Goal: Task Accomplishment & Management: Complete application form

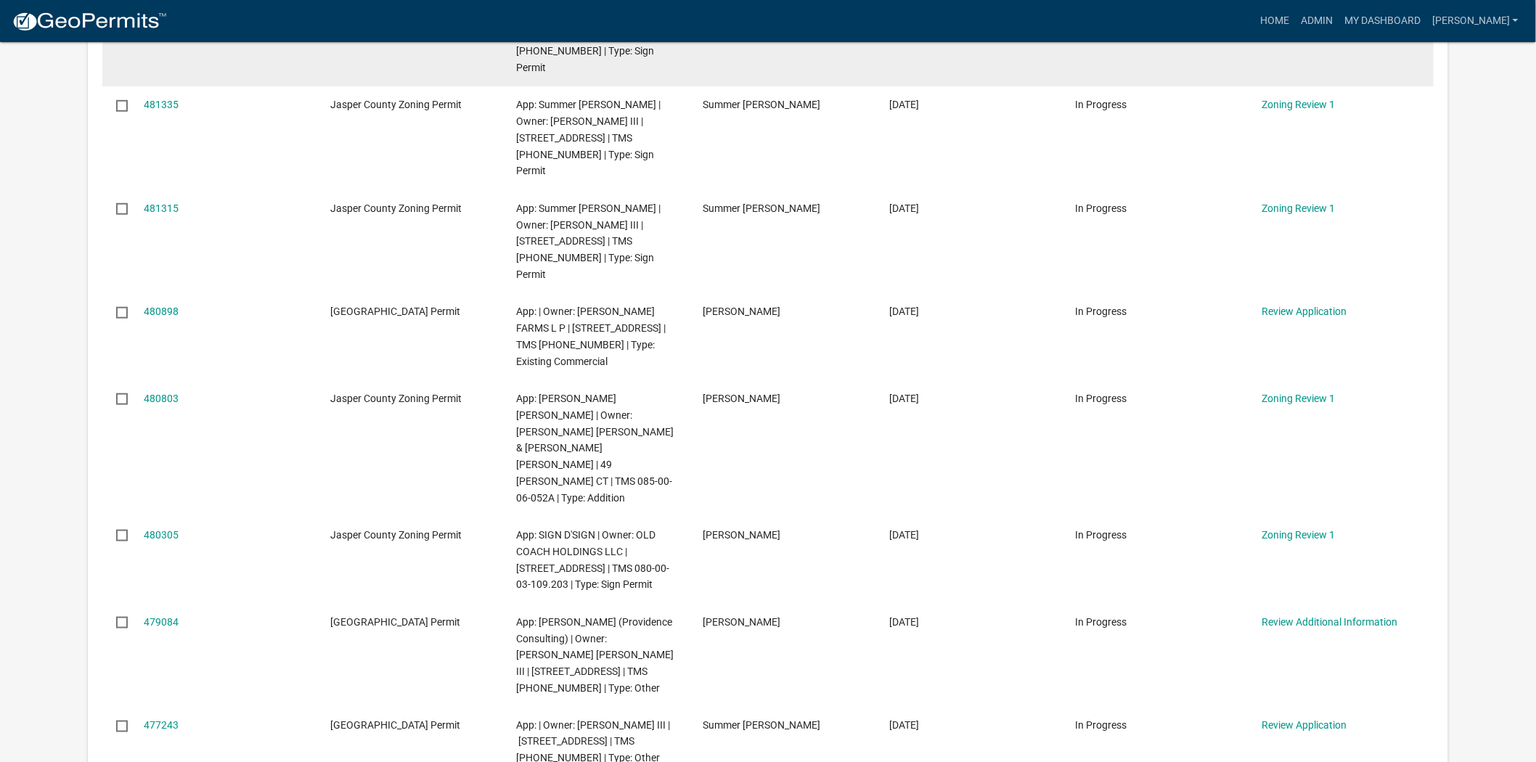
scroll to position [483, 0]
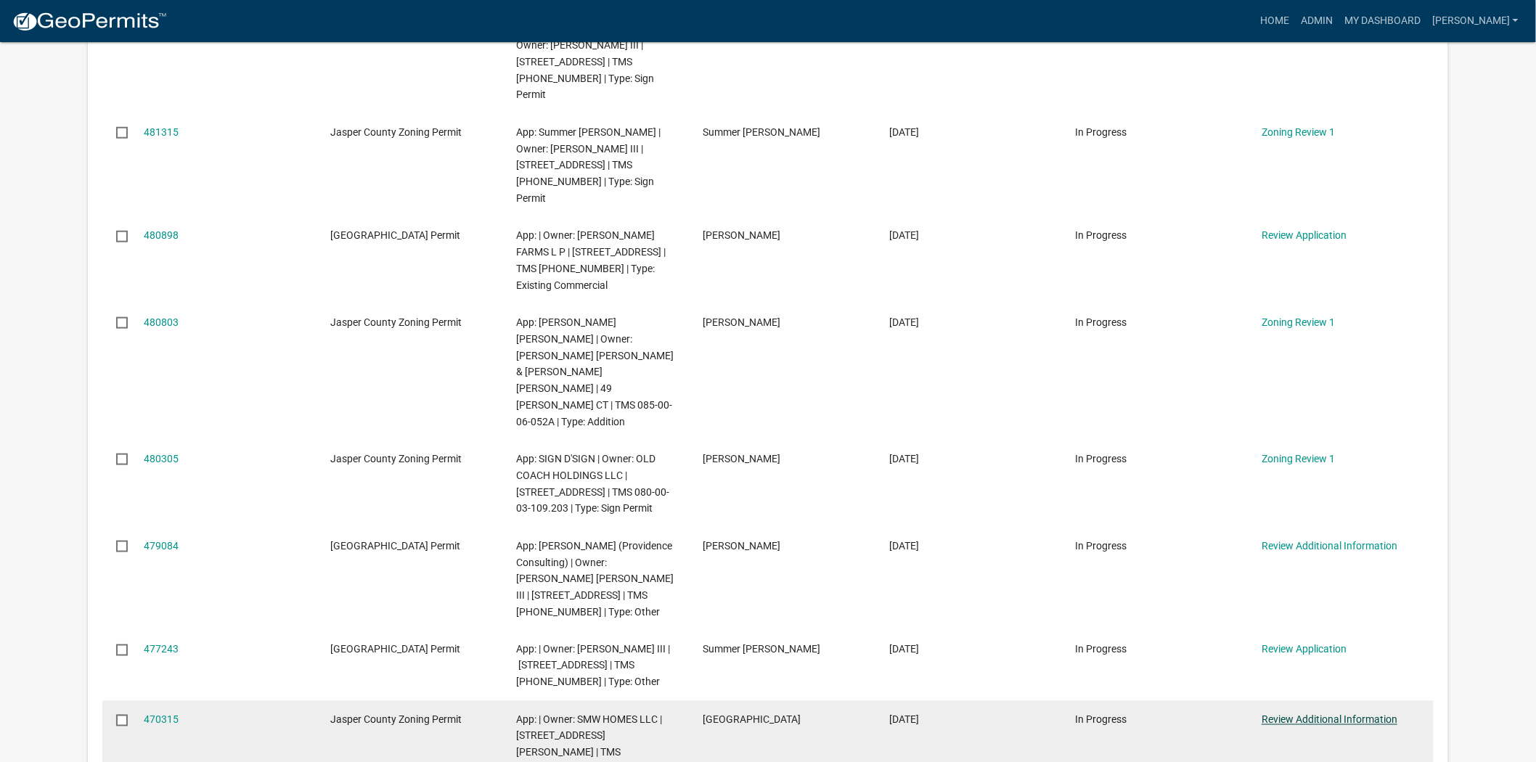
click at [1309, 714] on link "Review Additional Information" at bounding box center [1329, 720] width 136 height 12
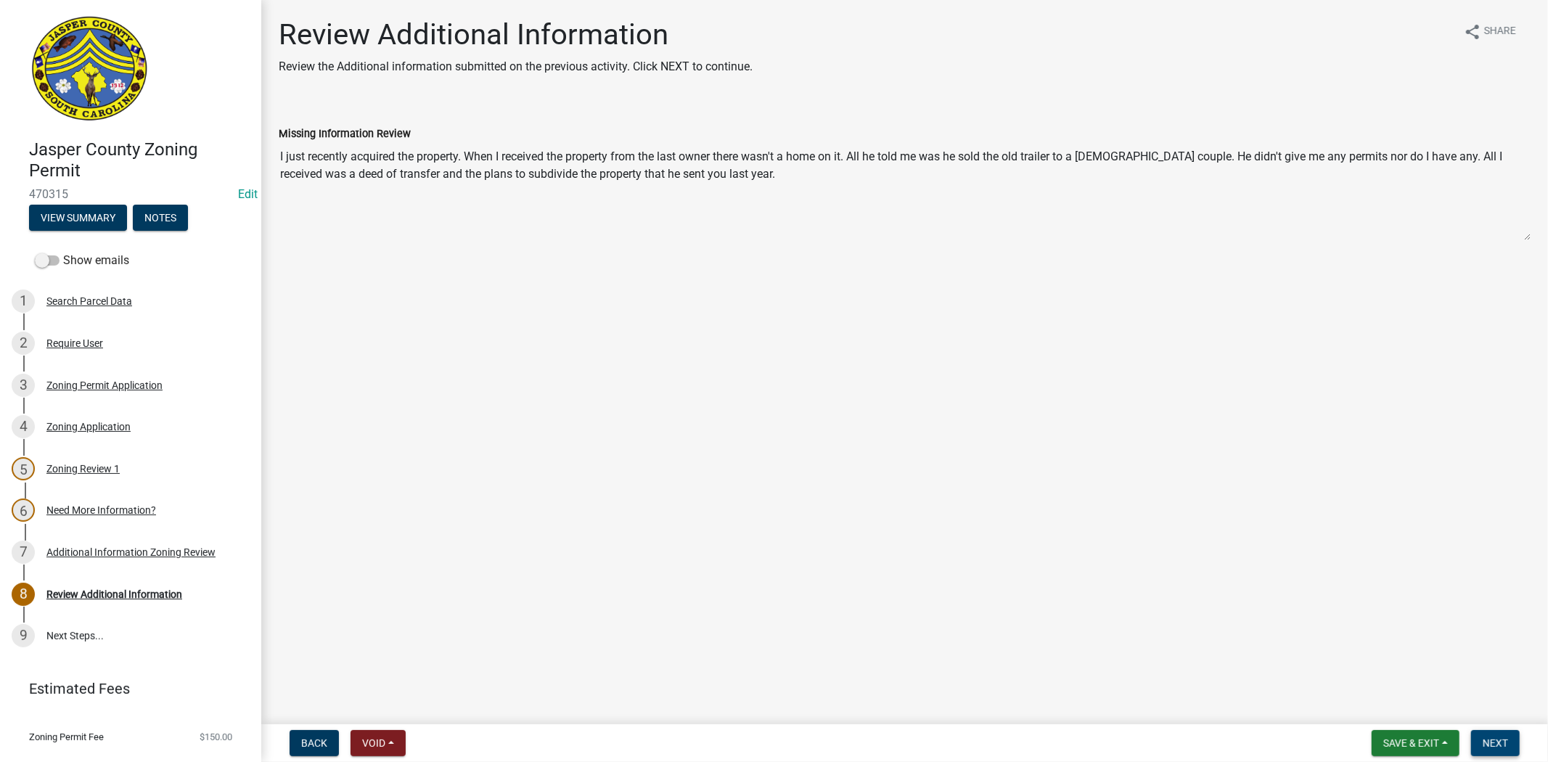
click at [1493, 748] on span "Next" at bounding box center [1495, 743] width 25 height 12
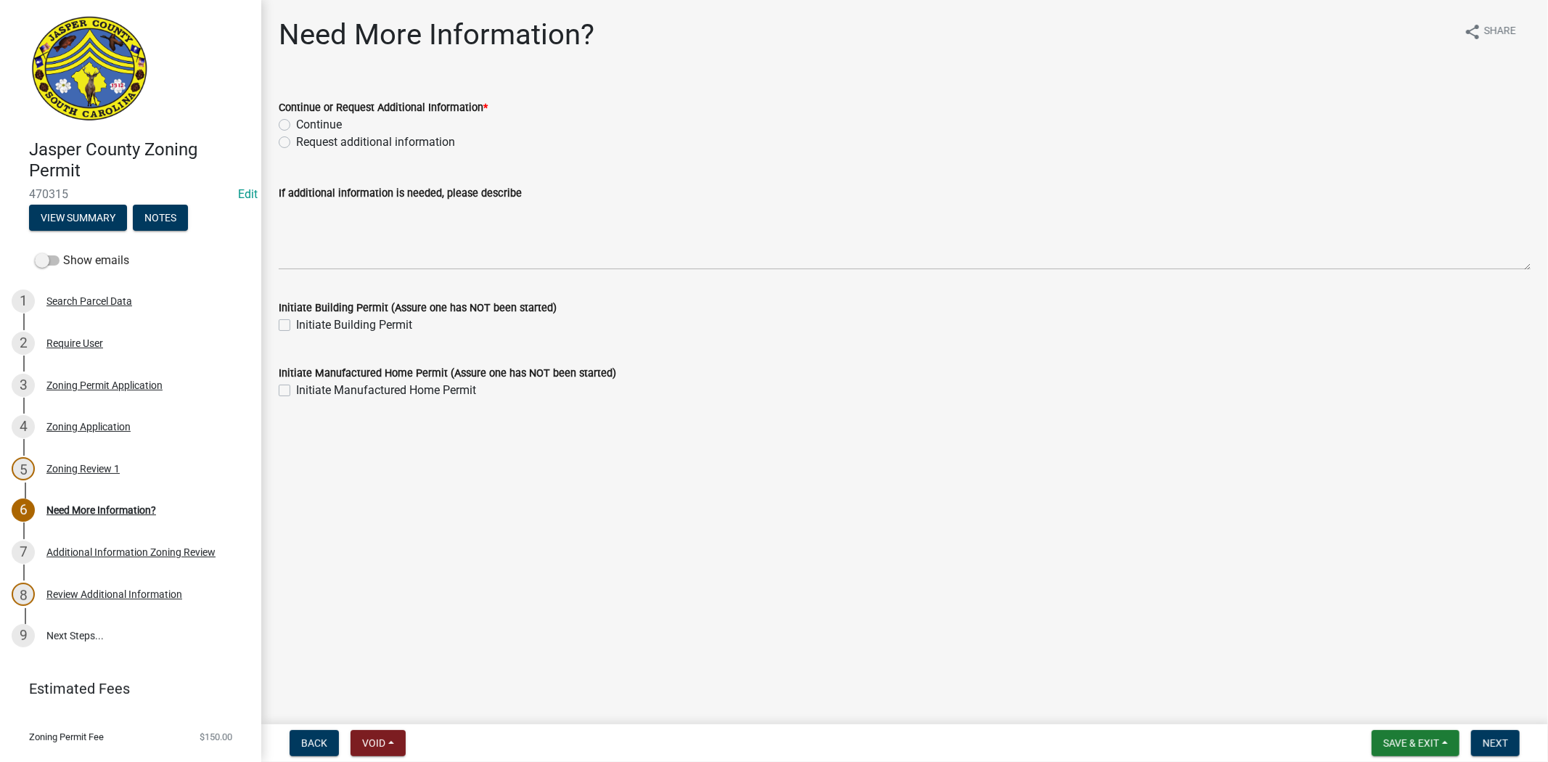
click at [296, 139] on label "Request additional information" at bounding box center [375, 142] width 159 height 17
click at [296, 139] on input "Request additional information" at bounding box center [300, 138] width 9 height 9
radio input "true"
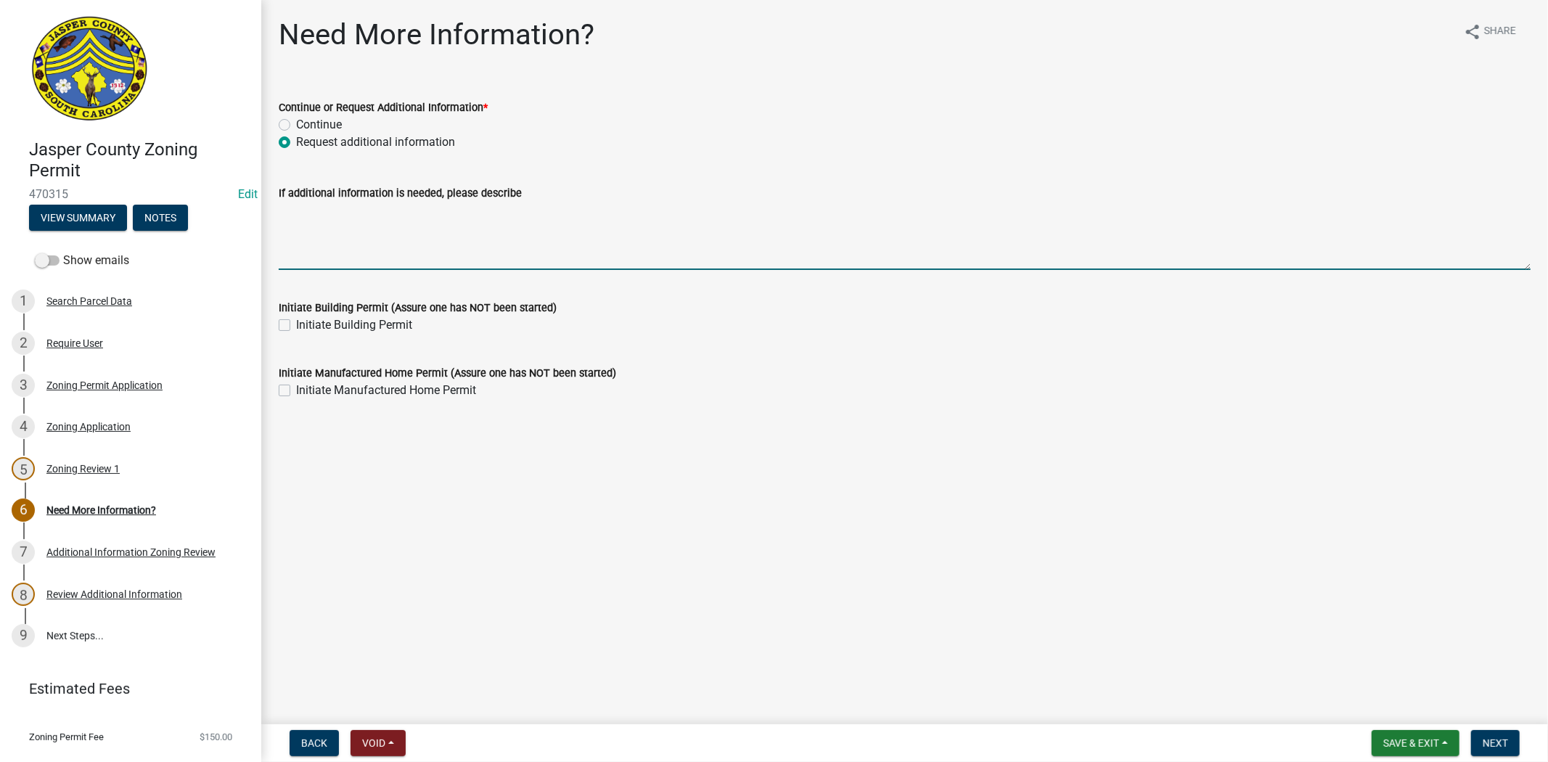
click at [300, 205] on textarea "If additional information is needed, please describe" at bounding box center [905, 236] width 1252 height 68
type textarea "c"
click at [296, 127] on label "Continue" at bounding box center [319, 124] width 46 height 17
click at [296, 126] on input "Continue" at bounding box center [300, 120] width 9 height 9
radio input "true"
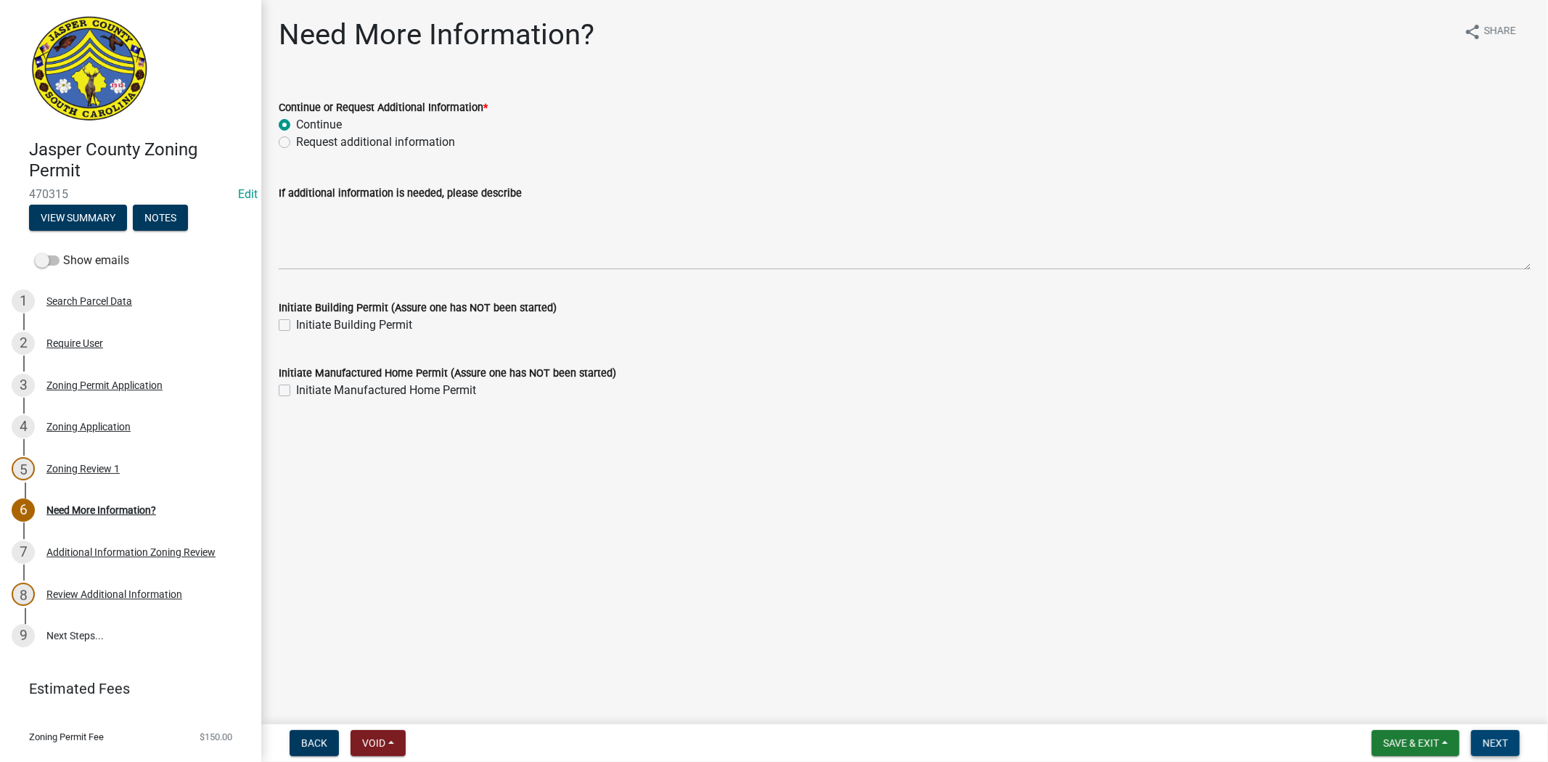
click at [1501, 740] on span "Next" at bounding box center [1495, 743] width 25 height 12
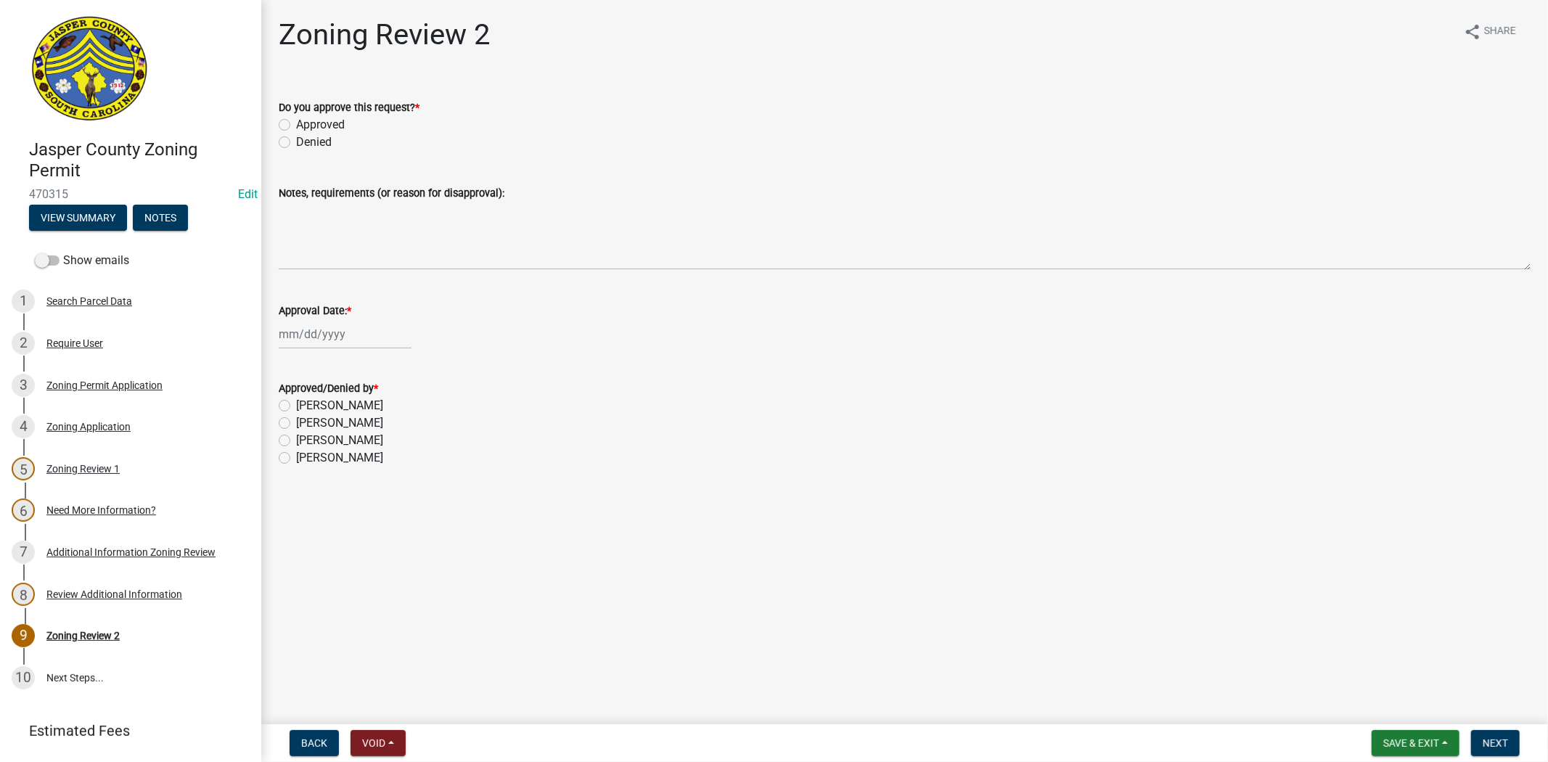
click at [296, 128] on label "Approved" at bounding box center [320, 124] width 49 height 17
click at [296, 126] on input "Approved" at bounding box center [300, 120] width 9 height 9
radio input "true"
click at [308, 329] on div at bounding box center [345, 334] width 133 height 30
select select "9"
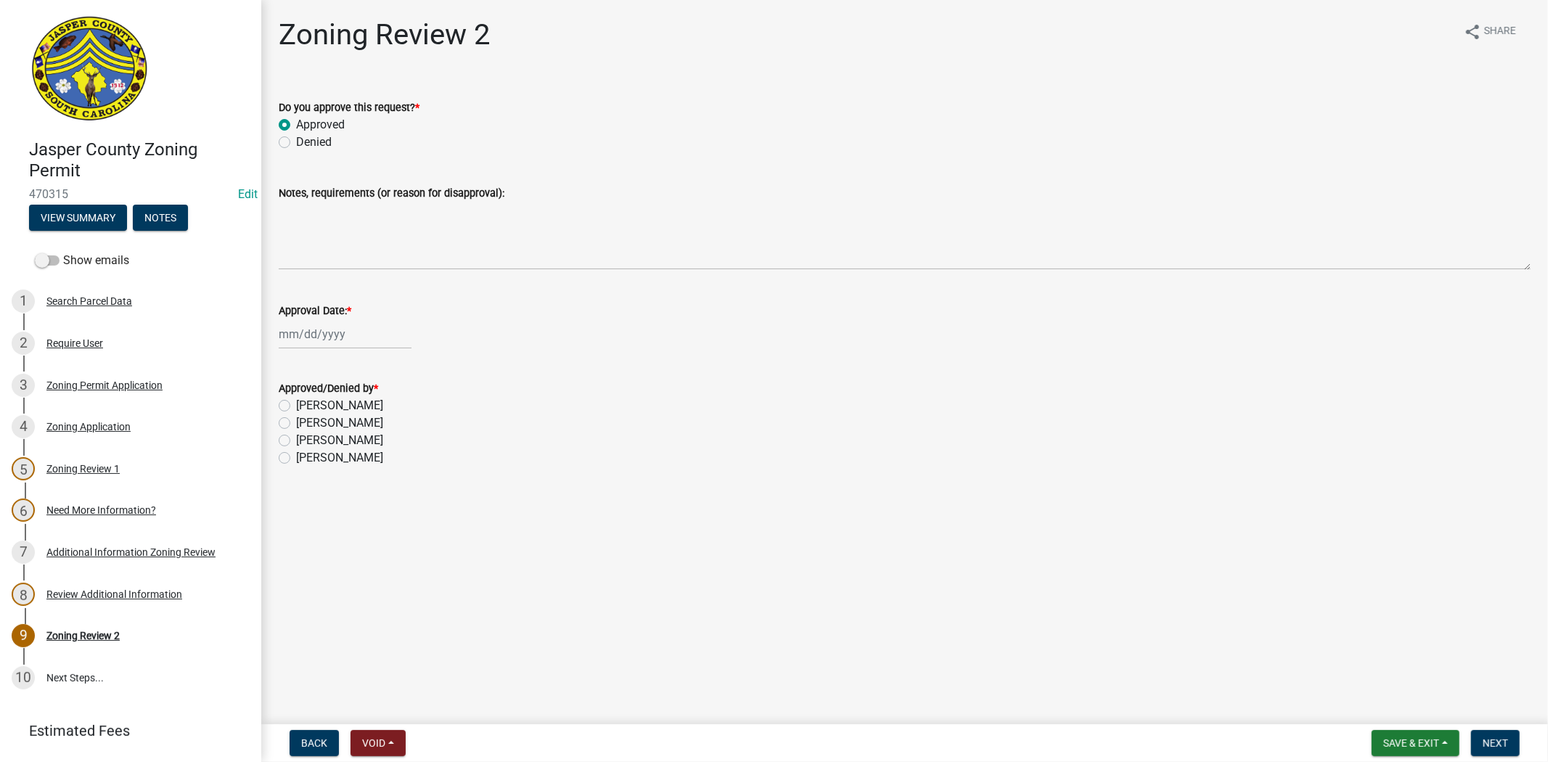
select select "2025"
click at [291, 484] on div "22" at bounding box center [293, 480] width 23 height 23
type input "09/22/2025"
click at [296, 459] on label "Ciara Chapman" at bounding box center [339, 457] width 87 height 17
click at [296, 459] on input "Ciara Chapman" at bounding box center [300, 453] width 9 height 9
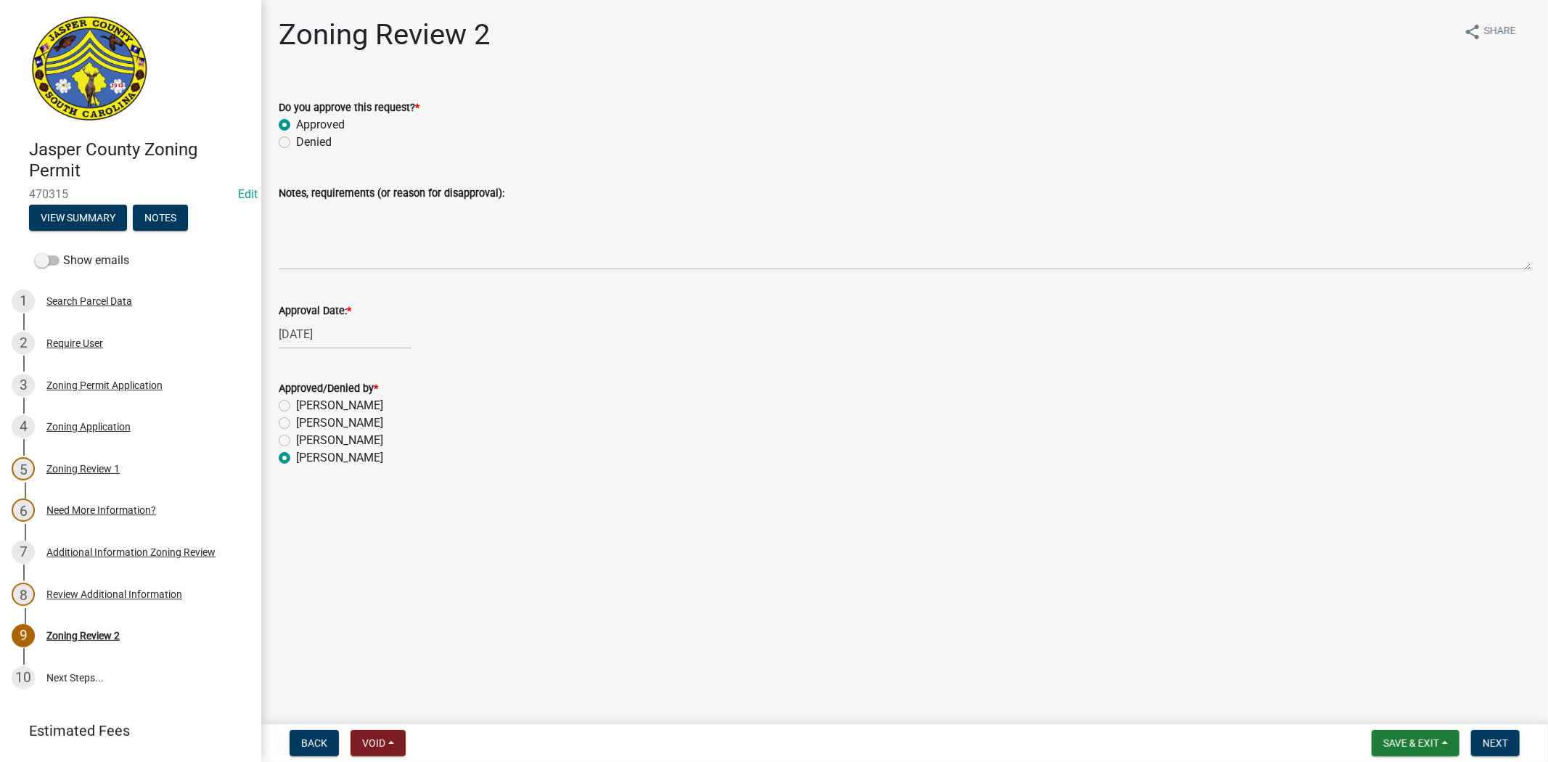
radio input "true"
click at [1486, 742] on span "Next" at bounding box center [1495, 743] width 25 height 12
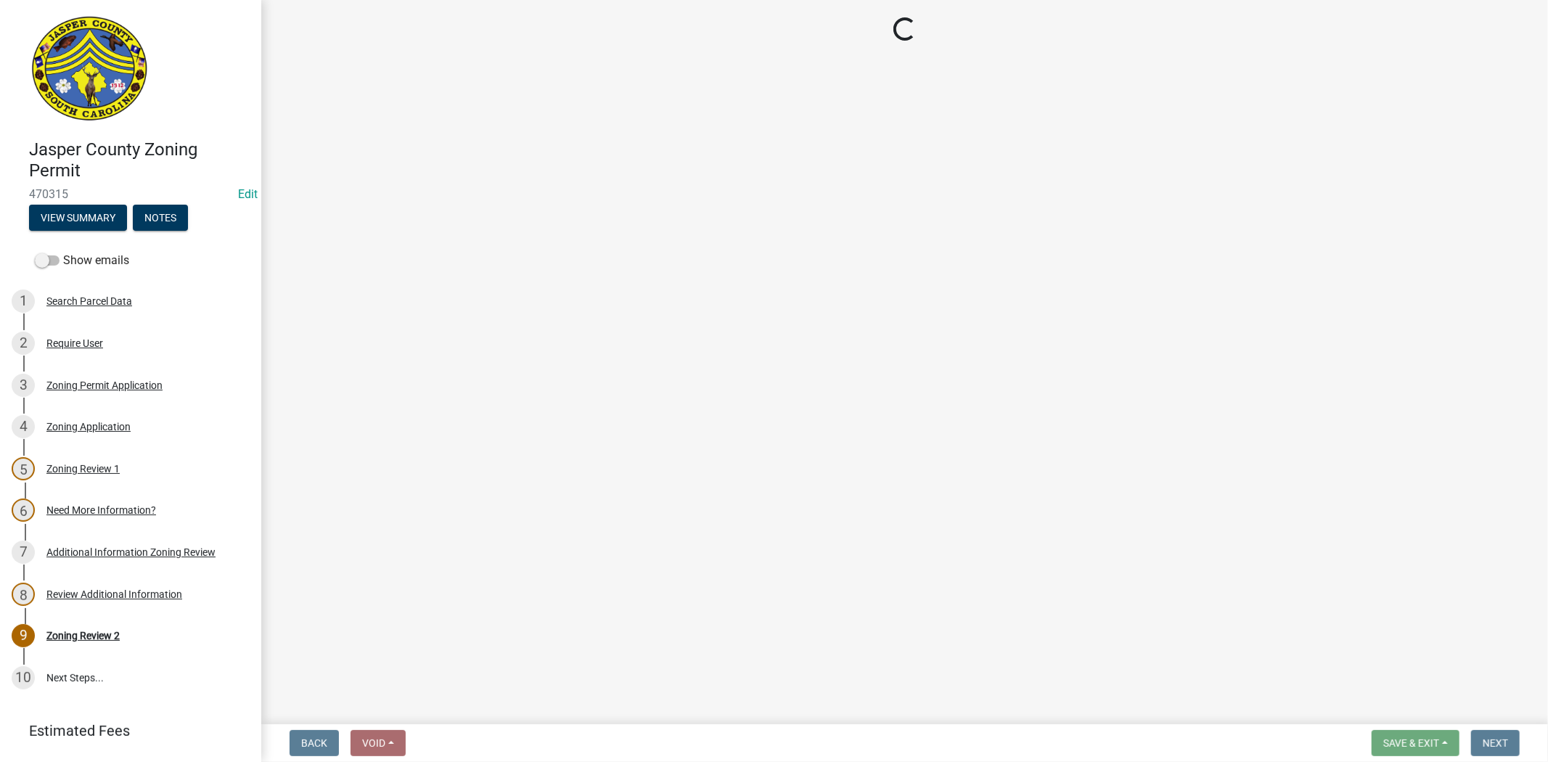
select select "3: 3"
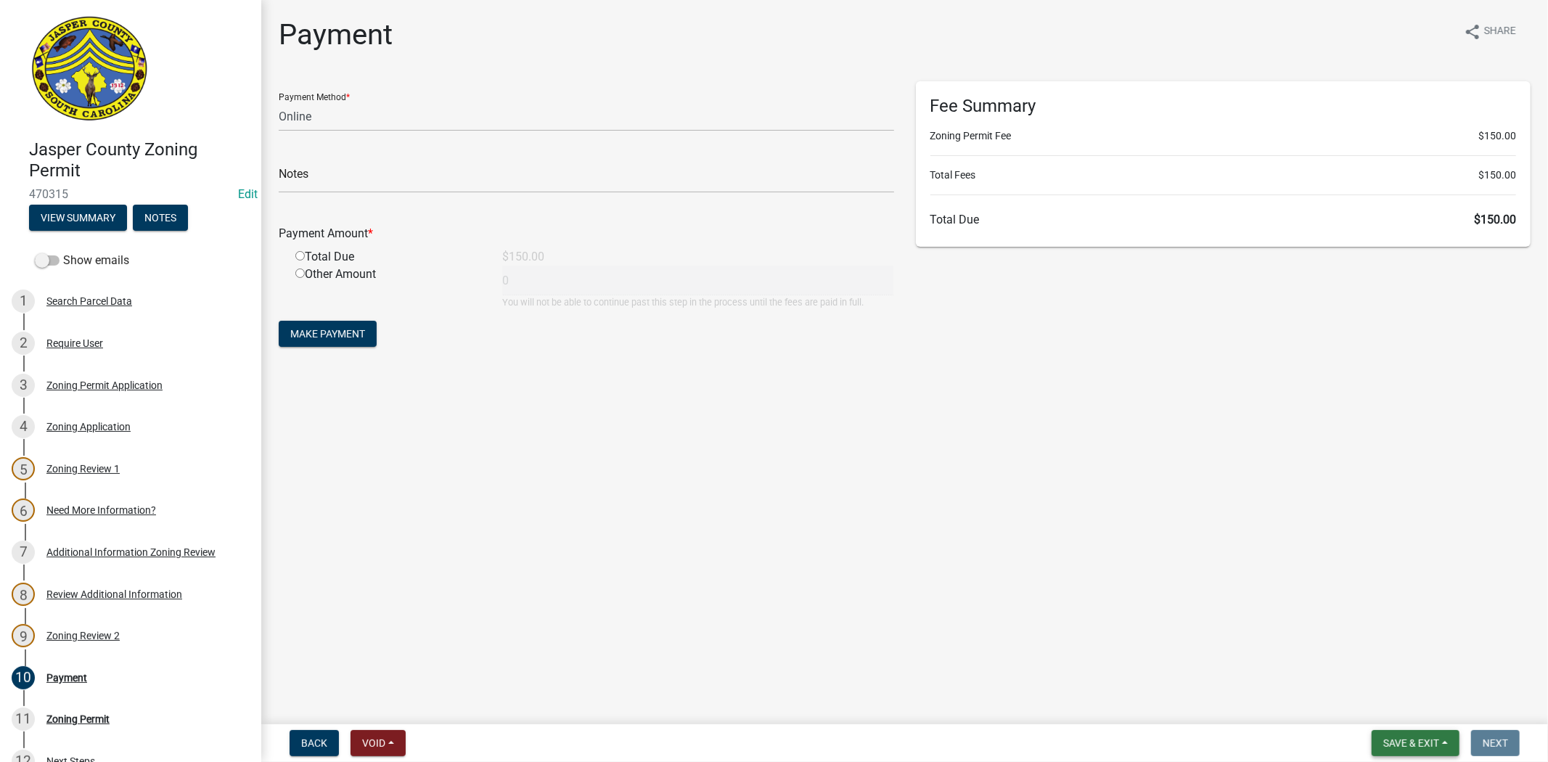
click at [1425, 748] on button "Save & Exit" at bounding box center [1416, 743] width 88 height 26
click at [1410, 713] on button "Save & Exit" at bounding box center [1401, 705] width 116 height 35
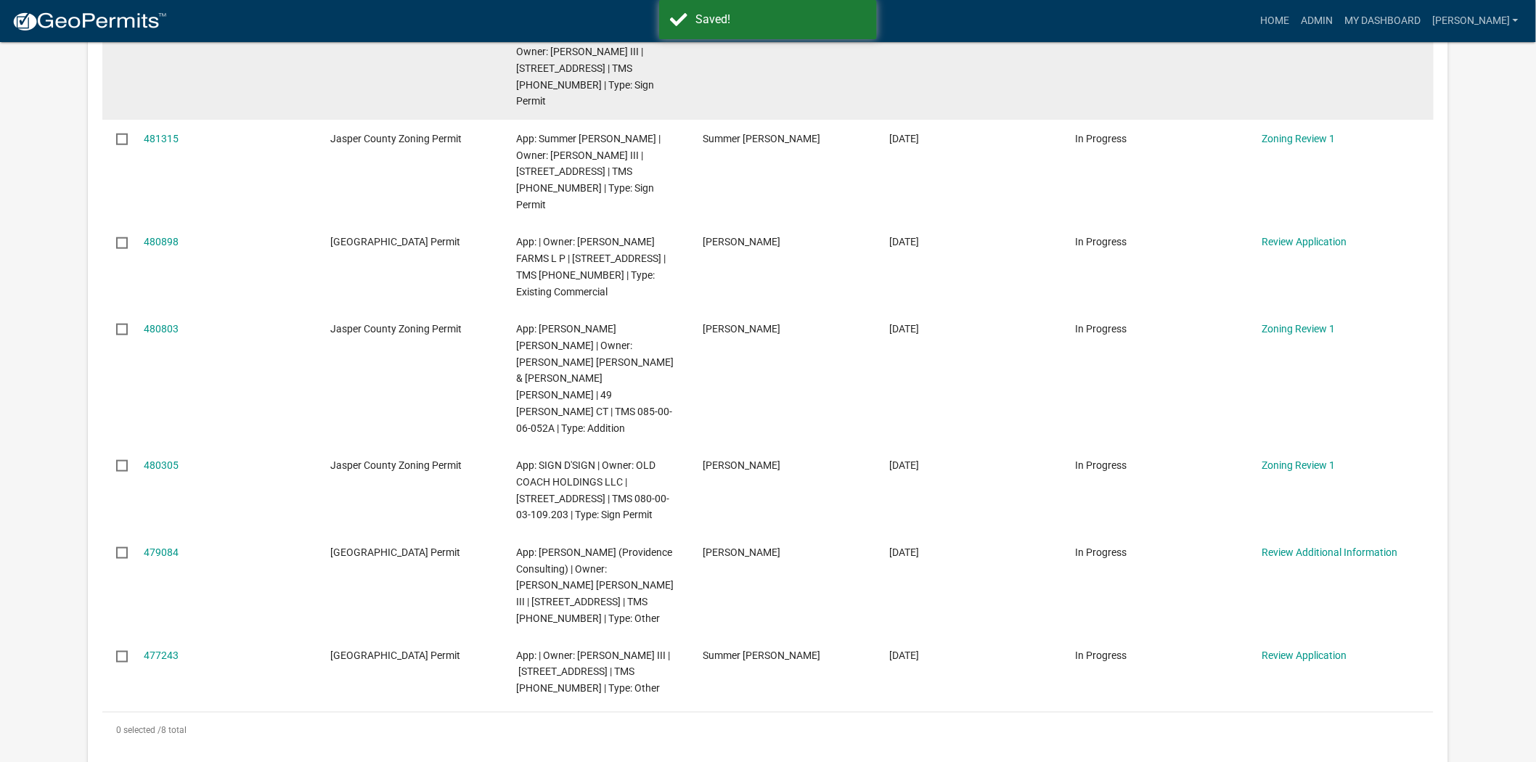
scroll to position [483, 0]
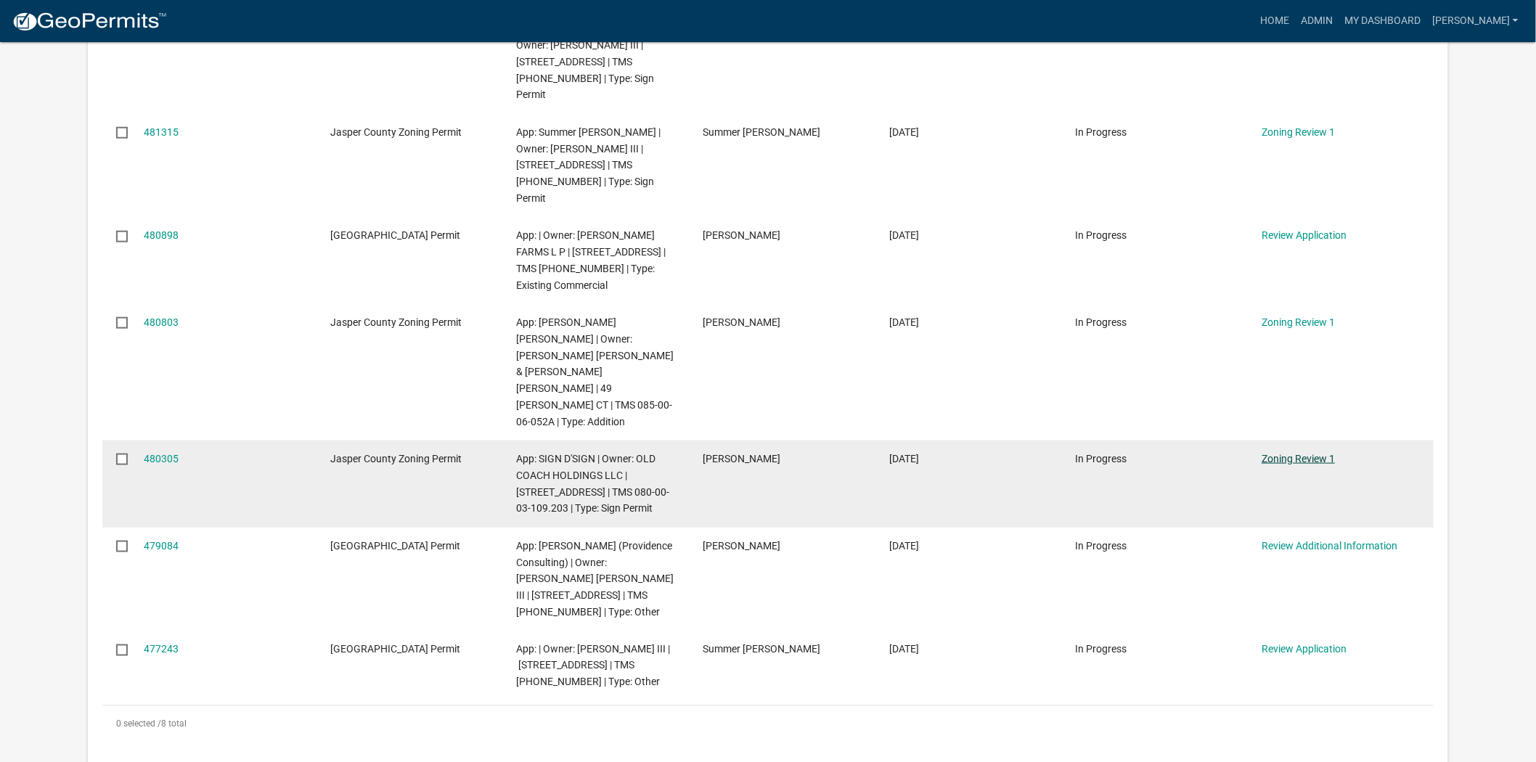
click at [1286, 453] on link "Zoning Review 1" at bounding box center [1297, 459] width 73 height 12
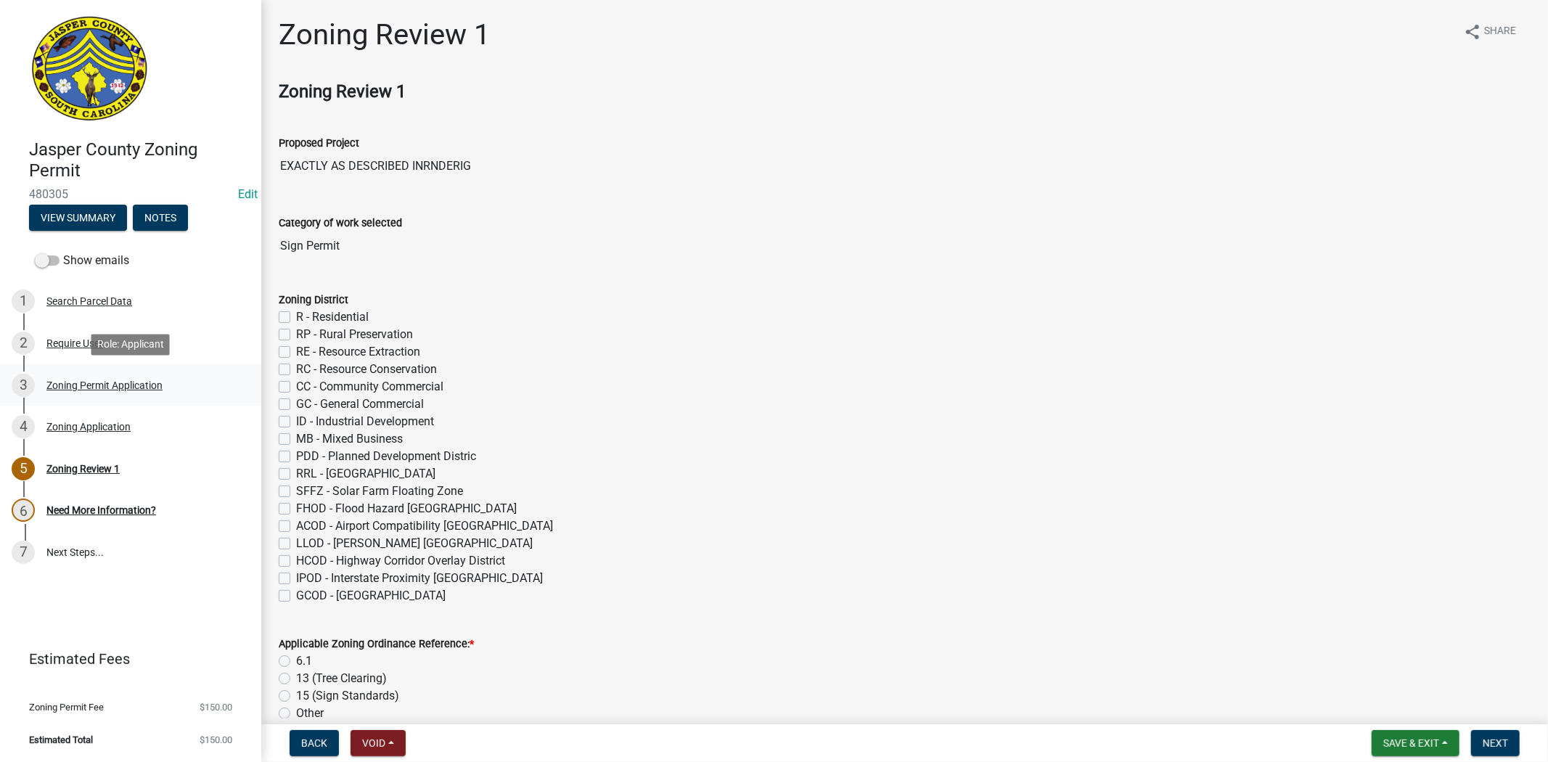
click at [128, 385] on div "Zoning Permit Application" at bounding box center [104, 385] width 116 height 10
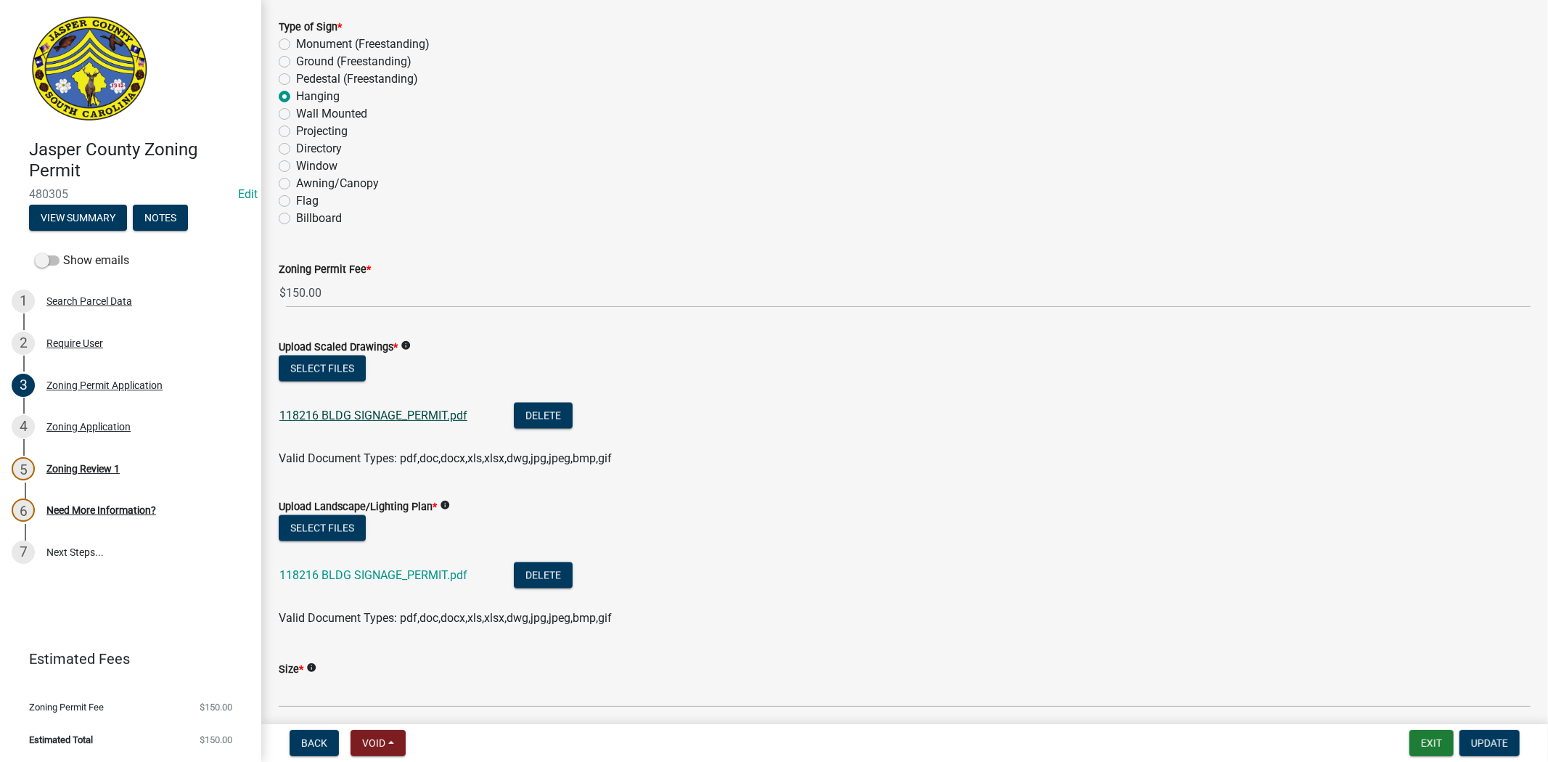
scroll to position [2096, 0]
click at [380, 415] on link "118216 BLDG SIGNAGE_PERMIT.pdf" at bounding box center [373, 414] width 188 height 14
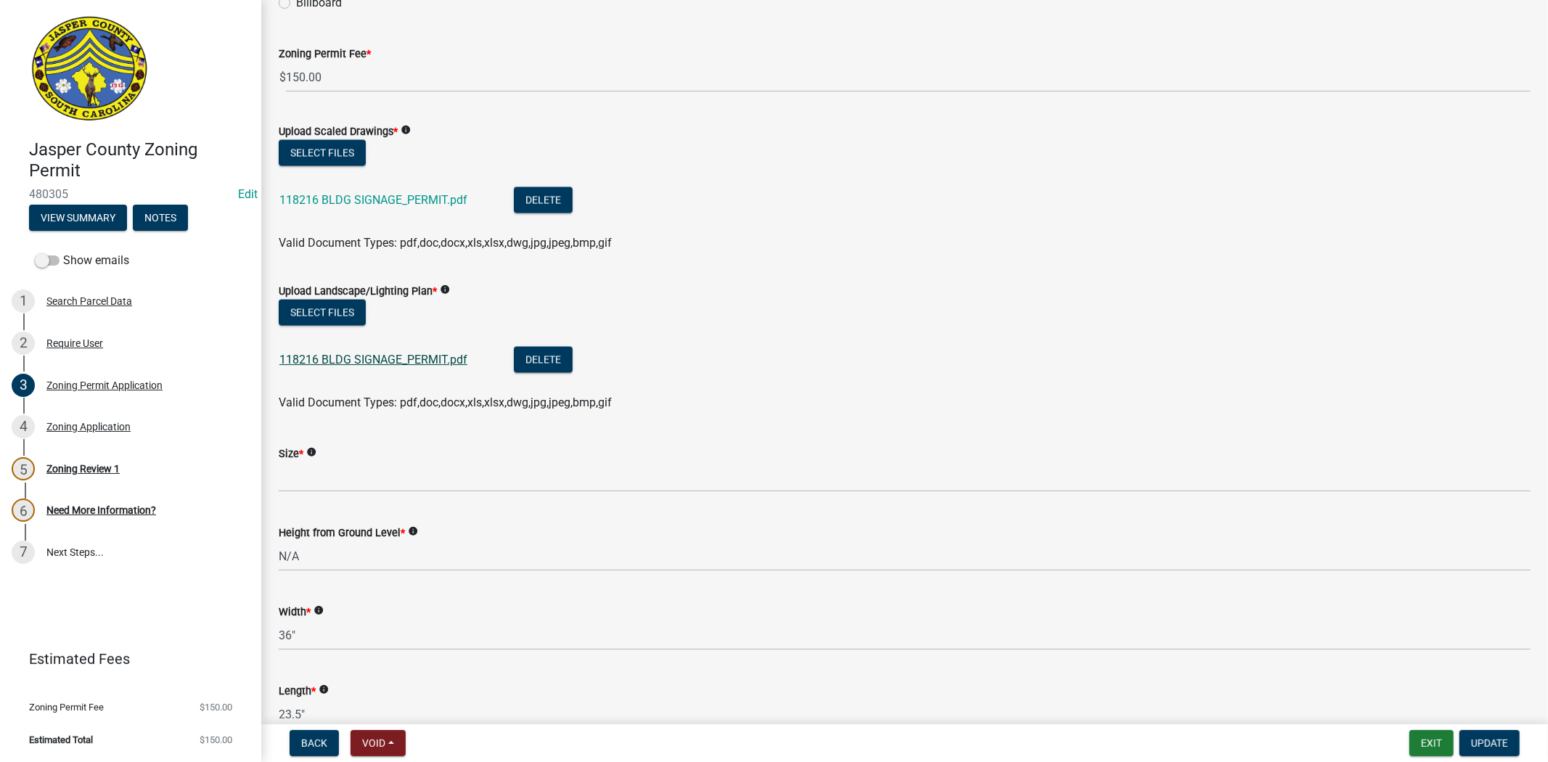
scroll to position [2338, 0]
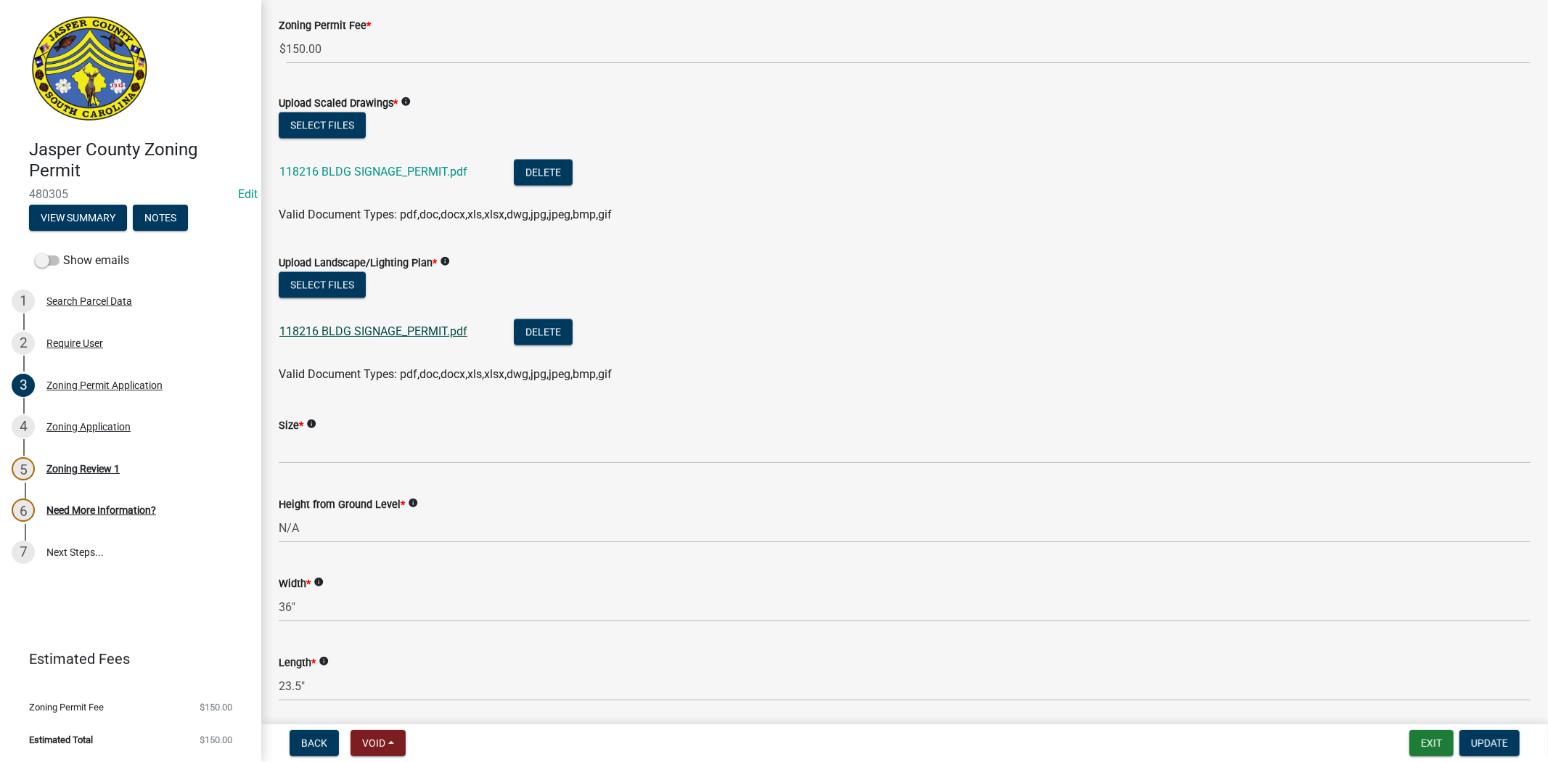
click at [380, 329] on link "118216 BLDG SIGNAGE_PERMIT.pdf" at bounding box center [373, 331] width 188 height 14
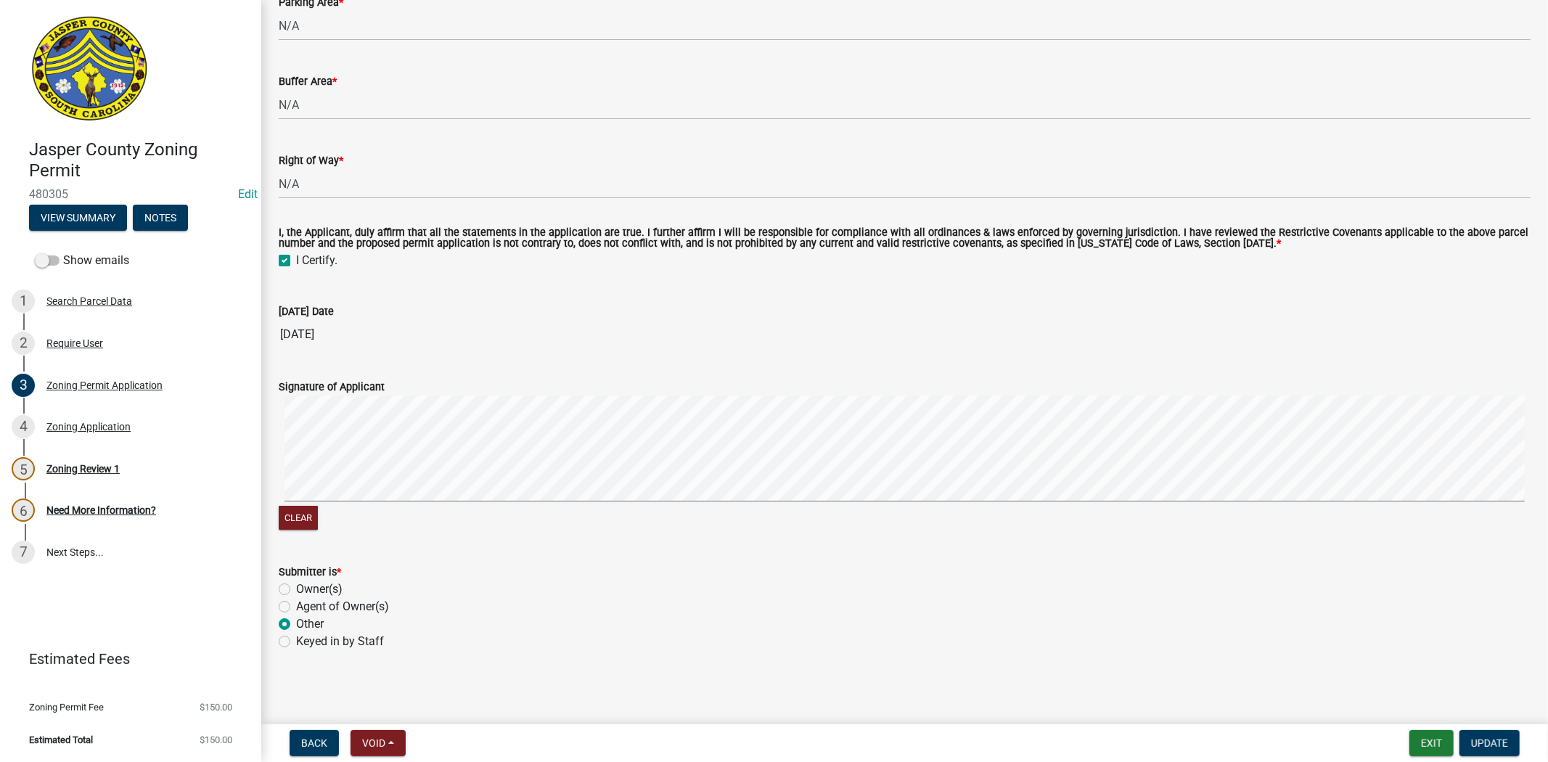
scroll to position [4425, 0]
click at [75, 478] on div "5 Zoning Review 1" at bounding box center [125, 468] width 226 height 23
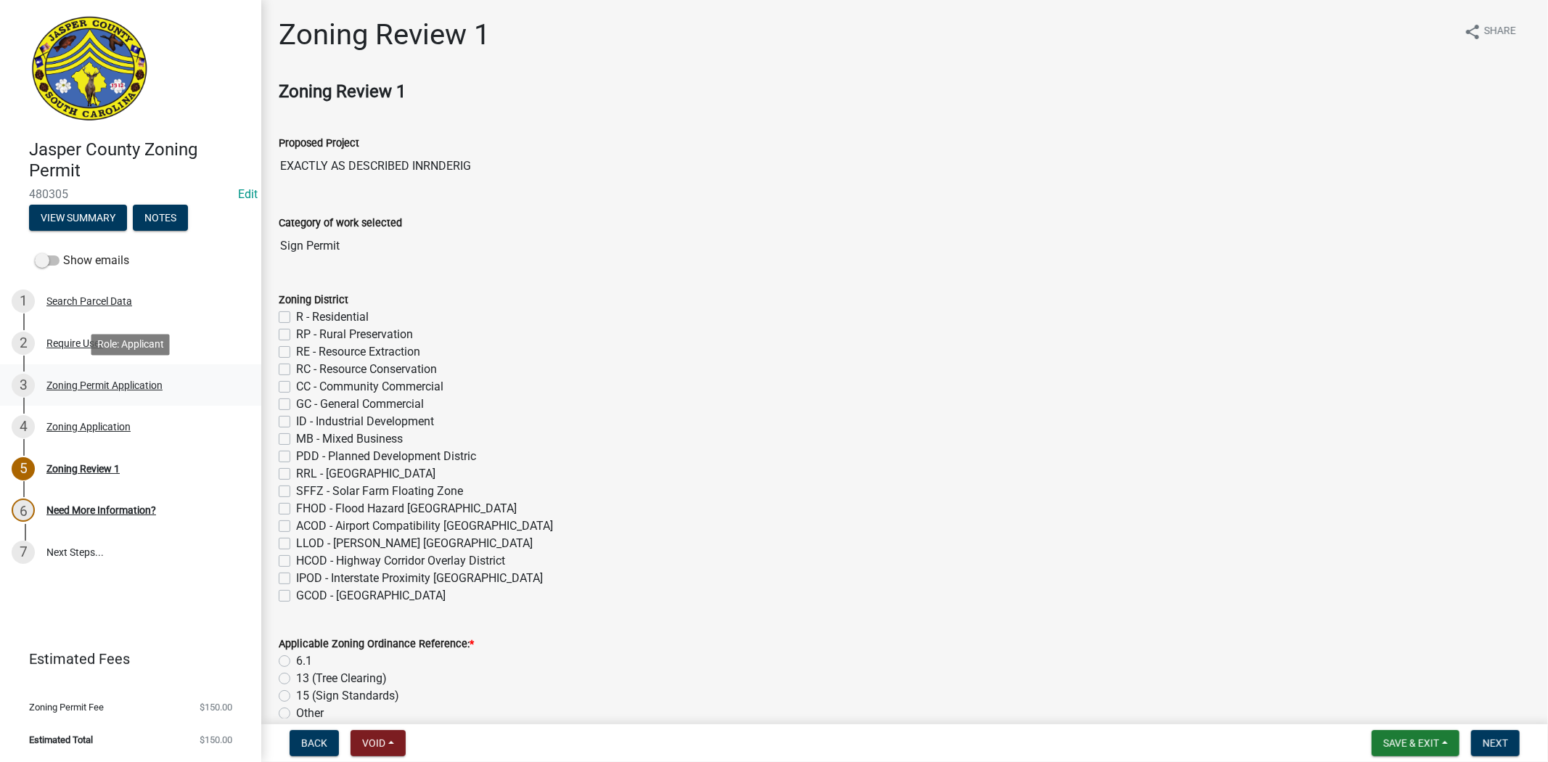
click at [144, 396] on link "3 Zoning Permit Application" at bounding box center [130, 385] width 261 height 42
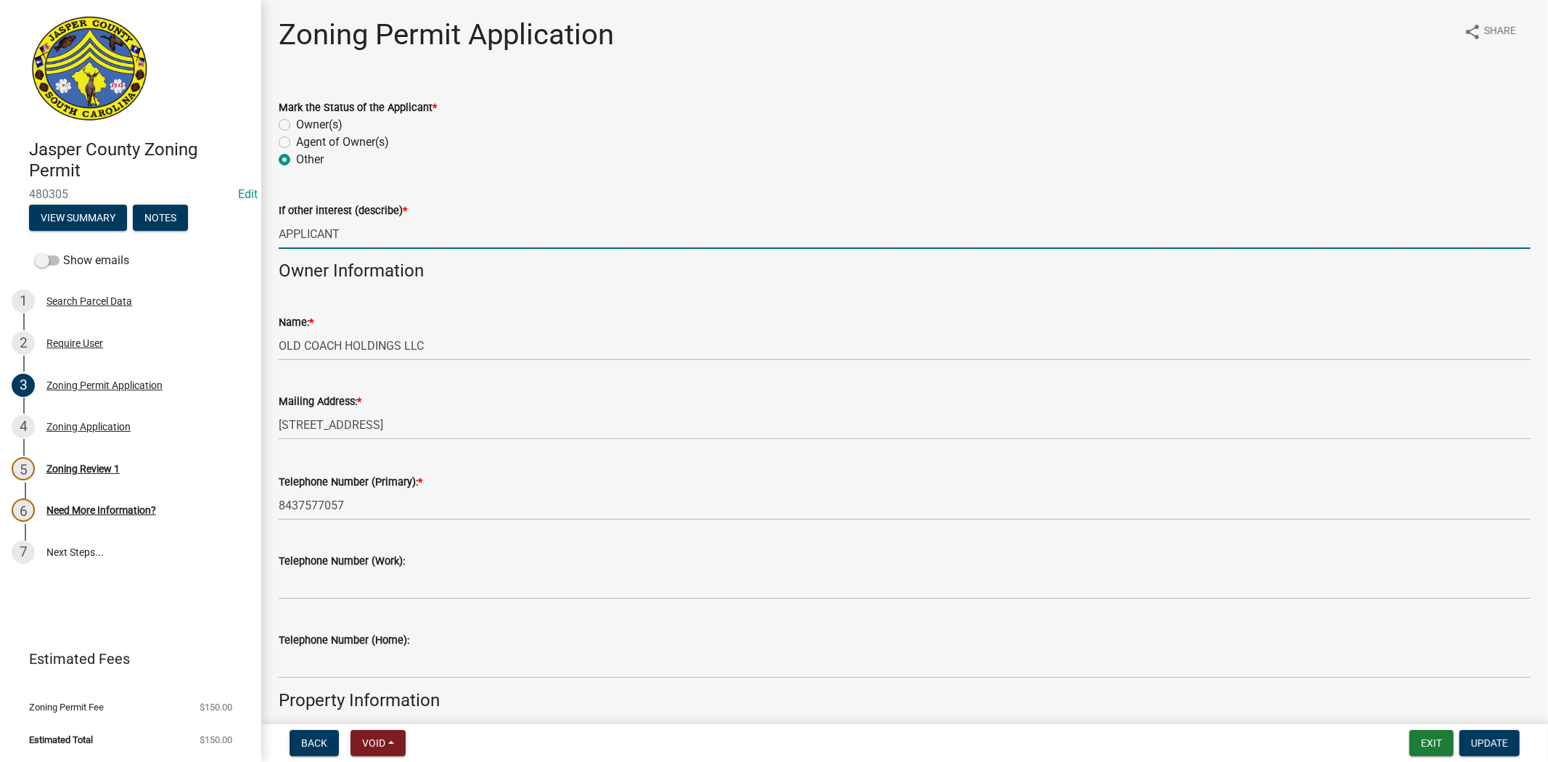
click at [364, 233] on input "APPLICANT" at bounding box center [905, 234] width 1252 height 30
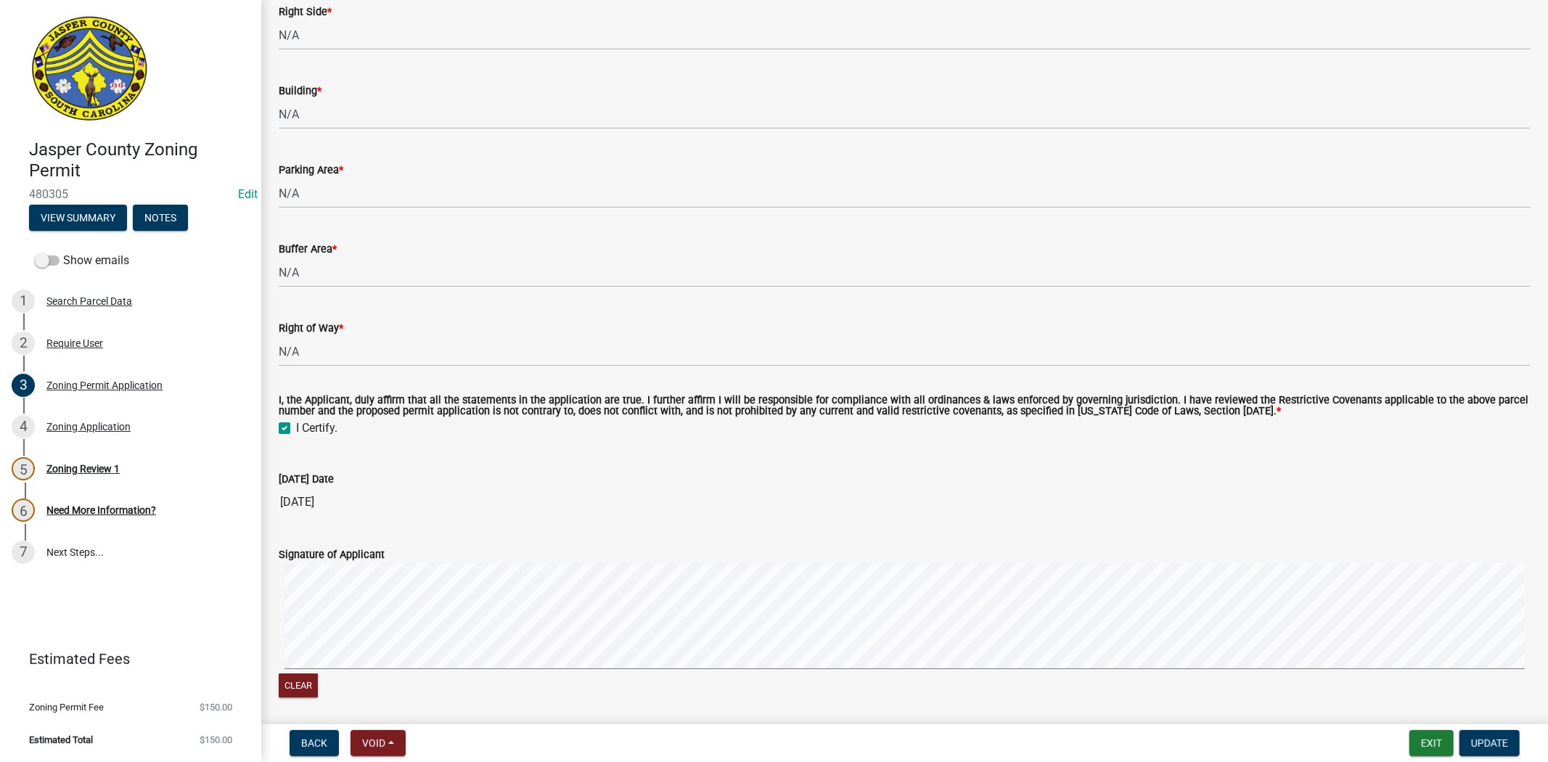
scroll to position [4425, 0]
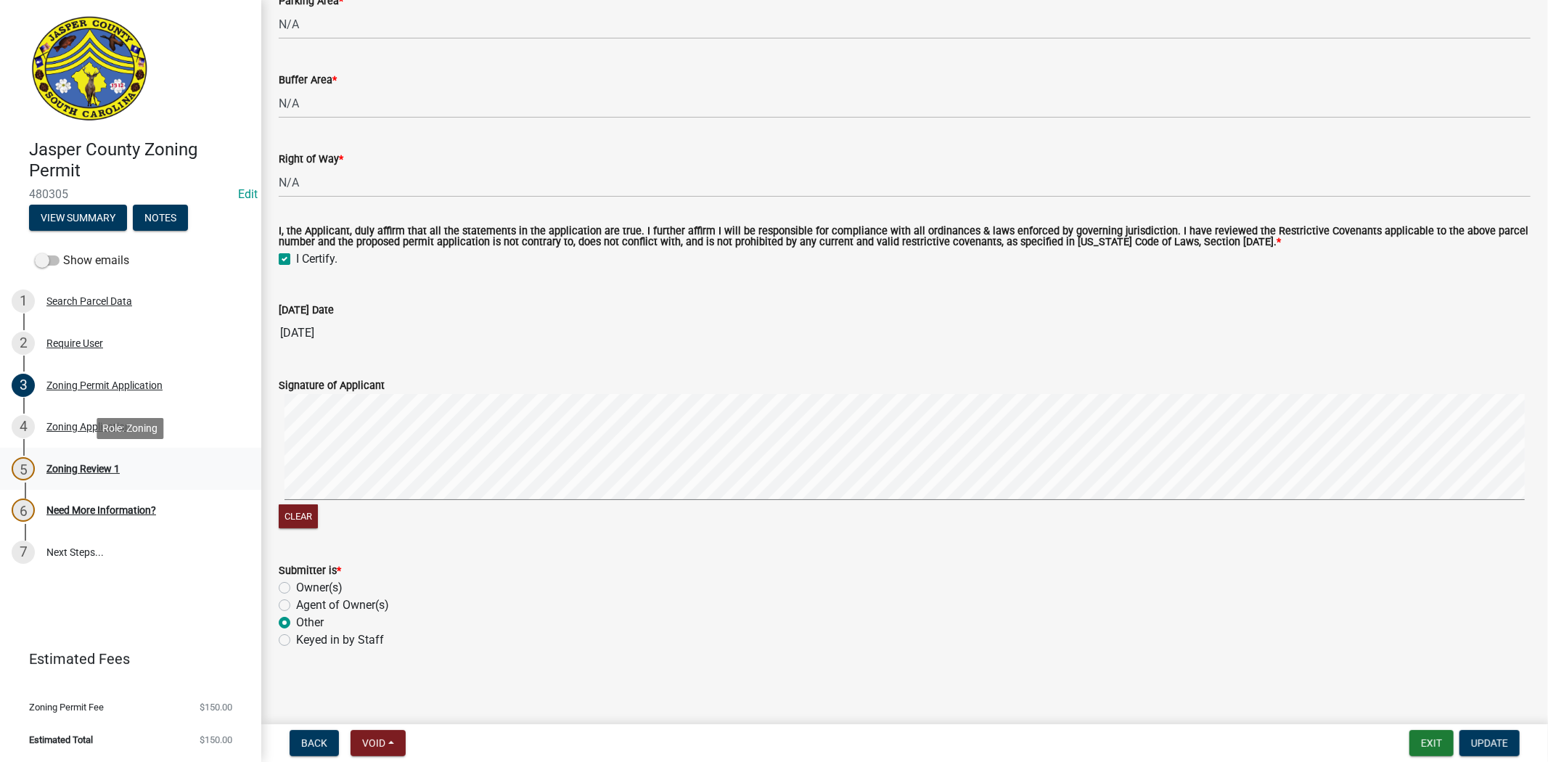
click at [66, 485] on link "5 Zoning Review 1" at bounding box center [130, 469] width 261 height 42
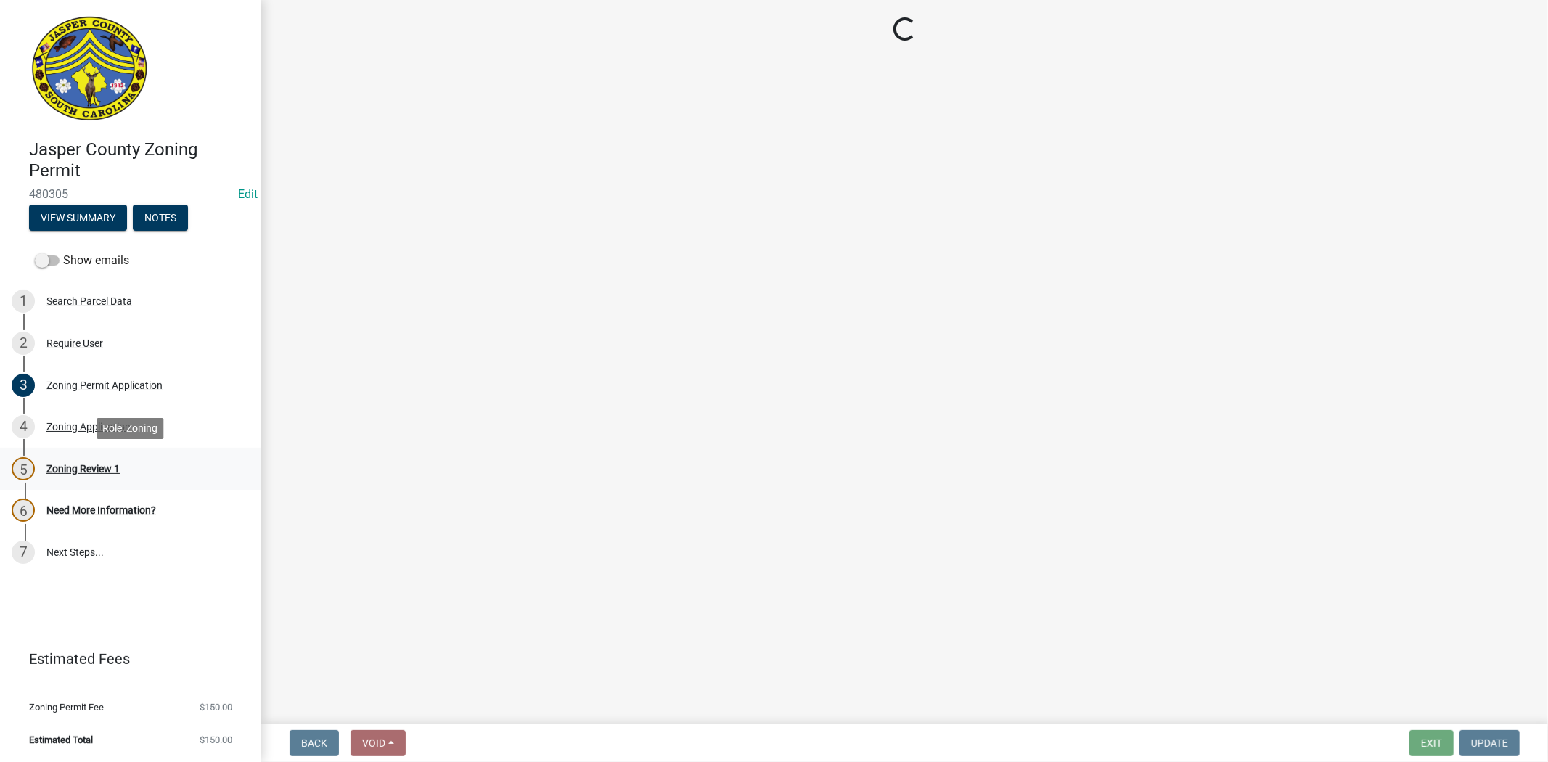
scroll to position [0, 0]
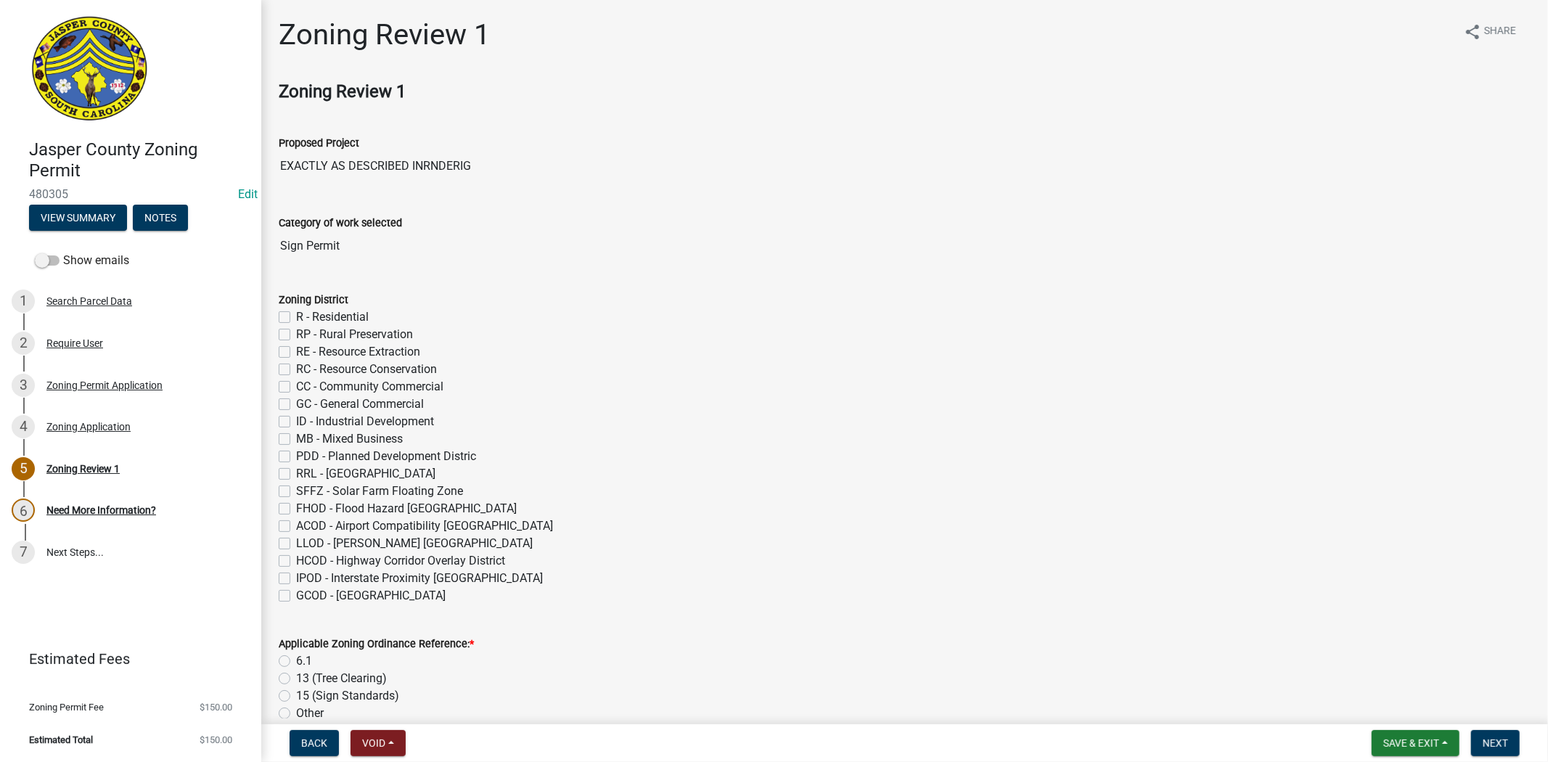
click at [296, 438] on label "MB - Mixed Business" at bounding box center [349, 438] width 107 height 17
click at [296, 438] on input "MB - Mixed Business" at bounding box center [300, 434] width 9 height 9
checkbox input "true"
checkbox input "false"
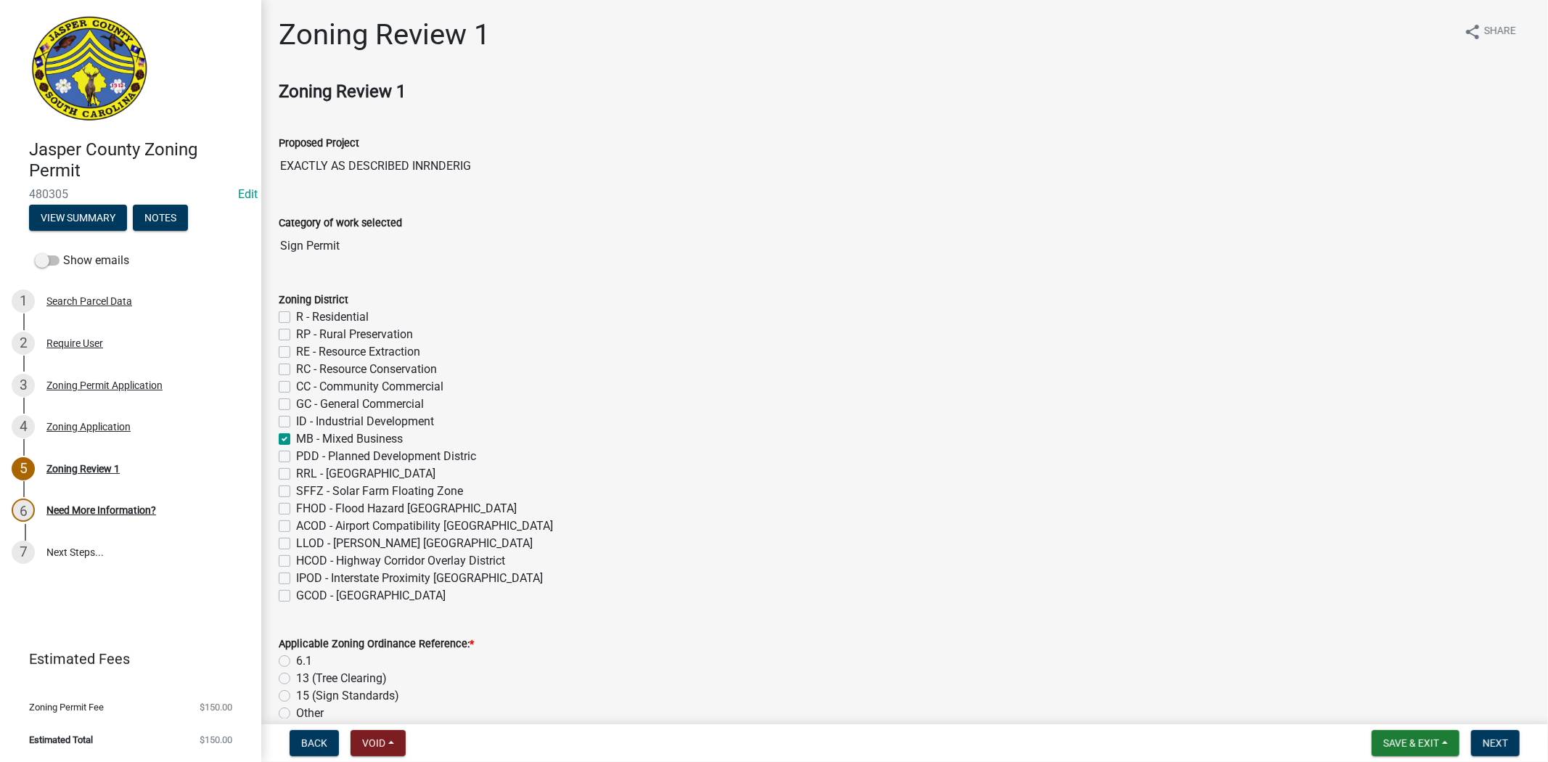
checkbox input "false"
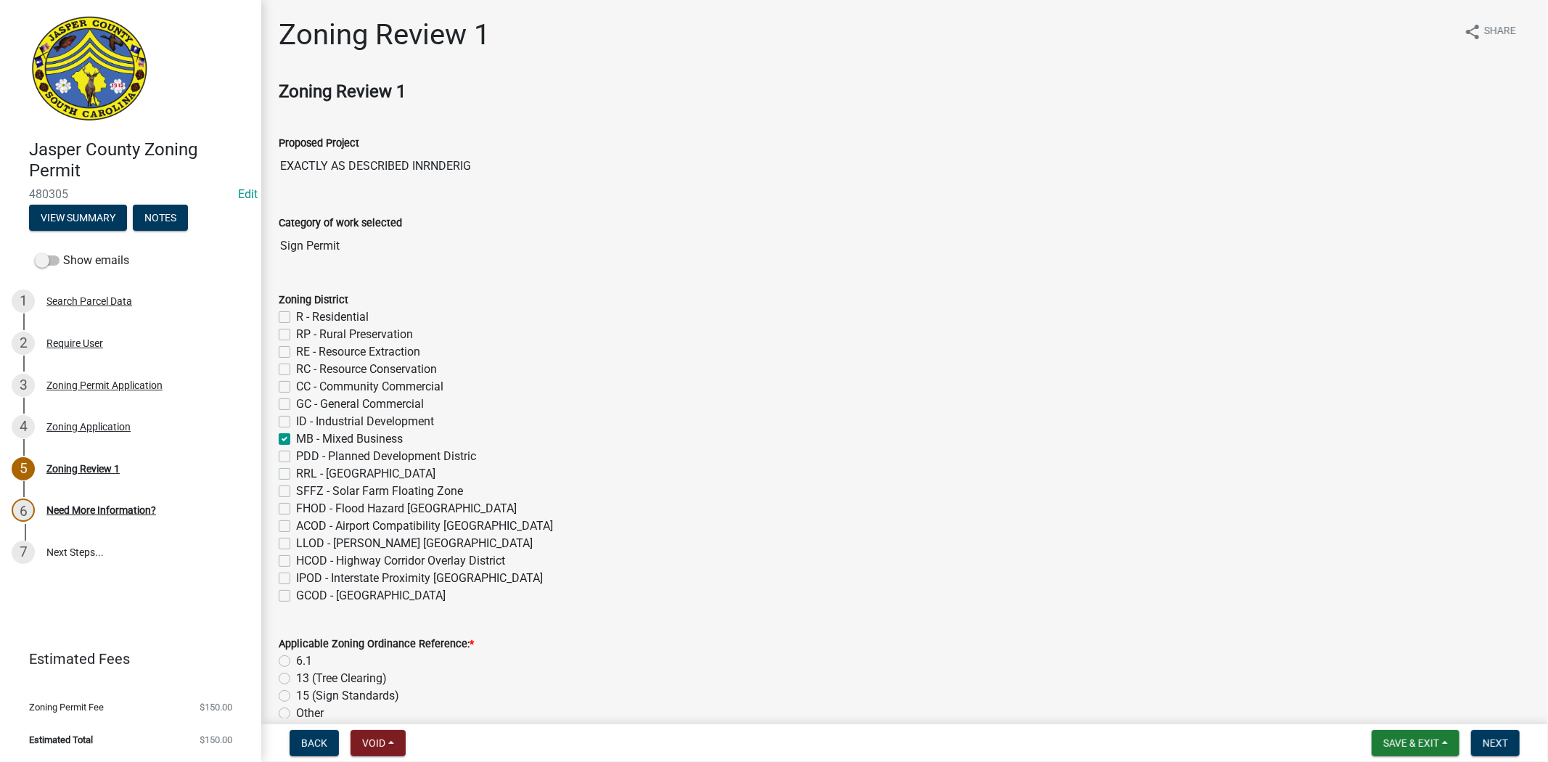
checkbox input "true"
checkbox input "false"
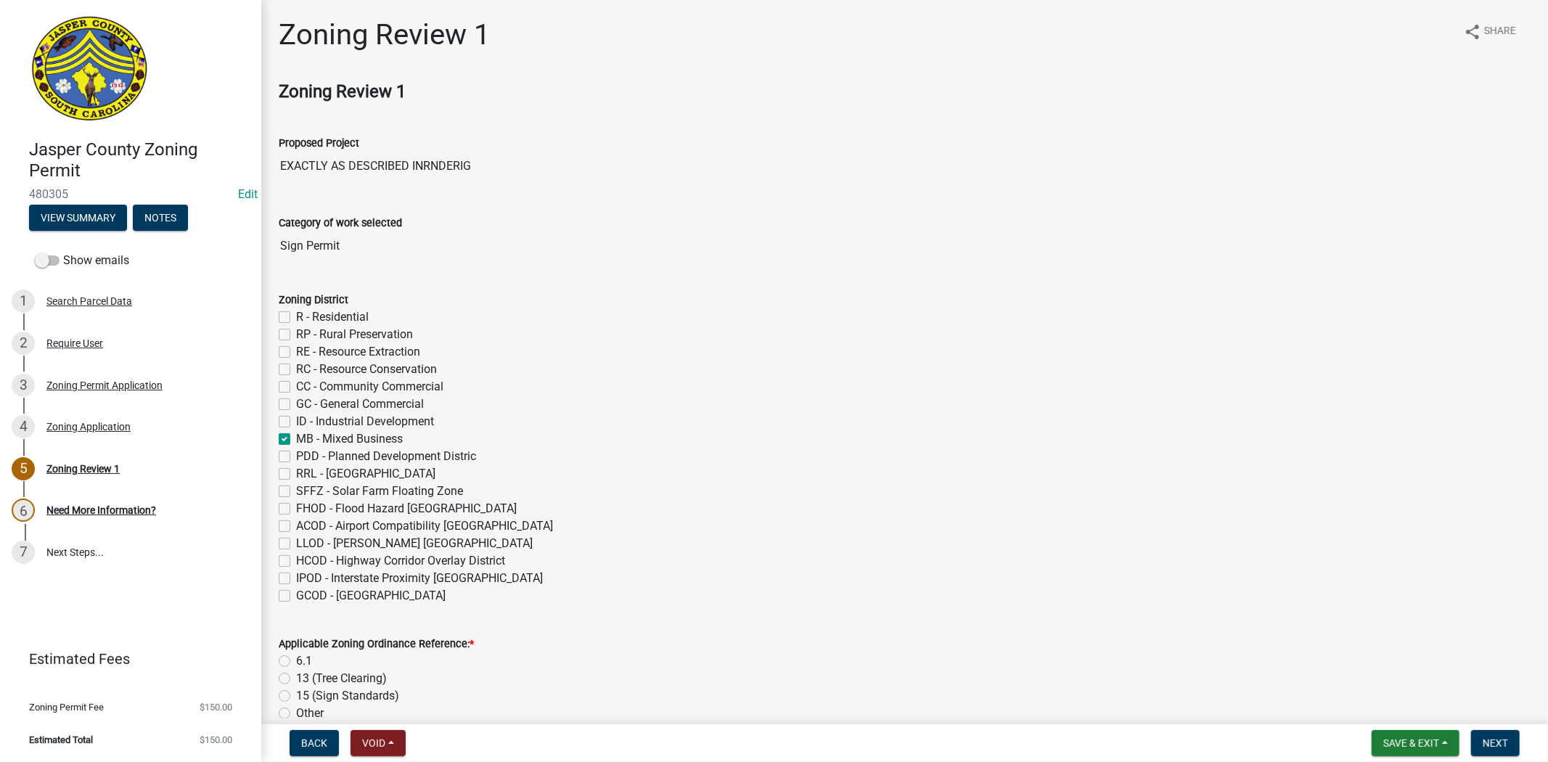
checkbox input "false"
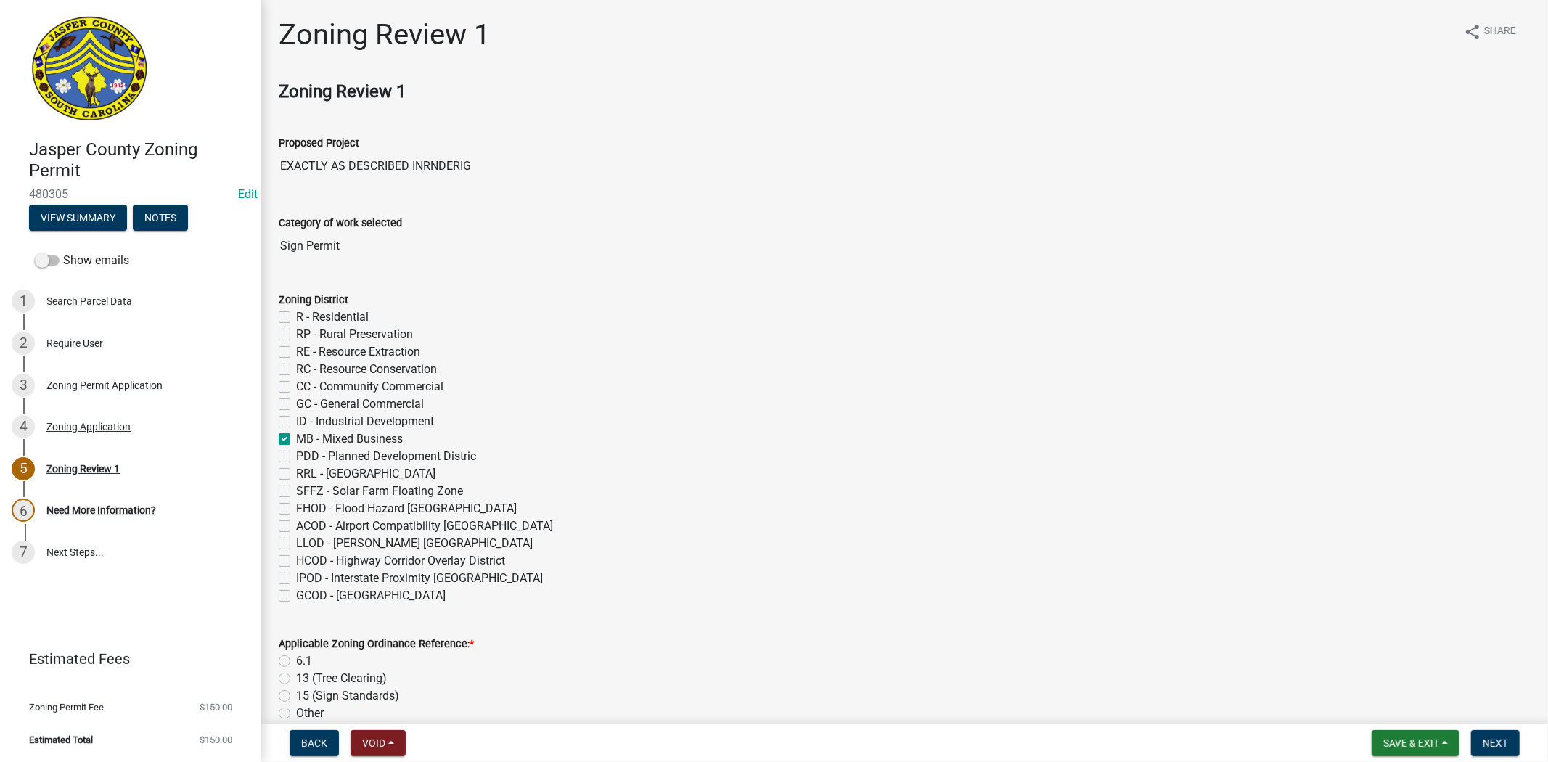
scroll to position [81, 0]
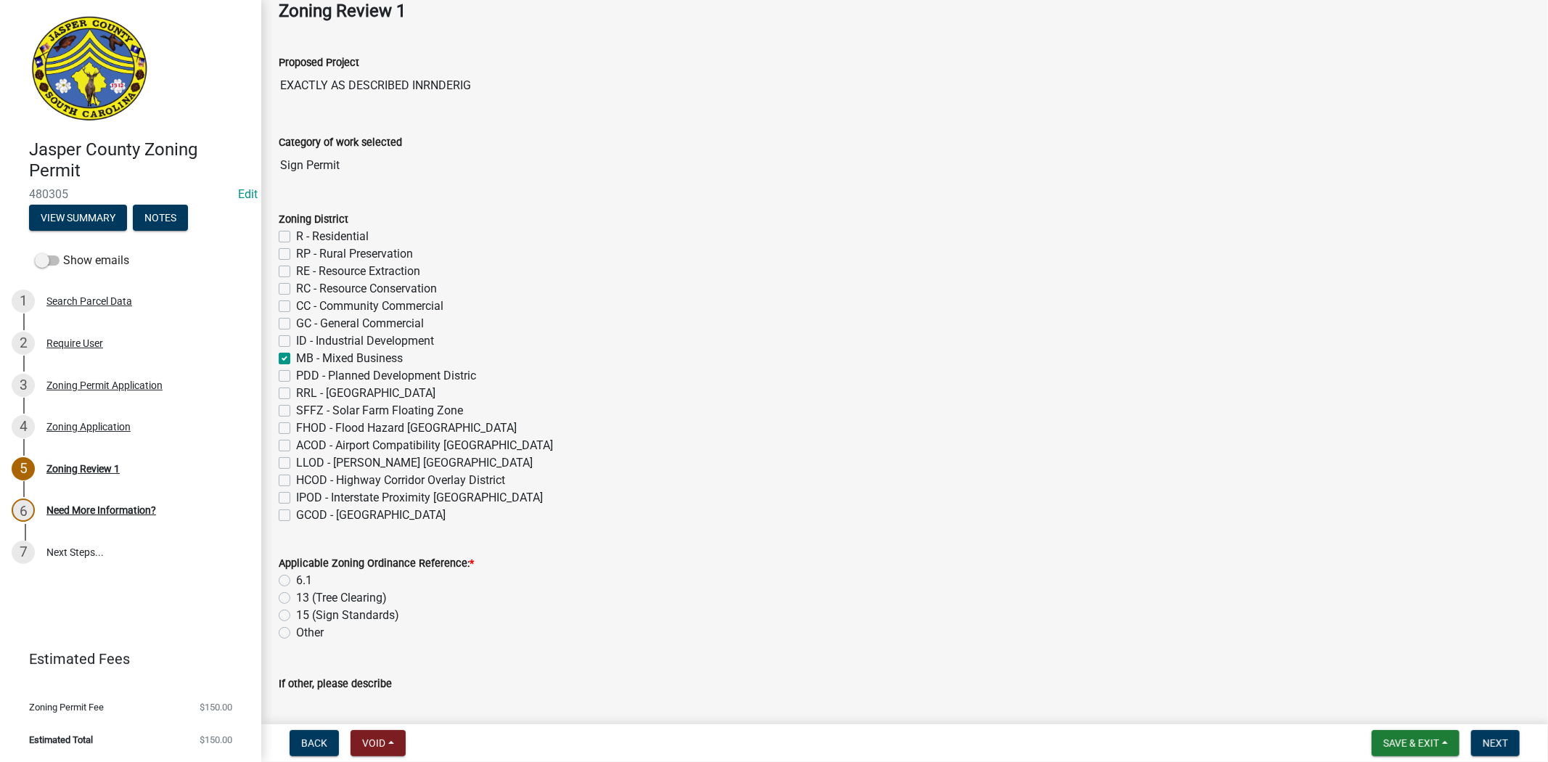
click at [296, 581] on label "6.1" at bounding box center [304, 580] width 16 height 17
click at [296, 581] on input "6.1" at bounding box center [300, 576] width 9 height 9
radio input "true"
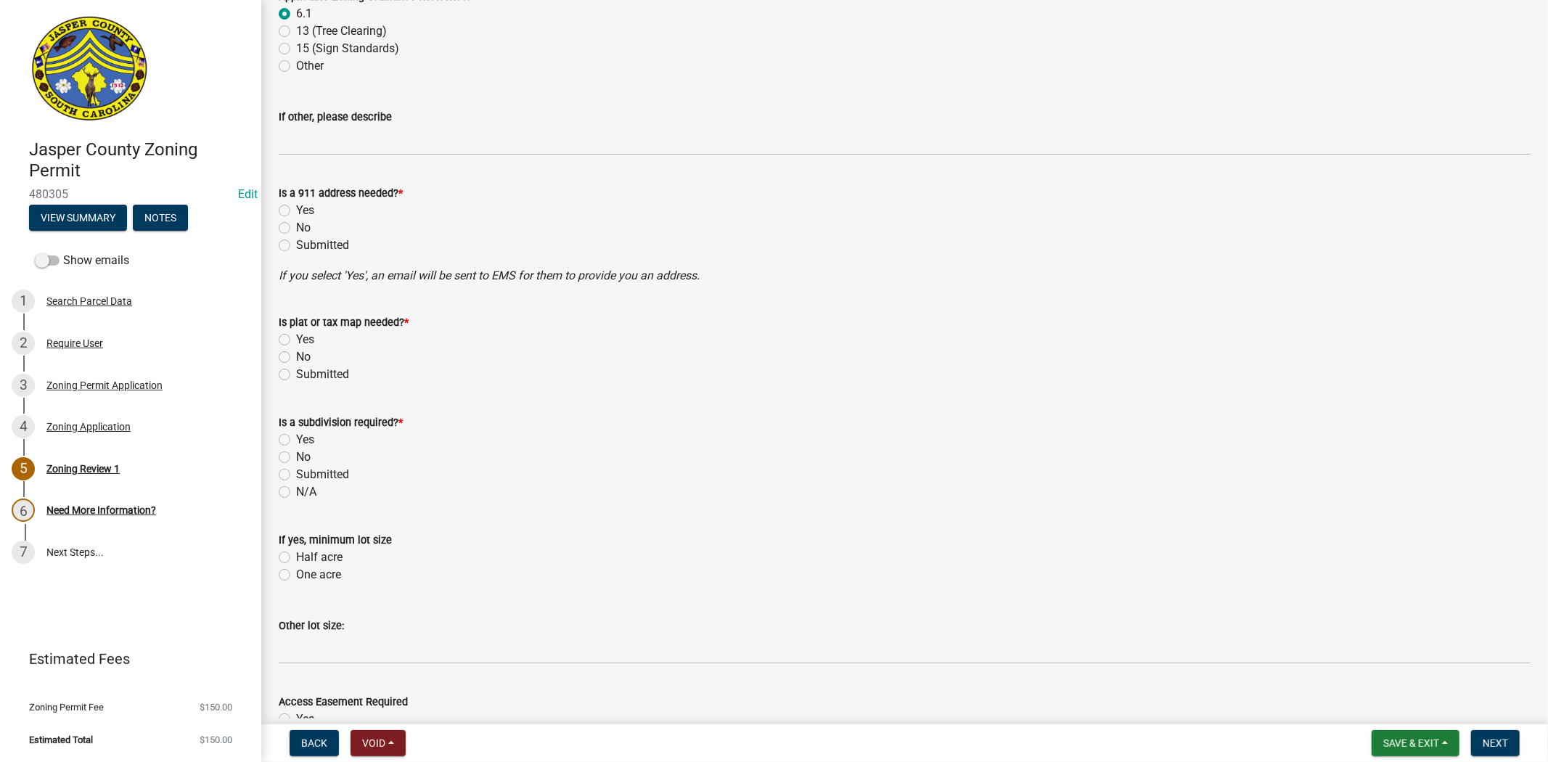
scroll to position [726, 0]
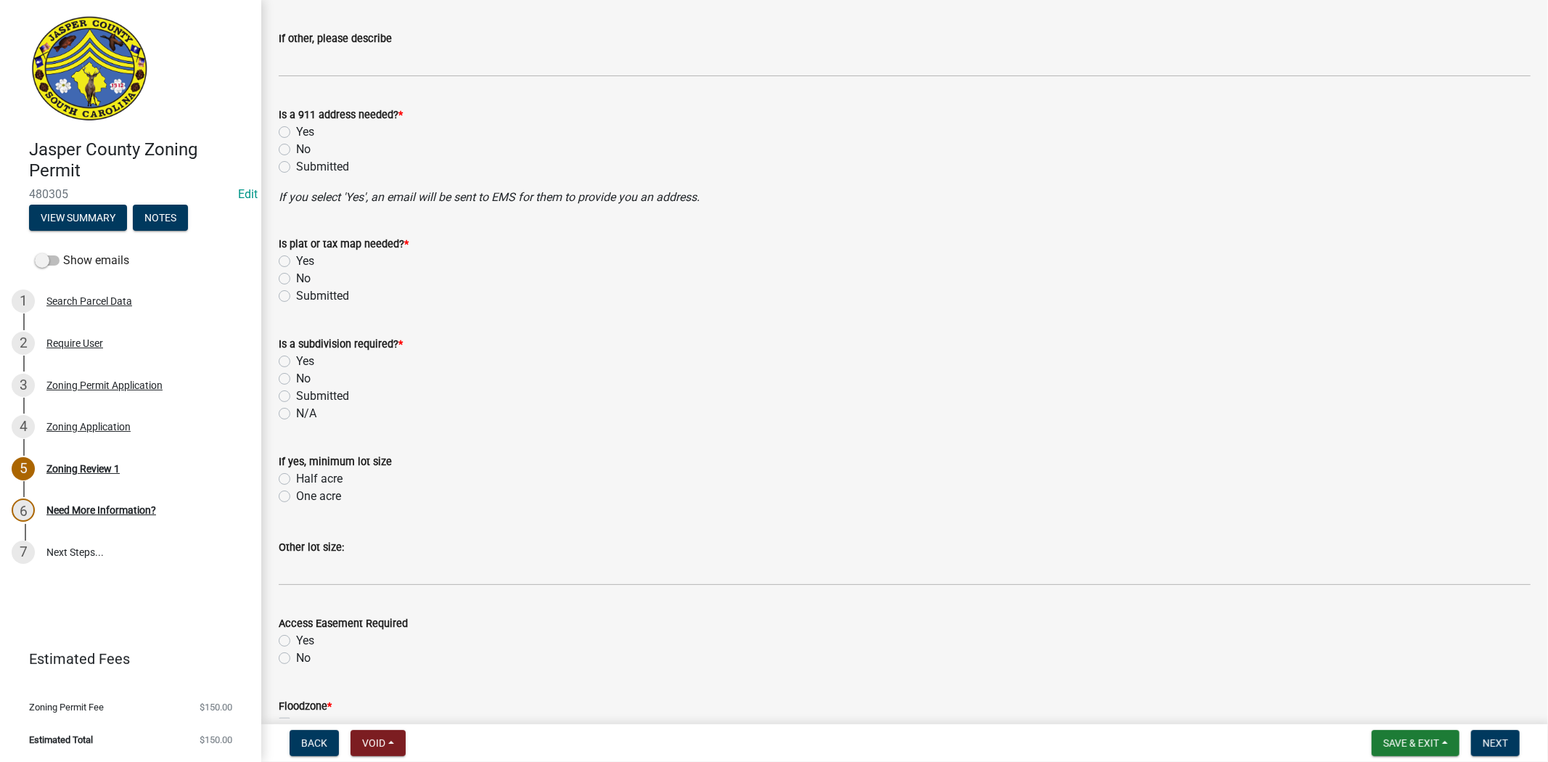
click at [296, 146] on label "No" at bounding box center [303, 149] width 15 height 17
click at [296, 146] on input "No" at bounding box center [300, 145] width 9 height 9
radio input "true"
click at [290, 278] on div "No" at bounding box center [905, 278] width 1252 height 17
click at [296, 279] on label "No" at bounding box center [303, 278] width 15 height 17
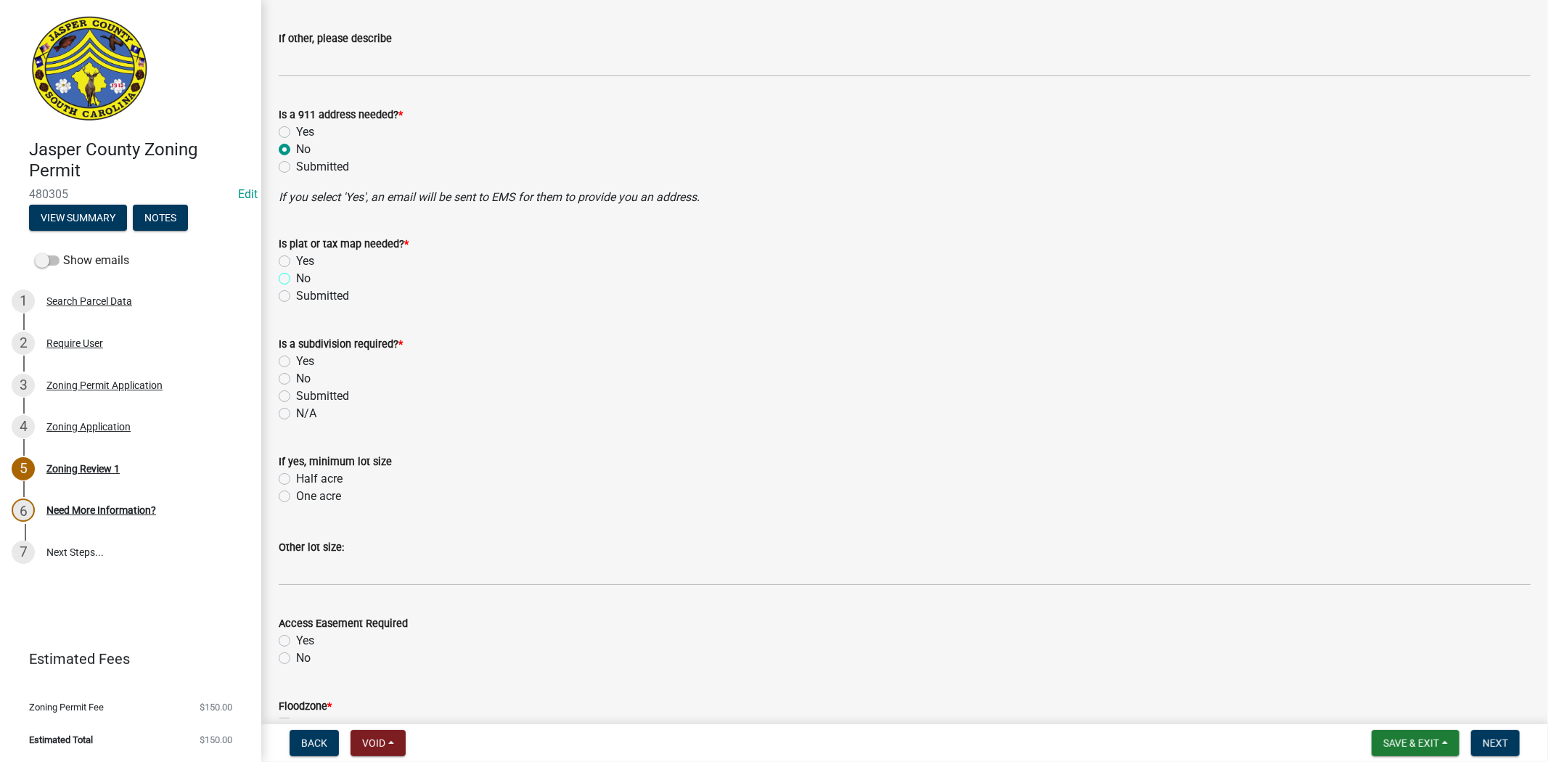
click at [296, 279] on input "No" at bounding box center [300, 274] width 9 height 9
radio input "true"
click at [296, 380] on label "No" at bounding box center [303, 378] width 15 height 17
click at [296, 380] on input "No" at bounding box center [300, 374] width 9 height 9
radio input "true"
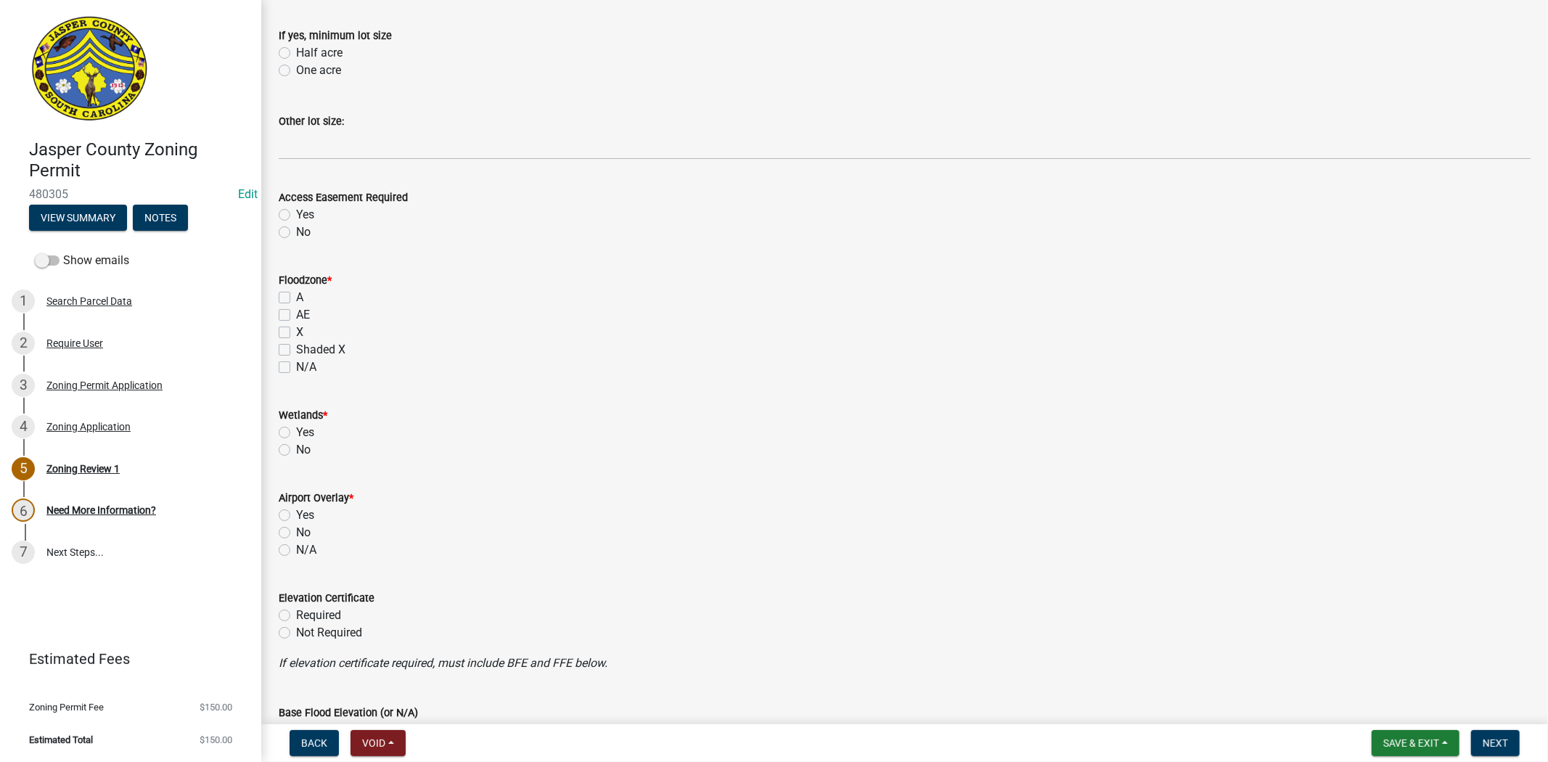
scroll to position [1290, 0]
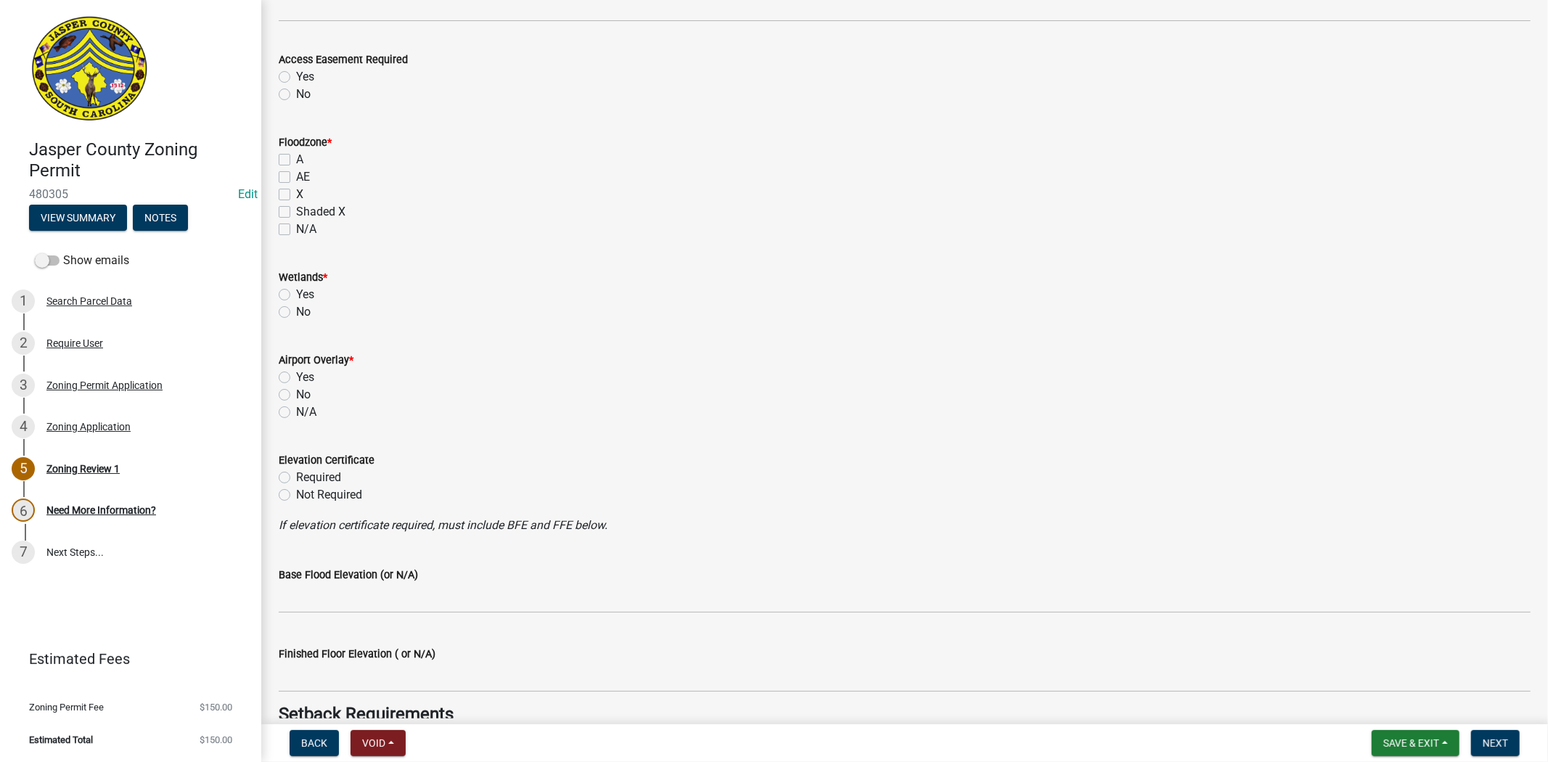
click at [296, 96] on label "No" at bounding box center [303, 94] width 15 height 17
click at [296, 95] on input "No" at bounding box center [300, 90] width 9 height 9
radio input "true"
click at [296, 192] on label "X" at bounding box center [299, 194] width 7 height 17
click at [296, 192] on input "X" at bounding box center [300, 190] width 9 height 9
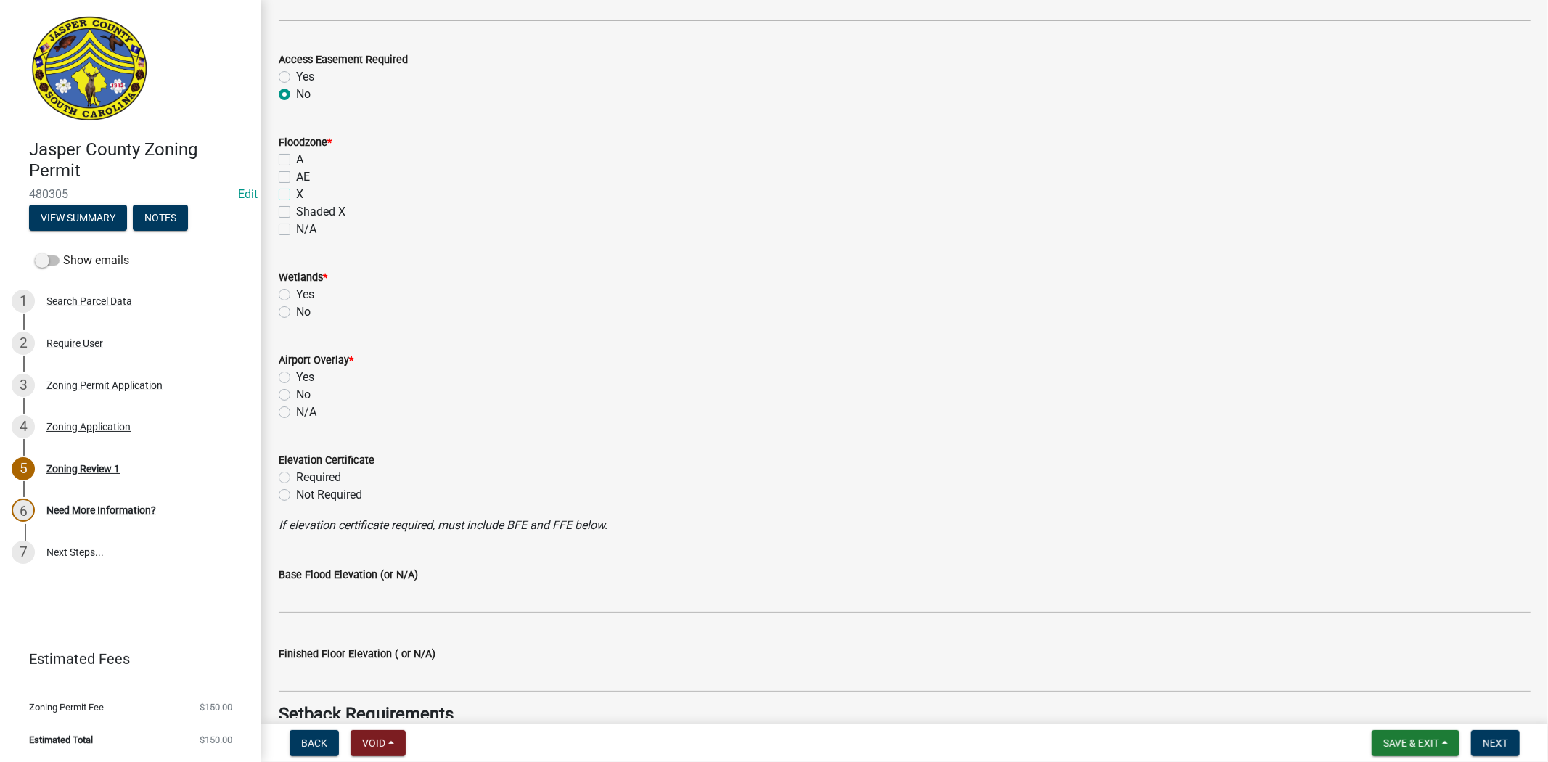
checkbox input "true"
checkbox input "false"
checkbox input "true"
checkbox input "false"
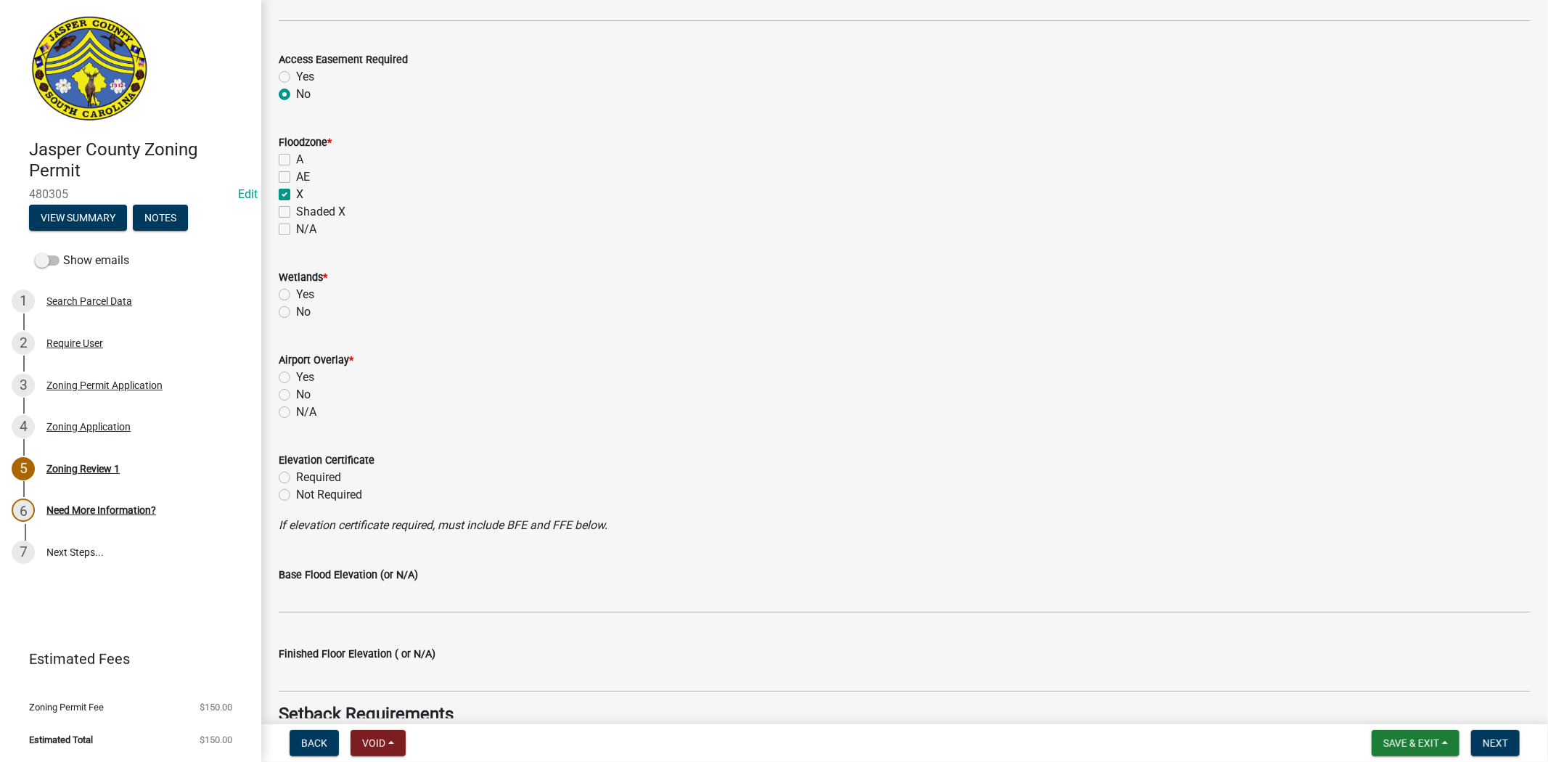
checkbox input "false"
click at [296, 309] on label "No" at bounding box center [303, 311] width 15 height 17
click at [296, 309] on input "No" at bounding box center [300, 307] width 9 height 9
radio input "true"
click at [296, 393] on label "No" at bounding box center [303, 394] width 15 height 17
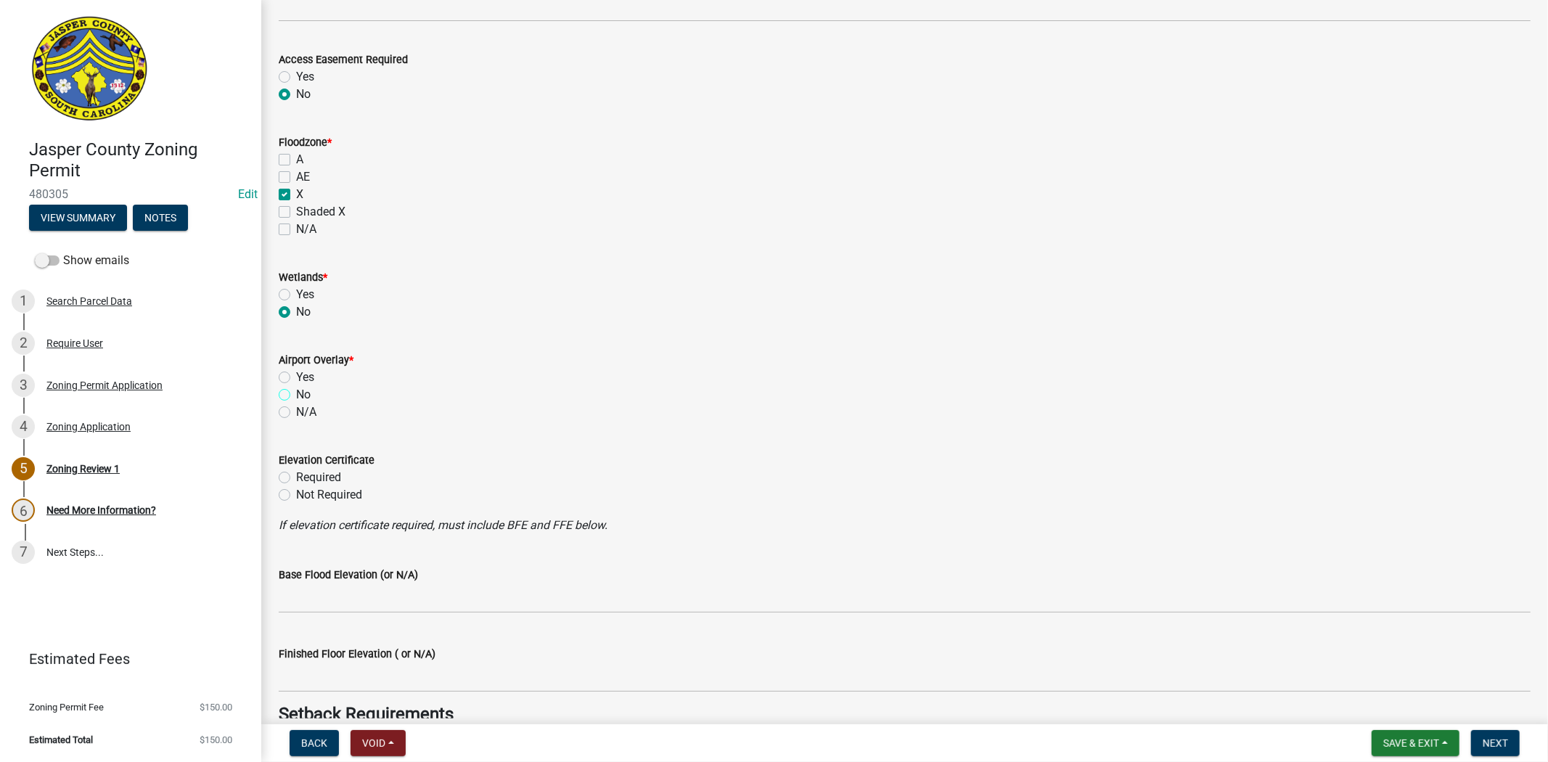
click at [296, 393] on input "No" at bounding box center [300, 390] width 9 height 9
radio input "true"
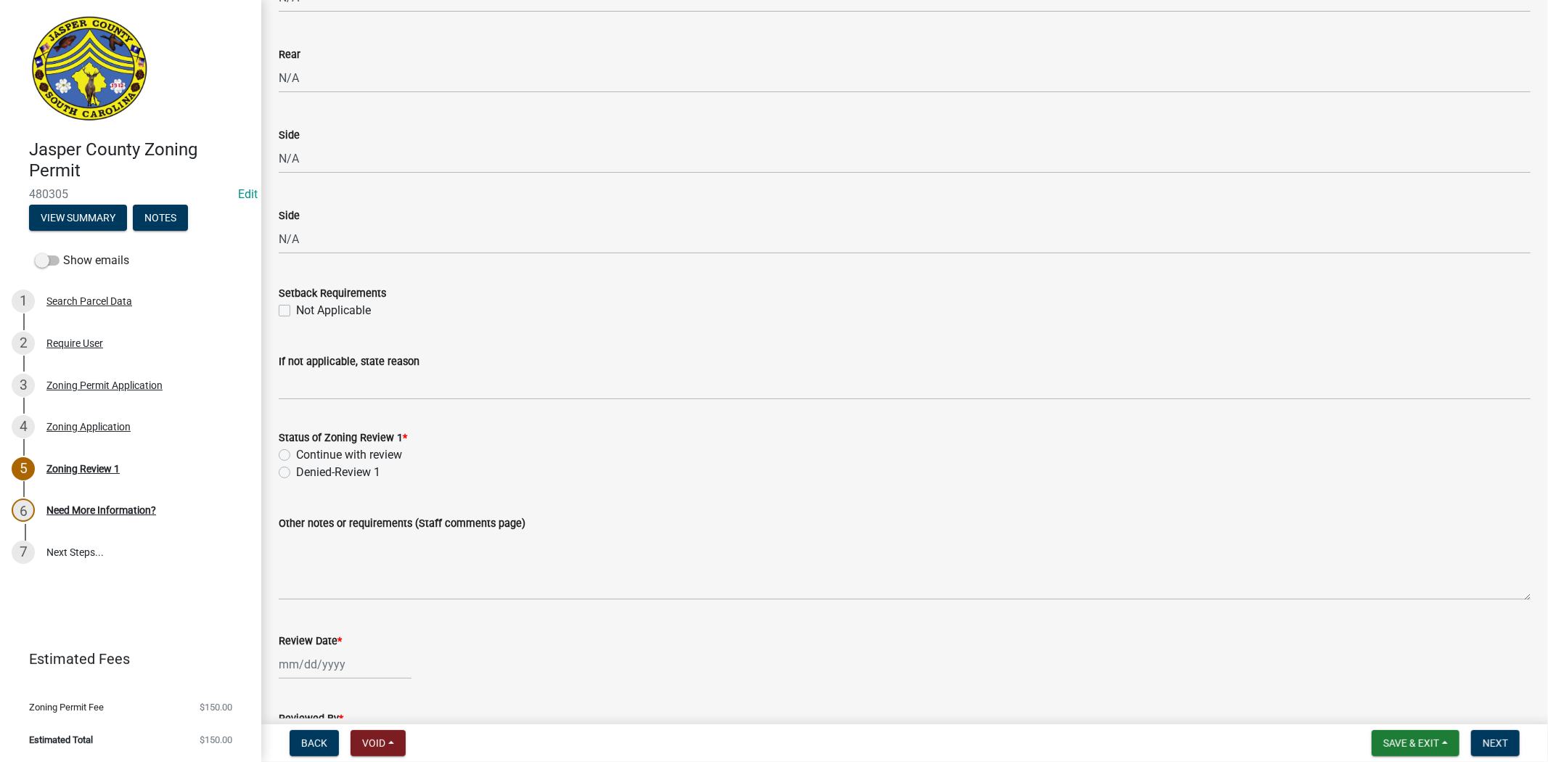
scroll to position [2258, 0]
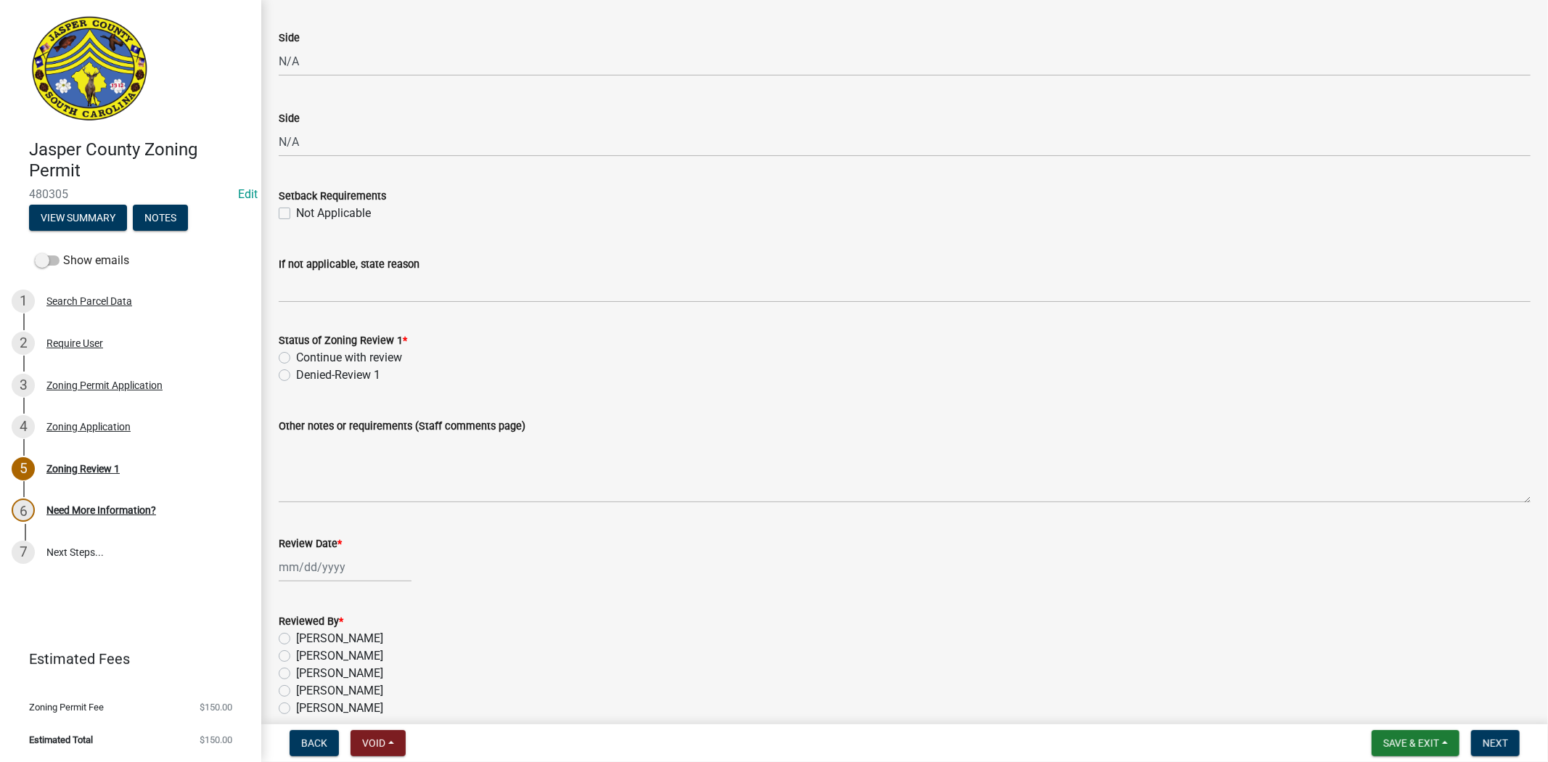
click at [296, 359] on label "Continue with review" at bounding box center [349, 357] width 106 height 17
click at [296, 359] on input "Continue with review" at bounding box center [300, 353] width 9 height 9
radio input "true"
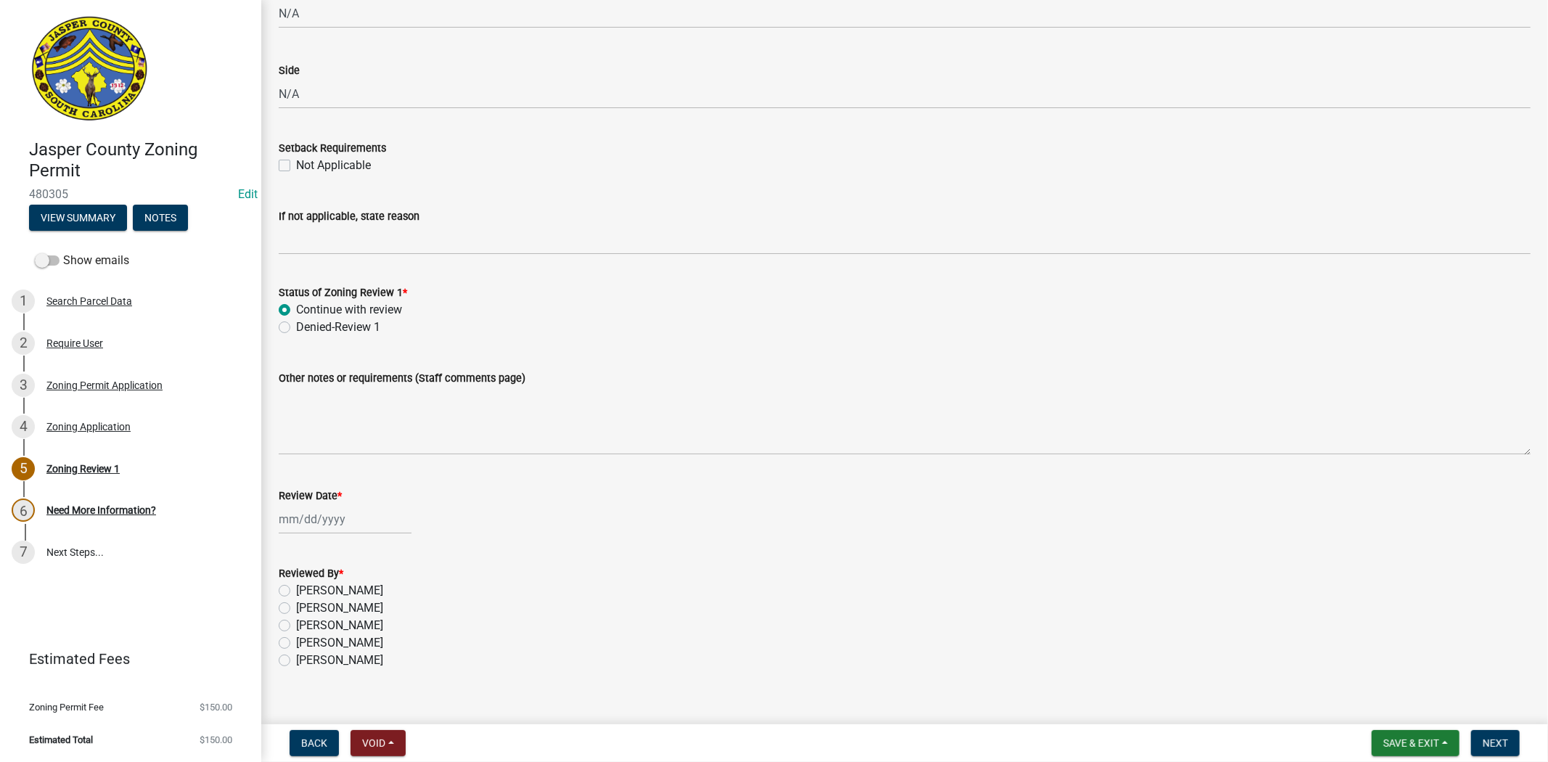
scroll to position [2326, 0]
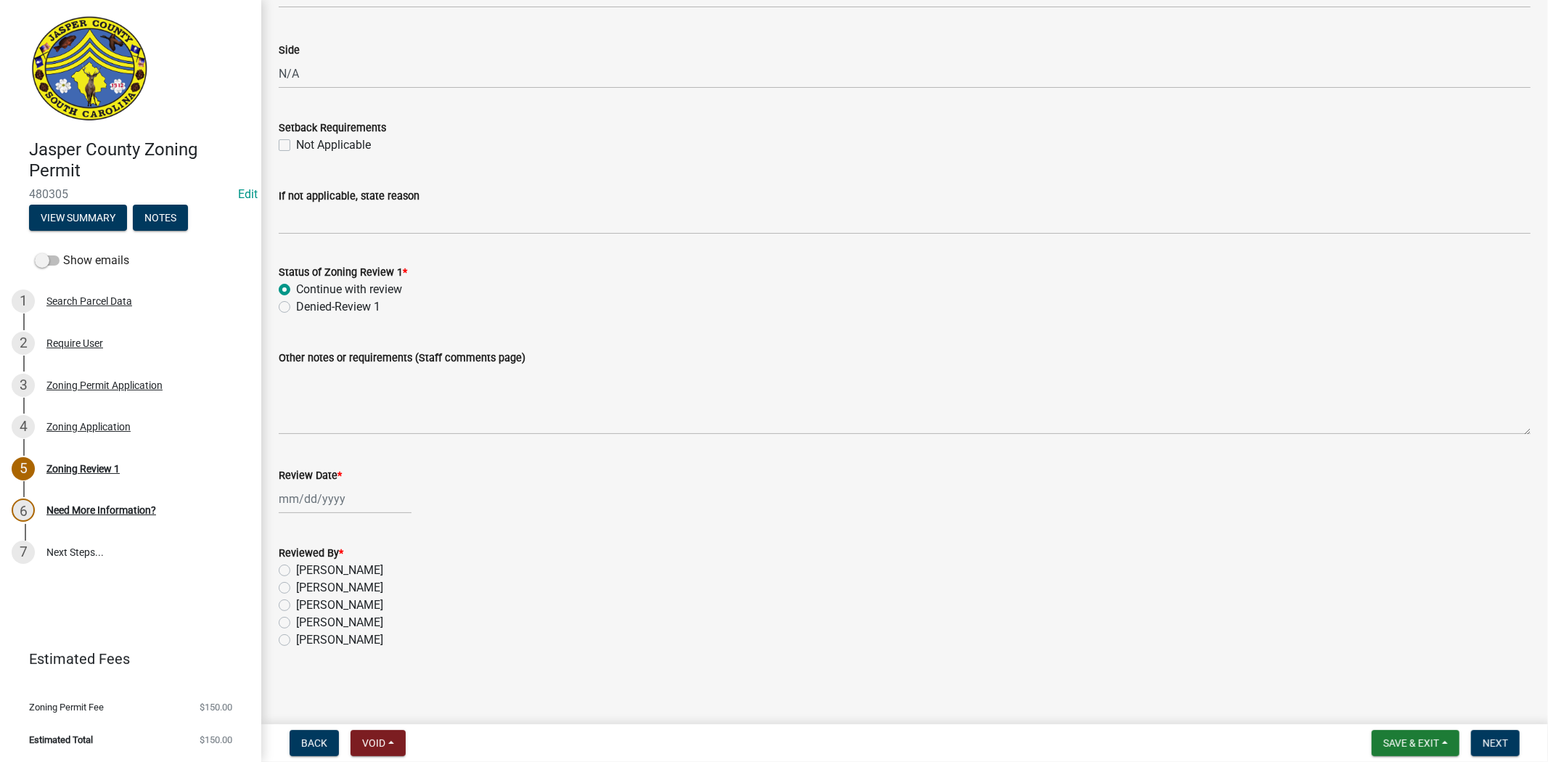
click at [306, 505] on div at bounding box center [345, 499] width 133 height 30
select select "9"
select select "2025"
click at [292, 643] on div "22" at bounding box center [293, 645] width 23 height 23
type input "09/22/2025"
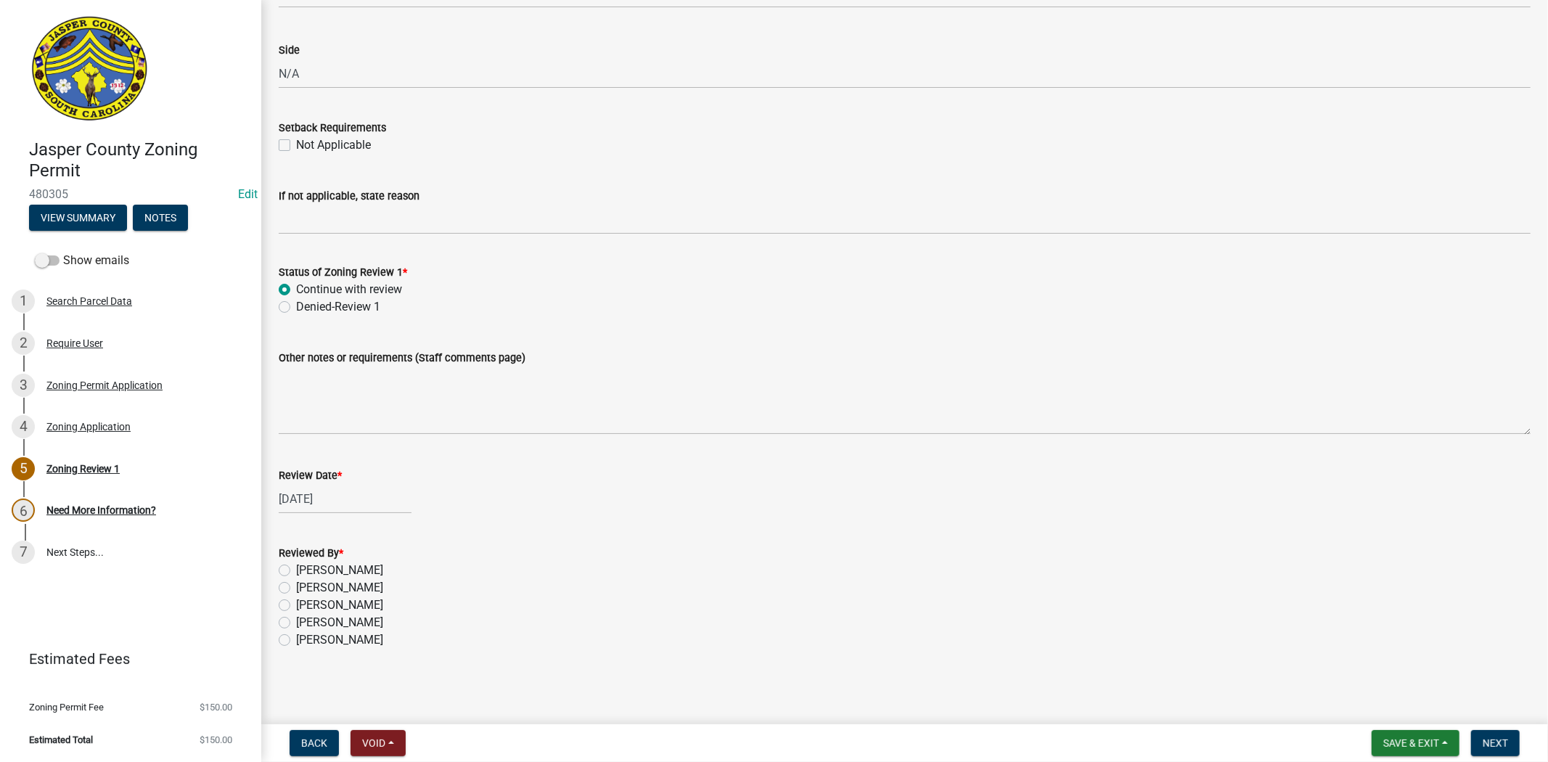
click at [285, 577] on div "Ciara Chapman" at bounding box center [905, 570] width 1252 height 17
click at [296, 573] on label "Ciara Chapman" at bounding box center [339, 570] width 87 height 17
click at [296, 571] on input "Ciara Chapman" at bounding box center [300, 566] width 9 height 9
radio input "true"
click at [1507, 743] on span "Next" at bounding box center [1495, 743] width 25 height 12
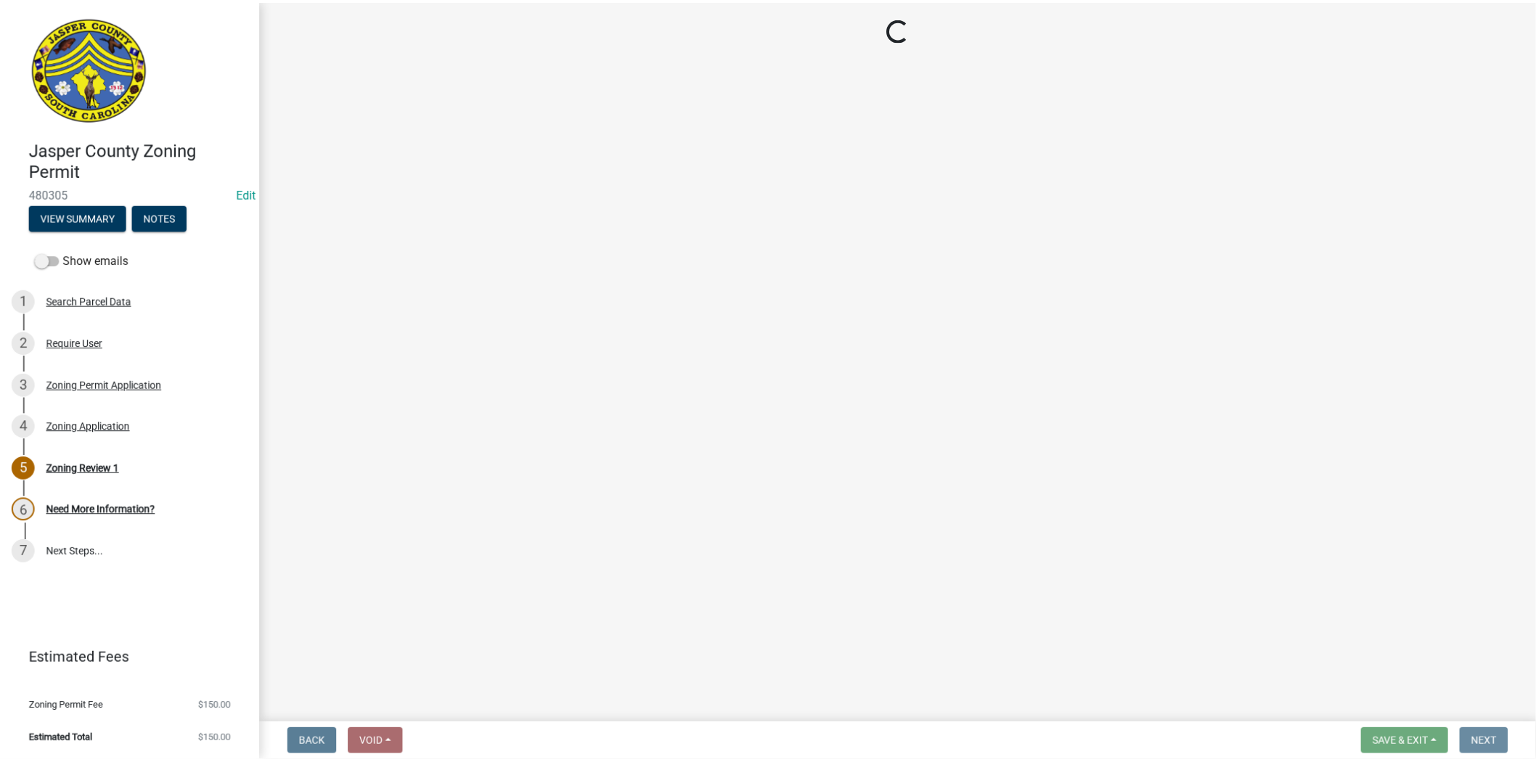
scroll to position [0, 0]
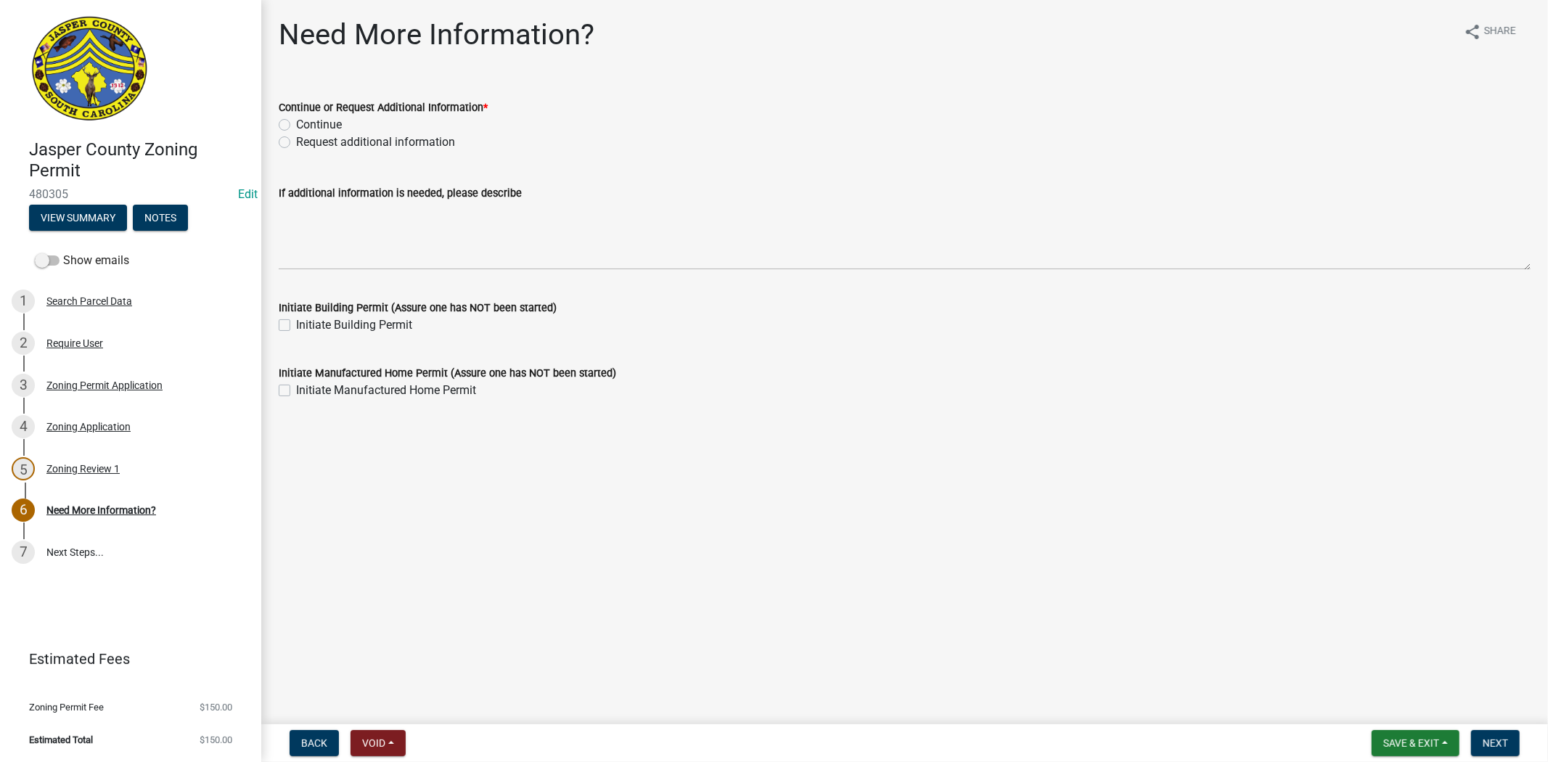
click at [296, 140] on label "Request additional information" at bounding box center [375, 142] width 159 height 17
click at [296, 140] on input "Request additional information" at bounding box center [300, 138] width 9 height 9
radio input "true"
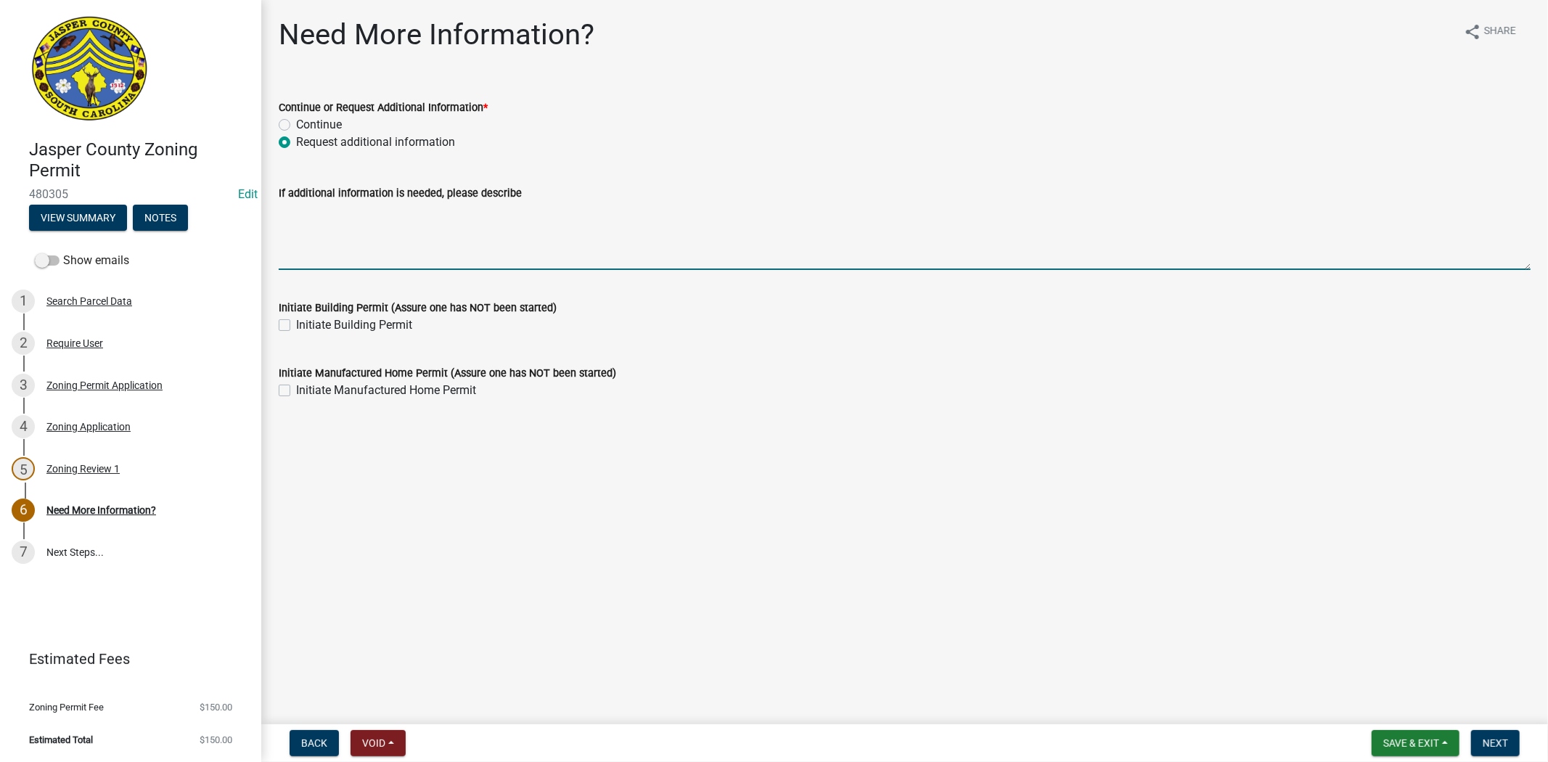
click at [343, 250] on textarea "If additional information is needed, please describe" at bounding box center [905, 236] width 1252 height 68
click at [409, 216] on textarea "please provide a lighting?landscaping Plnm" at bounding box center [905, 236] width 1252 height 68
click at [514, 211] on textarea "please provide a lighting/landscaping Plnm" at bounding box center [905, 236] width 1252 height 68
type textarea "please provide a lighting/landscaping Plan or a written statement stating you d…"
click at [1510, 736] on button "Next" at bounding box center [1495, 743] width 49 height 26
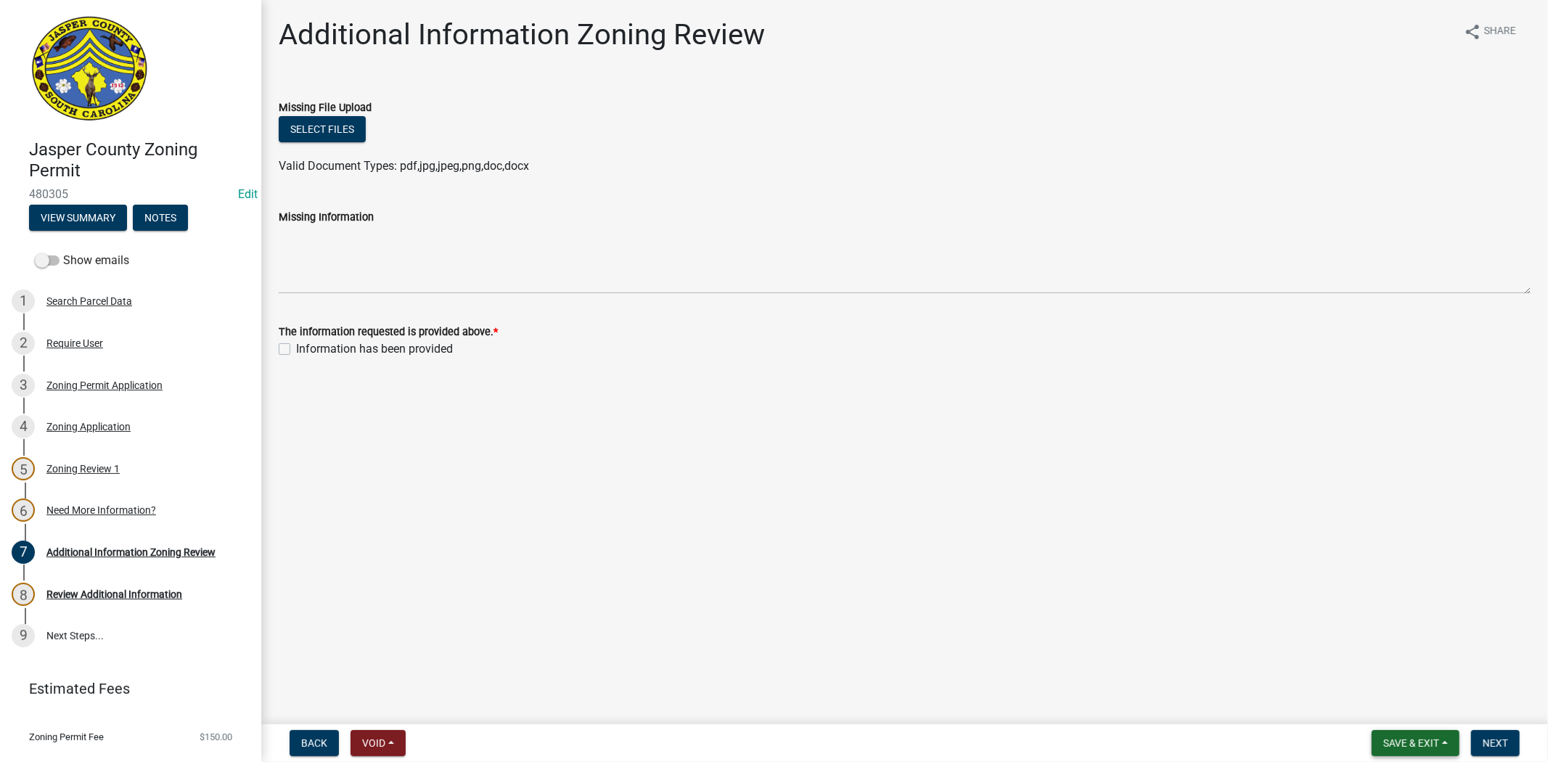
click at [1399, 745] on span "Save & Exit" at bounding box center [1411, 743] width 56 height 12
click at [1382, 706] on button "Save & Exit" at bounding box center [1401, 705] width 116 height 35
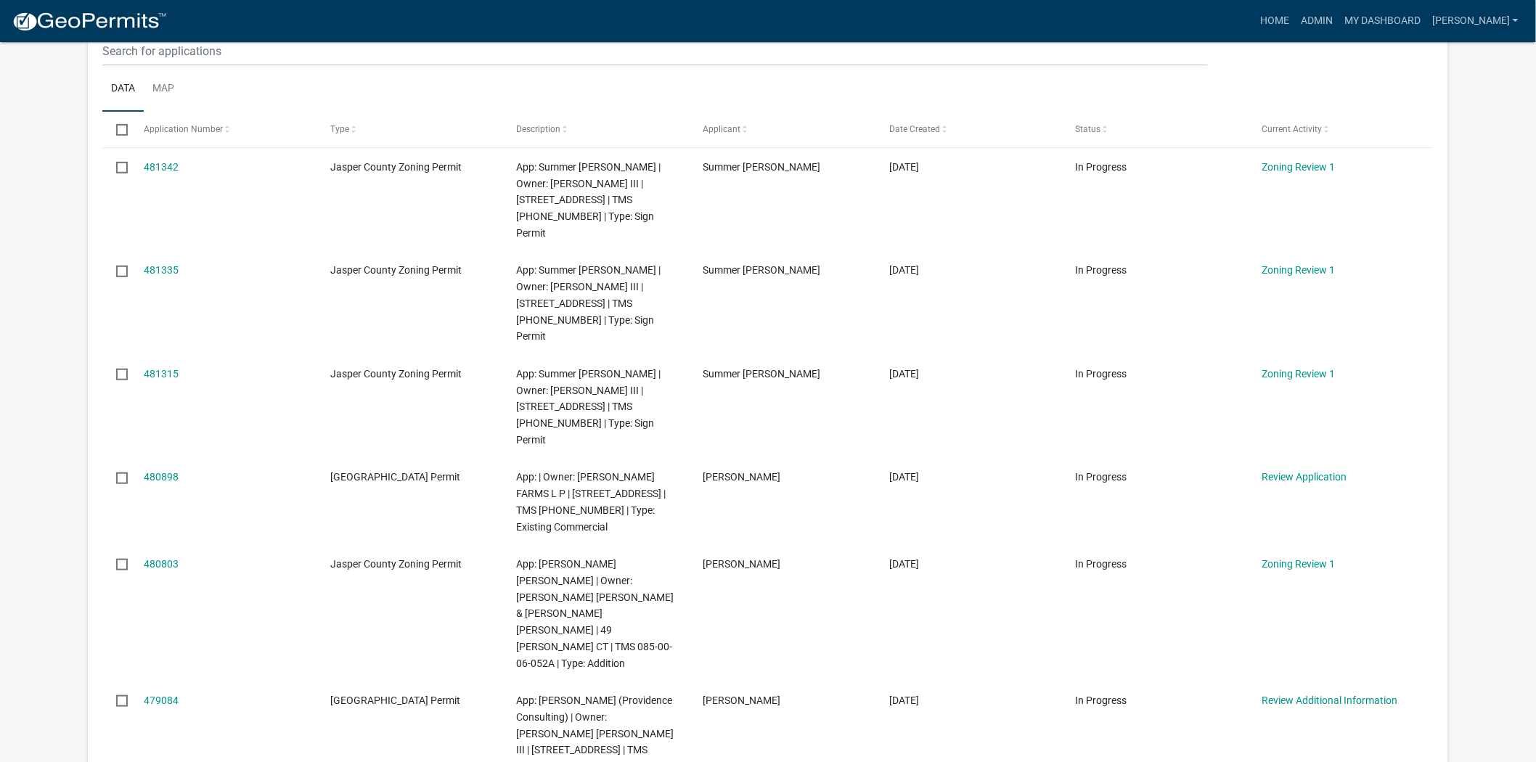
scroll to position [161, 0]
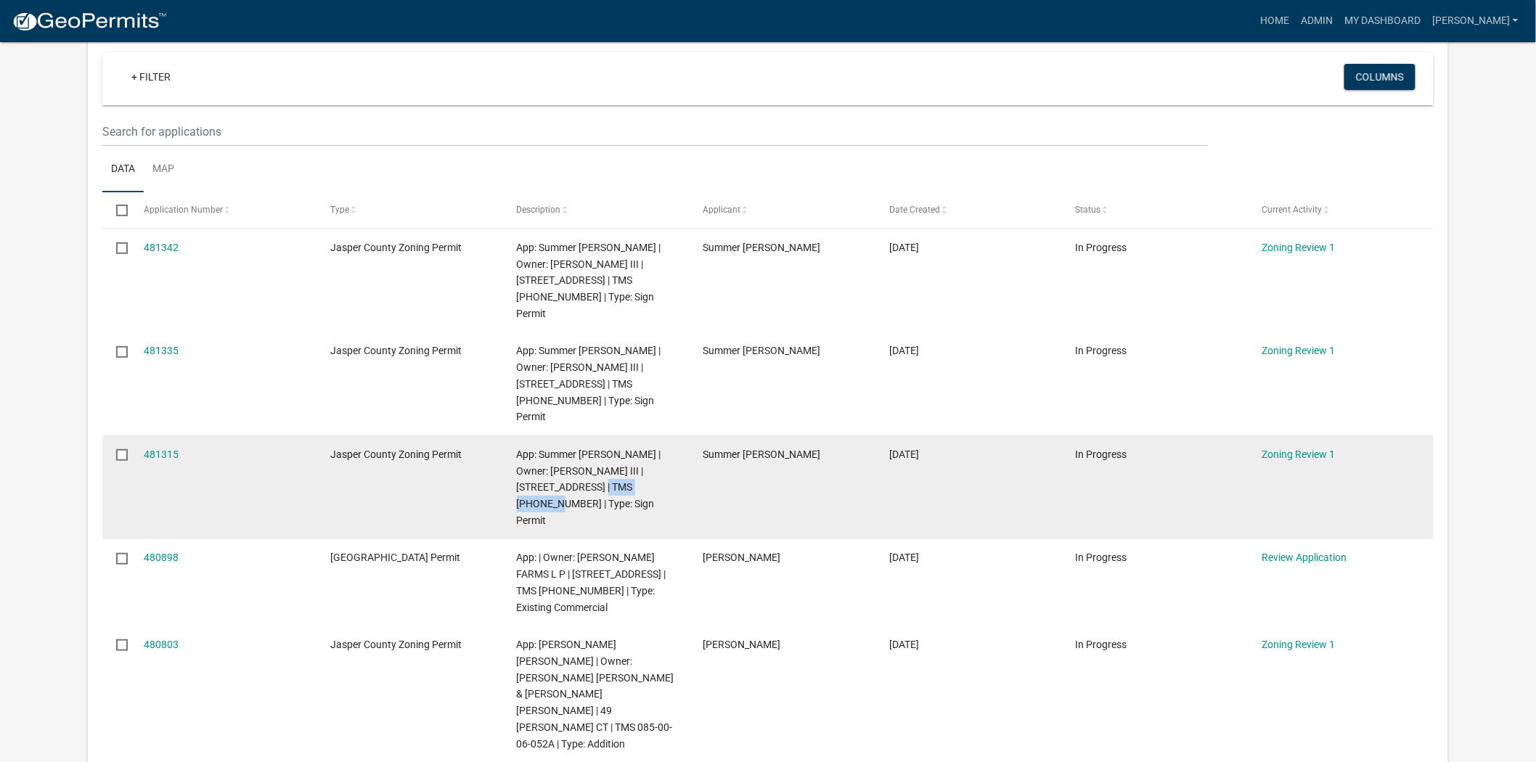
drag, startPoint x: 650, startPoint y: 454, endPoint x: 562, endPoint y: 466, distance: 88.0
click at [563, 464] on span "App: Summer Trull | Owner: WELCH O C III | 4920 INDEPENDENCE BLVD | TMS 067-00-…" at bounding box center [589, 488] width 144 height 78
copy span "067-00-02-005"
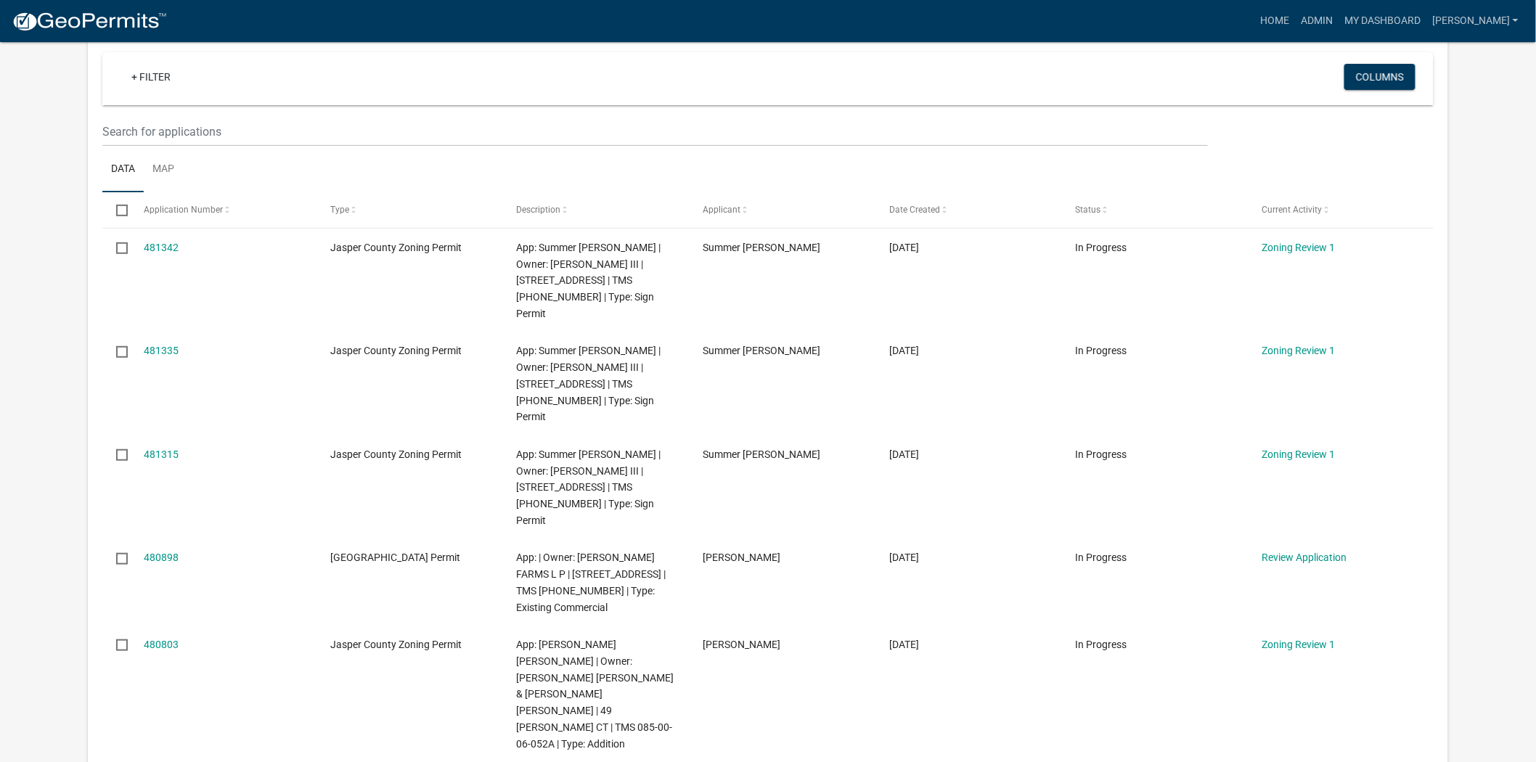
click at [1513, 467] on app-user-applications "more_horiz Home Admin My Dashboard Ciara Admin Account Logout My Dashboard Sett…" at bounding box center [768, 672] width 1536 height 1583
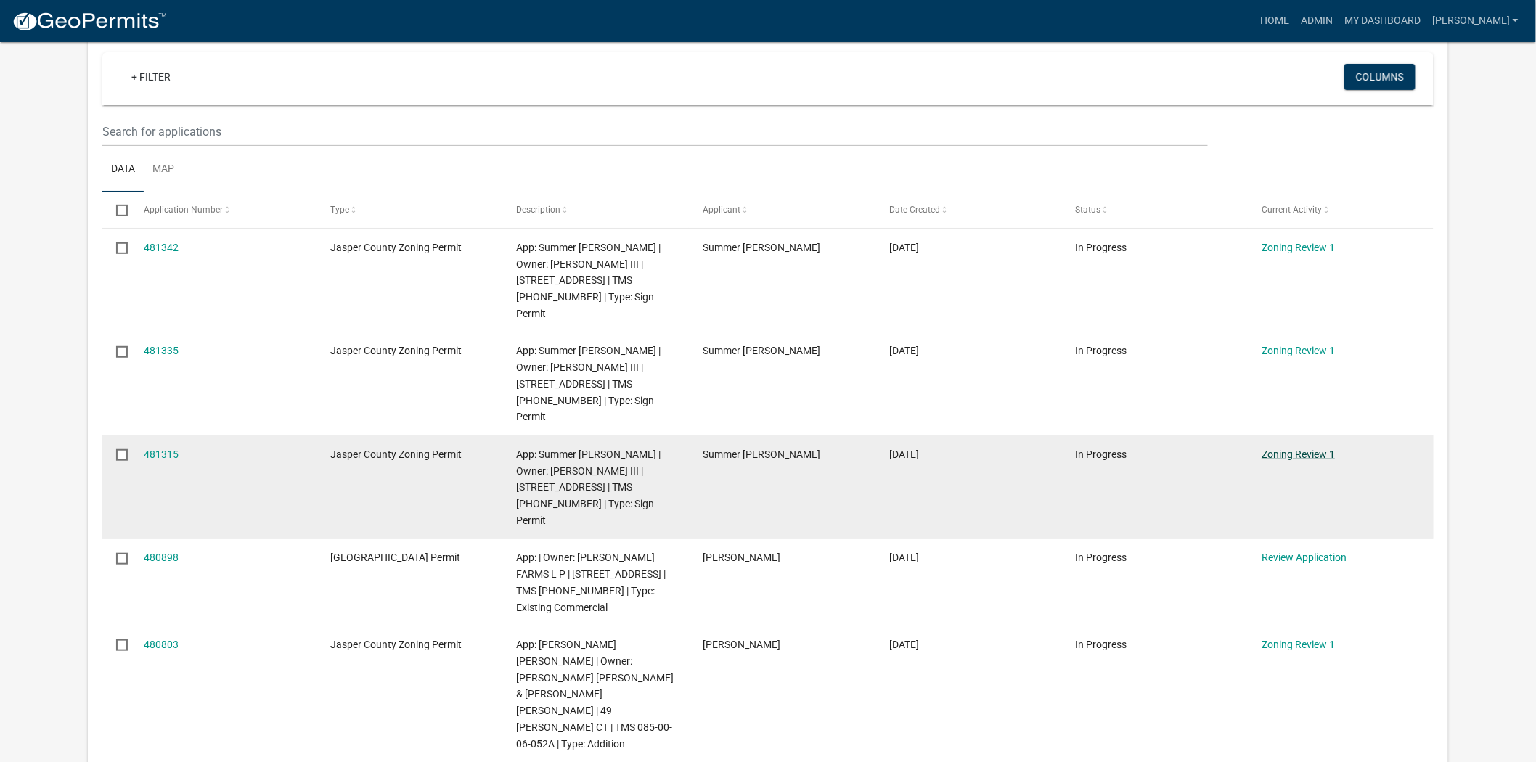
click at [1301, 449] on link "Zoning Review 1" at bounding box center [1297, 455] width 73 height 12
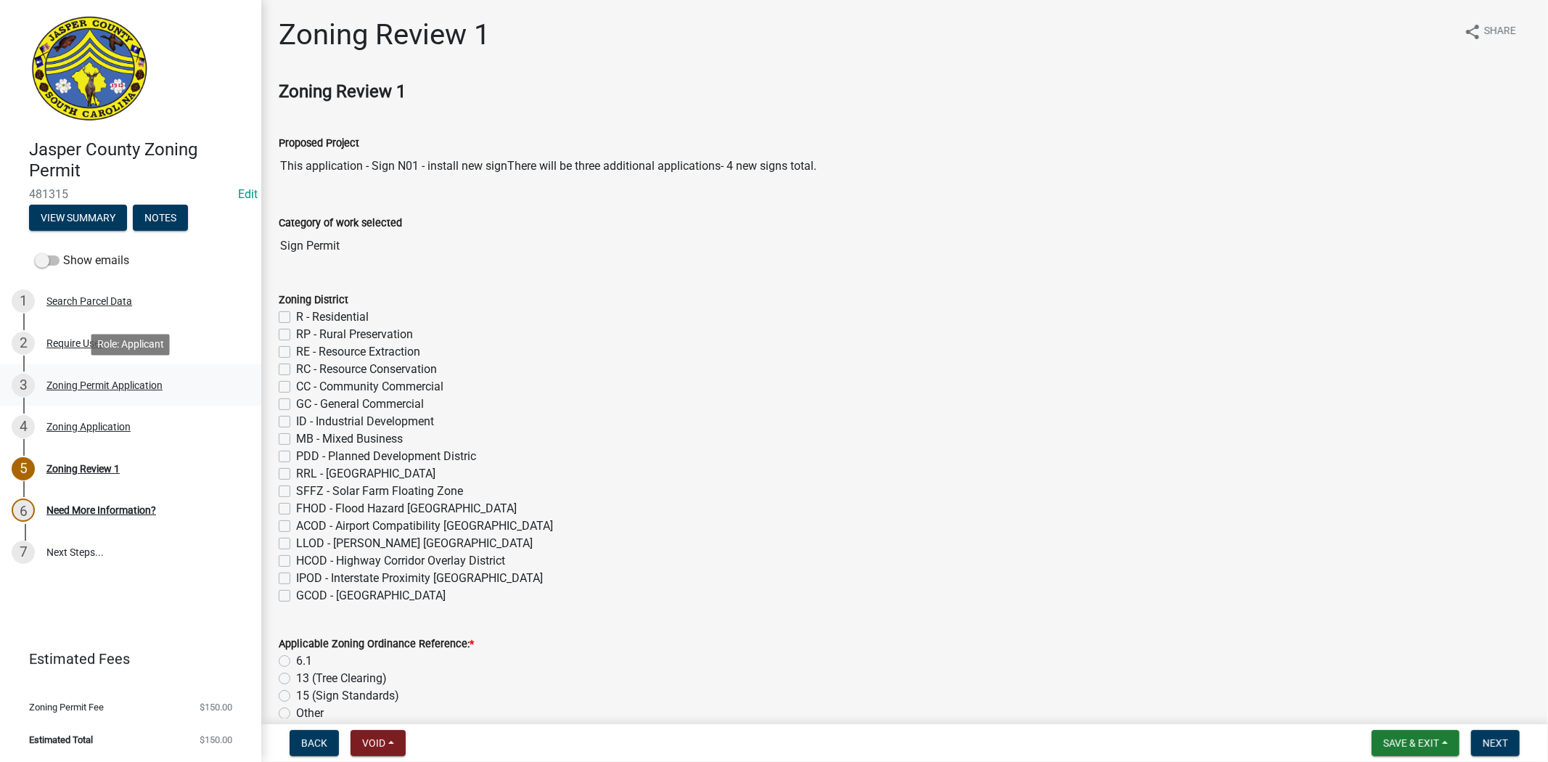
click at [107, 388] on div "Zoning Permit Application" at bounding box center [104, 385] width 116 height 10
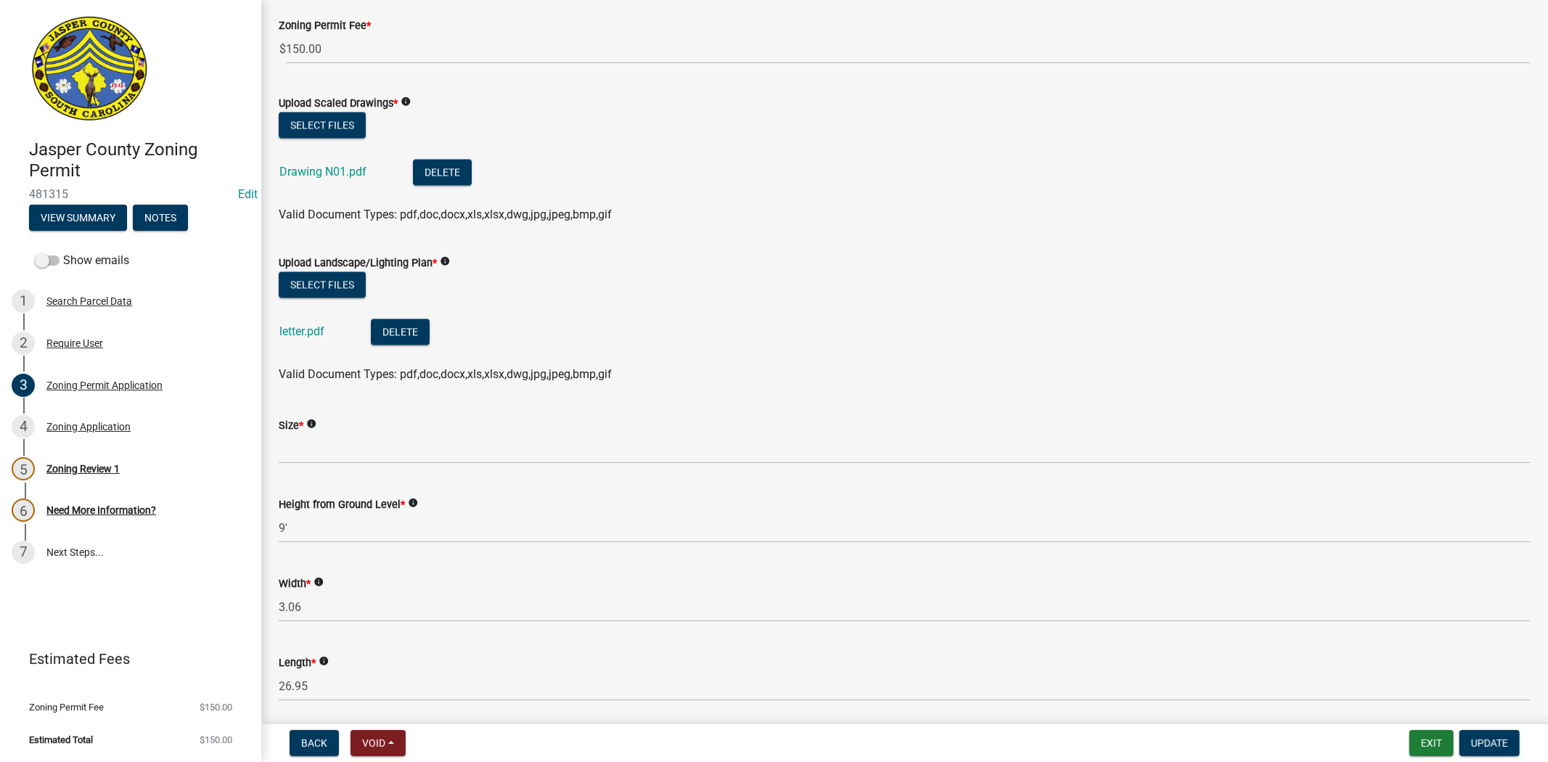
scroll to position [2096, 0]
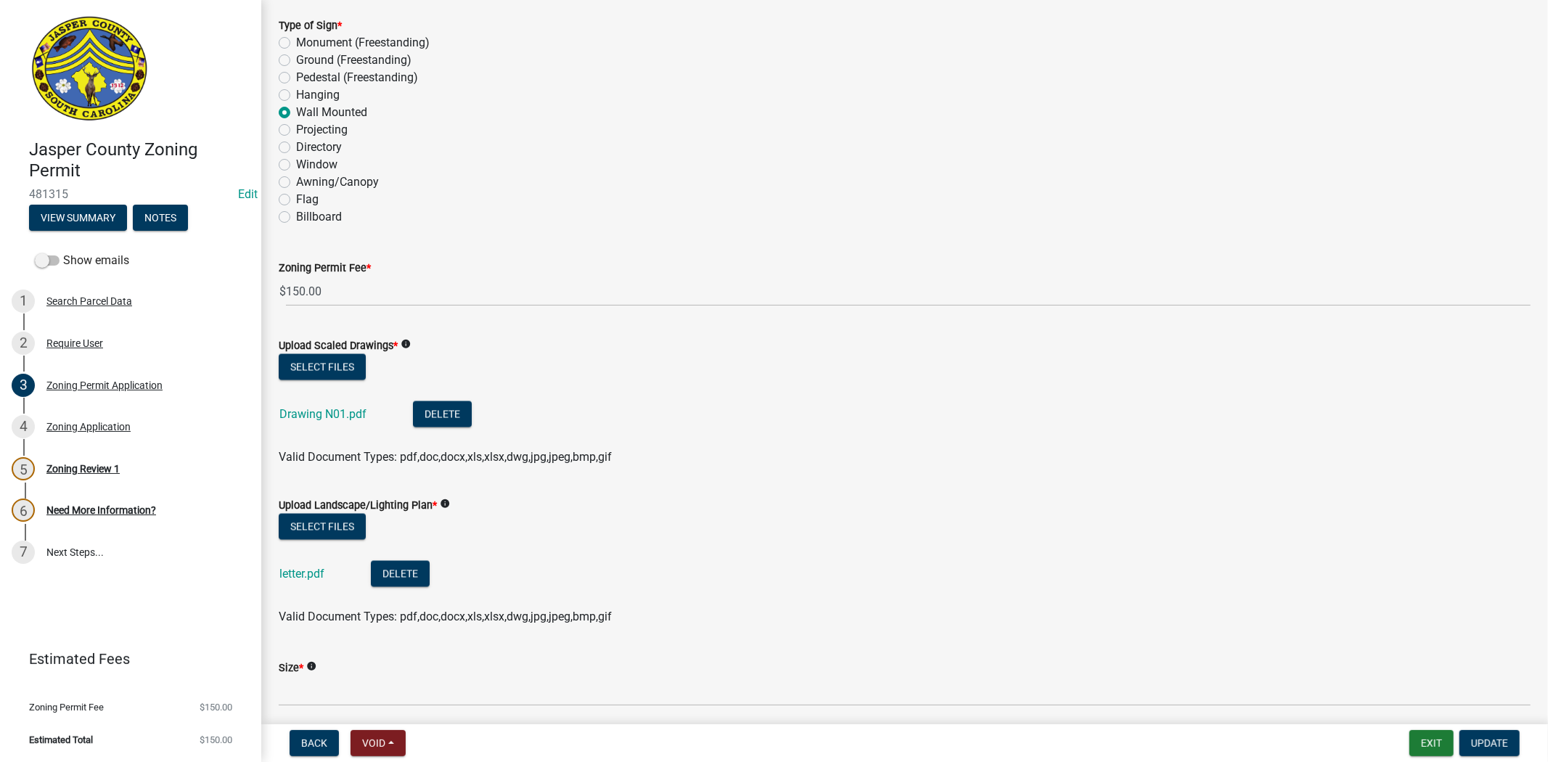
click at [310, 424] on div "Drawing N01.pdf" at bounding box center [334, 416] width 110 height 30
click at [320, 411] on link "Drawing N01.pdf" at bounding box center [322, 414] width 87 height 14
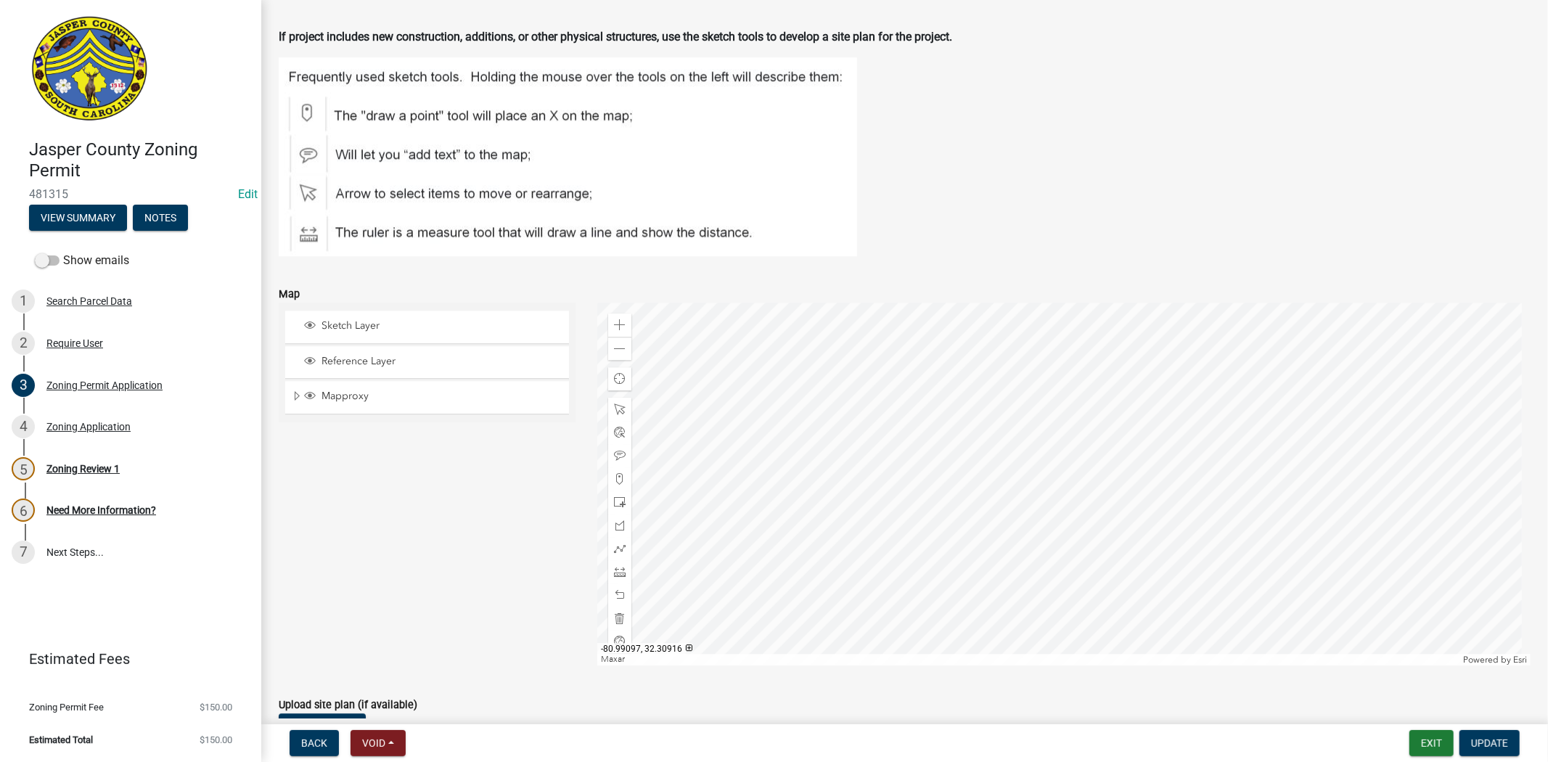
scroll to position [3135, 0]
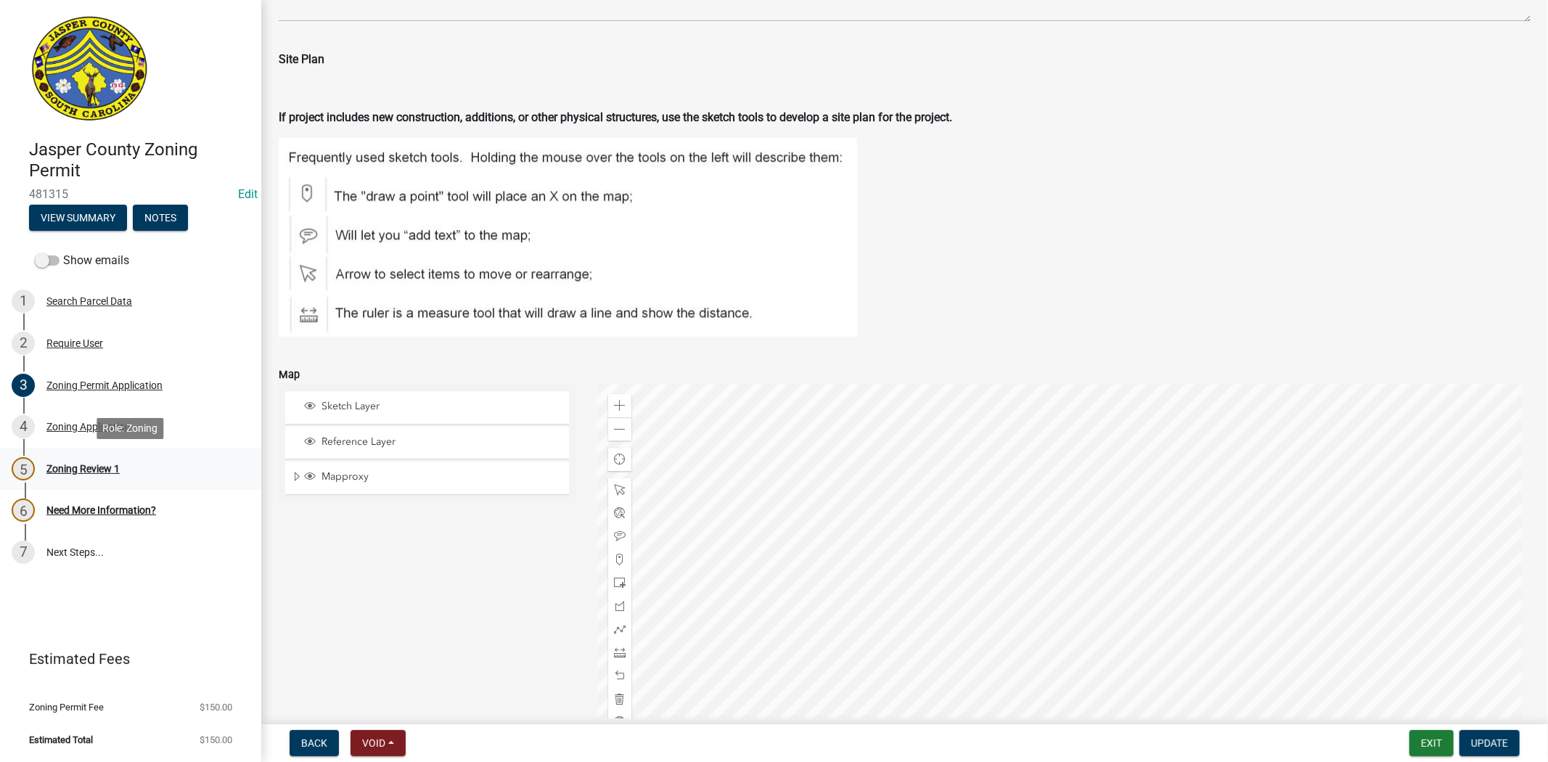
click at [94, 469] on div "Zoning Review 1" at bounding box center [82, 469] width 73 height 10
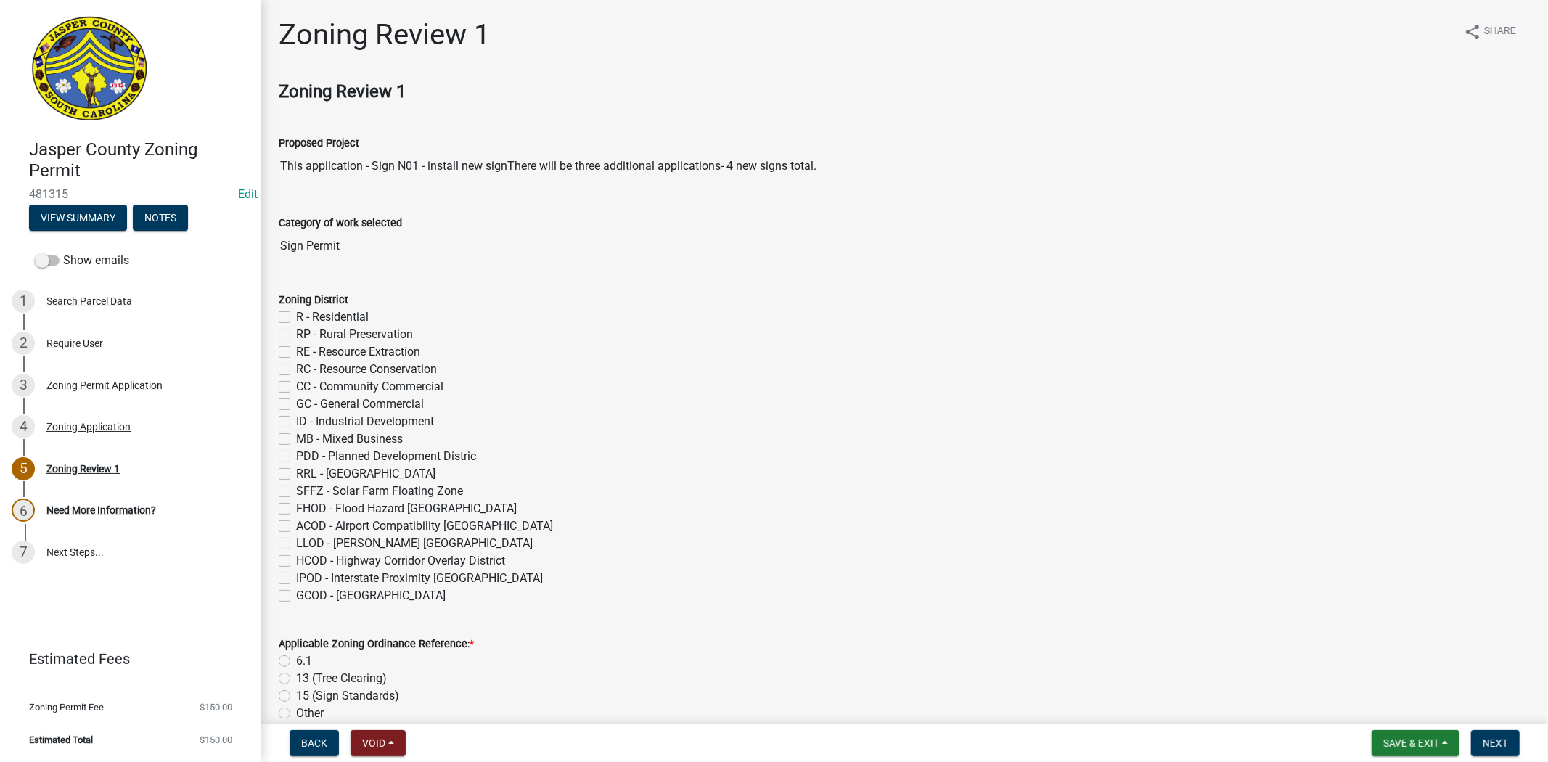
click at [296, 407] on label "GC - General Commercial" at bounding box center [360, 404] width 128 height 17
click at [296, 405] on input "GC - General Commercial" at bounding box center [300, 400] width 9 height 9
checkbox input "true"
checkbox input "false"
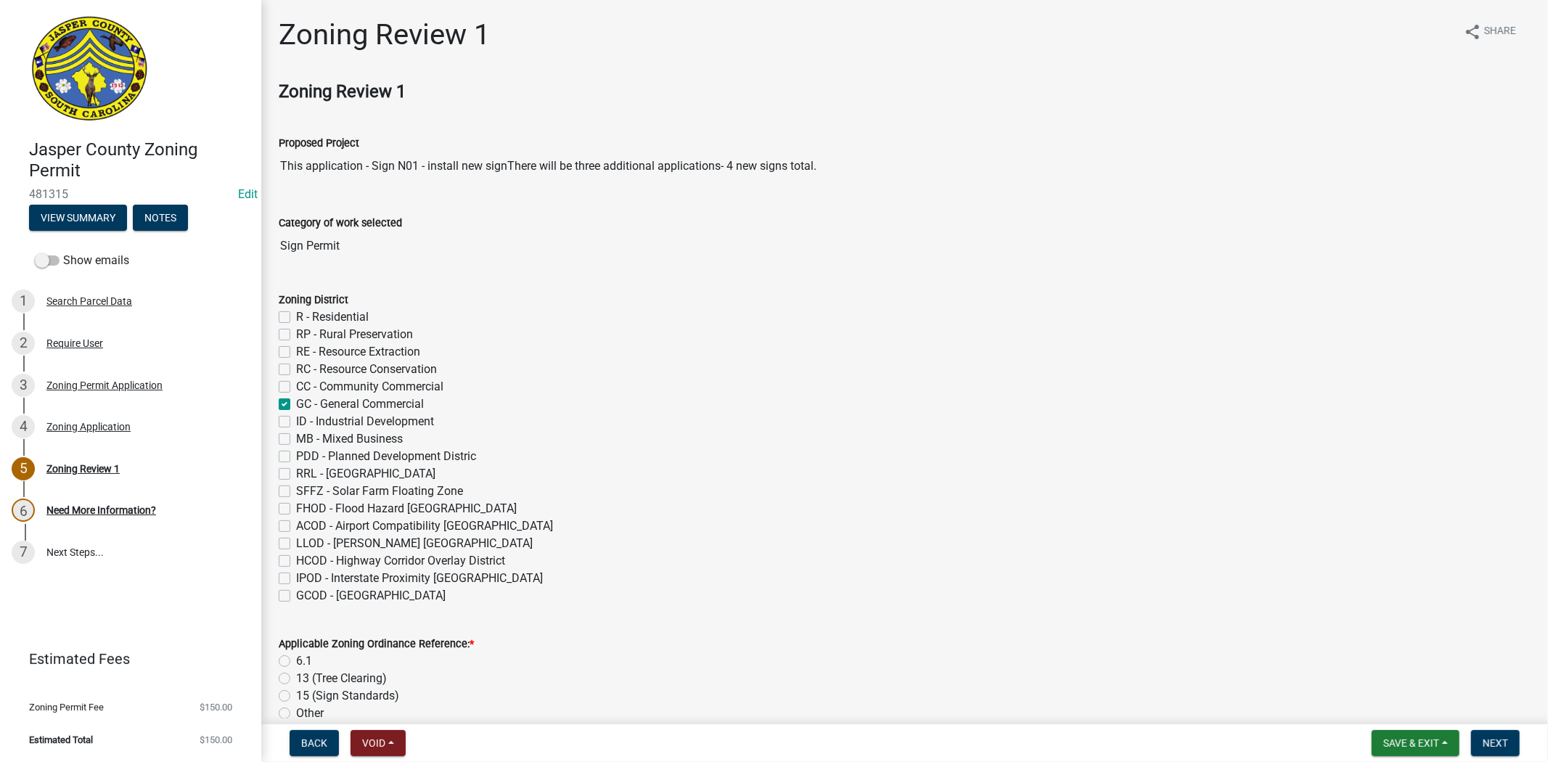
checkbox input "false"
checkbox input "true"
checkbox input "false"
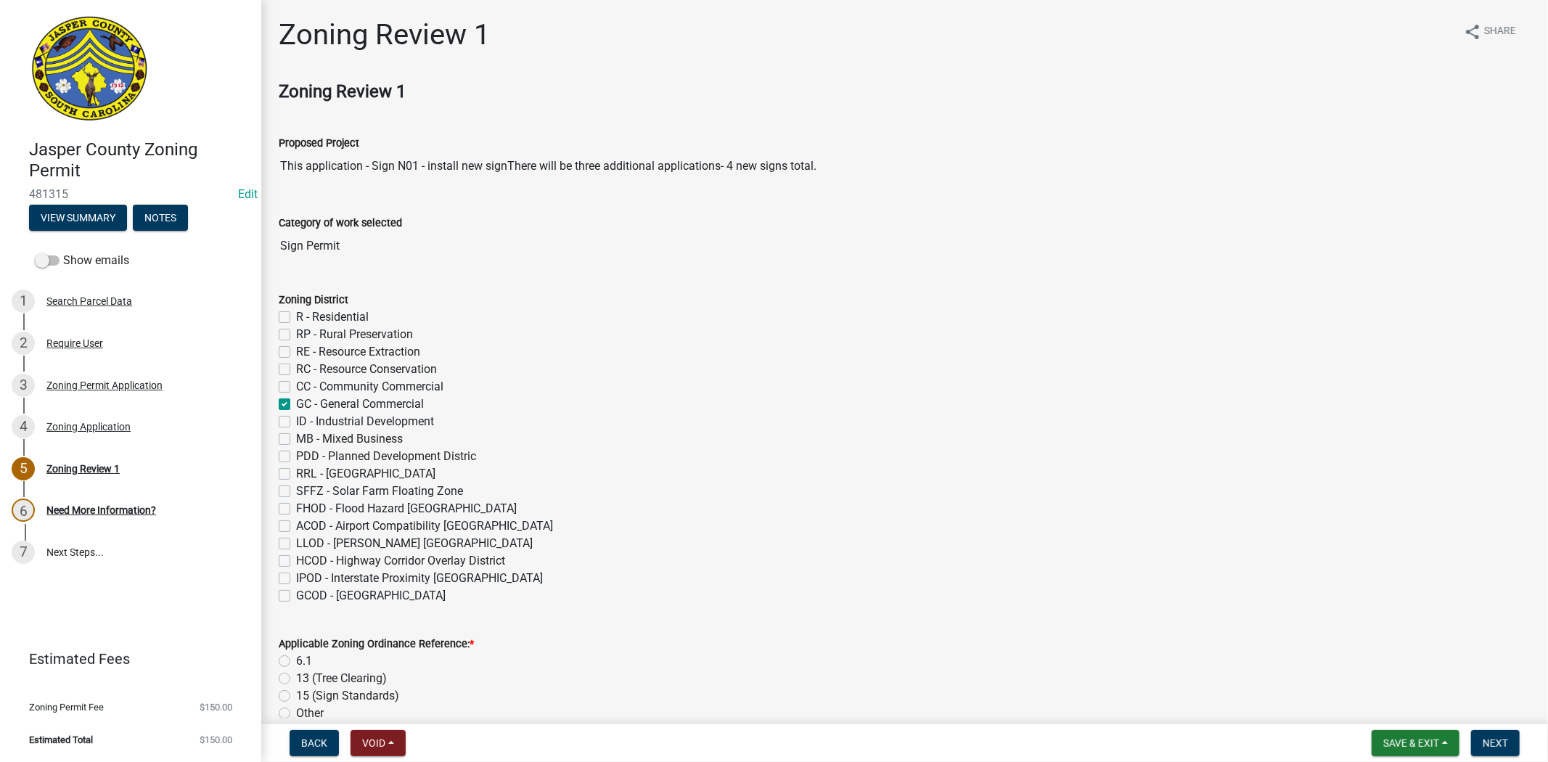
checkbox input "false"
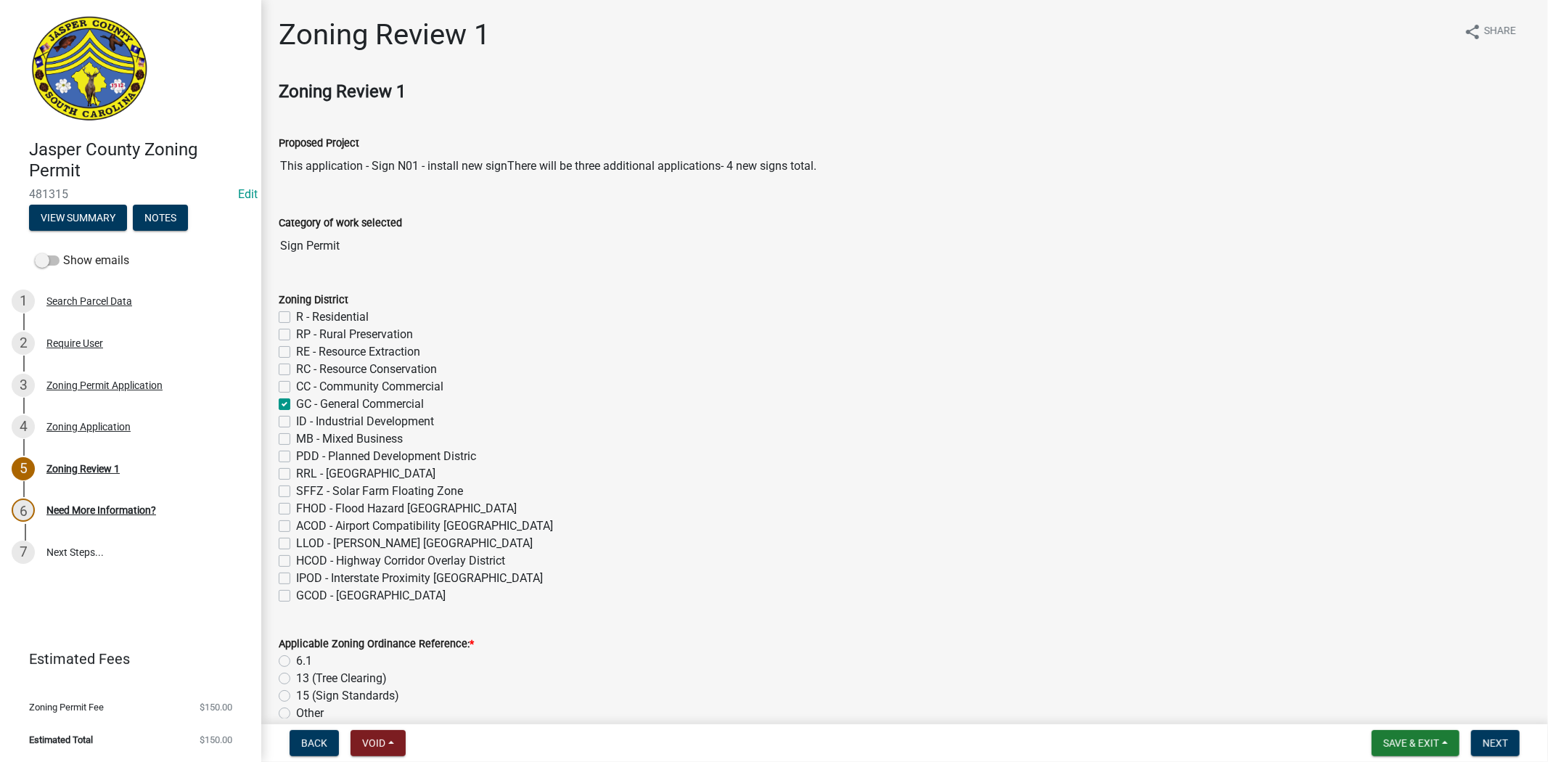
checkbox input "false"
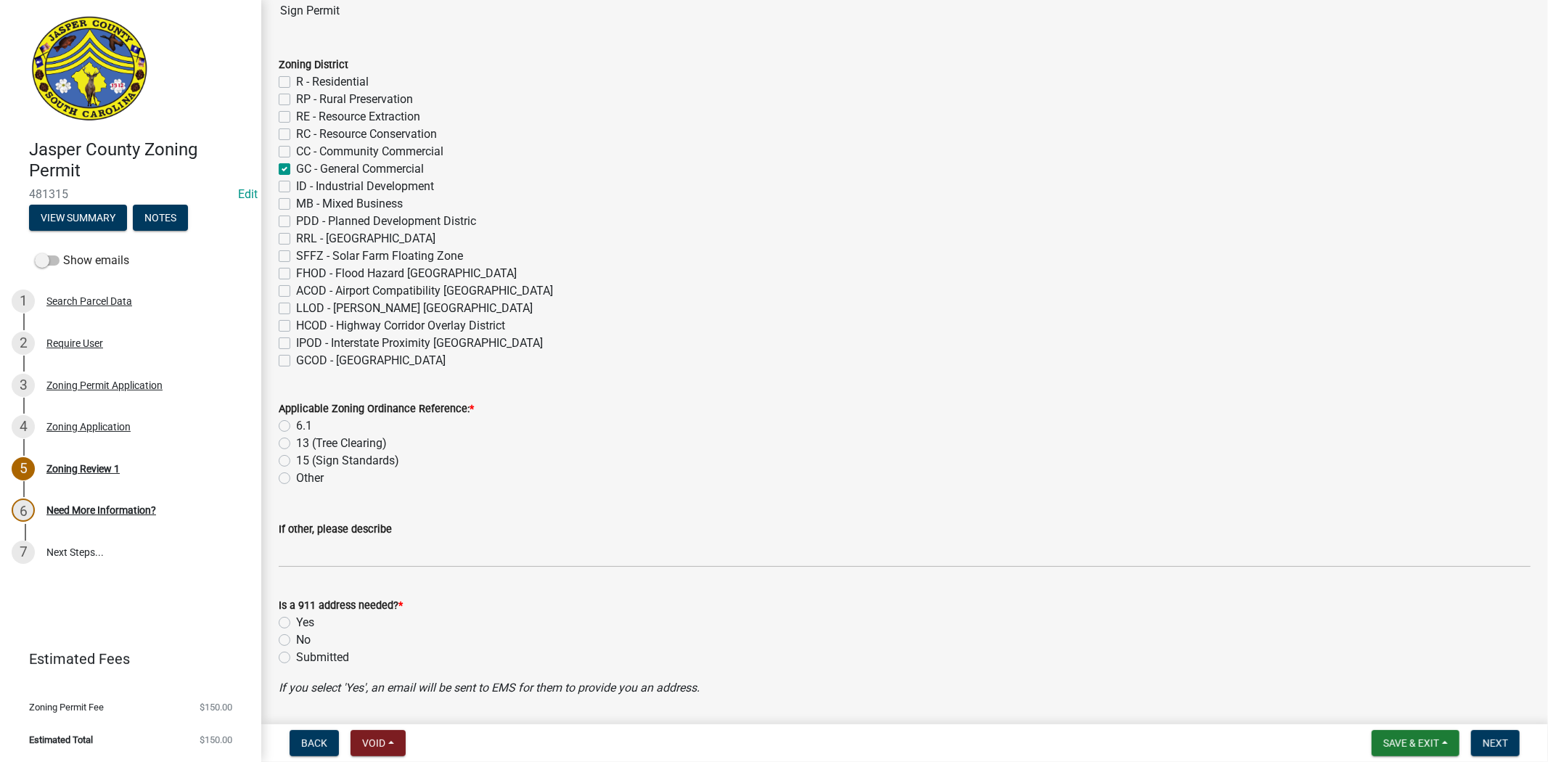
scroll to position [242, 0]
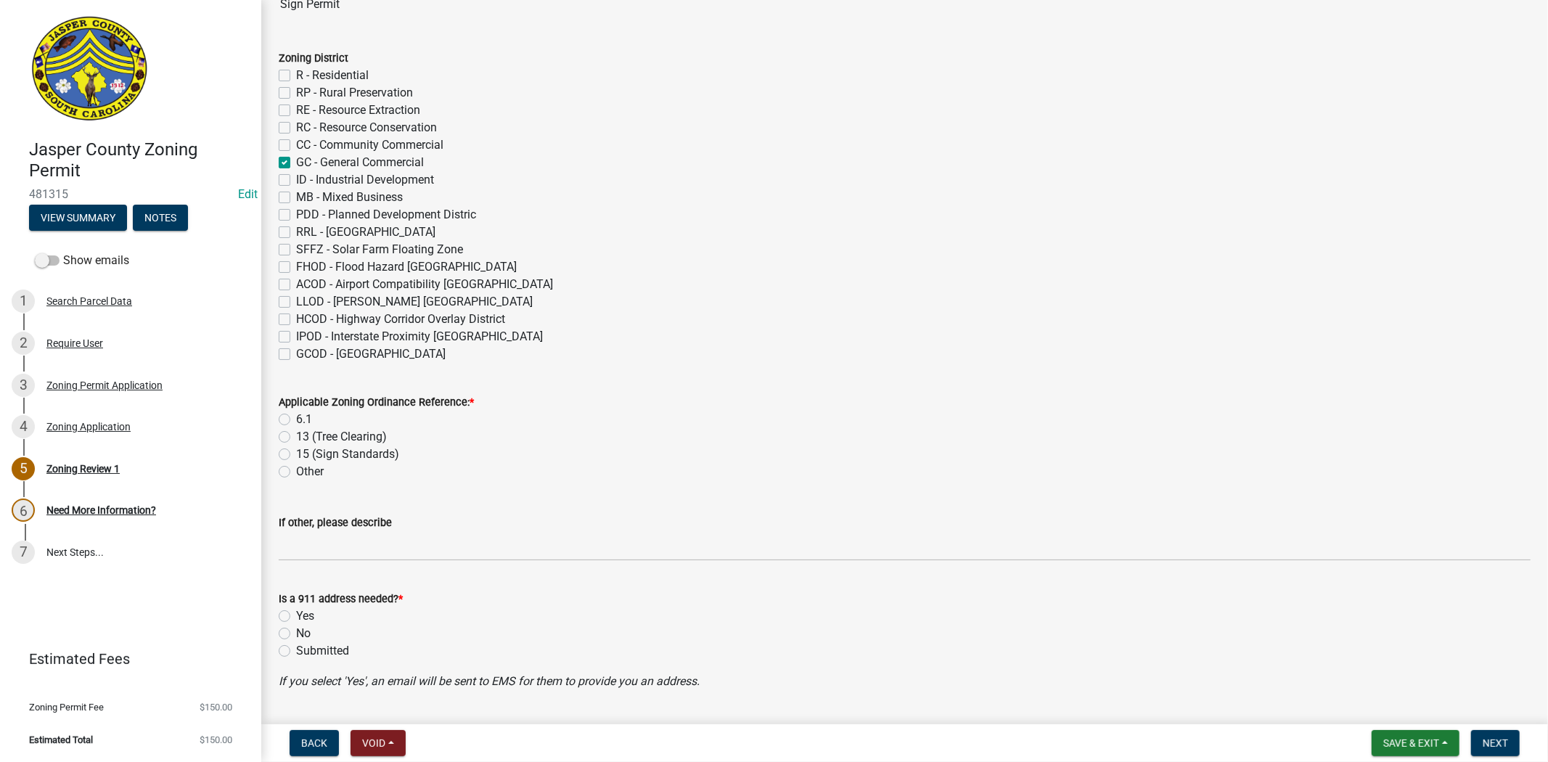
click at [296, 421] on label "6.1" at bounding box center [304, 419] width 16 height 17
click at [296, 420] on input "6.1" at bounding box center [300, 415] width 9 height 9
radio input "true"
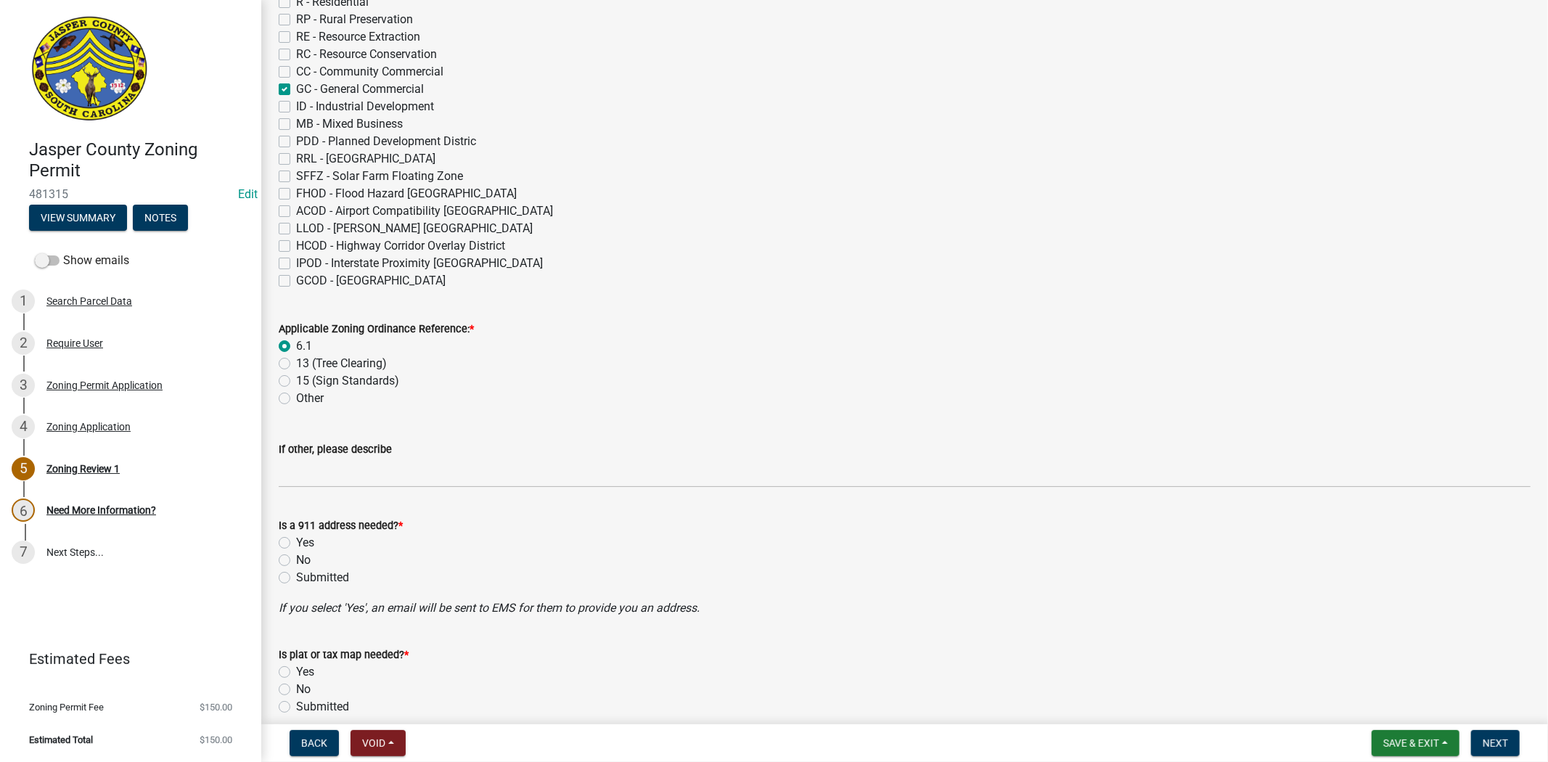
scroll to position [403, 0]
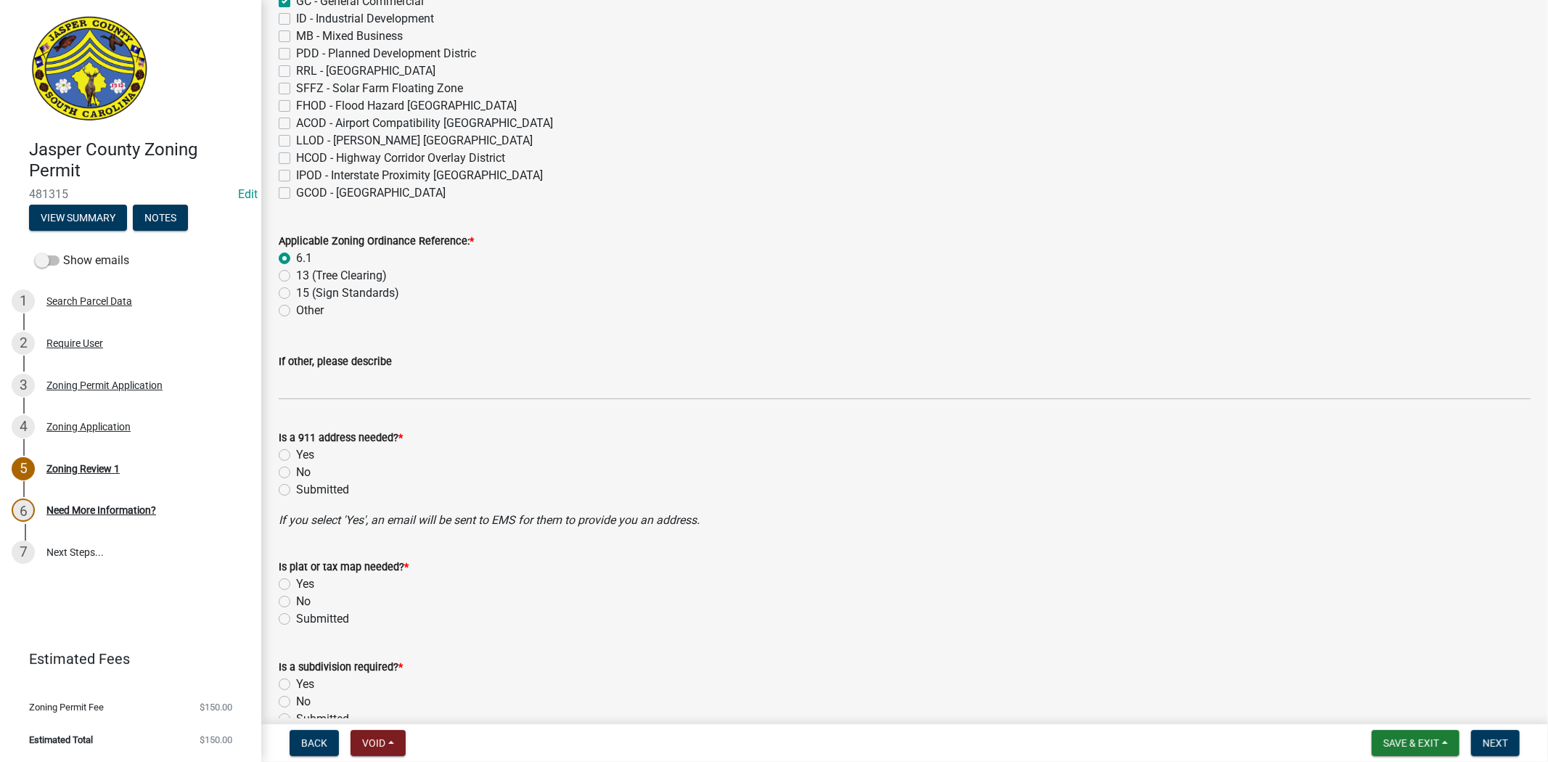
click at [296, 467] on label "No" at bounding box center [303, 472] width 15 height 17
click at [296, 467] on input "No" at bounding box center [300, 468] width 9 height 9
radio input "true"
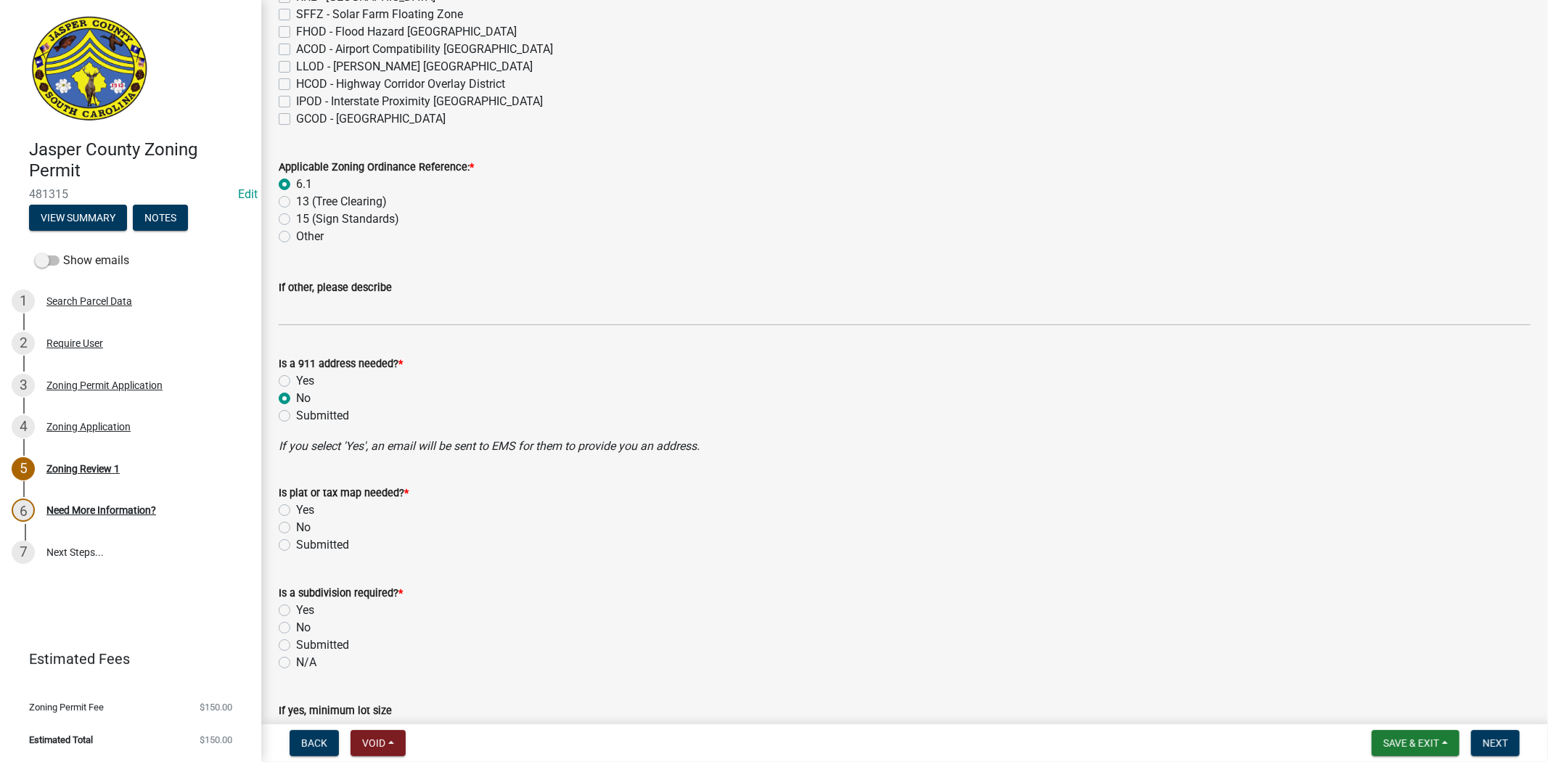
scroll to position [564, 0]
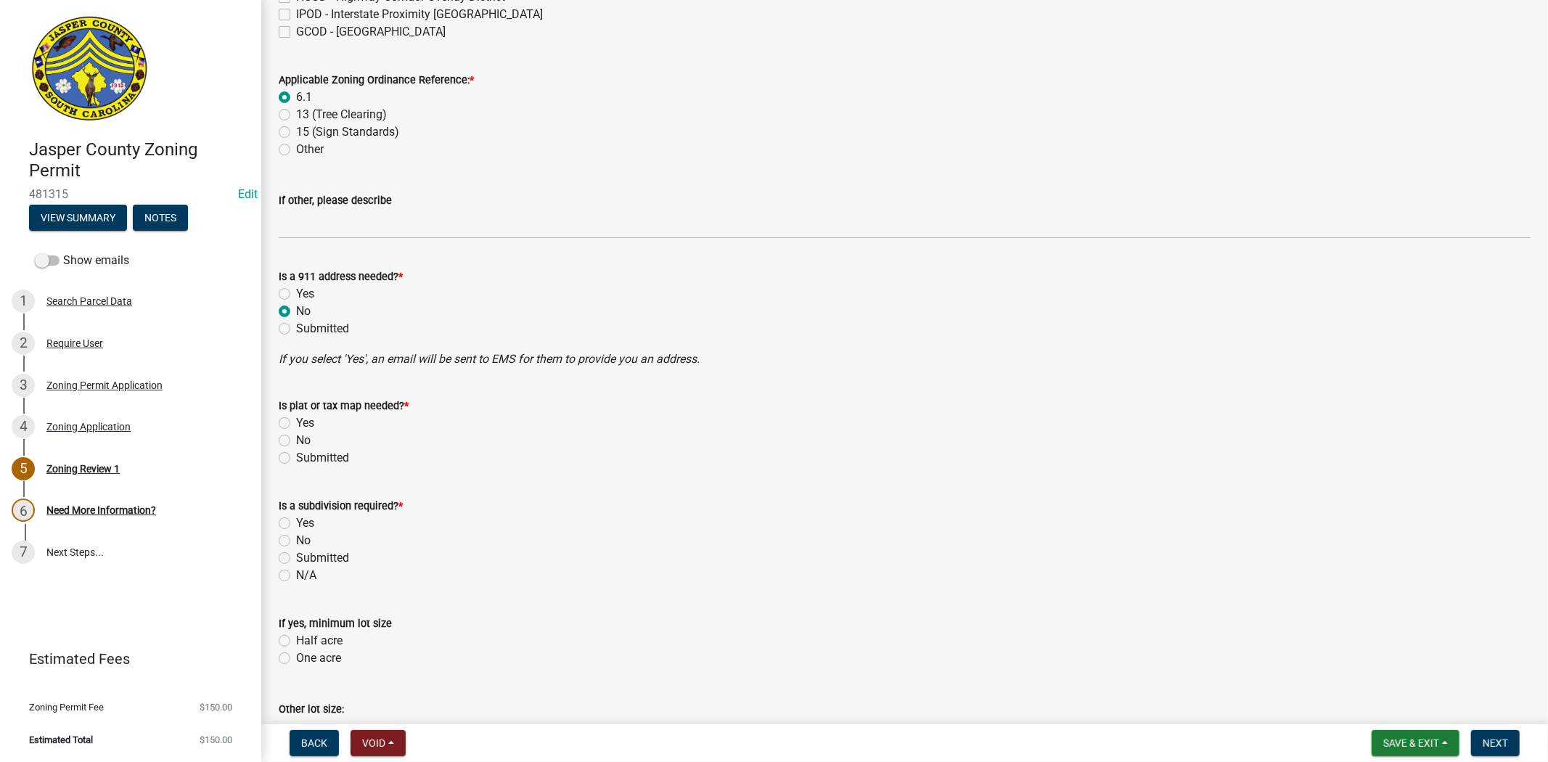
click at [296, 437] on label "No" at bounding box center [303, 440] width 15 height 17
click at [296, 437] on input "No" at bounding box center [300, 436] width 9 height 9
radio input "true"
drag, startPoint x: 283, startPoint y: 539, endPoint x: 512, endPoint y: 509, distance: 231.3
click at [296, 539] on label "No" at bounding box center [303, 540] width 15 height 17
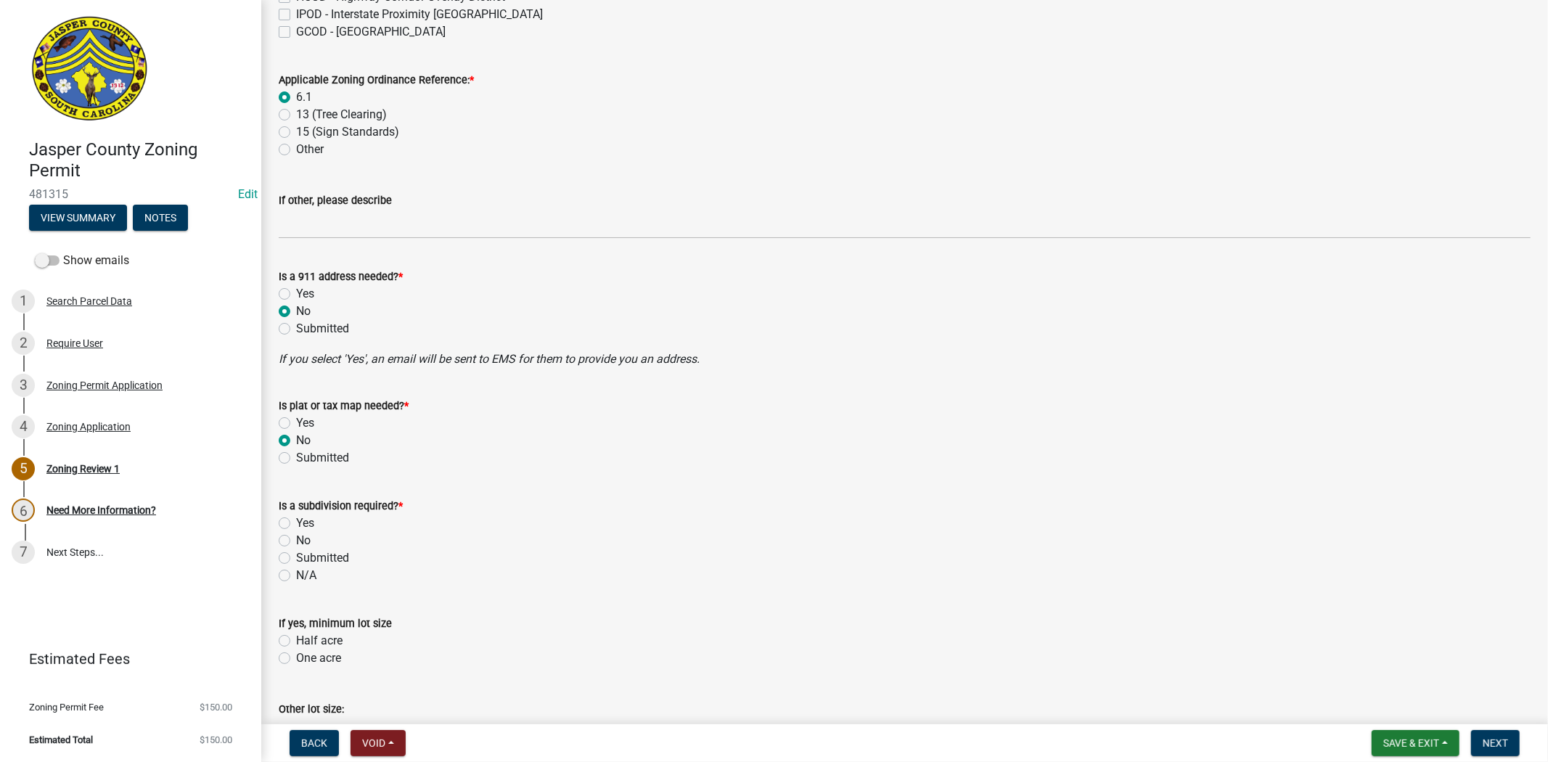
click at [296, 539] on input "No" at bounding box center [300, 536] width 9 height 9
radio input "true"
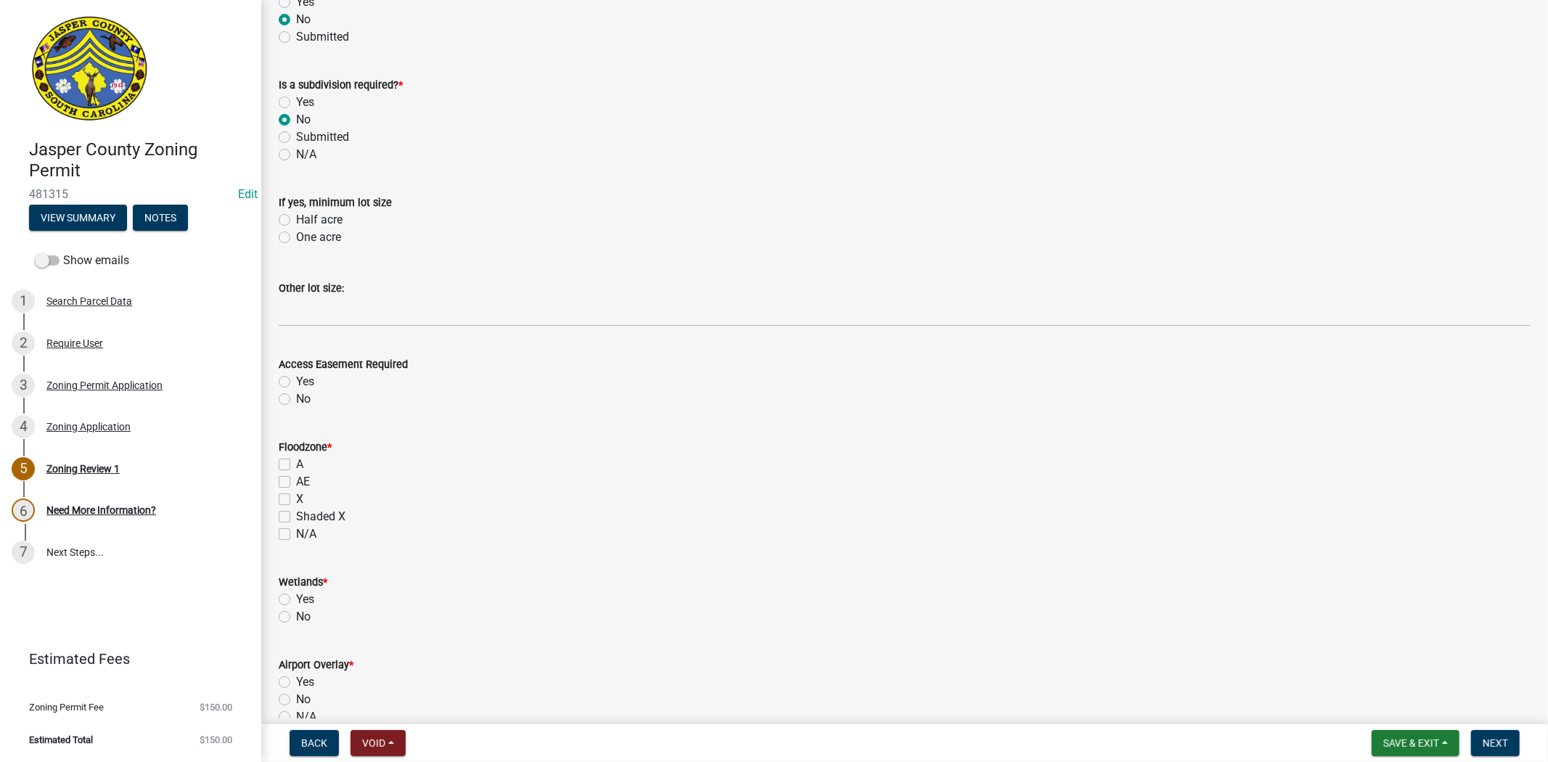
scroll to position [1048, 0]
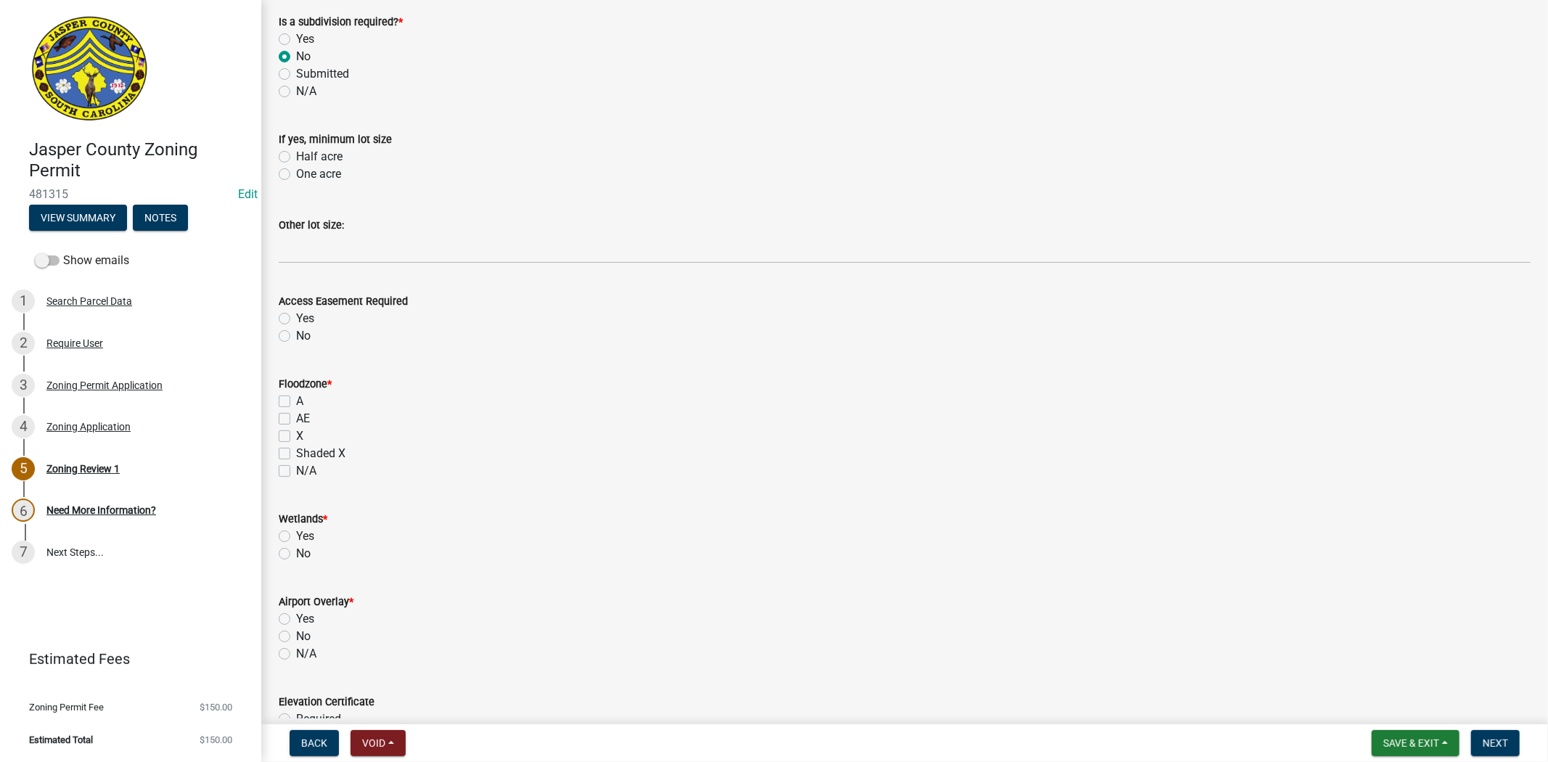
click at [296, 336] on label "No" at bounding box center [303, 335] width 15 height 17
click at [296, 336] on input "No" at bounding box center [300, 331] width 9 height 9
radio input "true"
click at [296, 438] on label "X" at bounding box center [299, 435] width 7 height 17
click at [296, 437] on input "X" at bounding box center [300, 431] width 9 height 9
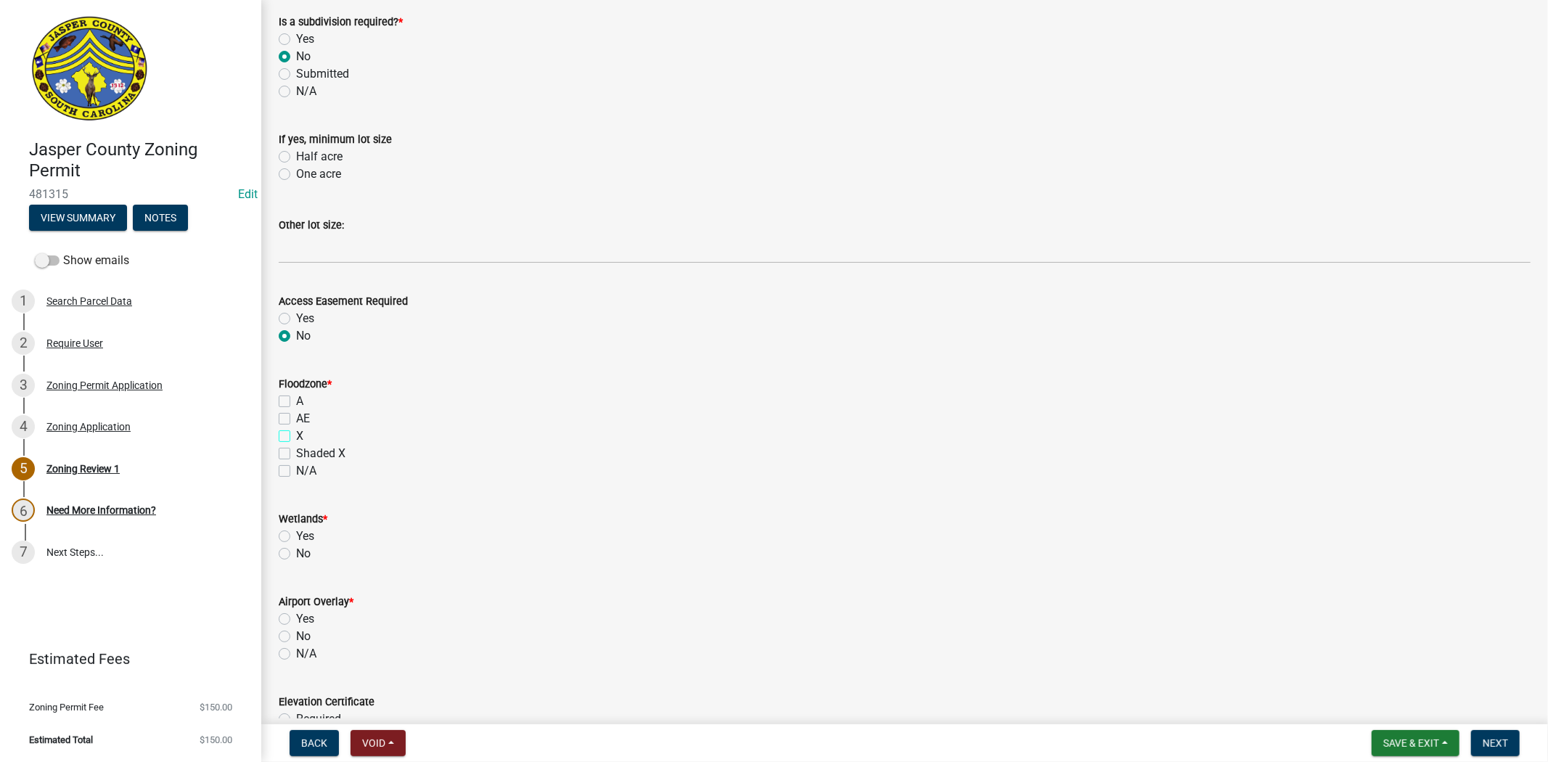
checkbox input "true"
checkbox input "false"
checkbox input "true"
checkbox input "false"
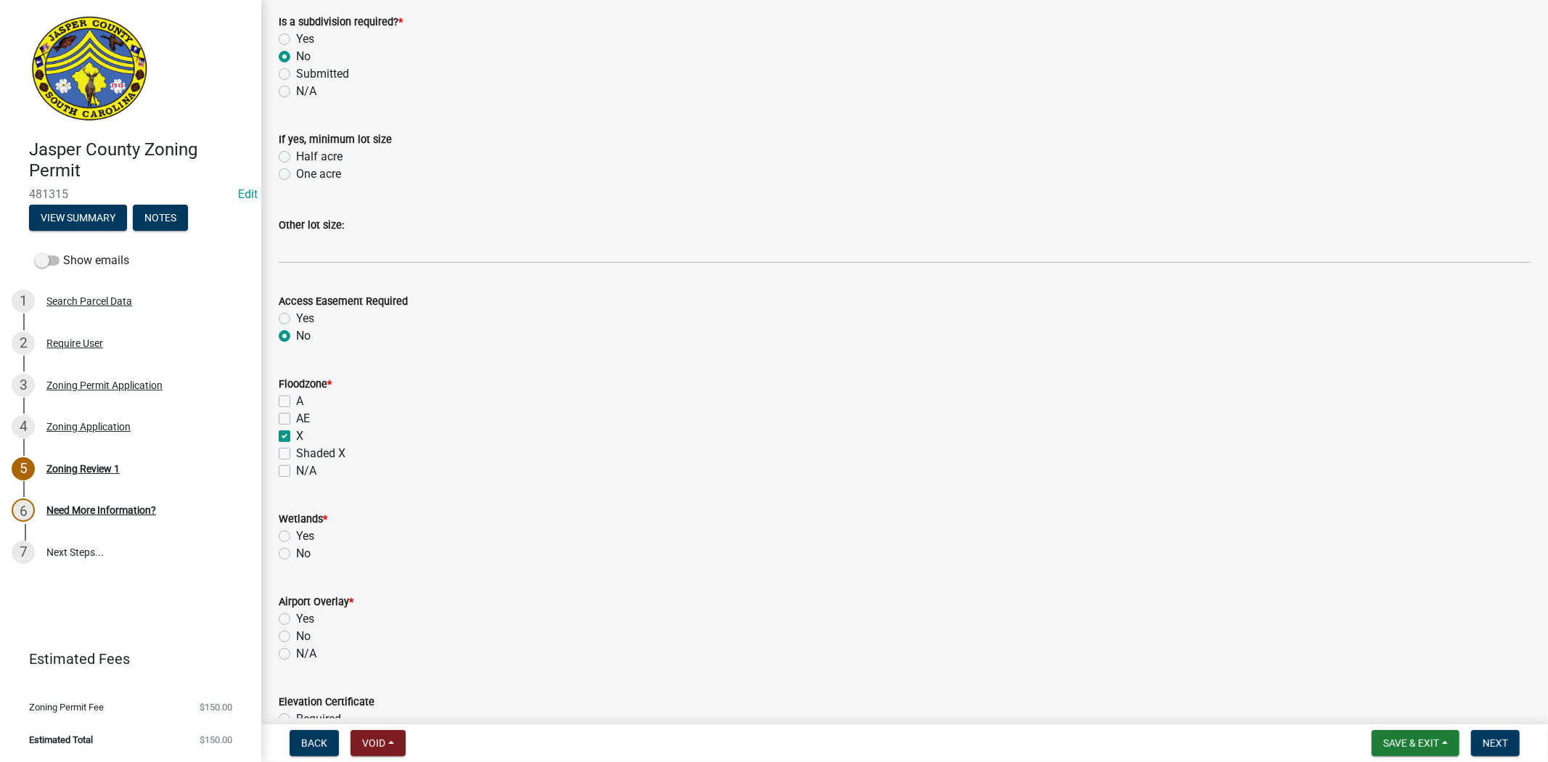
checkbox input "false"
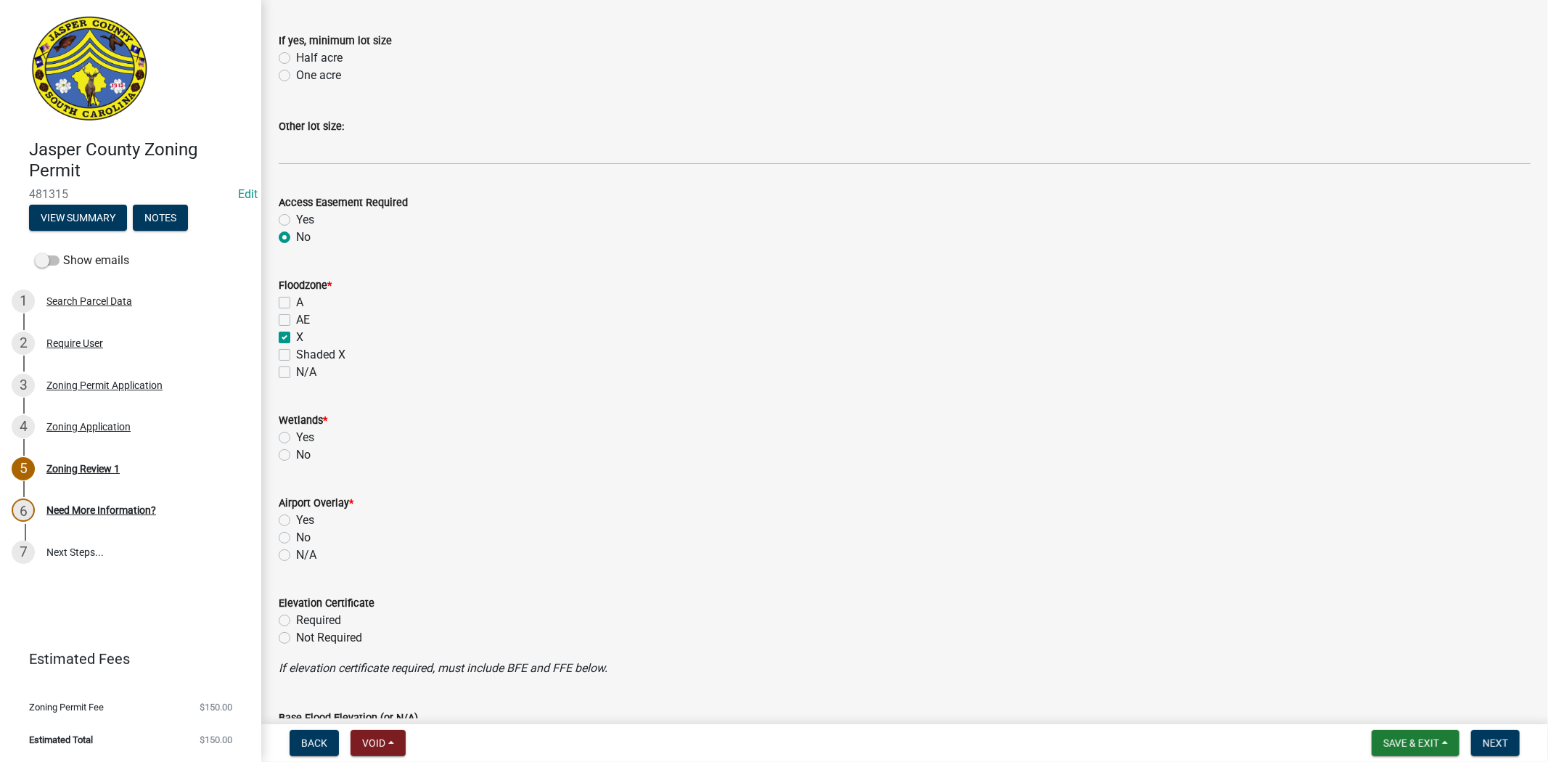
scroll to position [1209, 0]
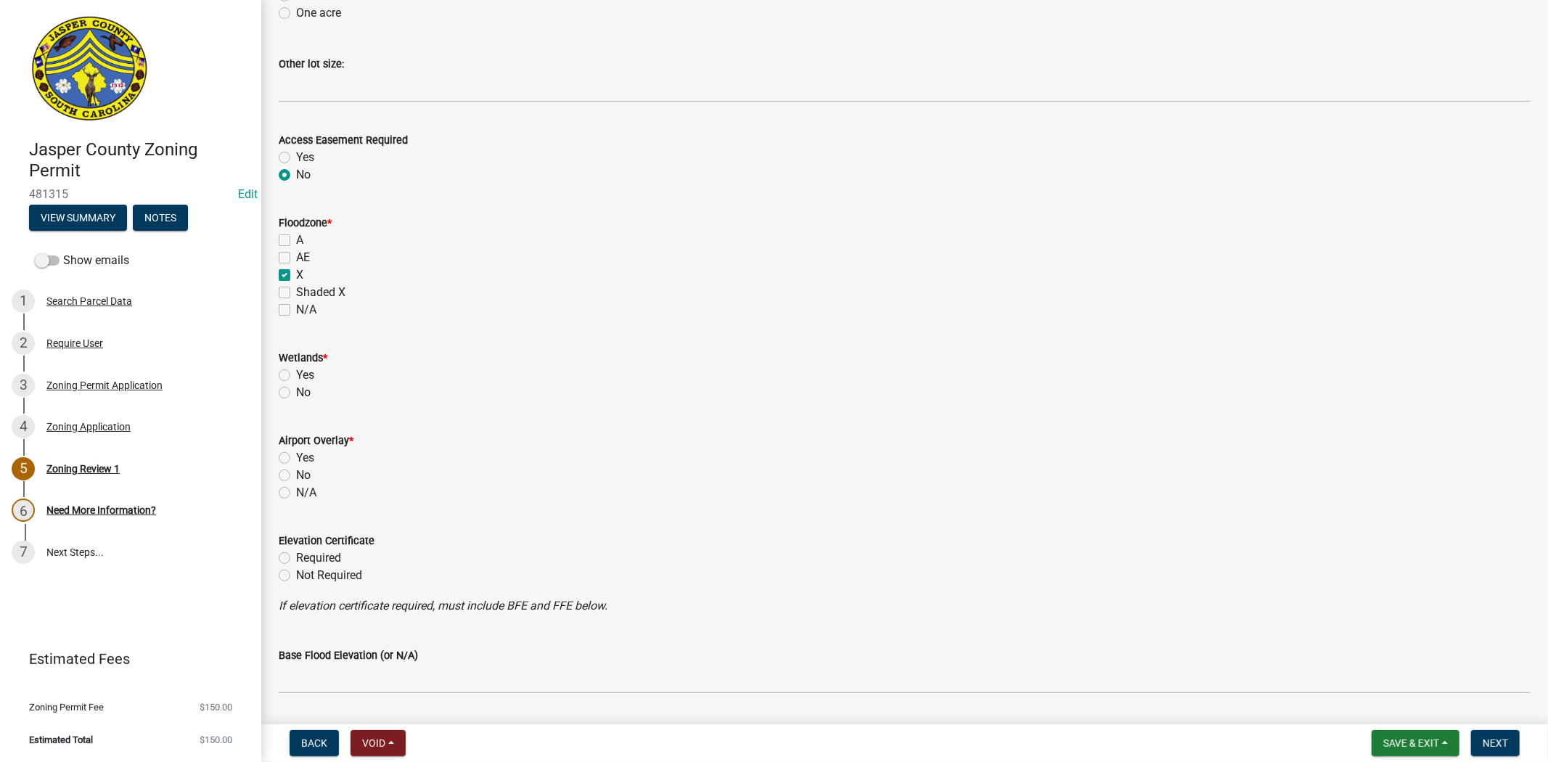
click at [296, 389] on label "No" at bounding box center [303, 392] width 15 height 17
click at [296, 389] on input "No" at bounding box center [300, 388] width 9 height 9
radio input "true"
click at [296, 475] on label "No" at bounding box center [303, 475] width 15 height 17
click at [296, 475] on input "No" at bounding box center [300, 471] width 9 height 9
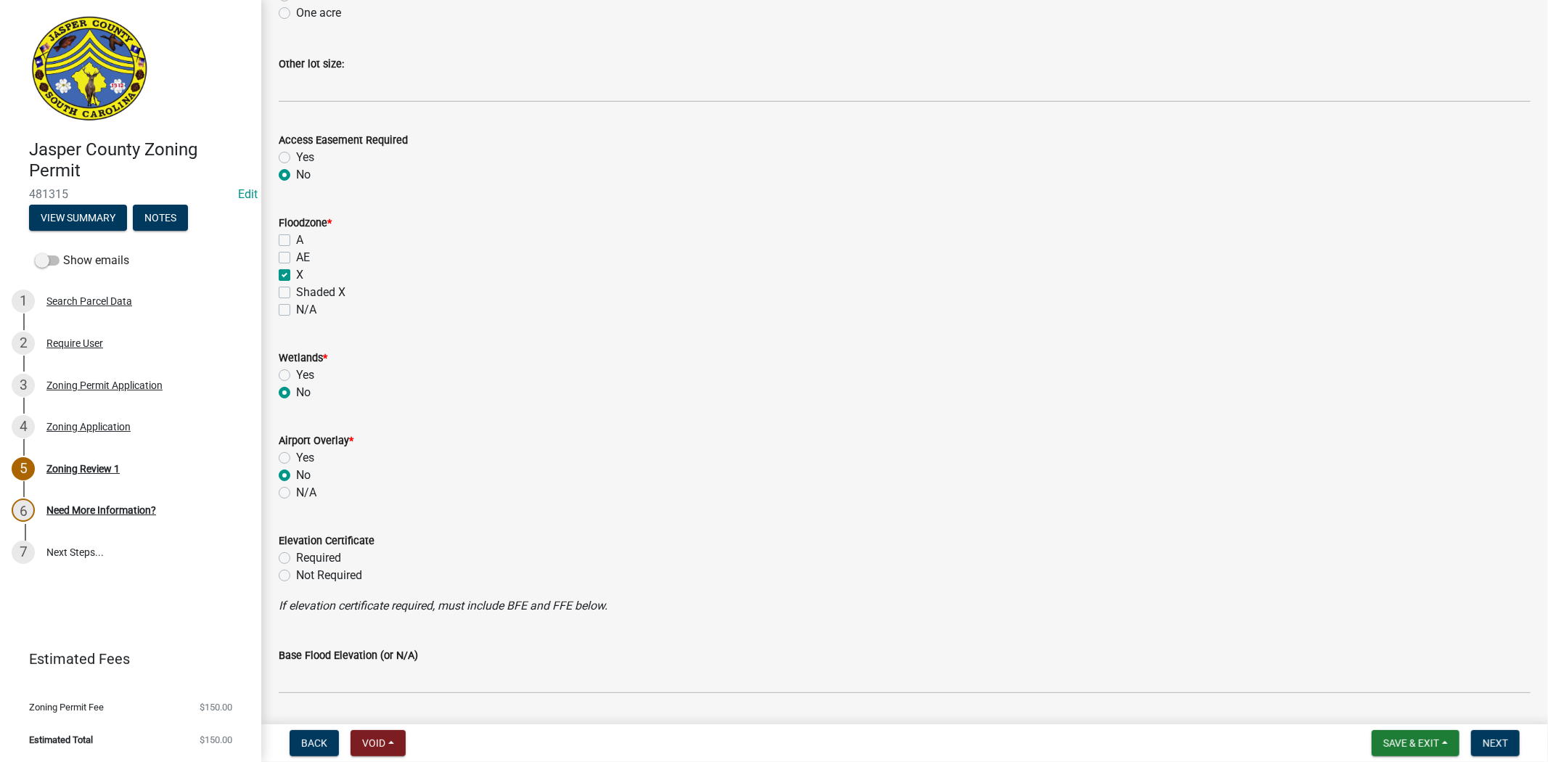
radio input "true"
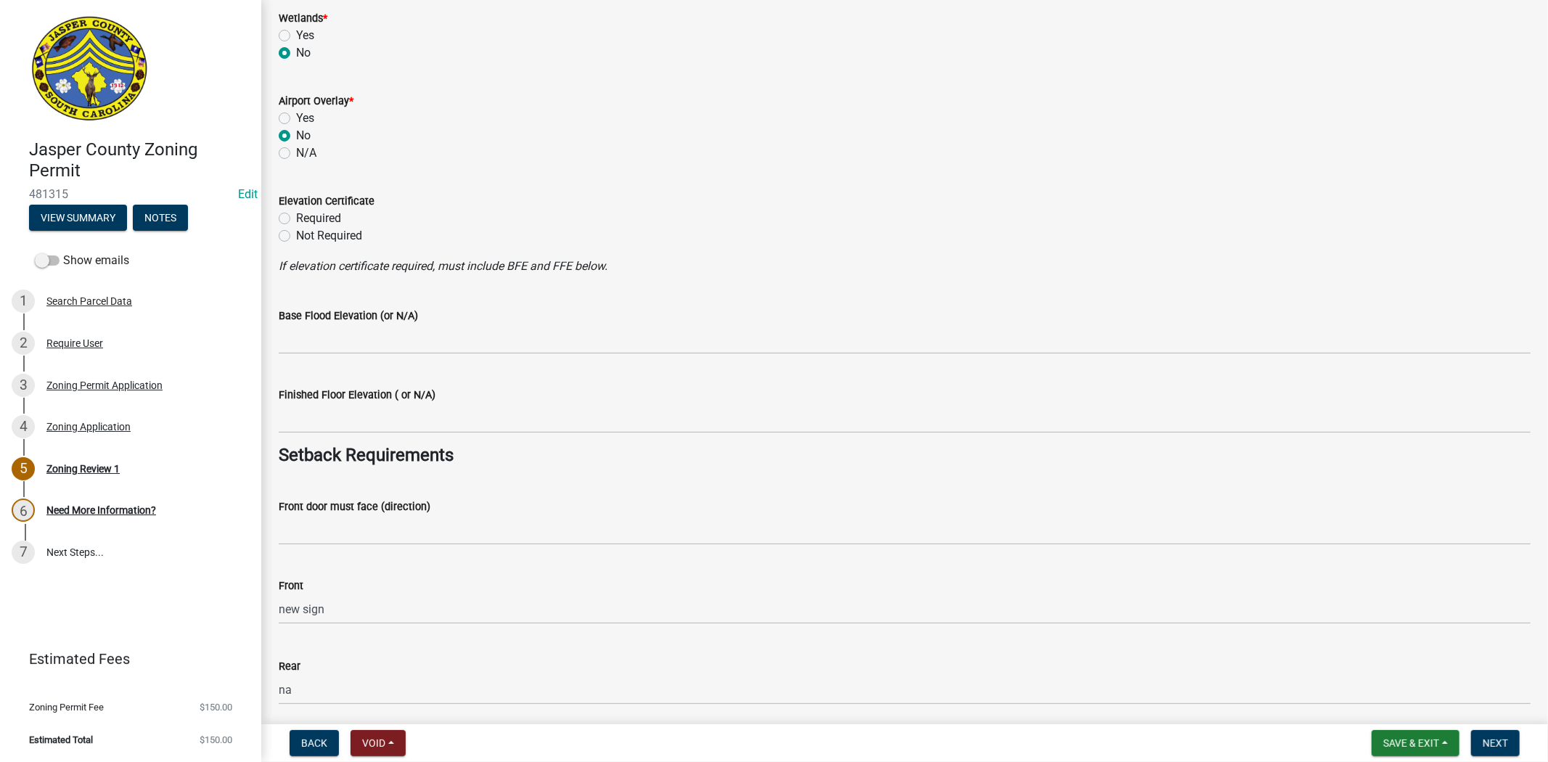
scroll to position [1613, 0]
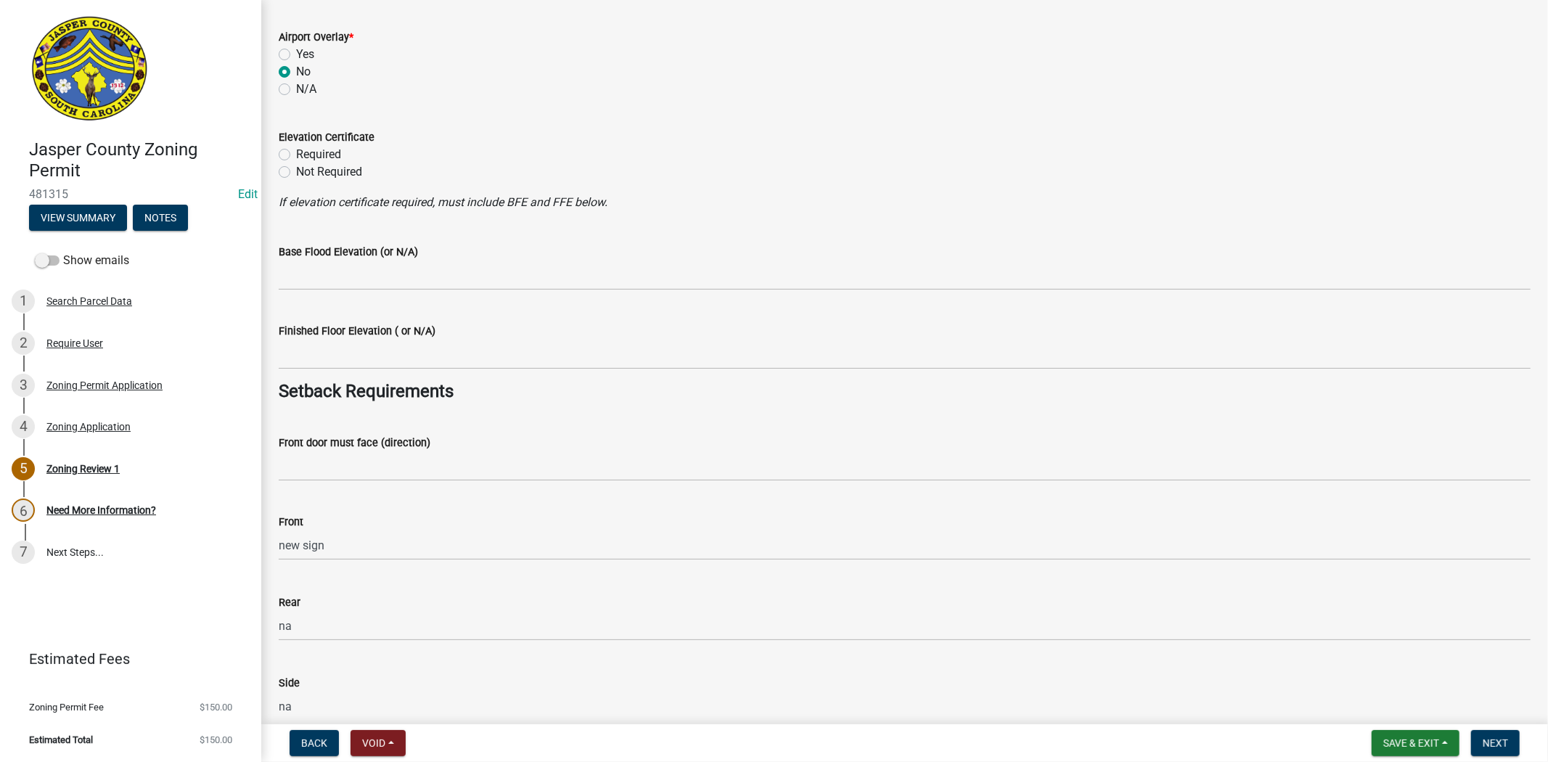
click at [296, 176] on label "Not Required" at bounding box center [329, 171] width 66 height 17
click at [296, 173] on input "Not Required" at bounding box center [300, 167] width 9 height 9
radio input "true"
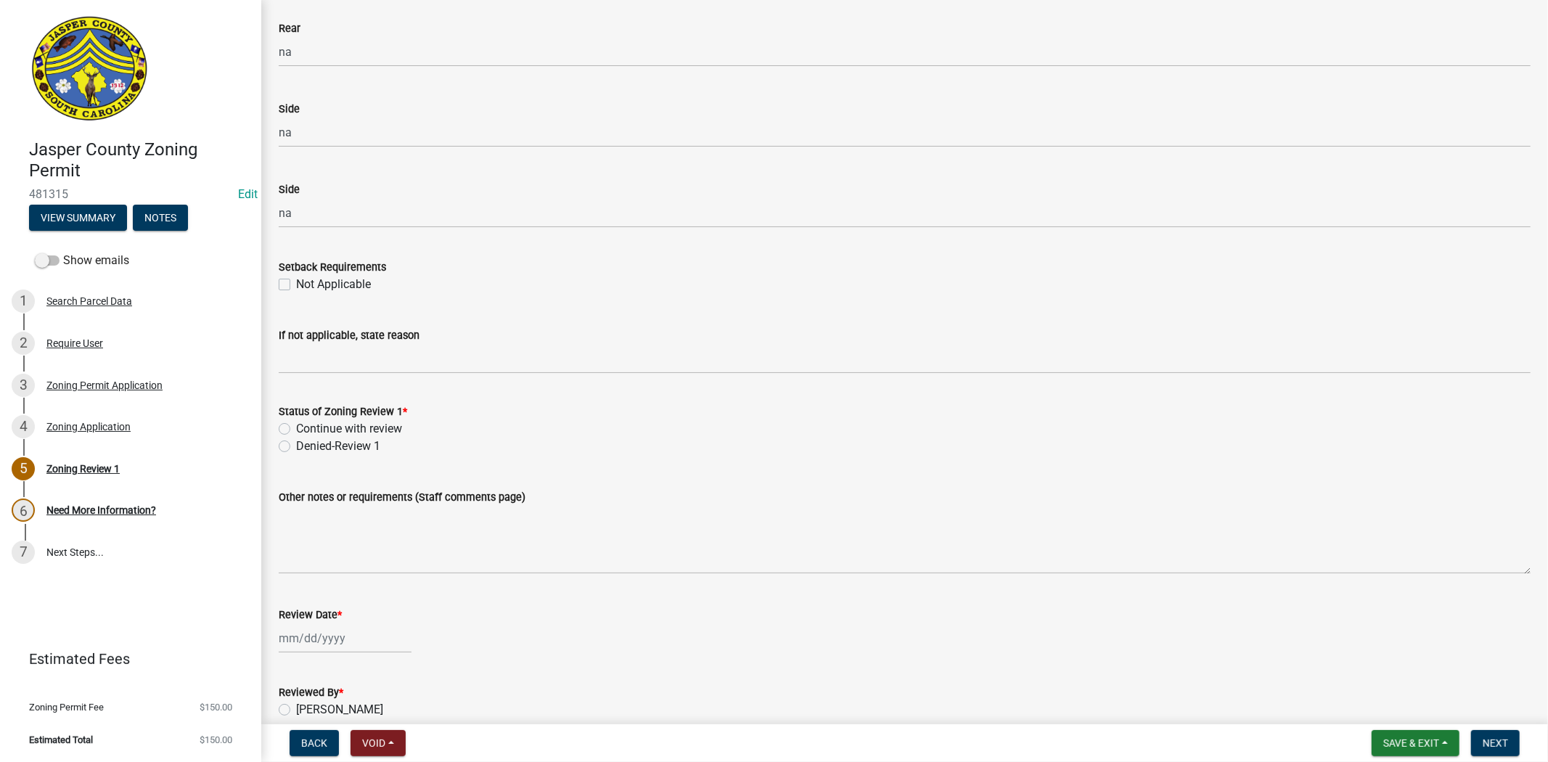
scroll to position [2326, 0]
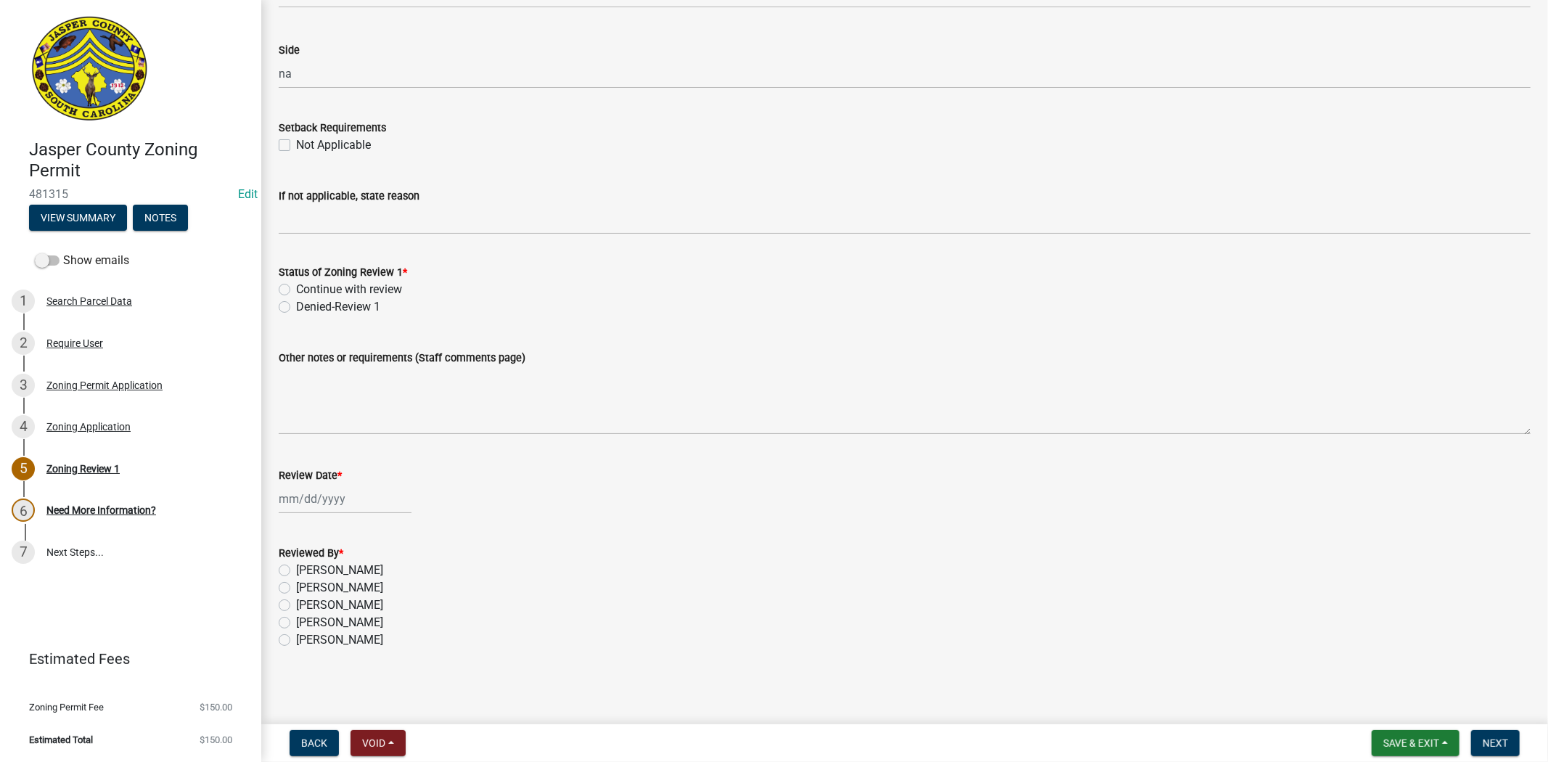
click at [296, 285] on label "Continue with review" at bounding box center [349, 289] width 106 height 17
click at [296, 285] on input "Continue with review" at bounding box center [300, 285] width 9 height 9
radio input "true"
click at [299, 496] on div at bounding box center [345, 499] width 133 height 30
select select "9"
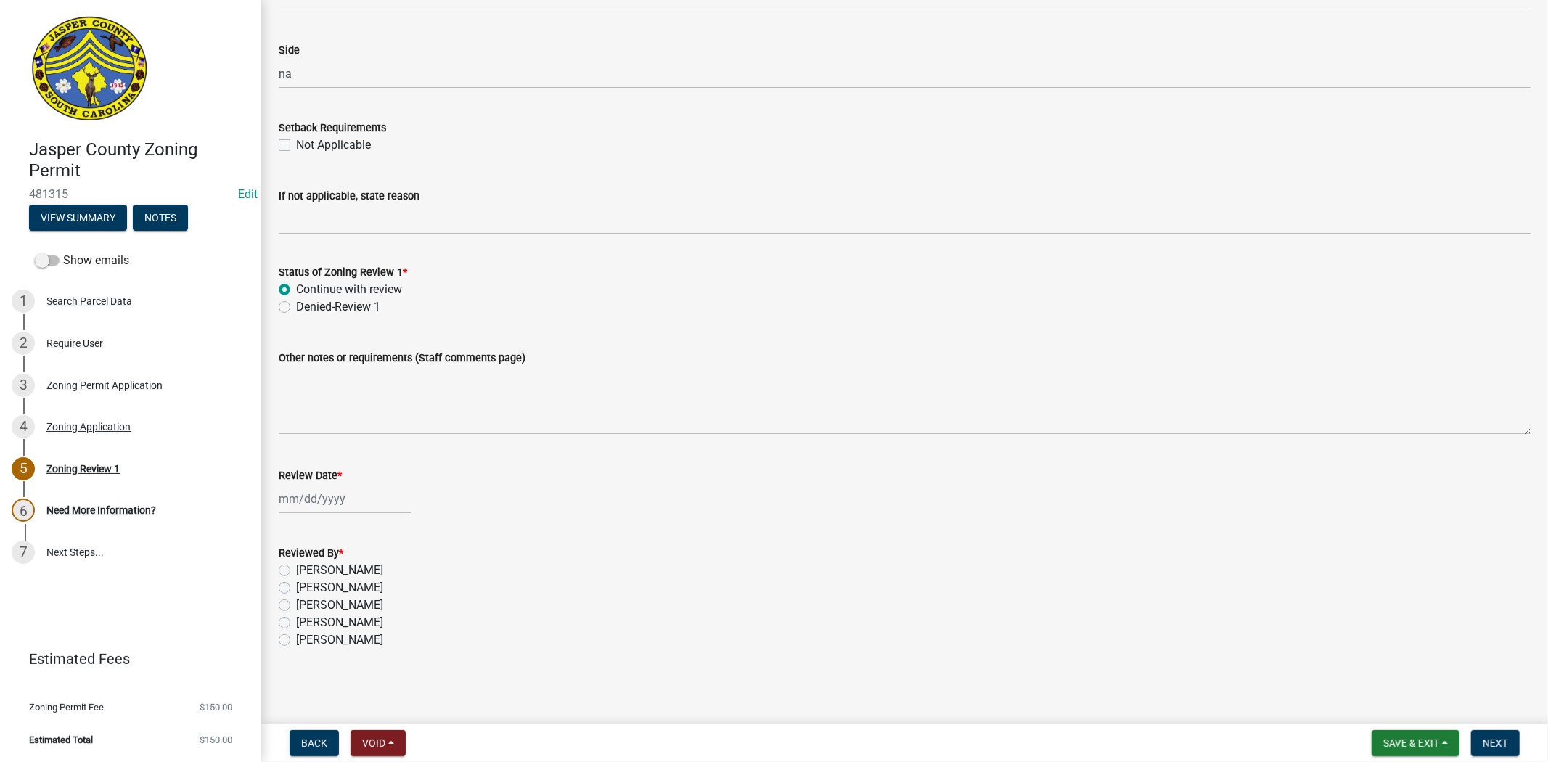
select select "2025"
click at [298, 636] on div "22" at bounding box center [293, 645] width 23 height 23
type input "09/22/2025"
click at [296, 569] on label "Ciara Chapman" at bounding box center [339, 570] width 87 height 17
click at [296, 569] on input "Ciara Chapman" at bounding box center [300, 566] width 9 height 9
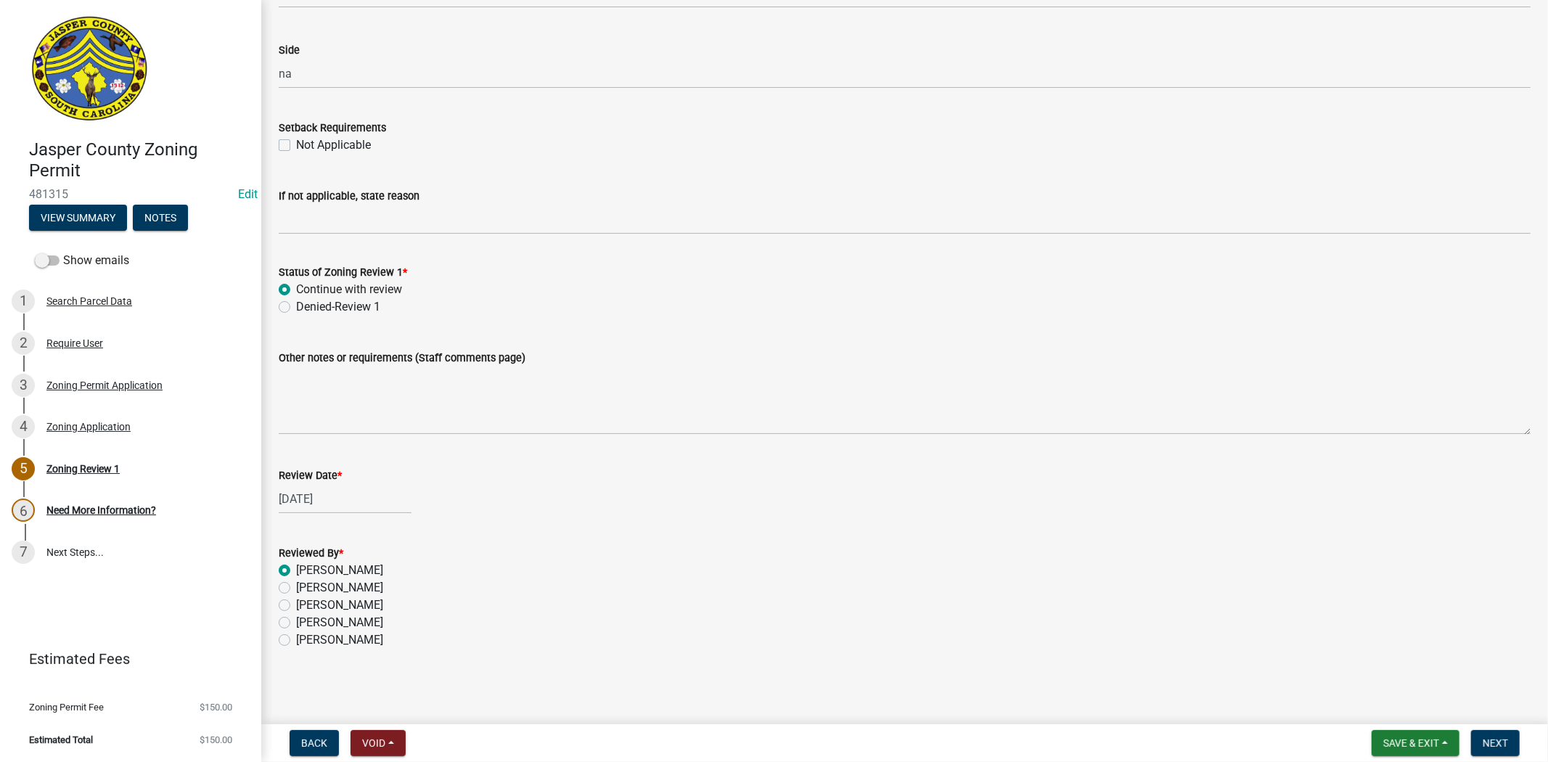
radio input "true"
click at [1491, 741] on span "Next" at bounding box center [1495, 743] width 25 height 12
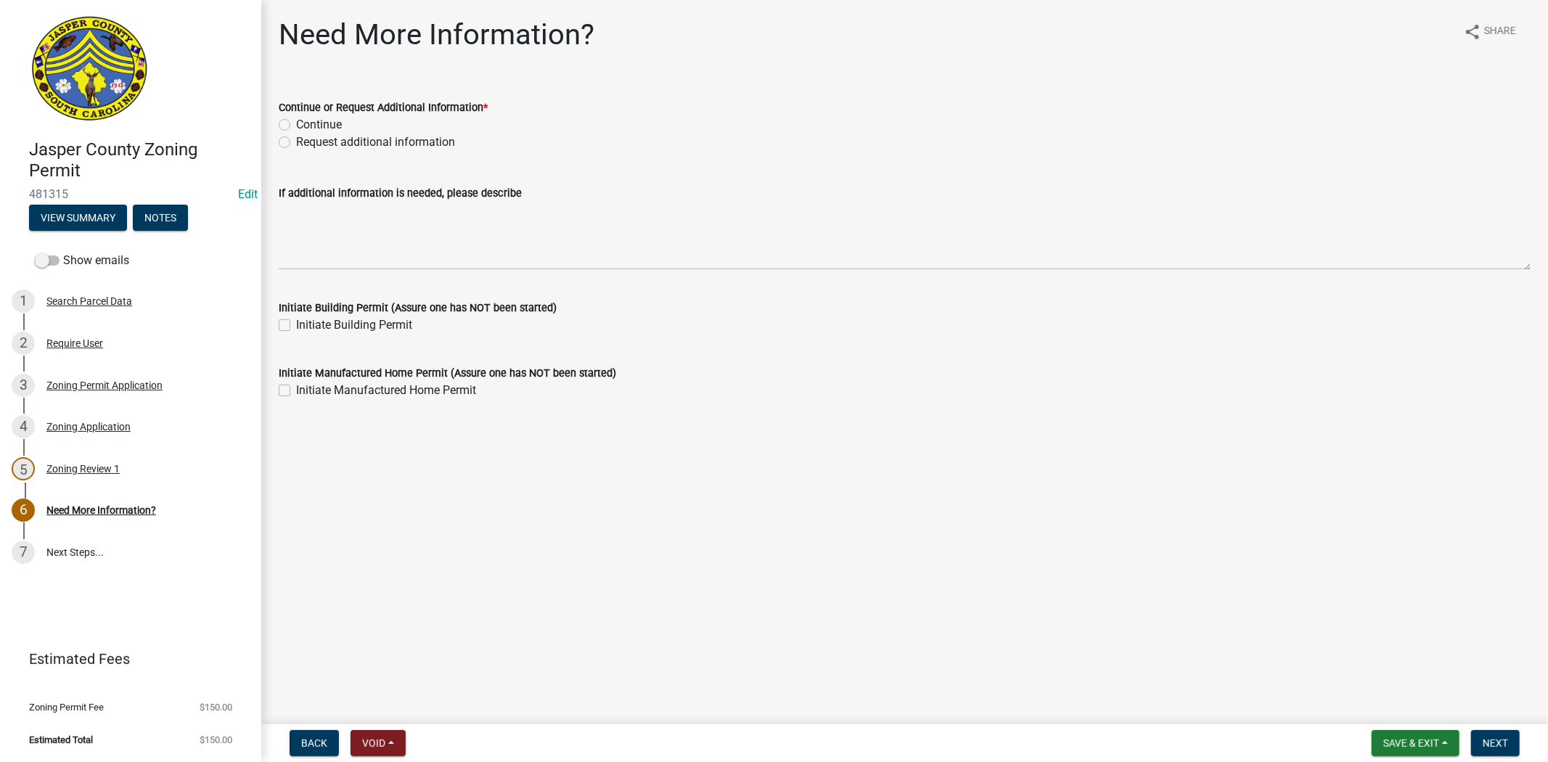
click at [296, 138] on label "Request additional information" at bounding box center [375, 142] width 159 height 17
click at [296, 138] on input "Request additional information" at bounding box center [300, 138] width 9 height 9
radio input "true"
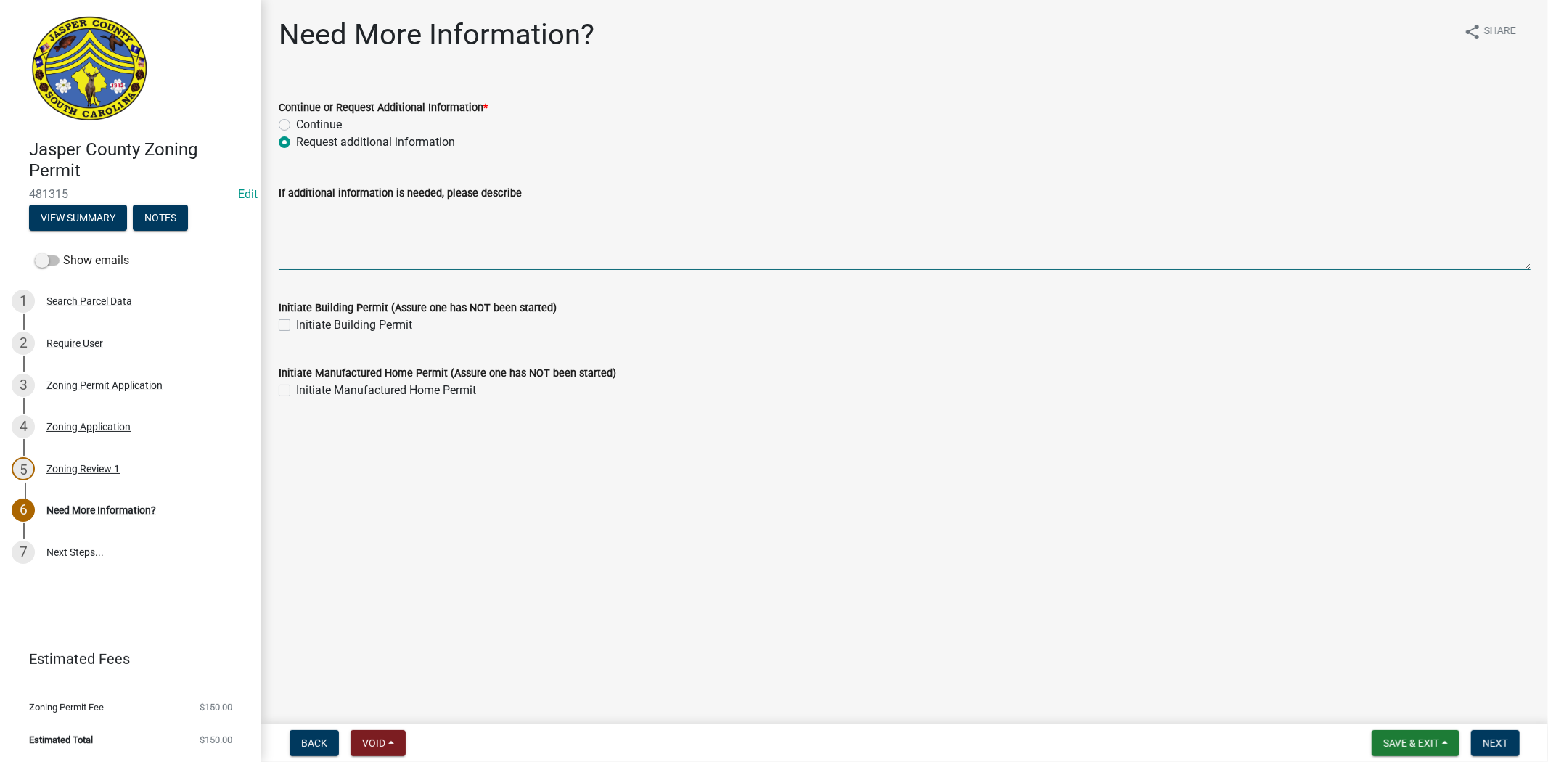
click at [288, 216] on textarea "If additional information is needed, please describe" at bounding box center [905, 236] width 1252 height 68
type textarea "P"
type textarea "please provide a lighting plan or a signed statement stating you will not have …"
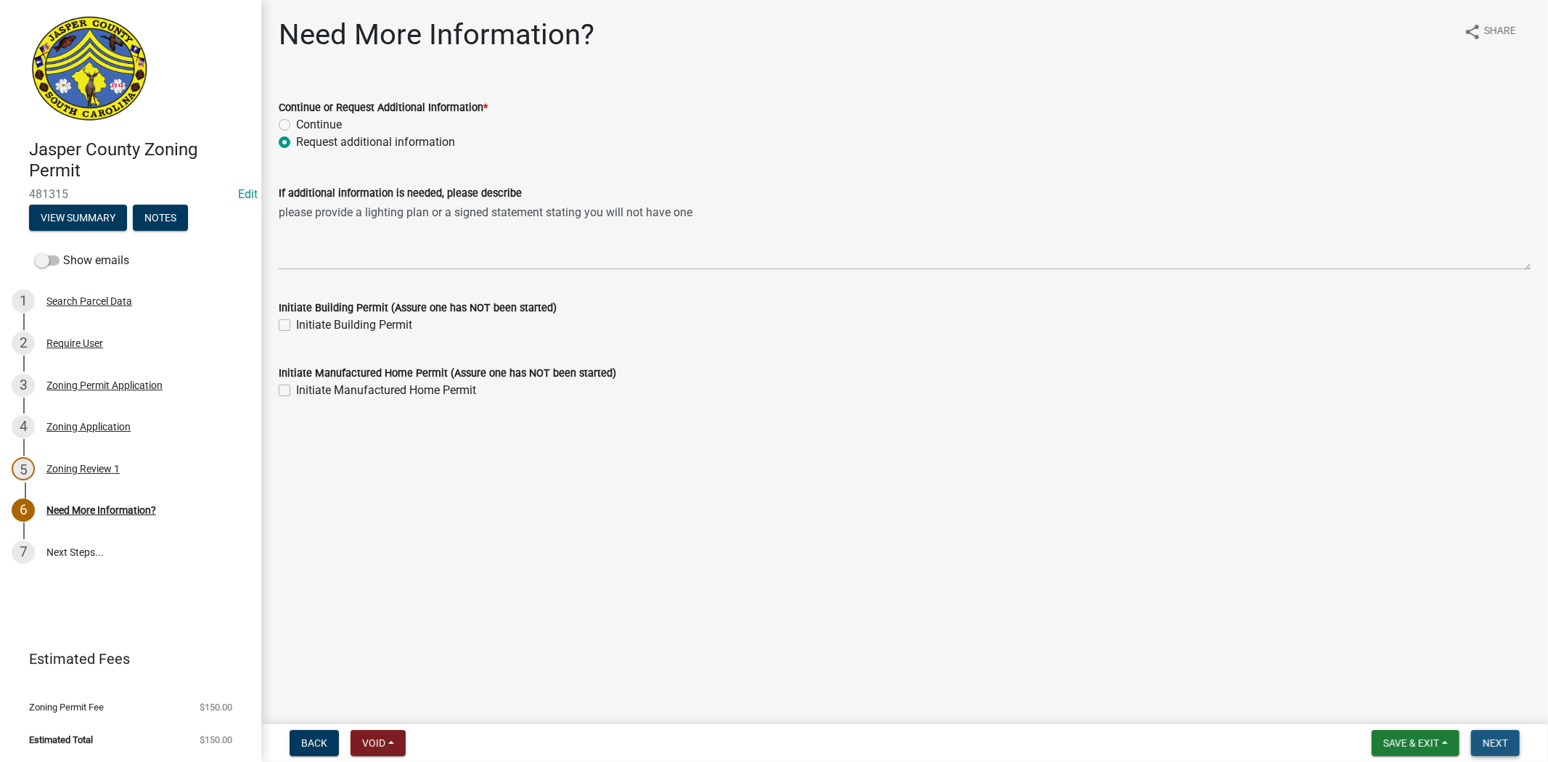
click at [1489, 739] on span "Next" at bounding box center [1495, 743] width 25 height 12
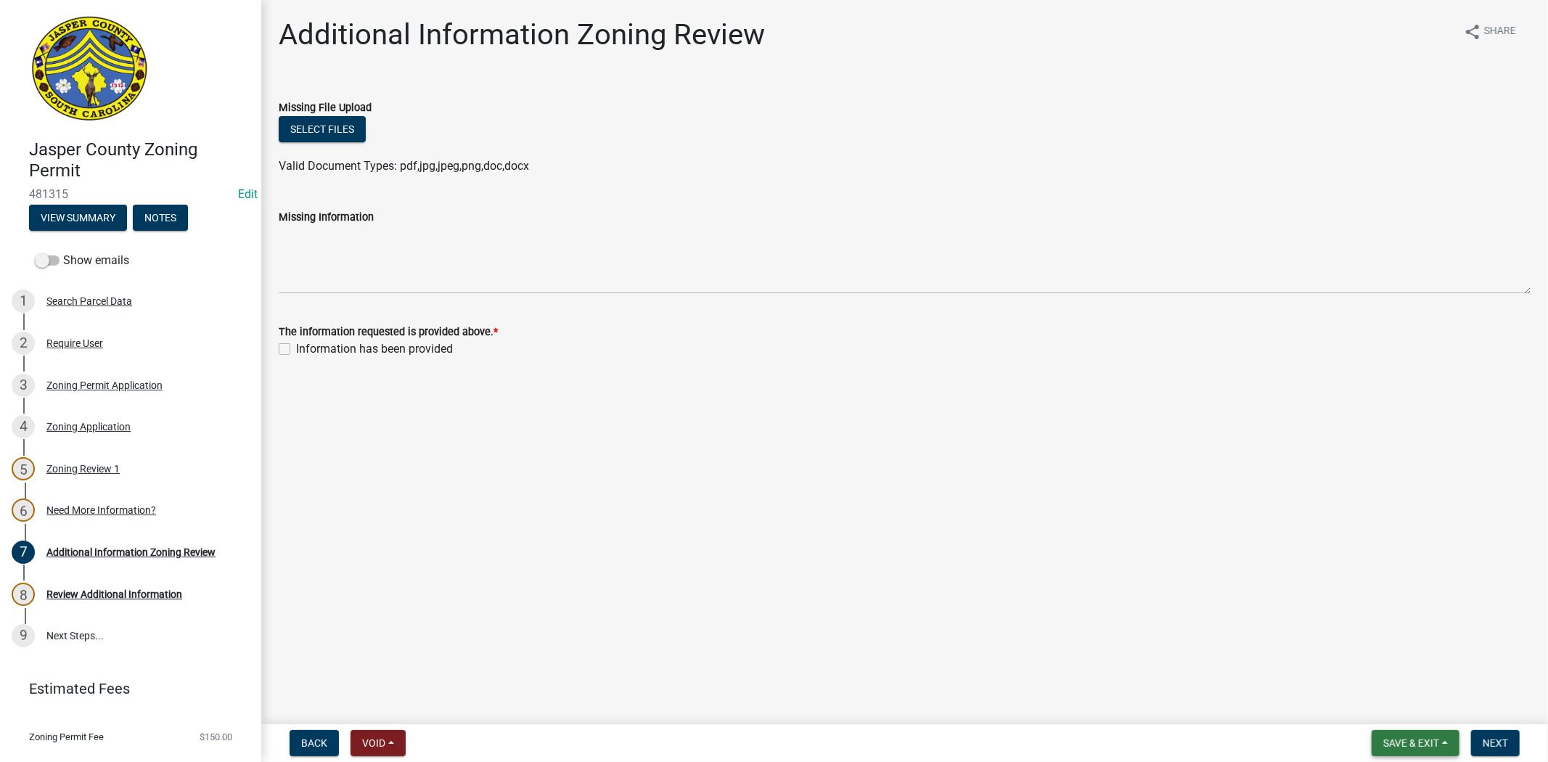
click at [1412, 745] on span "Save & Exit" at bounding box center [1411, 743] width 56 height 12
click at [1409, 713] on button "Save & Exit" at bounding box center [1401, 705] width 116 height 35
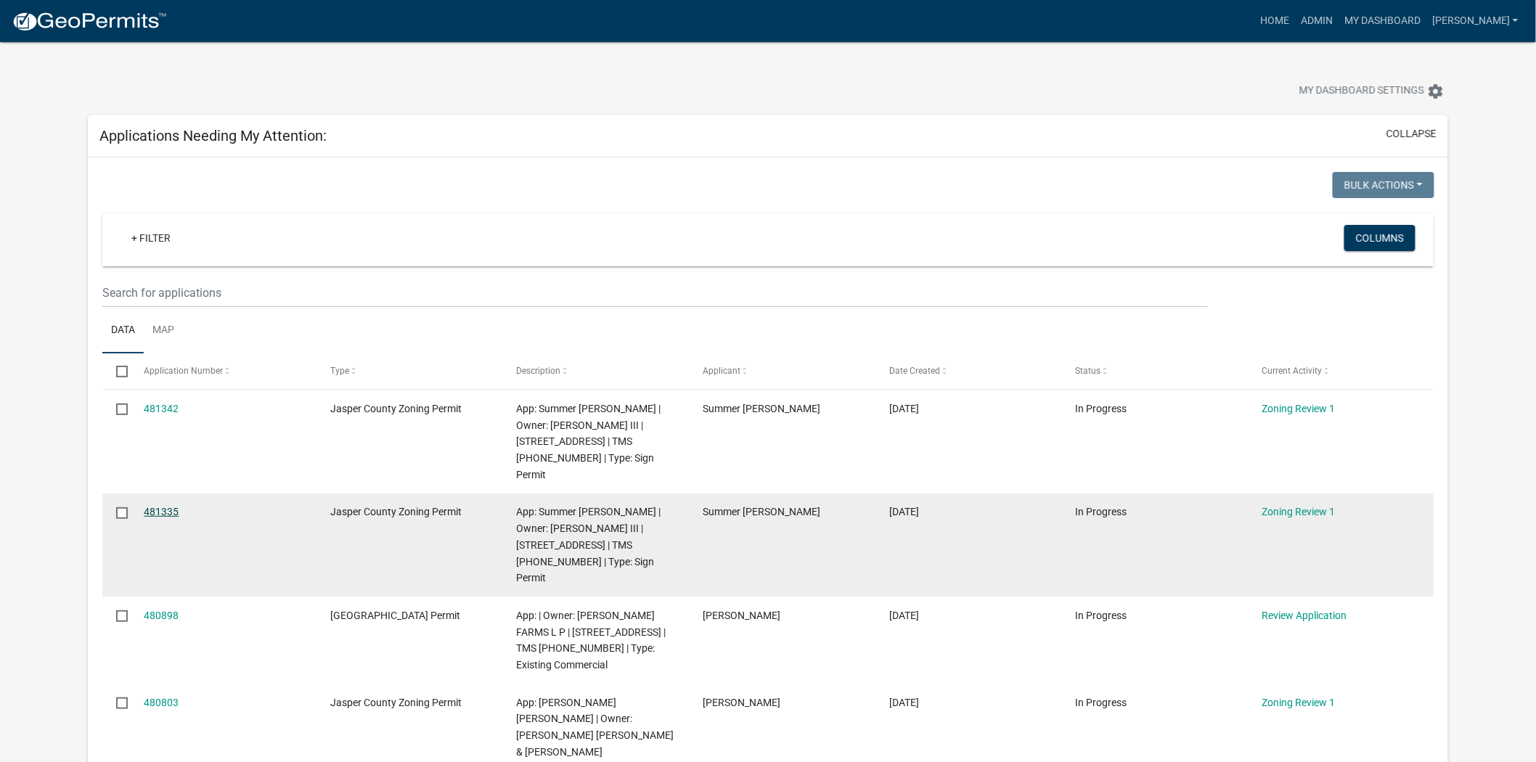
click at [155, 506] on link "481335" at bounding box center [161, 512] width 35 height 12
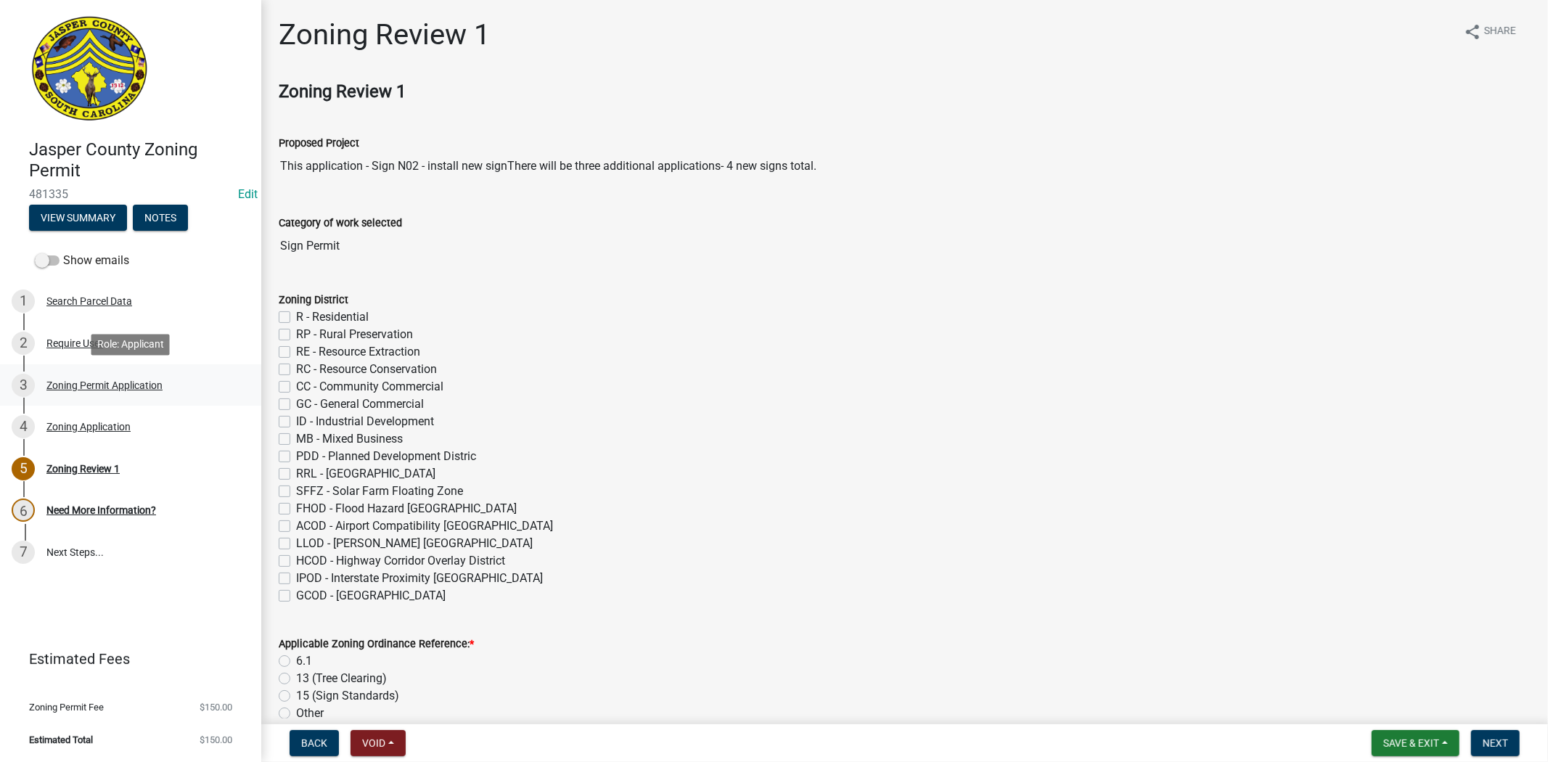
drag, startPoint x: 96, startPoint y: 378, endPoint x: 105, endPoint y: 374, distance: 10.4
click at [96, 377] on div "3 Zoning Permit Application" at bounding box center [125, 385] width 226 height 23
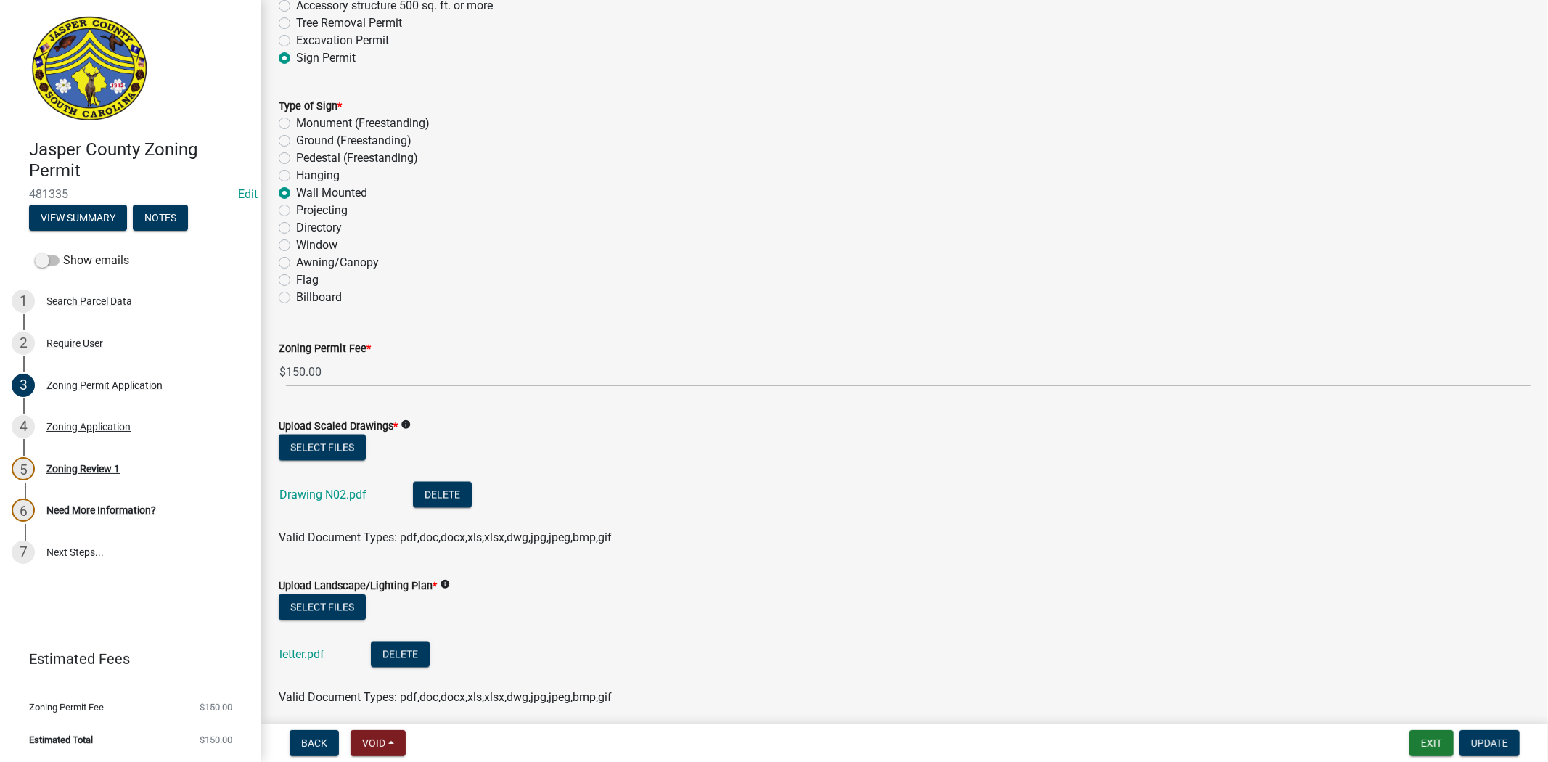
scroll to position [2096, 0]
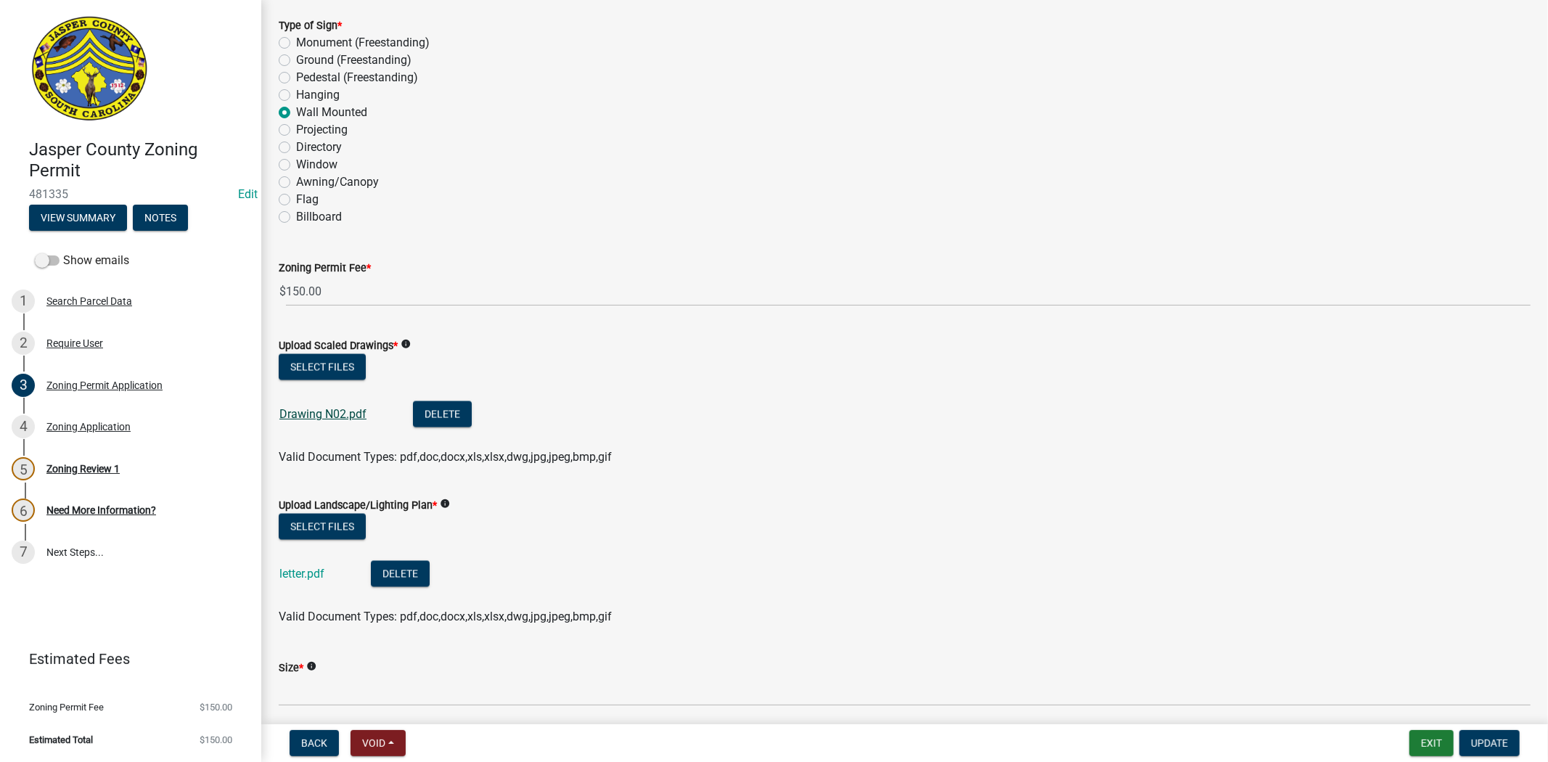
click at [301, 418] on link "Drawing N02.pdf" at bounding box center [322, 414] width 87 height 14
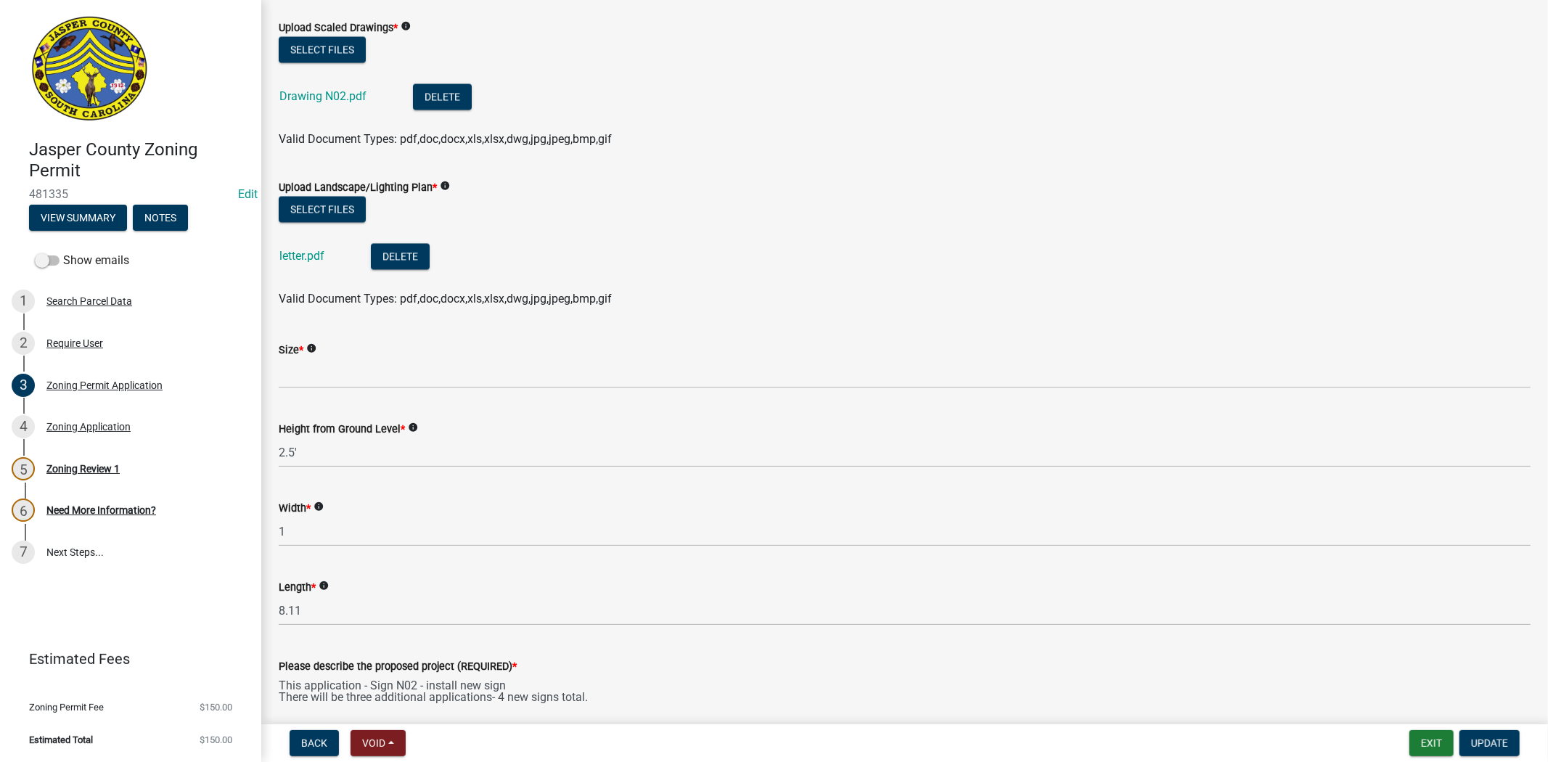
scroll to position [2419, 0]
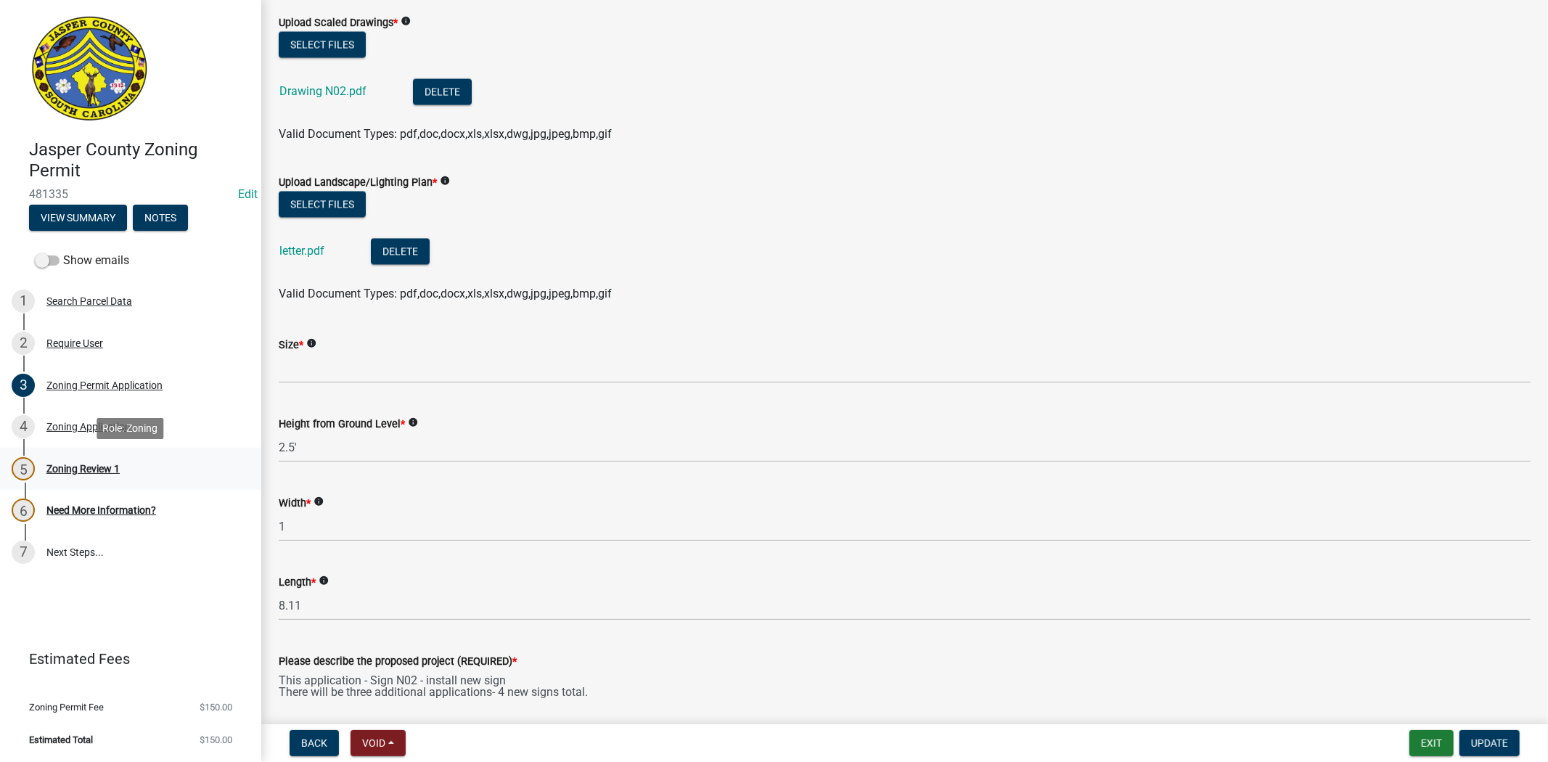
click at [82, 469] on div "Zoning Review 1" at bounding box center [82, 469] width 73 height 10
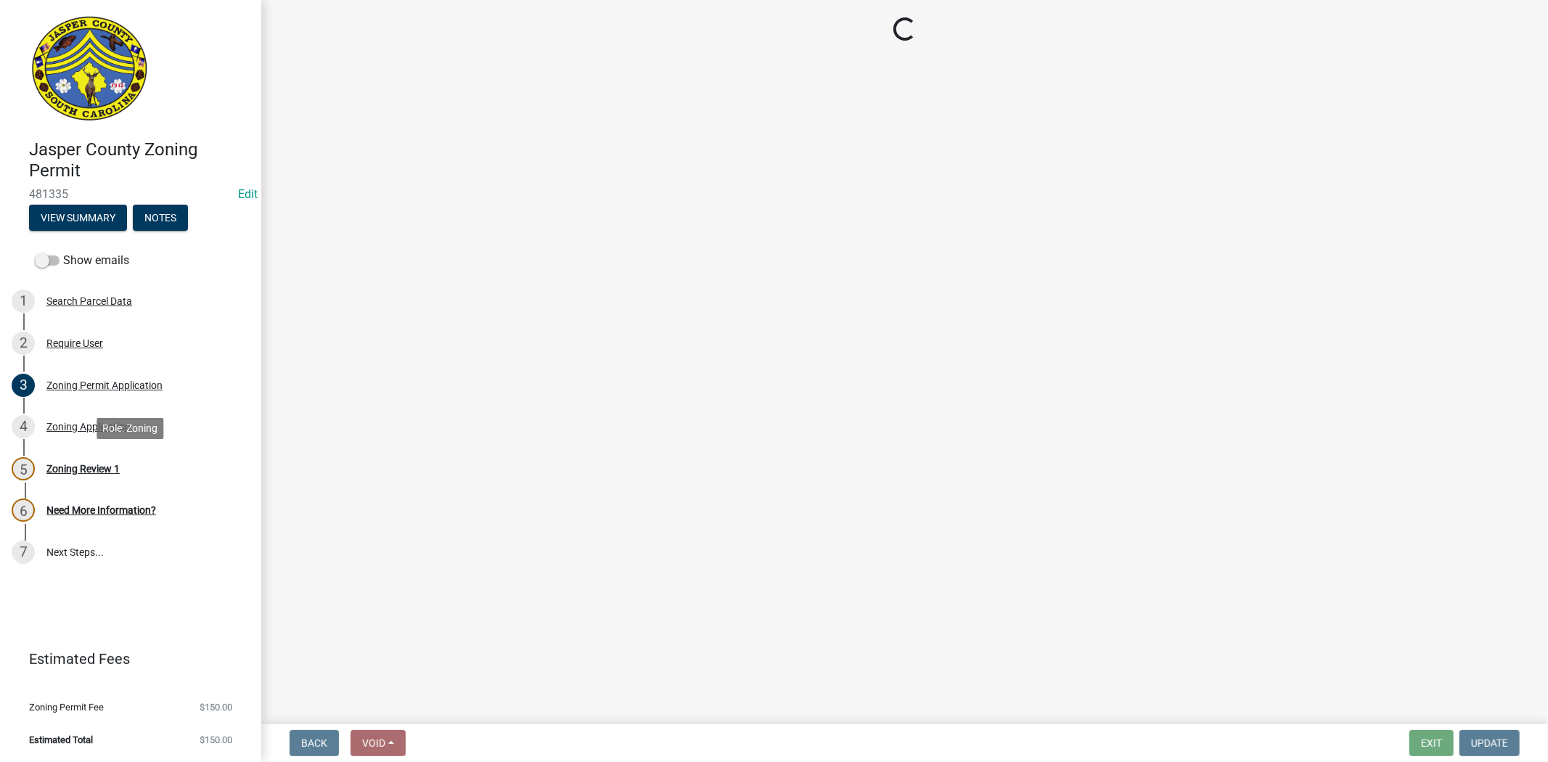
scroll to position [0, 0]
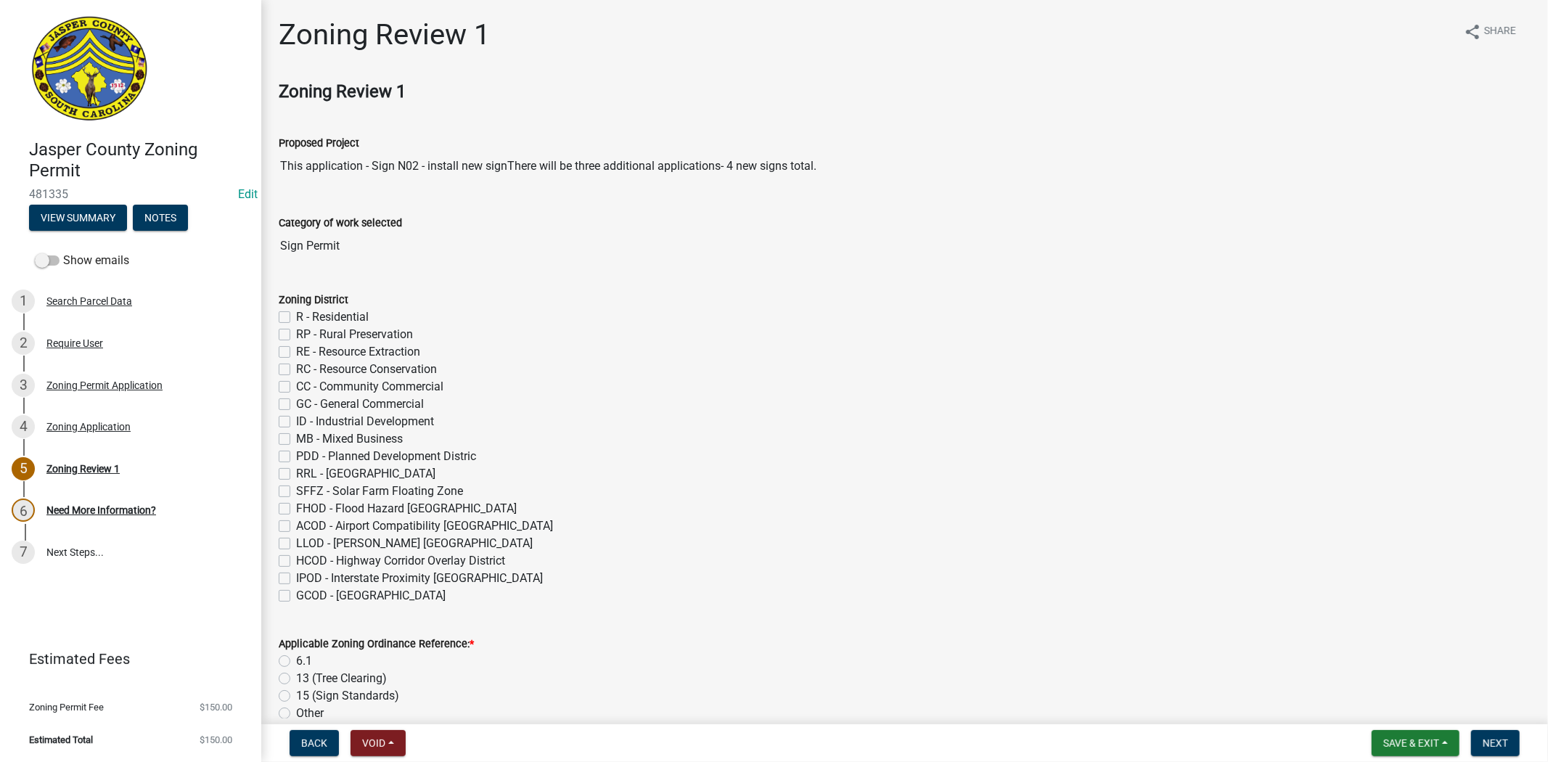
click at [296, 404] on label "GC - General Commercial" at bounding box center [360, 404] width 128 height 17
click at [296, 404] on input "GC - General Commercial" at bounding box center [300, 400] width 9 height 9
checkbox input "true"
checkbox input "false"
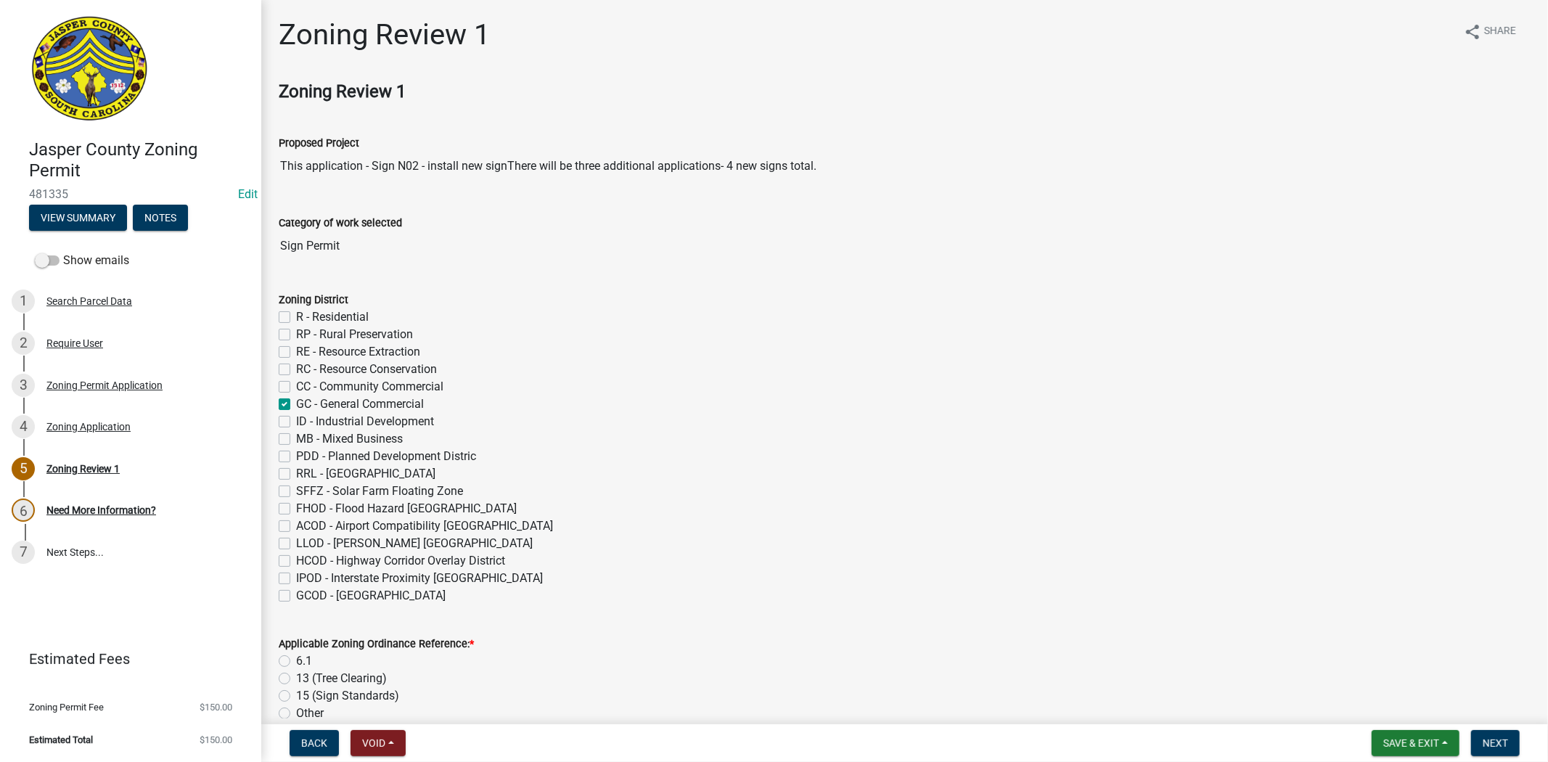
checkbox input "false"
checkbox input "true"
checkbox input "false"
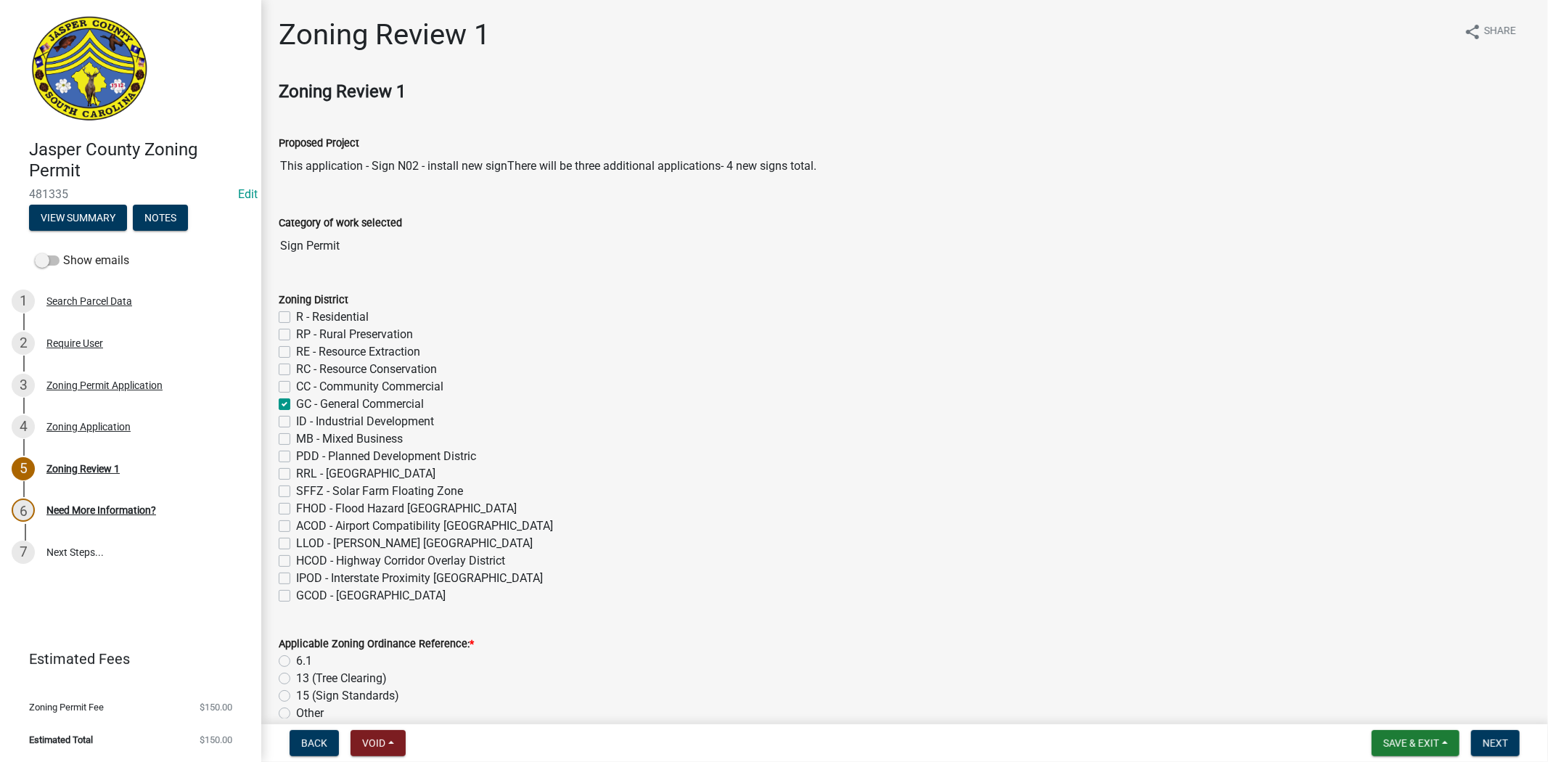
checkbox input "false"
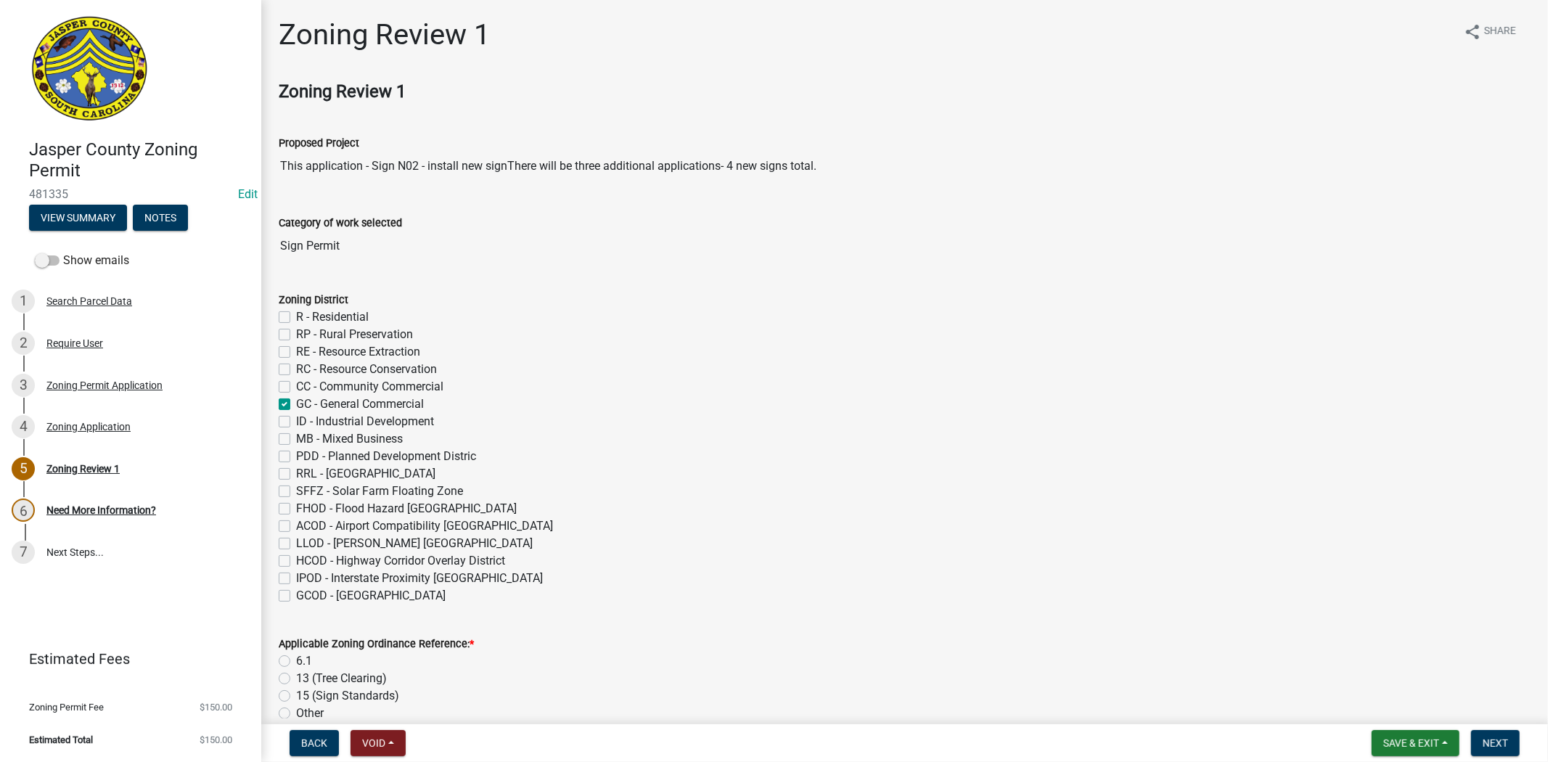
checkbox input "false"
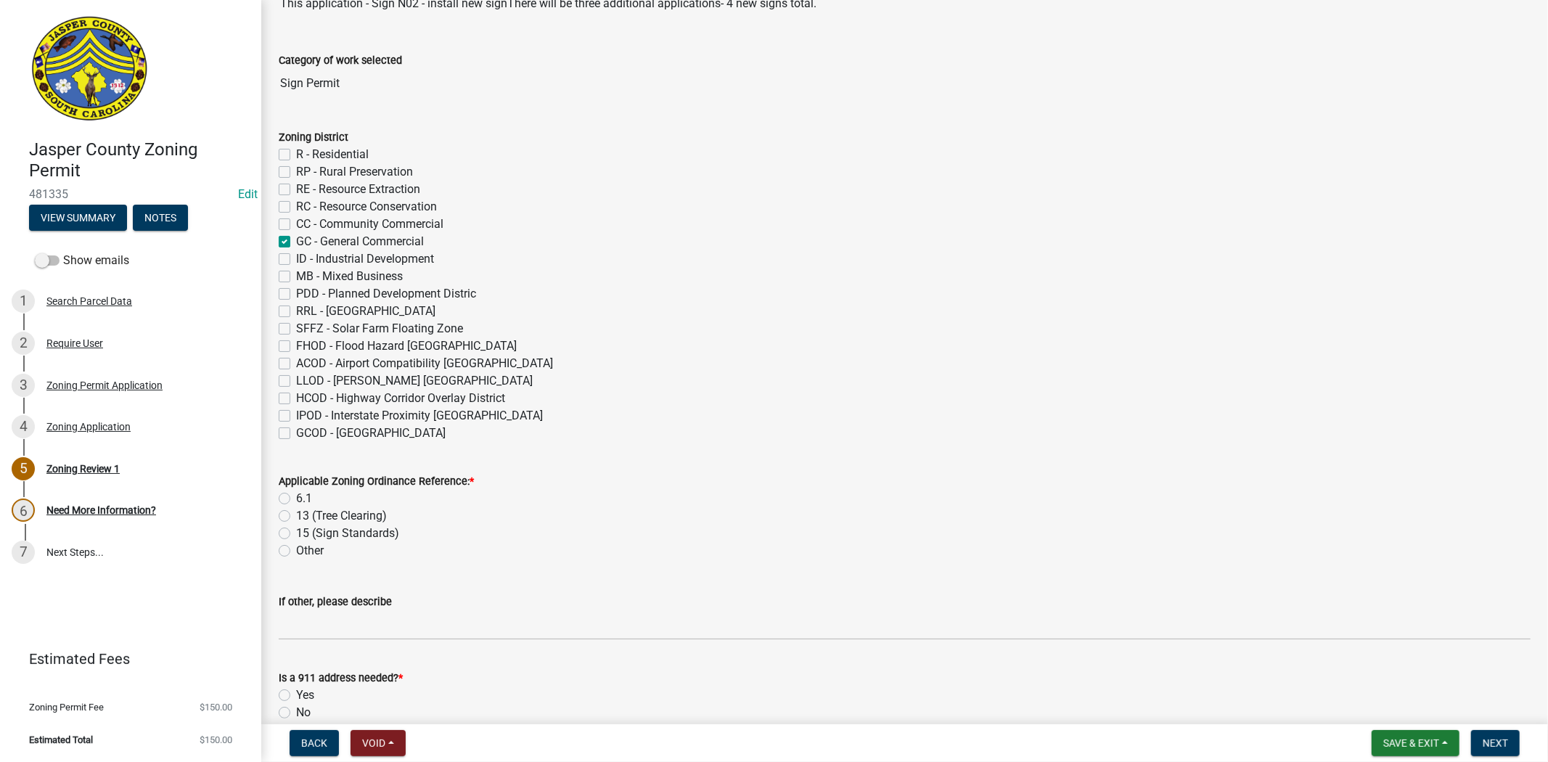
scroll to position [403, 0]
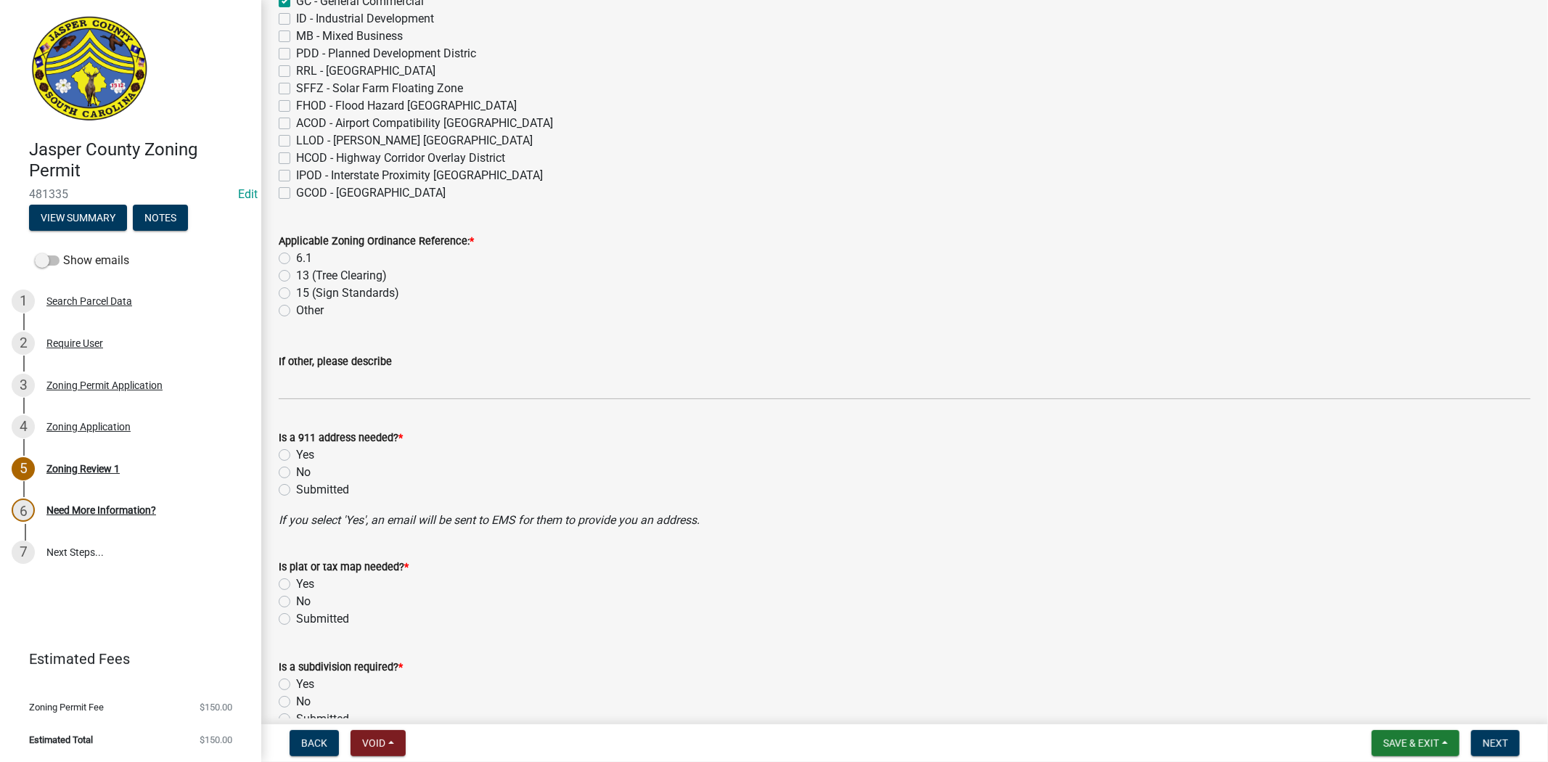
click at [296, 257] on label "6.1" at bounding box center [304, 258] width 16 height 17
click at [296, 257] on input "6.1" at bounding box center [300, 254] width 9 height 9
radio input "true"
click at [276, 466] on div "Is a 911 address needed? * Yes No Submitted" at bounding box center [905, 454] width 1274 height 87
click at [296, 473] on label "No" at bounding box center [303, 472] width 15 height 17
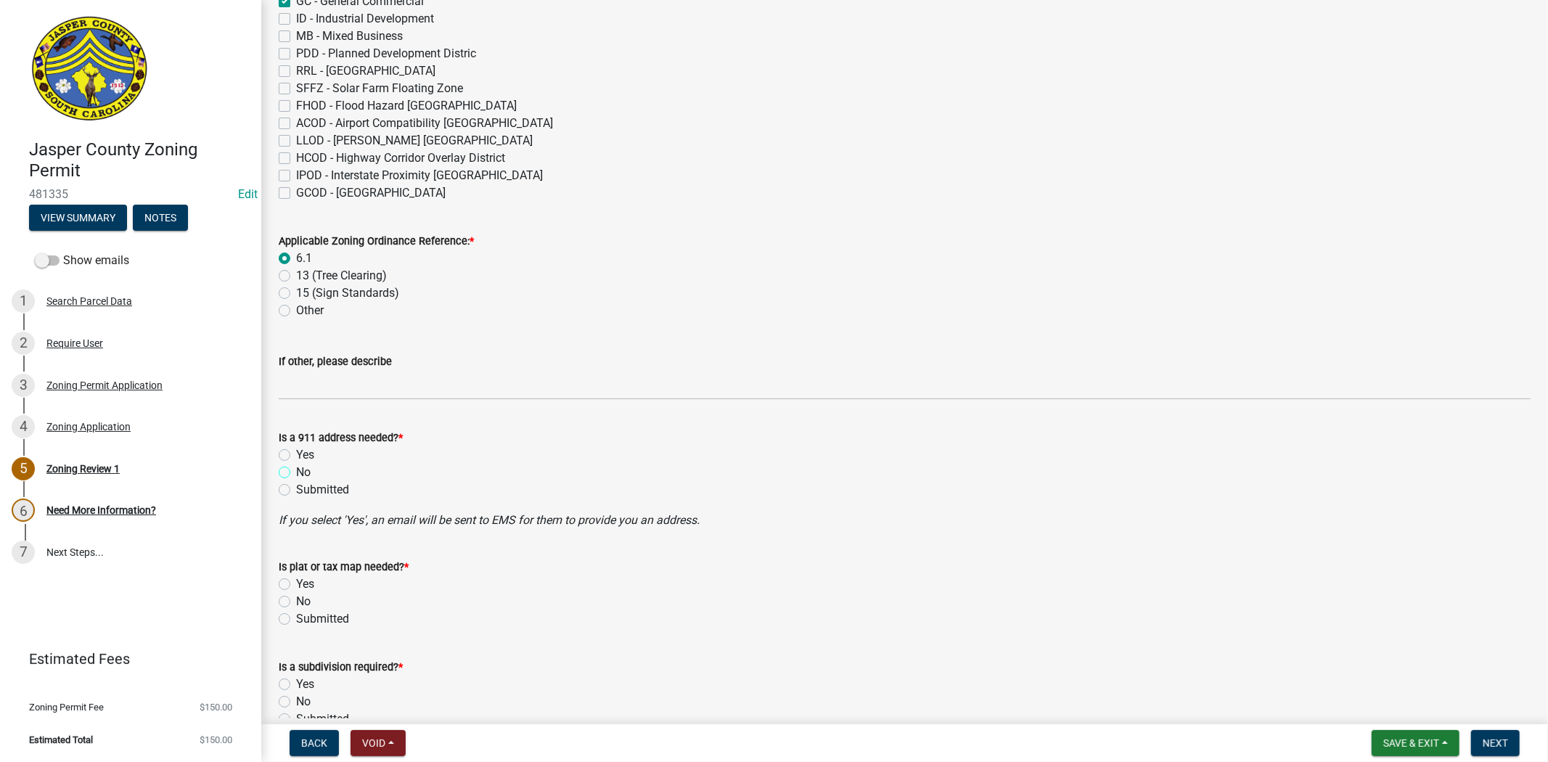
click at [296, 473] on input "No" at bounding box center [300, 468] width 9 height 9
radio input "true"
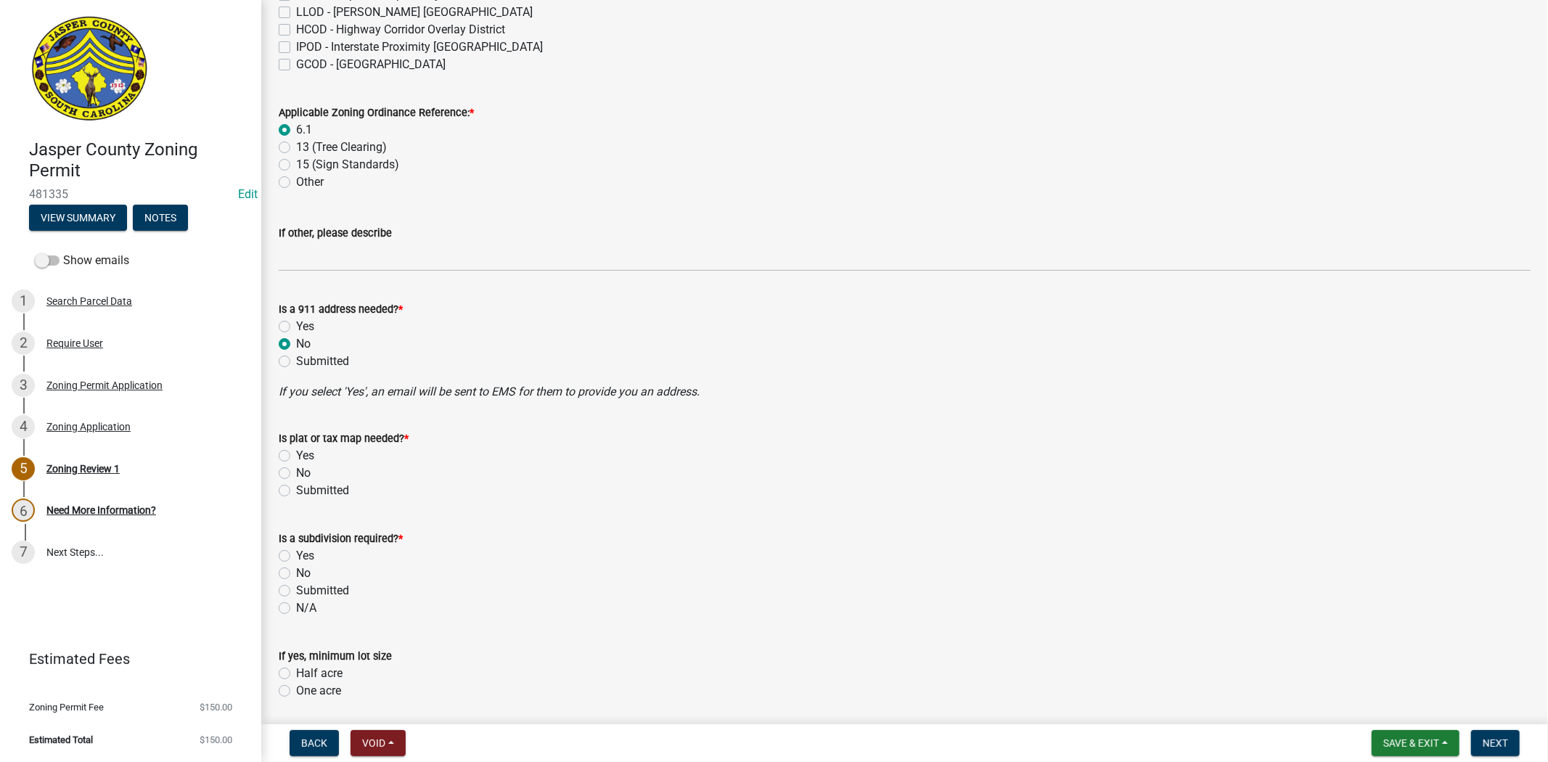
scroll to position [726, 0]
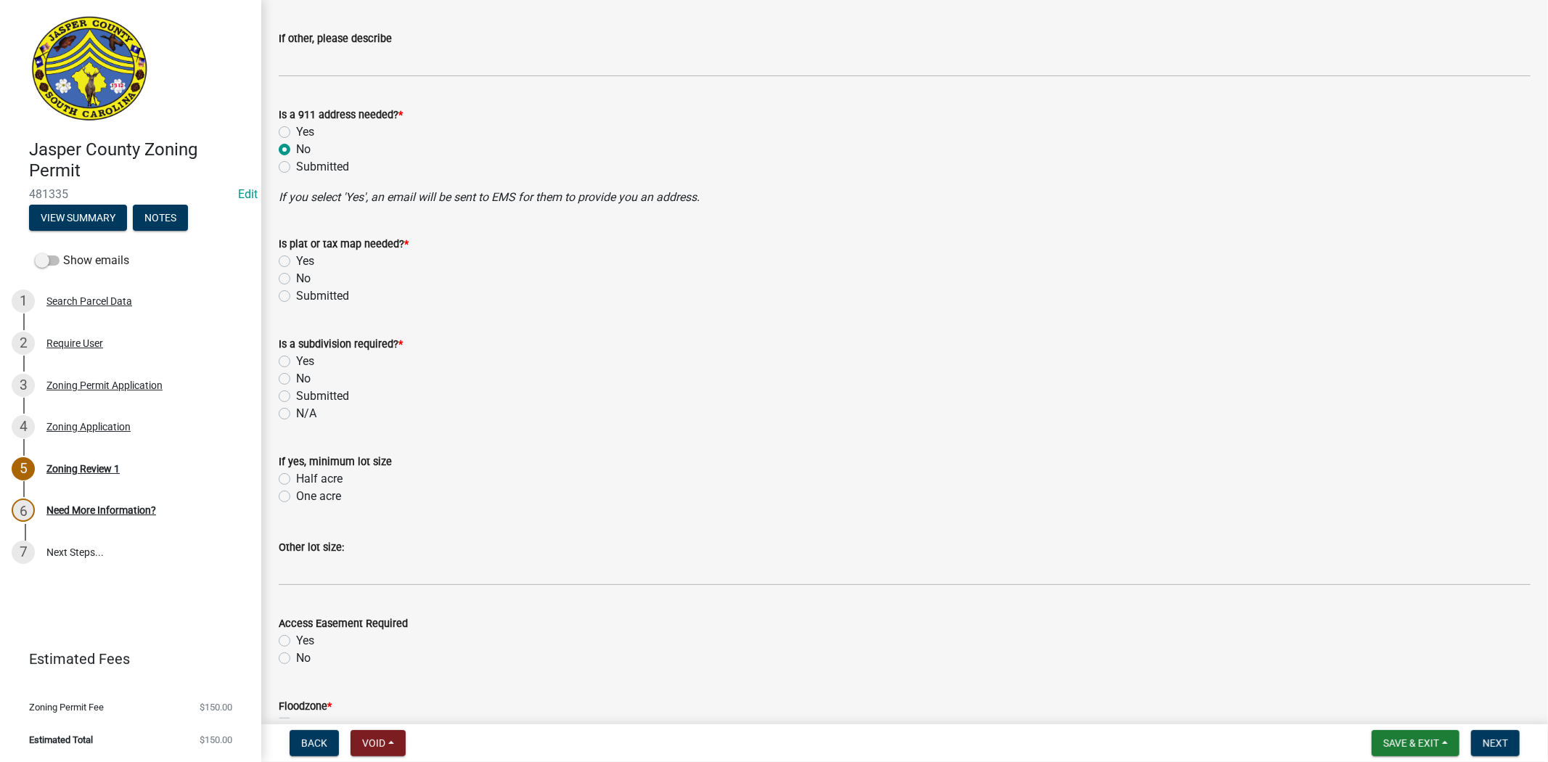
click at [296, 274] on label "No" at bounding box center [303, 278] width 15 height 17
click at [296, 274] on input "No" at bounding box center [300, 274] width 9 height 9
radio input "true"
click at [296, 382] on label "No" at bounding box center [303, 378] width 15 height 17
click at [296, 380] on input "No" at bounding box center [300, 374] width 9 height 9
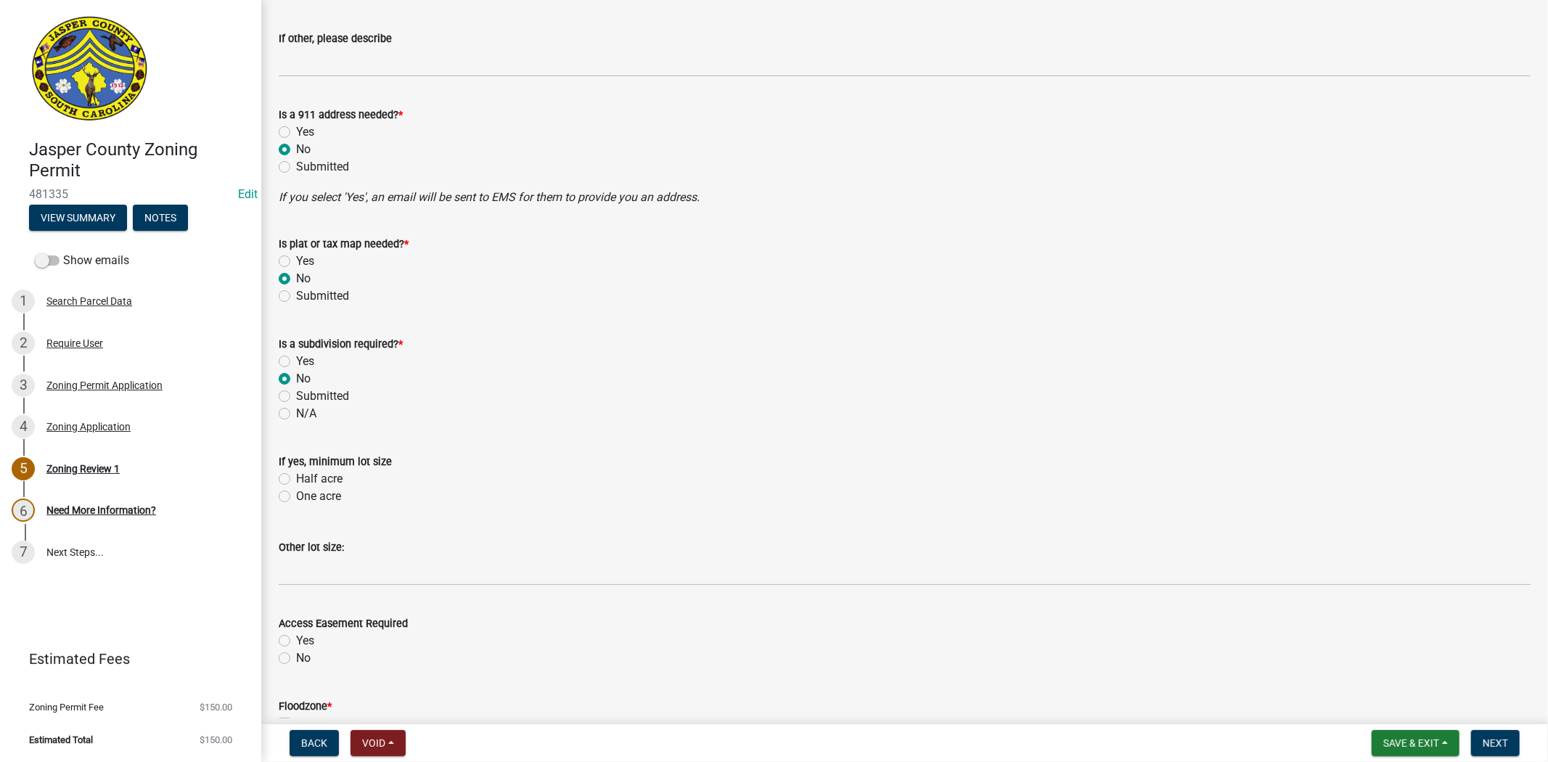
radio input "true"
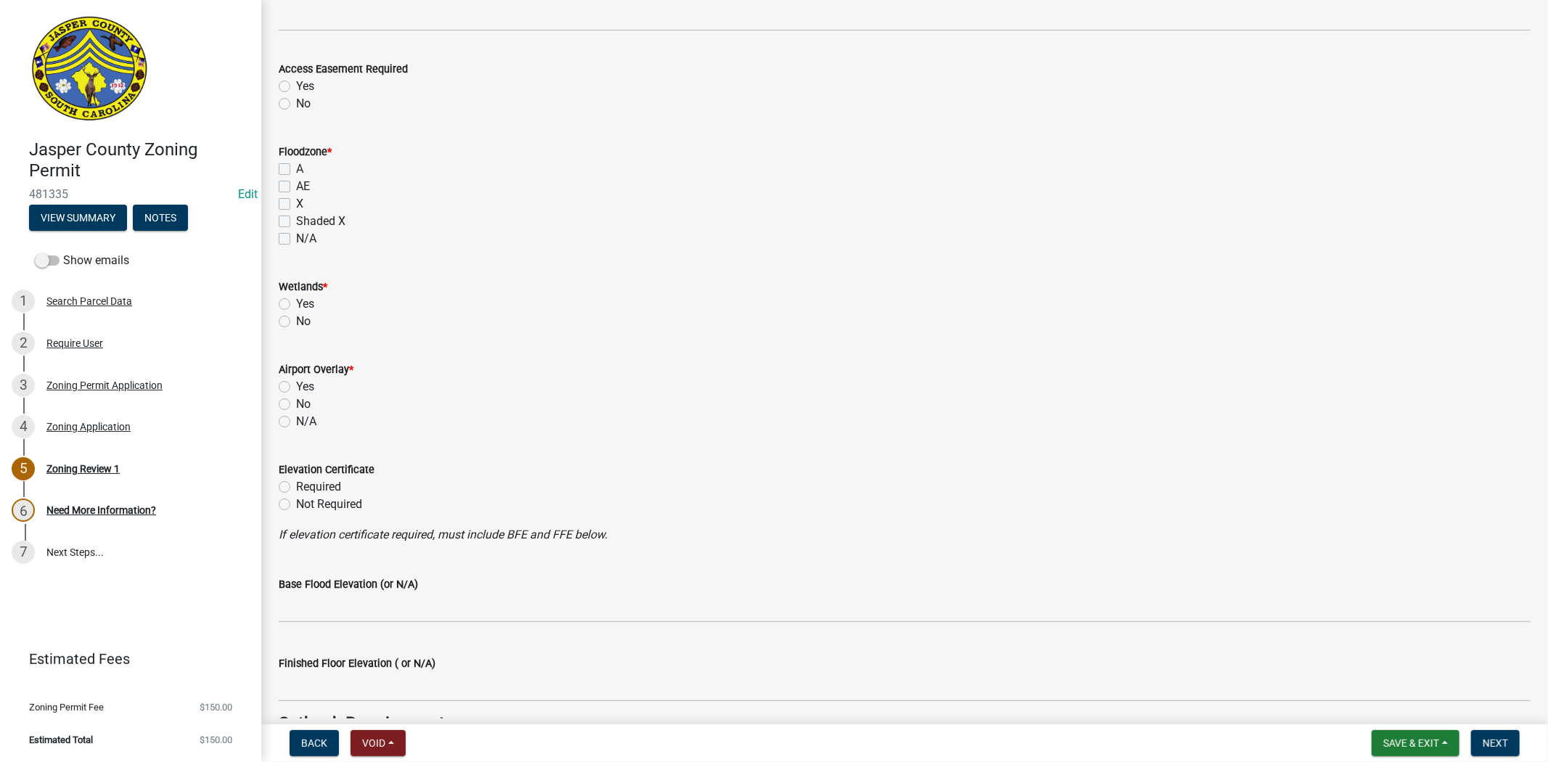
scroll to position [1290, 0]
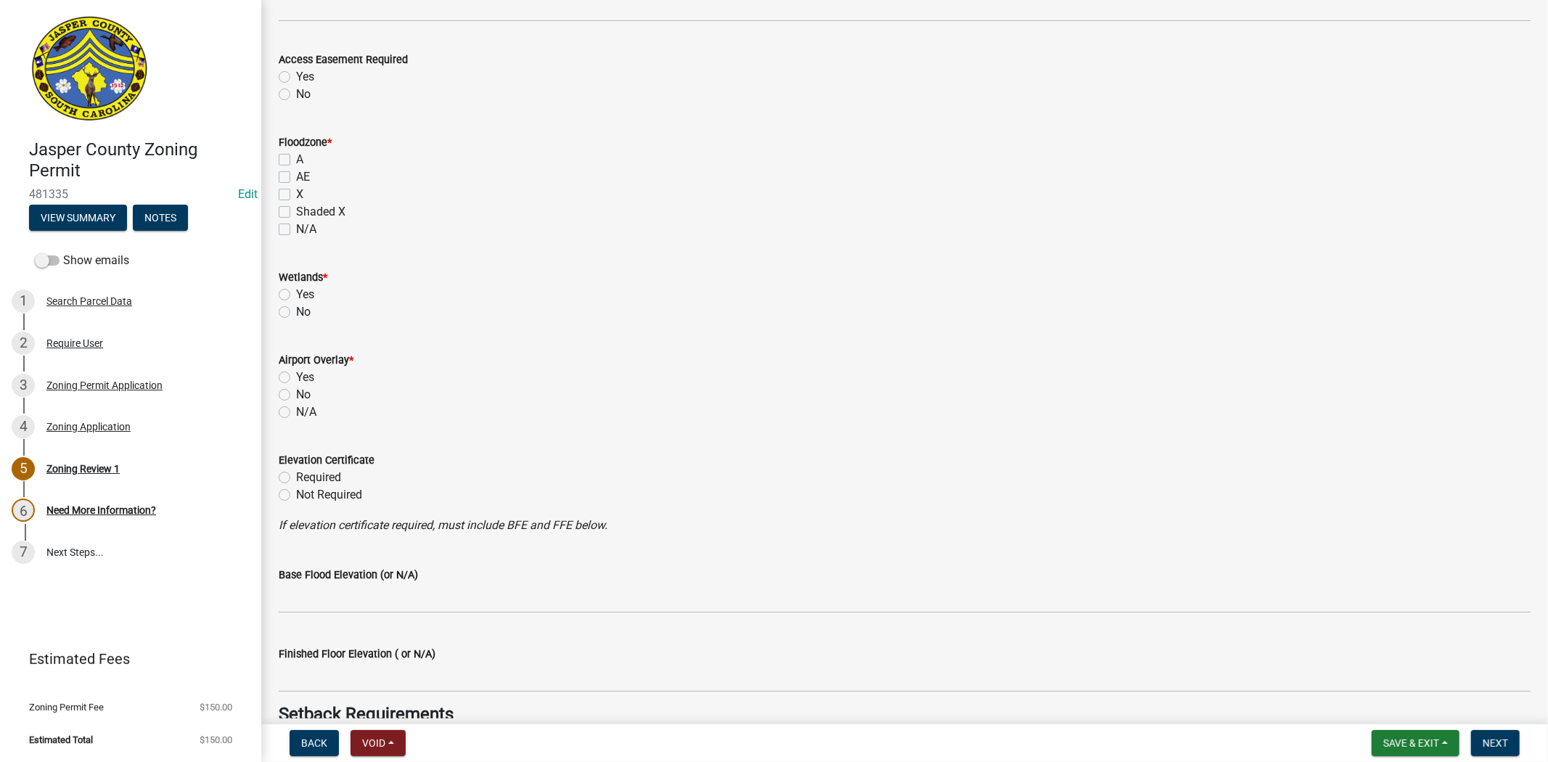
click at [296, 196] on label "X" at bounding box center [299, 194] width 7 height 17
click at [296, 195] on input "X" at bounding box center [300, 190] width 9 height 9
checkbox input "true"
checkbox input "false"
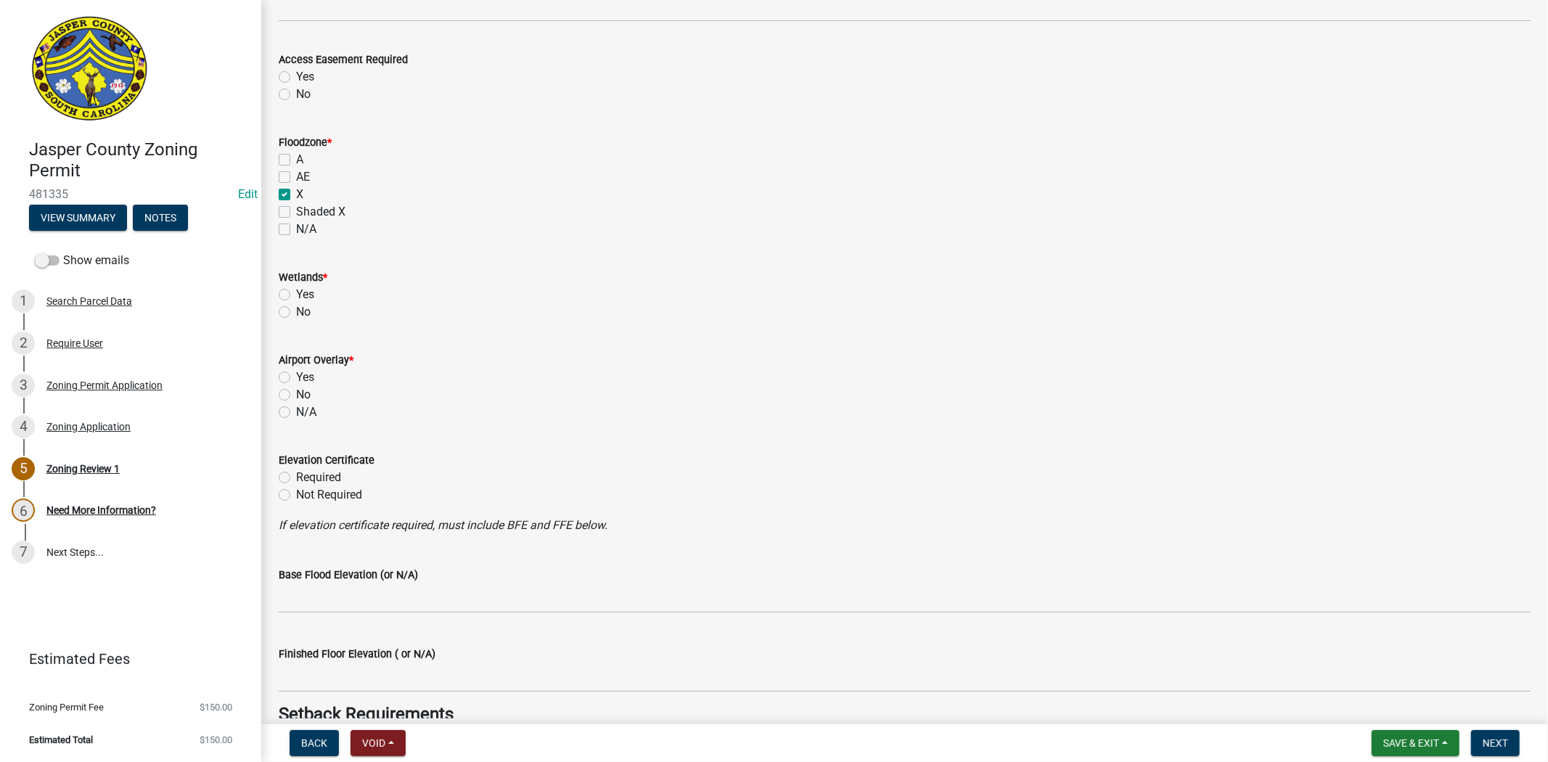
checkbox input "true"
checkbox input "false"
click at [296, 312] on label "No" at bounding box center [303, 311] width 15 height 17
click at [296, 312] on input "No" at bounding box center [300, 307] width 9 height 9
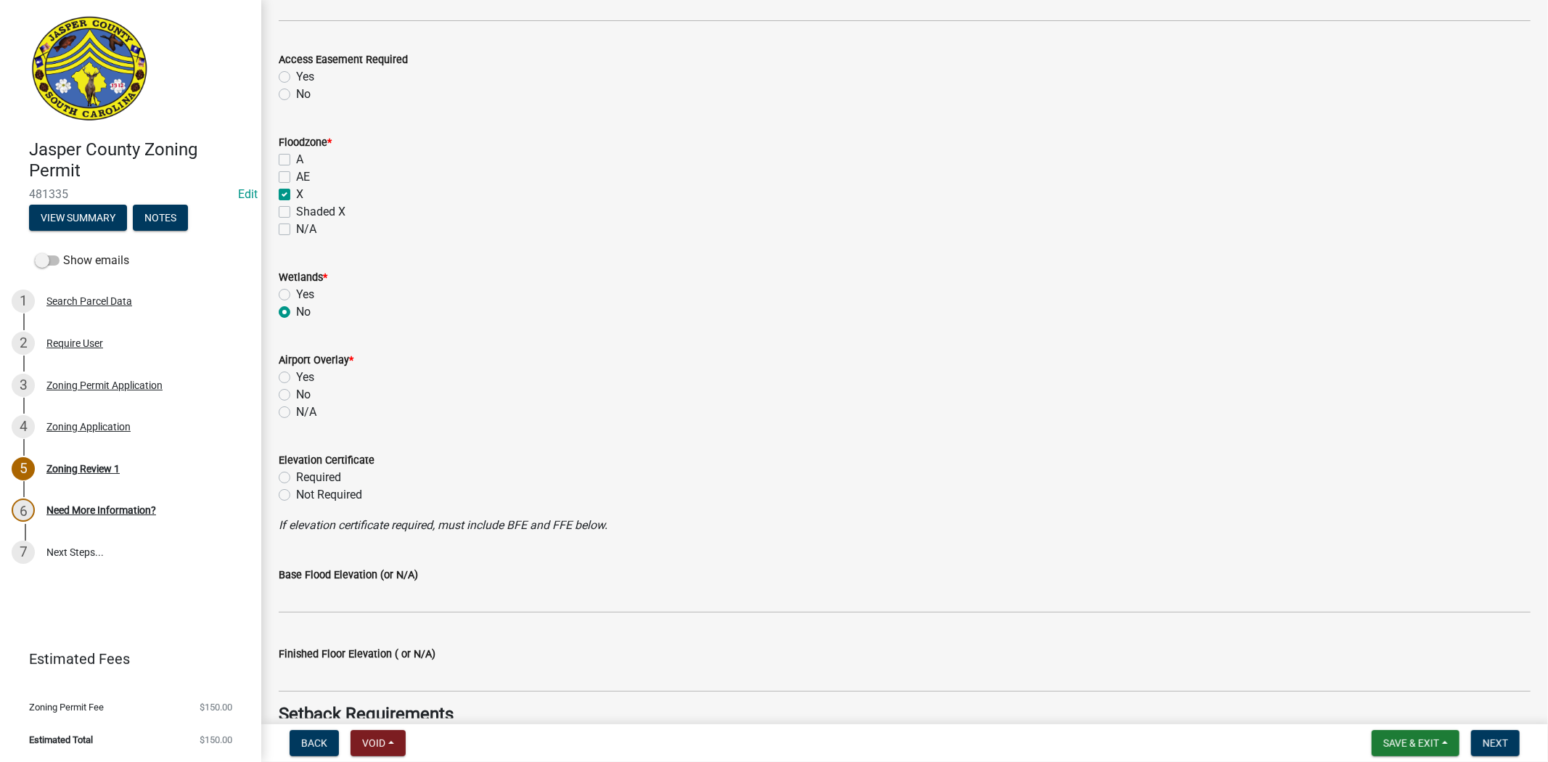
radio input "true"
click at [296, 311] on label "No" at bounding box center [303, 311] width 15 height 17
click at [296, 311] on input "No" at bounding box center [300, 307] width 9 height 9
click at [296, 393] on label "No" at bounding box center [303, 394] width 15 height 17
click at [296, 393] on input "No" at bounding box center [300, 390] width 9 height 9
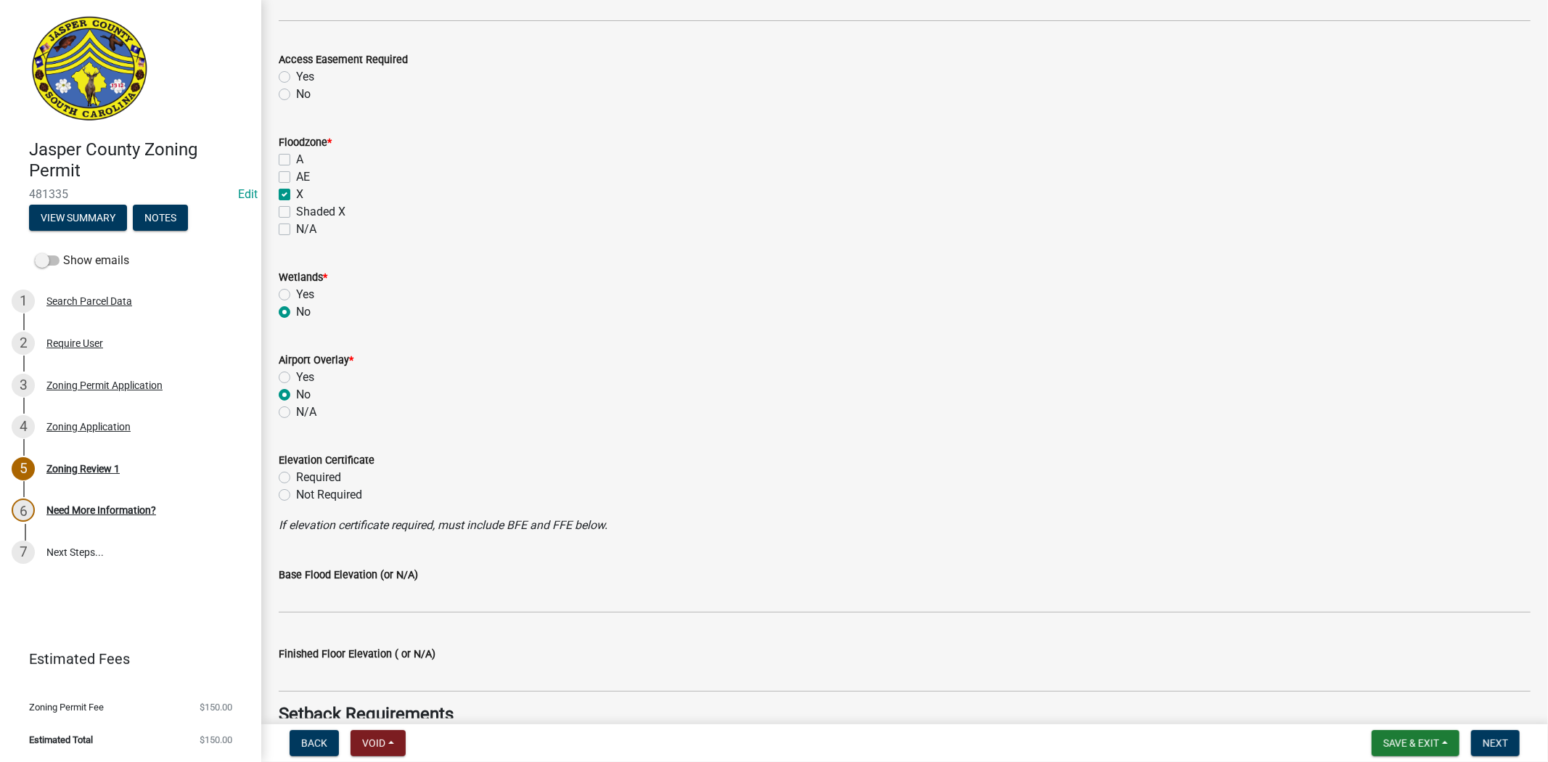
radio input "true"
click at [296, 494] on label "Not Required" at bounding box center [329, 494] width 66 height 17
click at [296, 494] on input "Not Required" at bounding box center [300, 490] width 9 height 9
radio input "true"
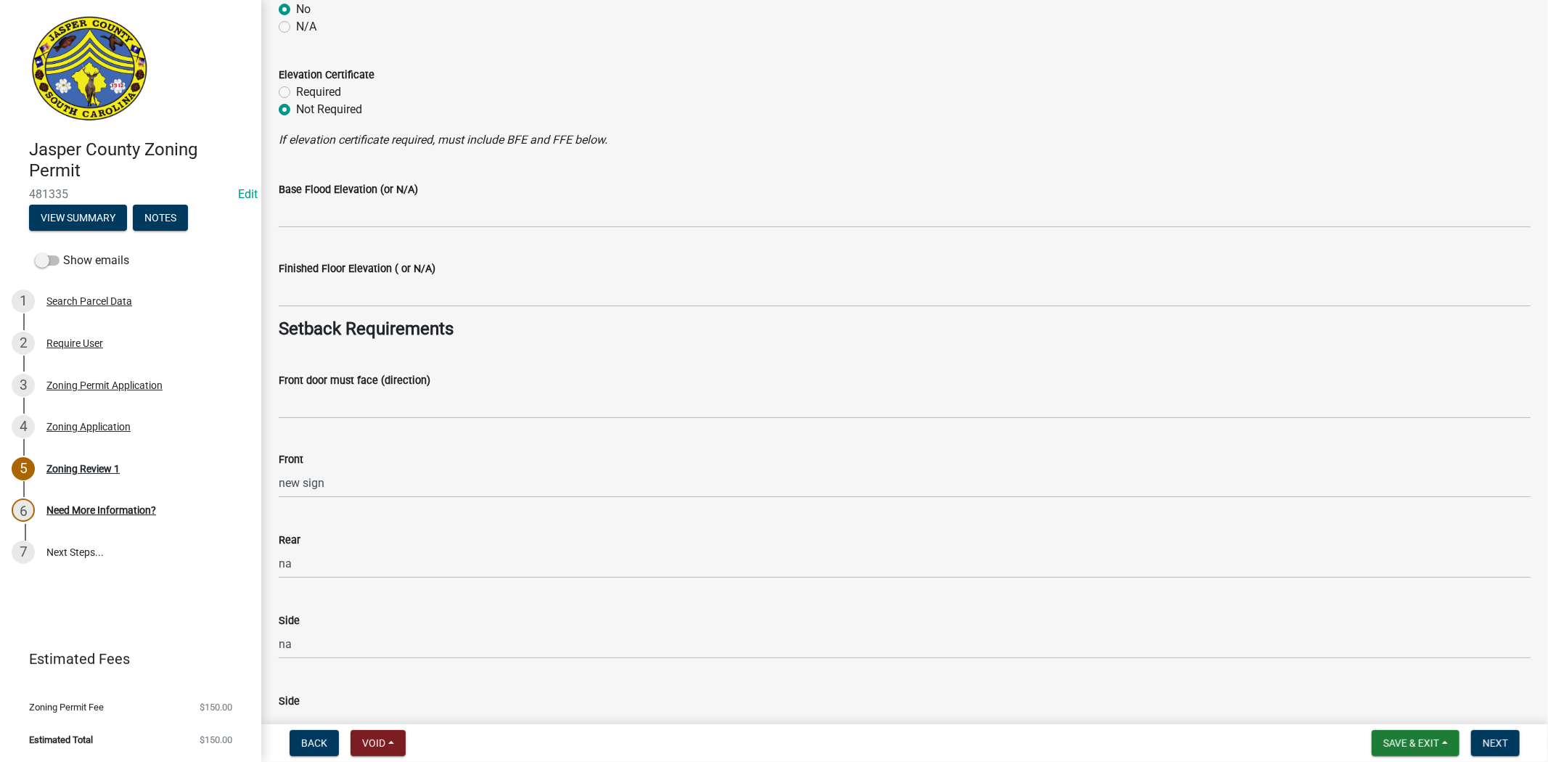
scroll to position [1693, 0]
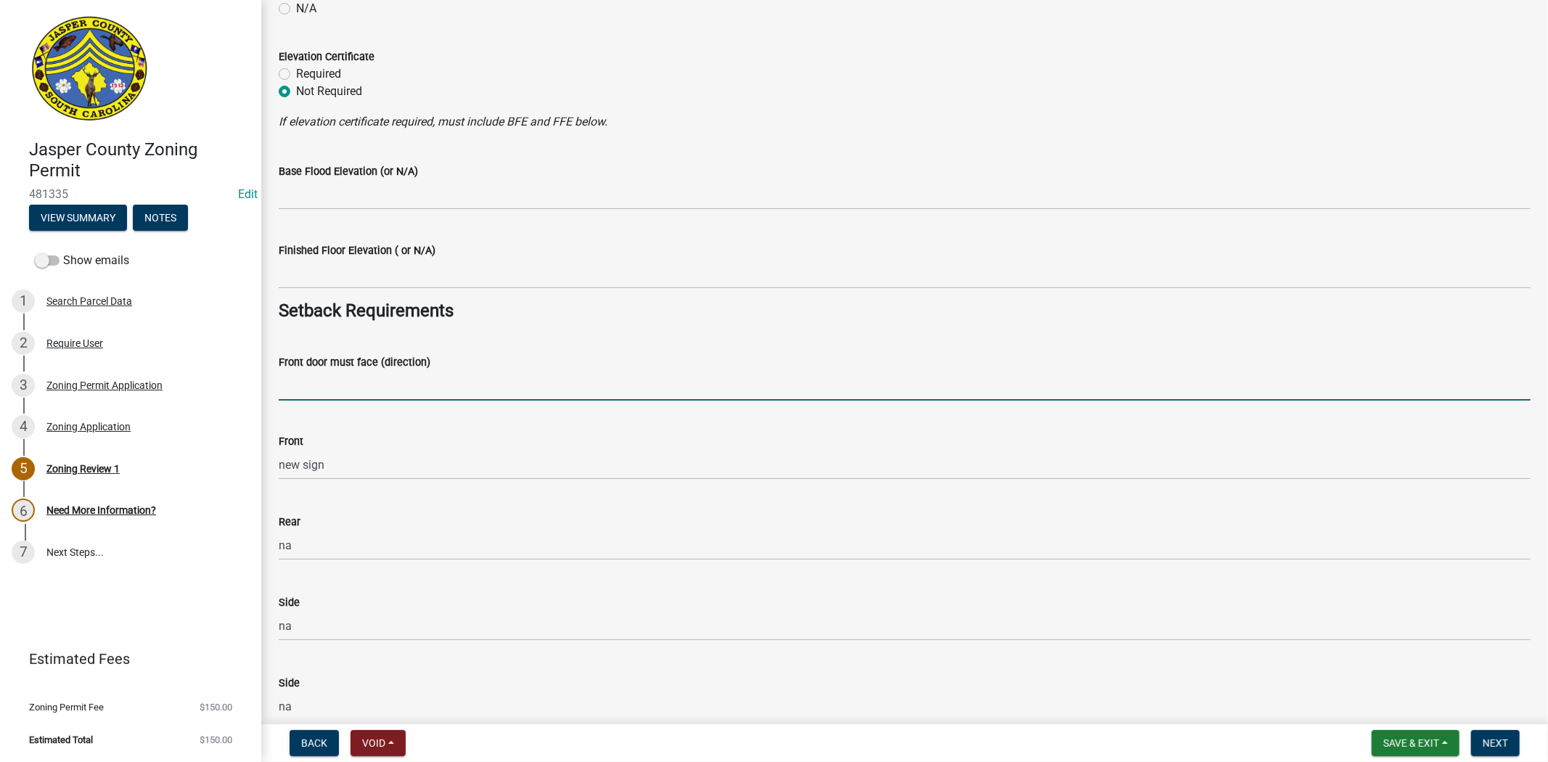
click at [329, 397] on input "Front door must face (direction)" at bounding box center [905, 386] width 1252 height 30
type input "N/A"
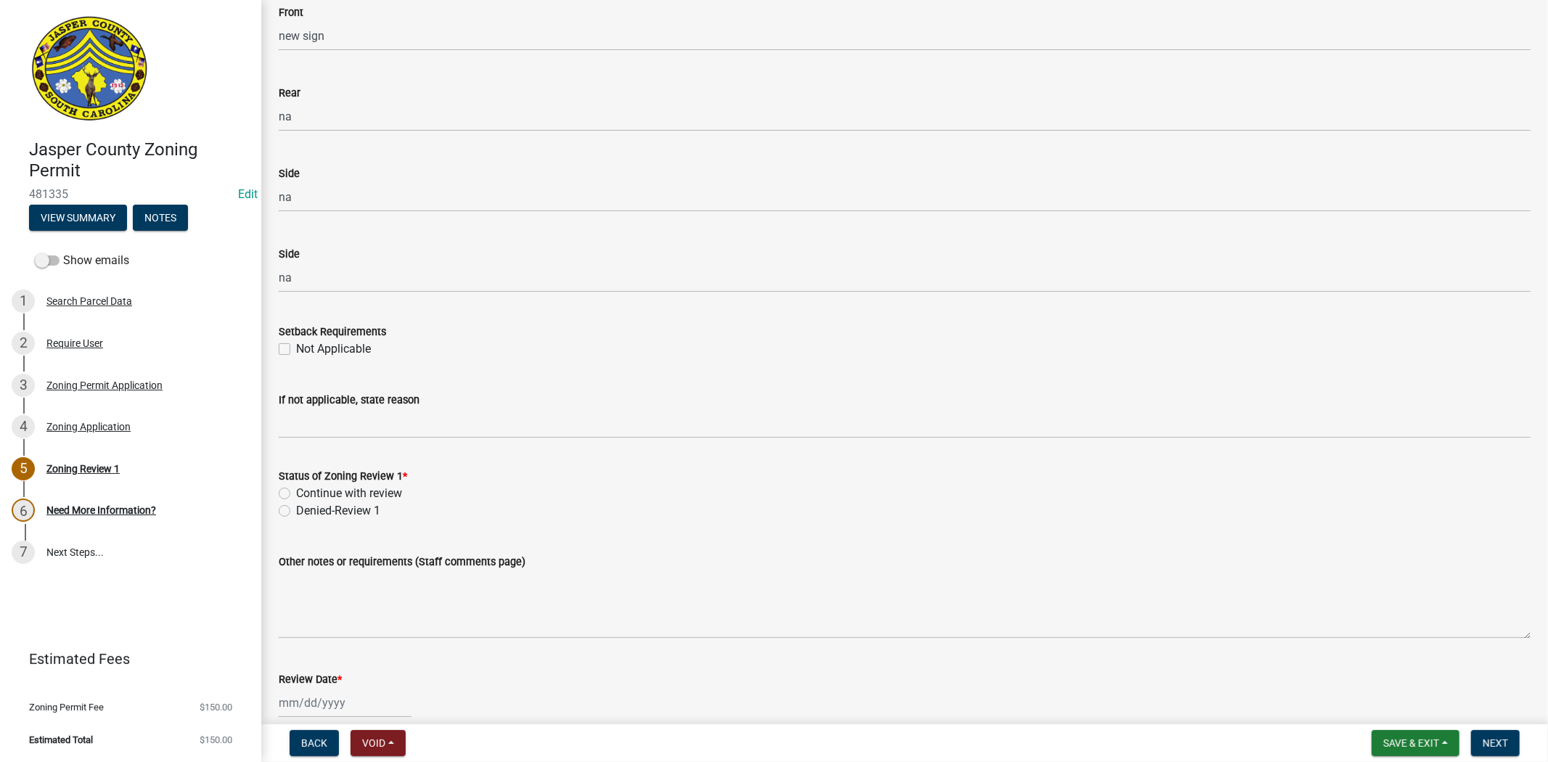
scroll to position [2177, 0]
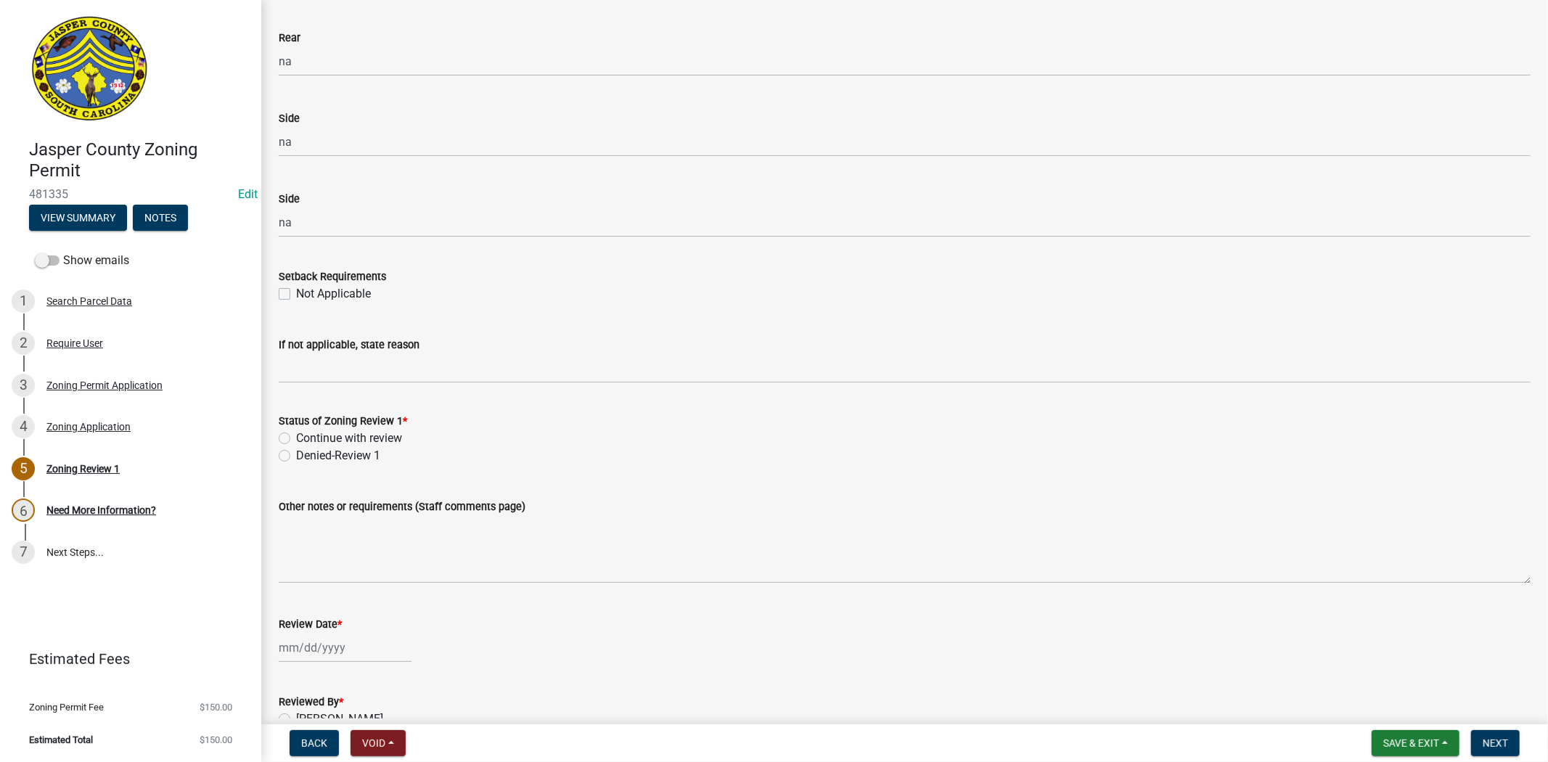
click at [296, 456] on label "Denied-Review 1" at bounding box center [338, 455] width 84 height 17
click at [296, 456] on input "Denied-Review 1" at bounding box center [300, 451] width 9 height 9
radio input "true"
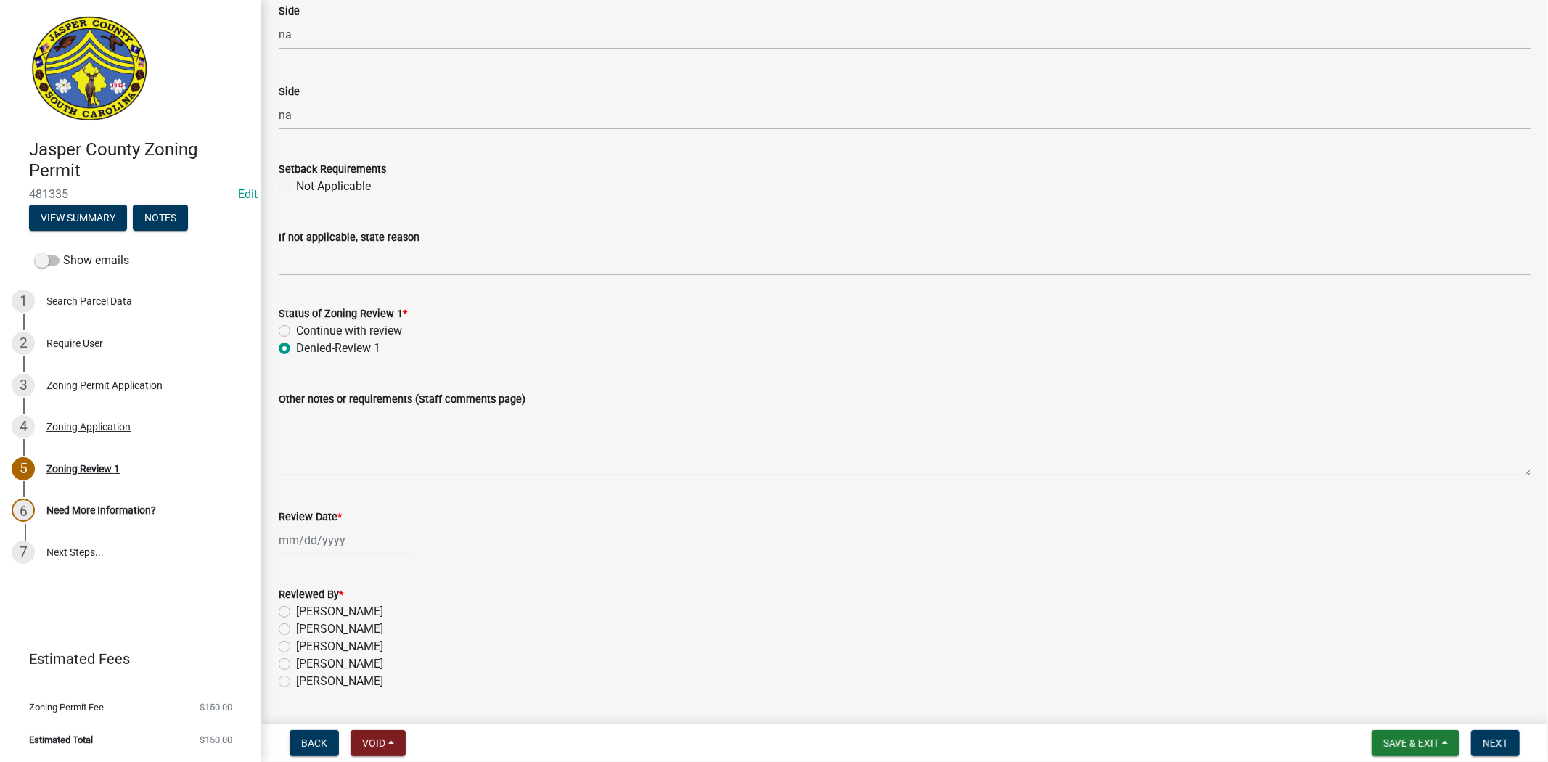
scroll to position [2326, 0]
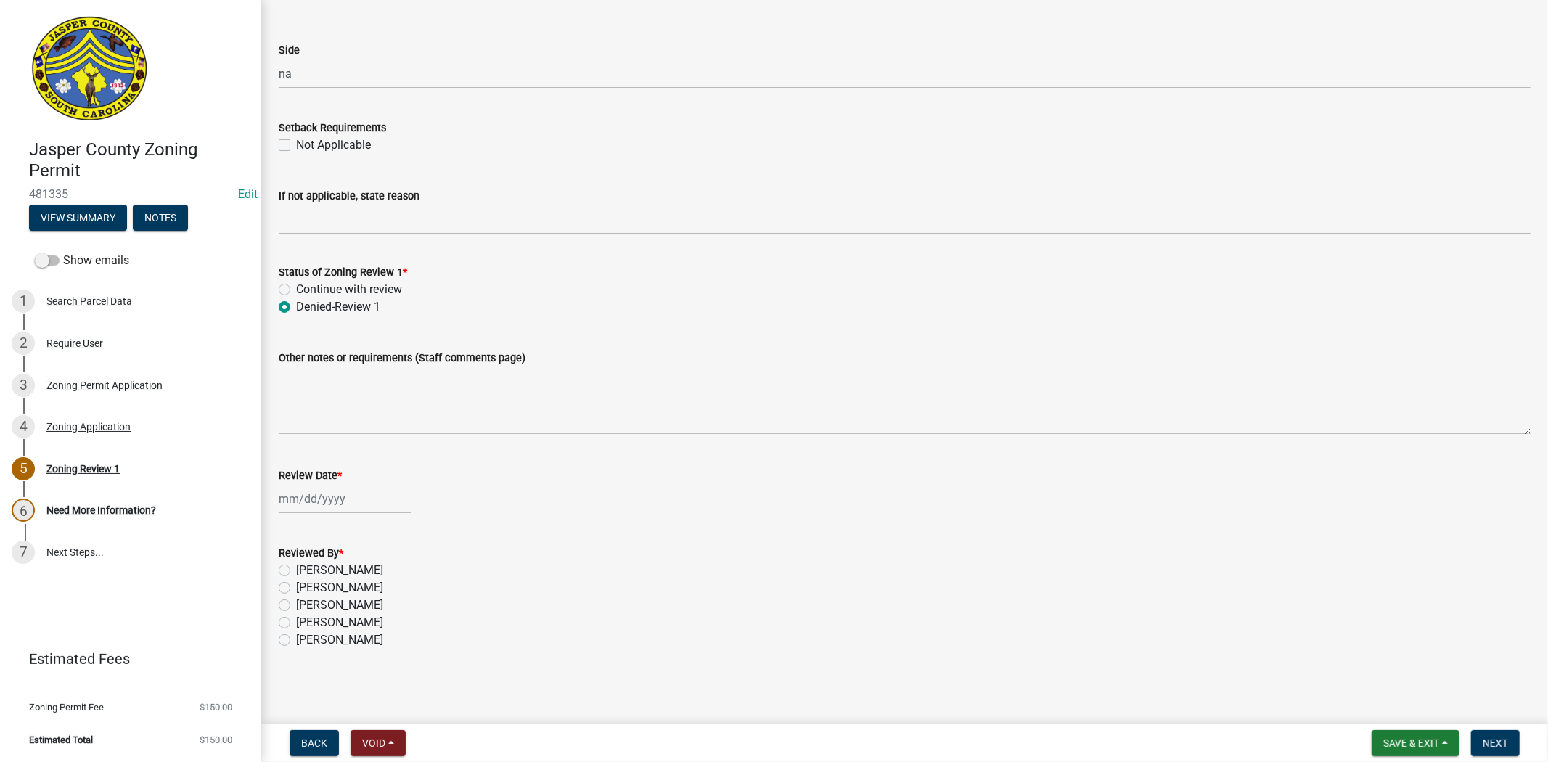
click at [296, 286] on label "Continue with review" at bounding box center [349, 289] width 106 height 17
click at [296, 286] on input "Continue with review" at bounding box center [300, 285] width 9 height 9
radio input "true"
click at [300, 510] on div at bounding box center [345, 499] width 133 height 30
select select "9"
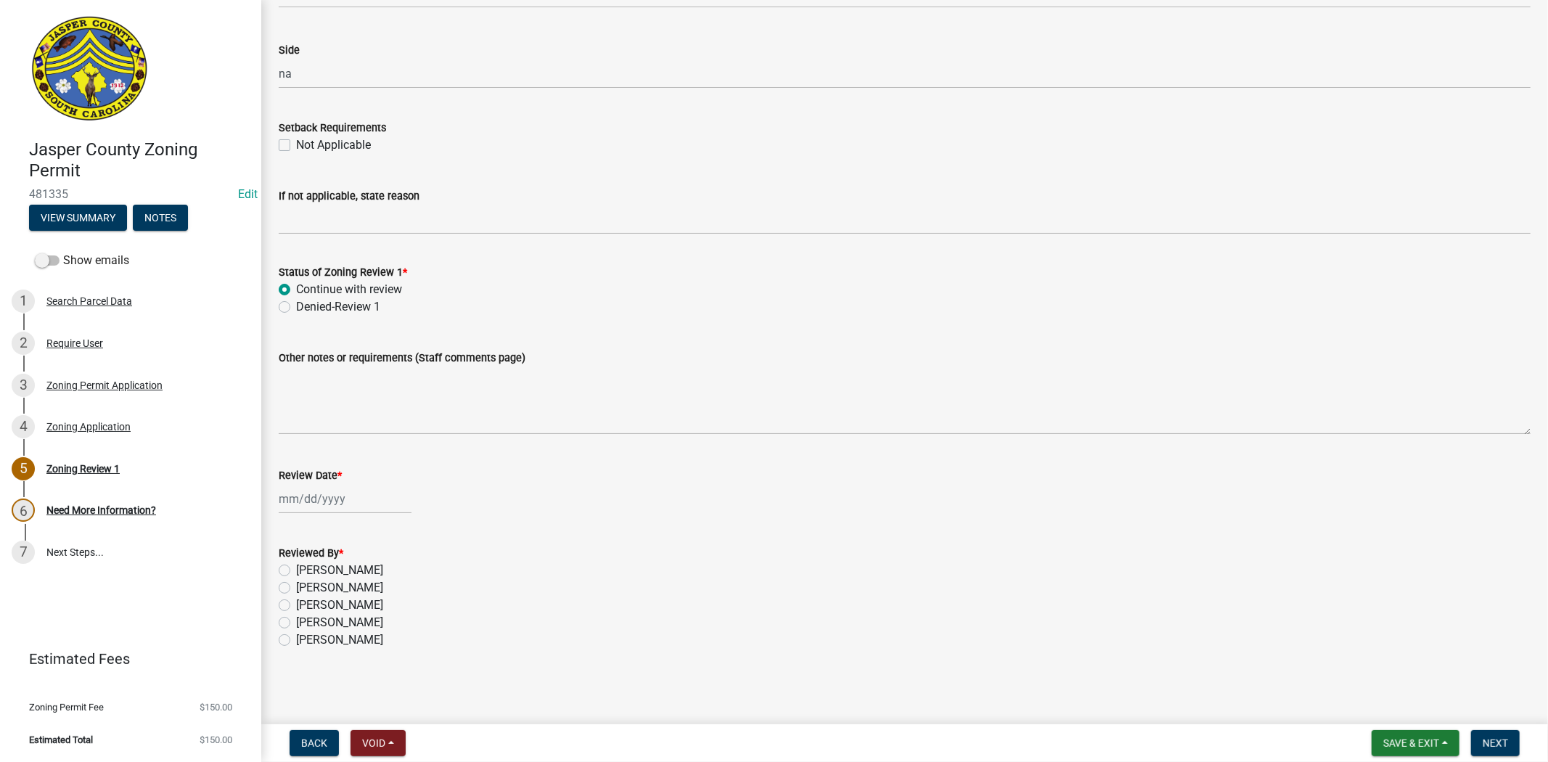
select select "2025"
click at [284, 641] on div "22" at bounding box center [293, 645] width 23 height 23
type input "09/22/2025"
drag, startPoint x: 284, startPoint y: 570, endPoint x: 359, endPoint y: 581, distance: 74.8
click at [296, 570] on label "Ciara Chapman" at bounding box center [339, 570] width 87 height 17
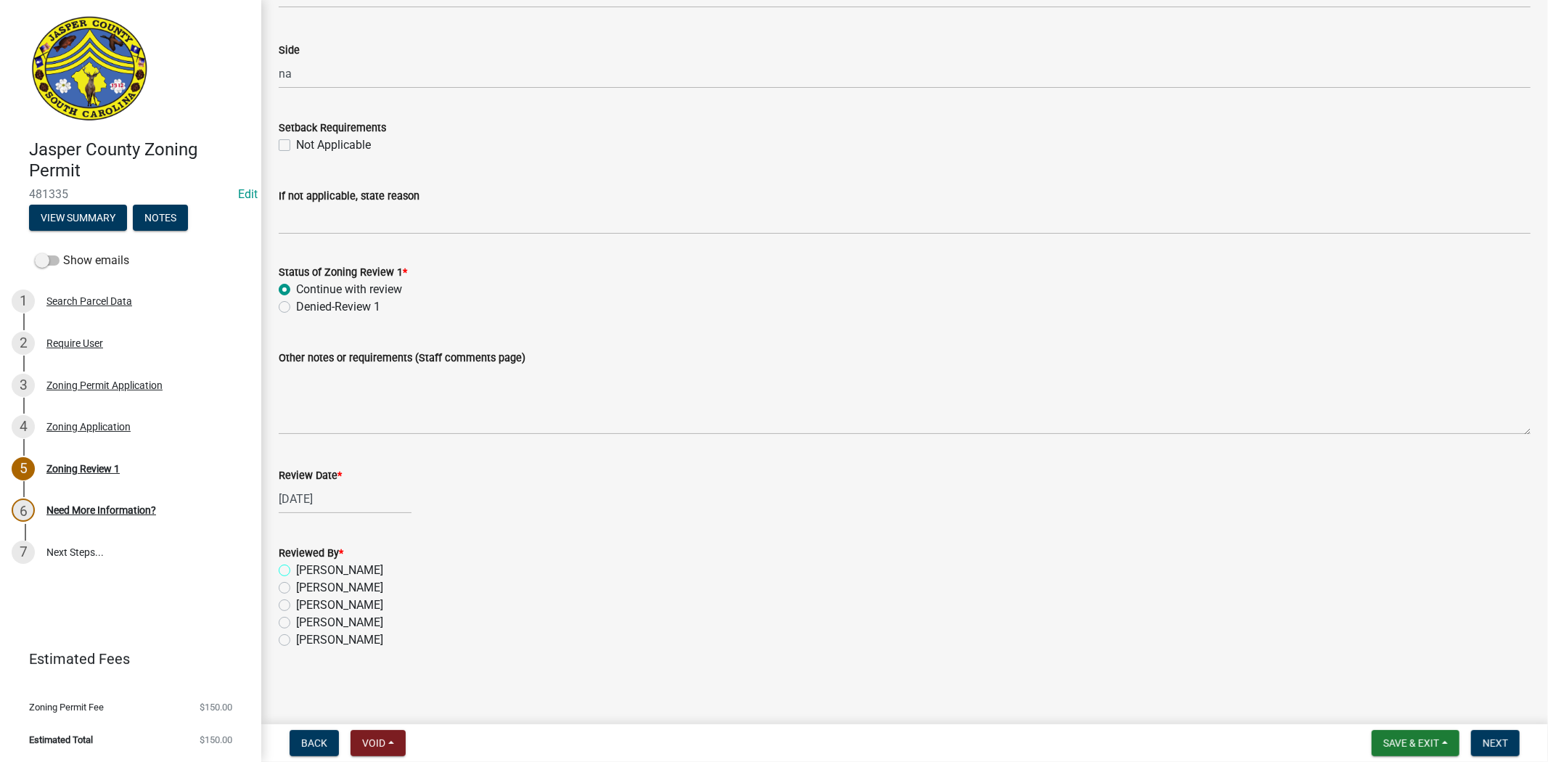
click at [296, 570] on input "Ciara Chapman" at bounding box center [300, 566] width 9 height 9
radio input "true"
click at [1499, 748] on button "Next" at bounding box center [1495, 743] width 49 height 26
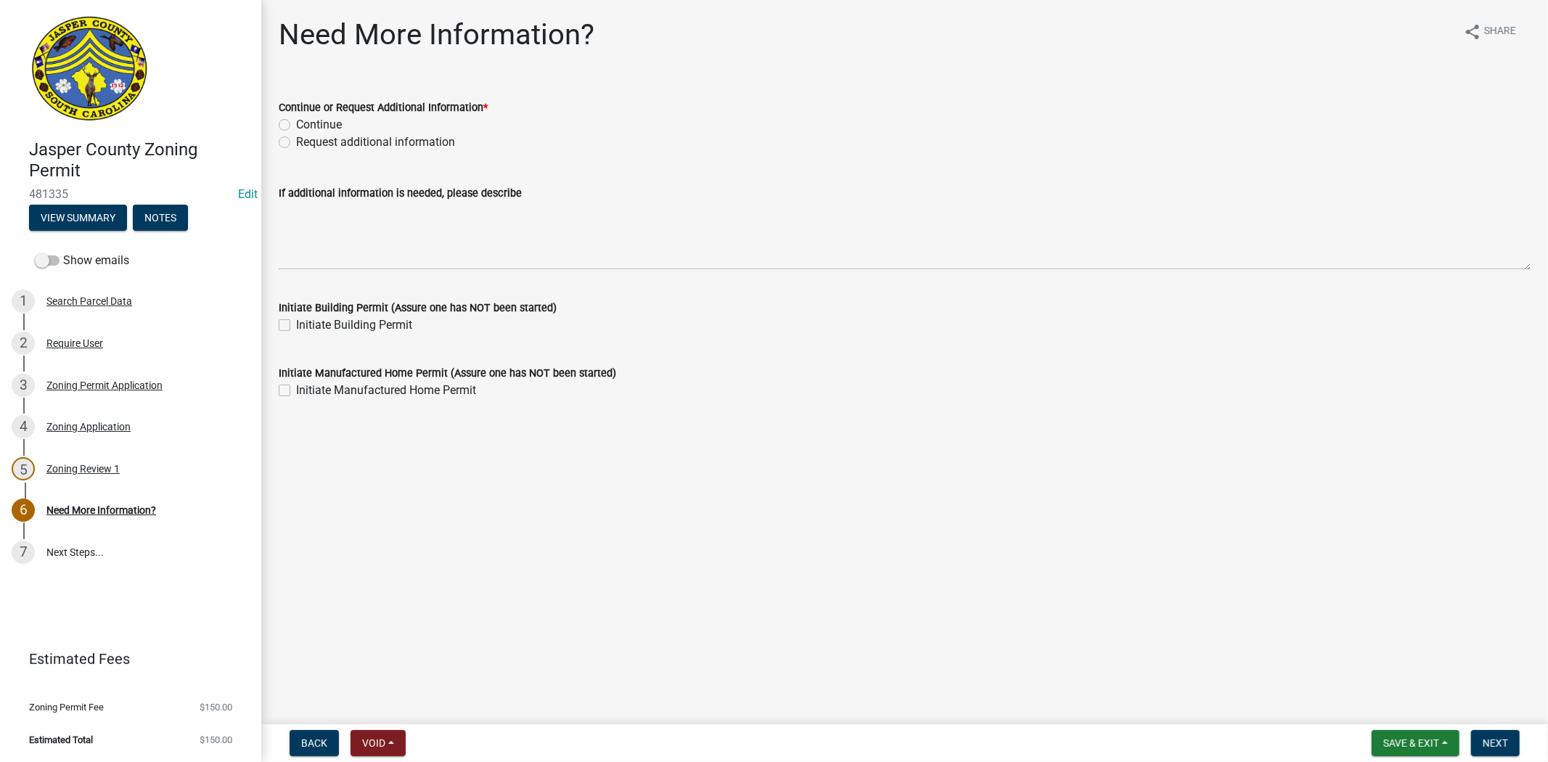
click at [296, 142] on label "Request additional information" at bounding box center [375, 142] width 159 height 17
click at [296, 142] on input "Request additional information" at bounding box center [300, 138] width 9 height 9
radio input "true"
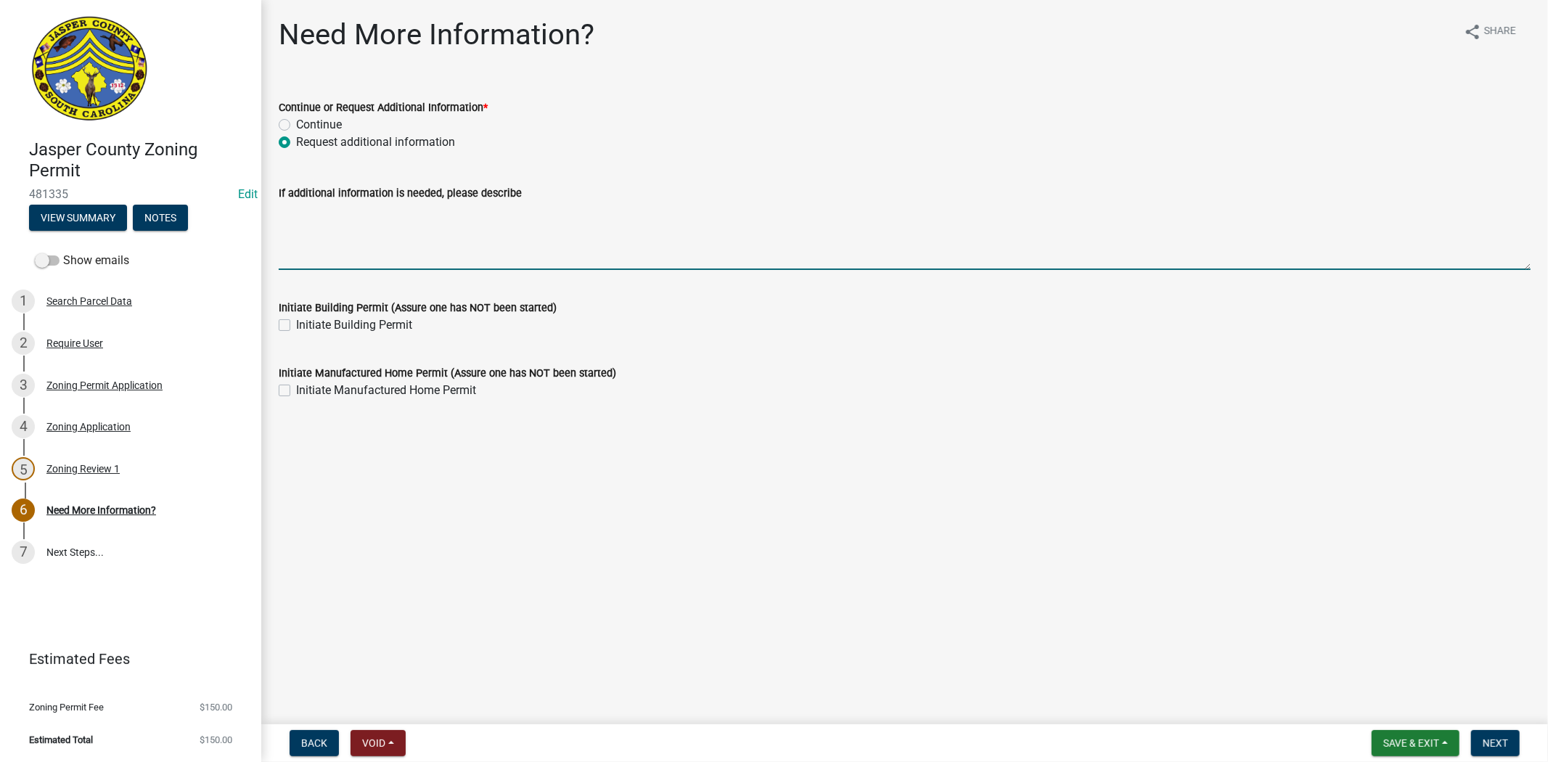
click at [310, 228] on textarea "If additional information is needed, please describe" at bounding box center [905, 236] width 1252 height 68
drag, startPoint x: 724, startPoint y: 204, endPoint x: 242, endPoint y: 223, distance: 482.3
click at [242, 223] on div "Jasper County Zoning Permit 481335 Edit View Summary Notes Show emails 1 Search…" at bounding box center [774, 381] width 1548 height 762
drag, startPoint x: 517, startPoint y: 214, endPoint x: 519, endPoint y: 206, distance: 8.3
type textarea "please provide a lighting plan or a sign statement stating you will not have one"
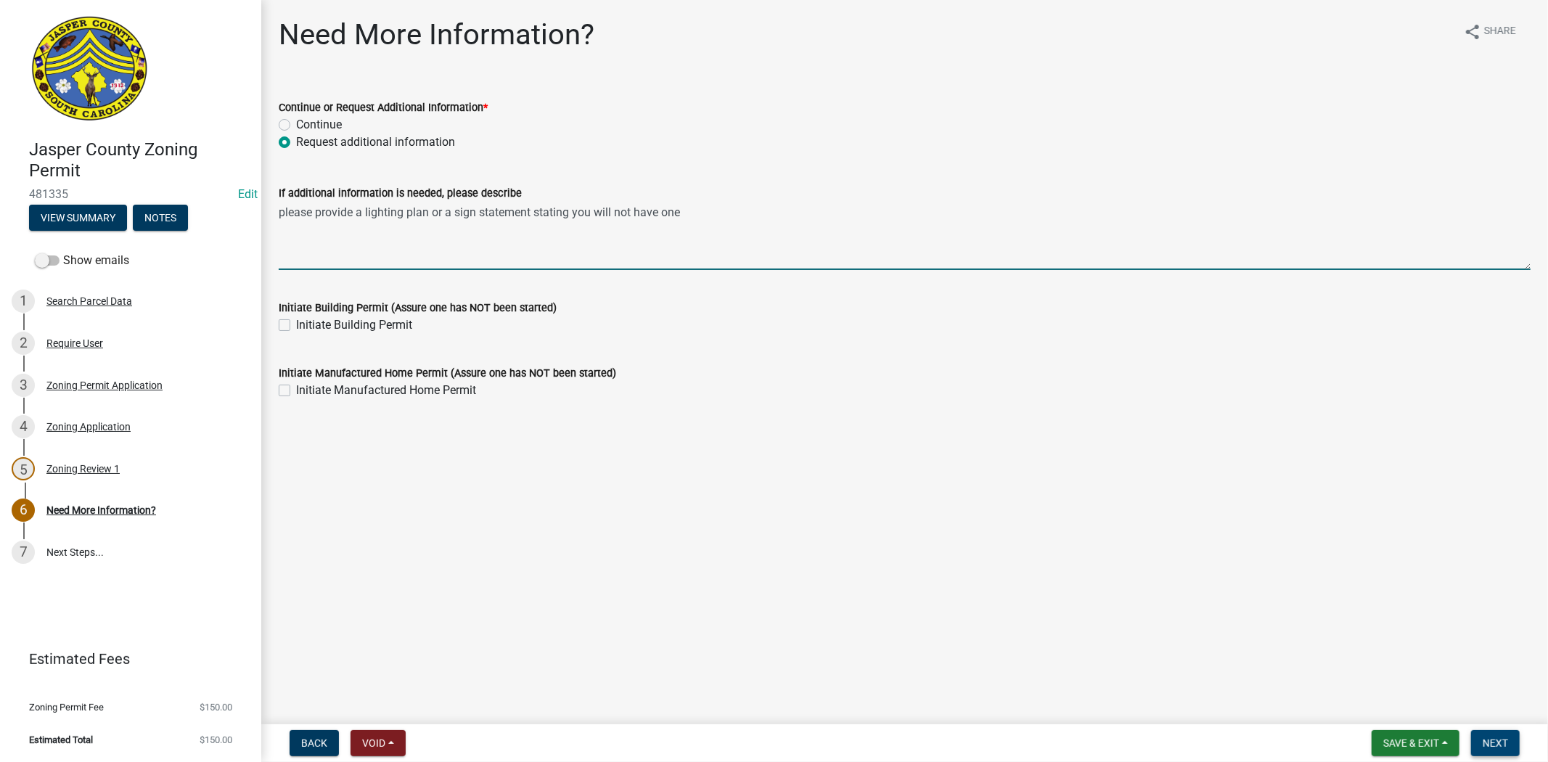
click at [1496, 748] on button "Next" at bounding box center [1495, 743] width 49 height 26
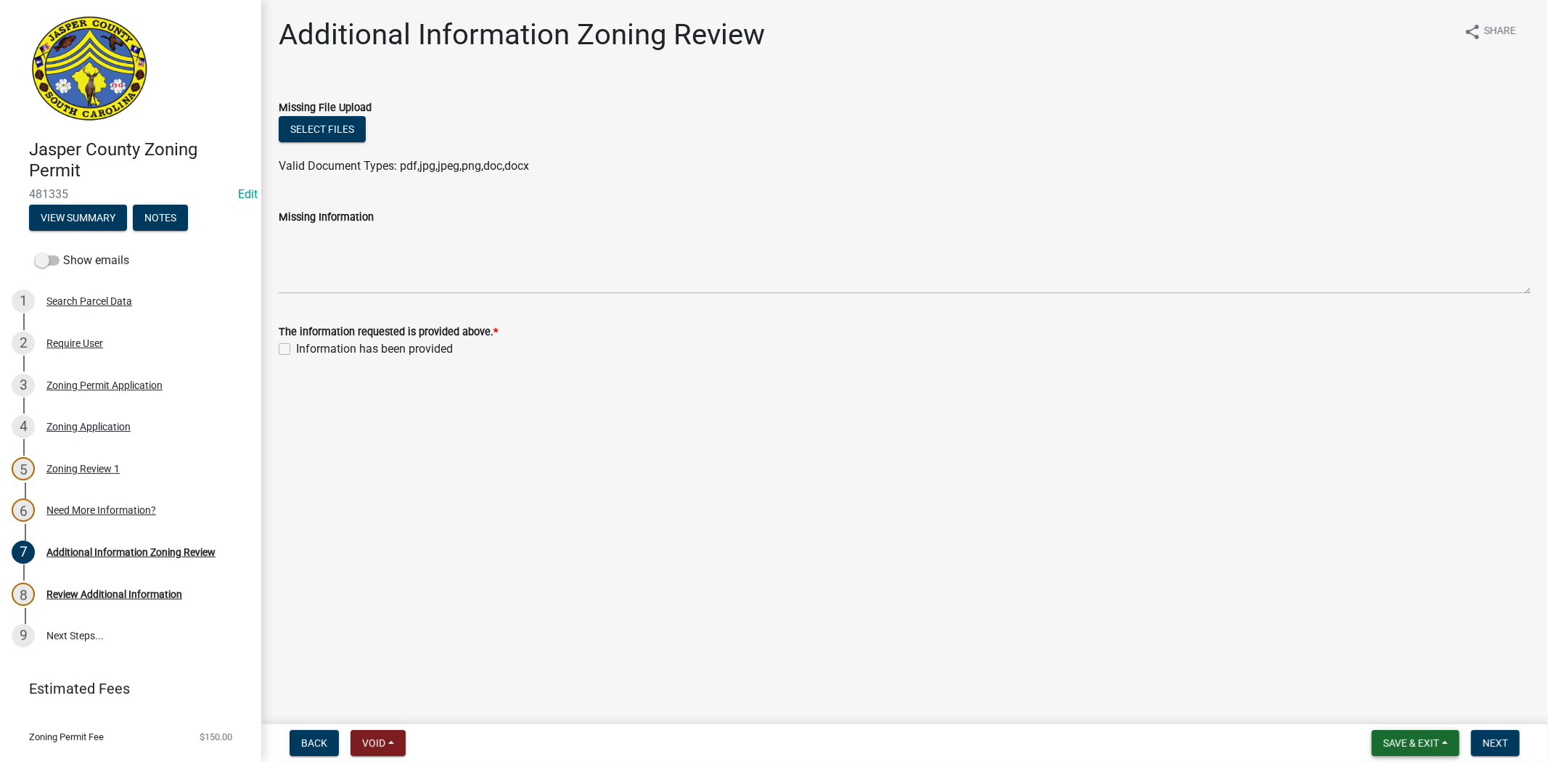
click at [1438, 746] on span "Save & Exit" at bounding box center [1411, 743] width 56 height 12
drag, startPoint x: 1417, startPoint y: 711, endPoint x: 1541, endPoint y: 679, distance: 128.3
click at [1417, 712] on button "Save & Exit" at bounding box center [1401, 705] width 116 height 35
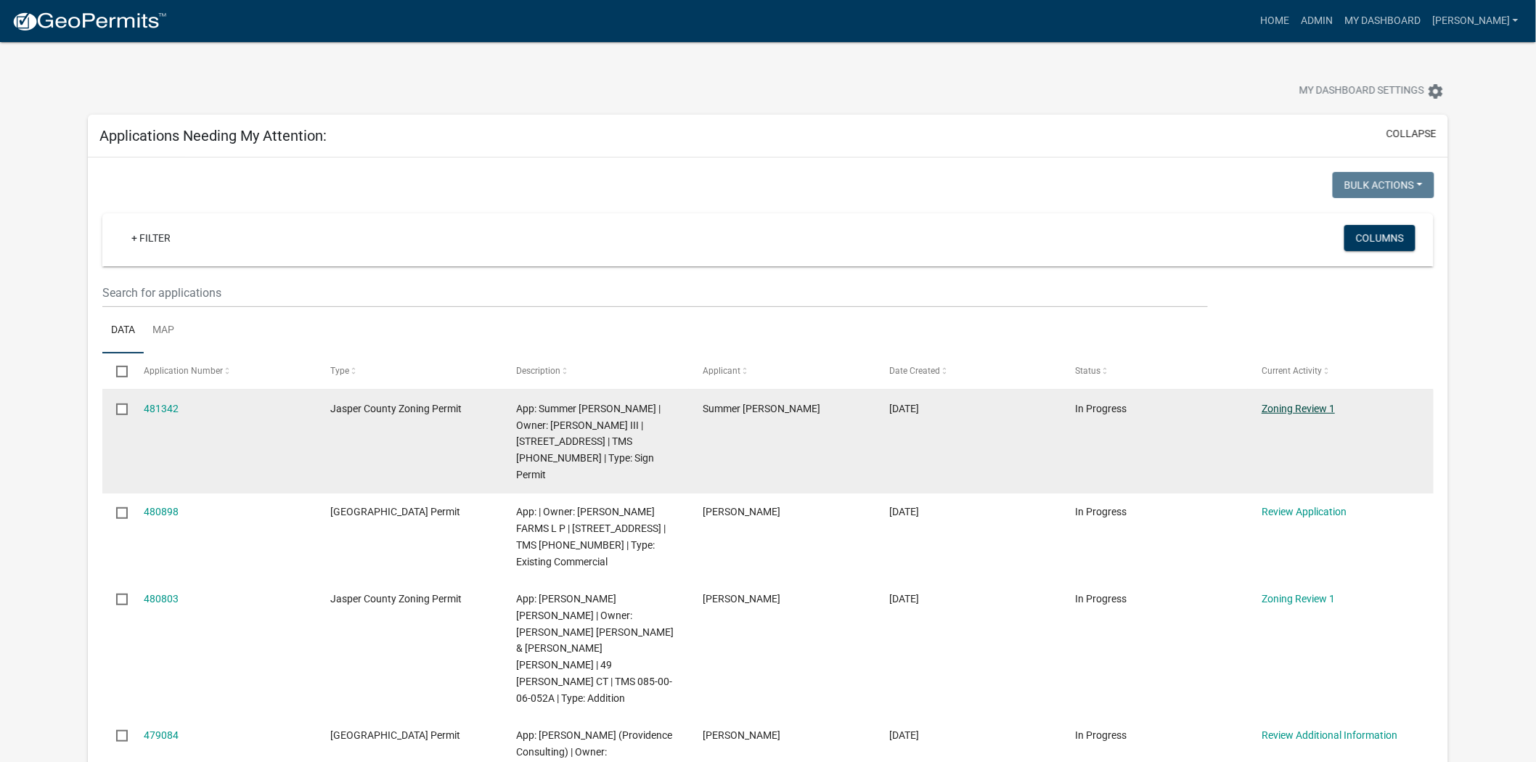
click at [1289, 410] on link "Zoning Review 1" at bounding box center [1297, 409] width 73 height 12
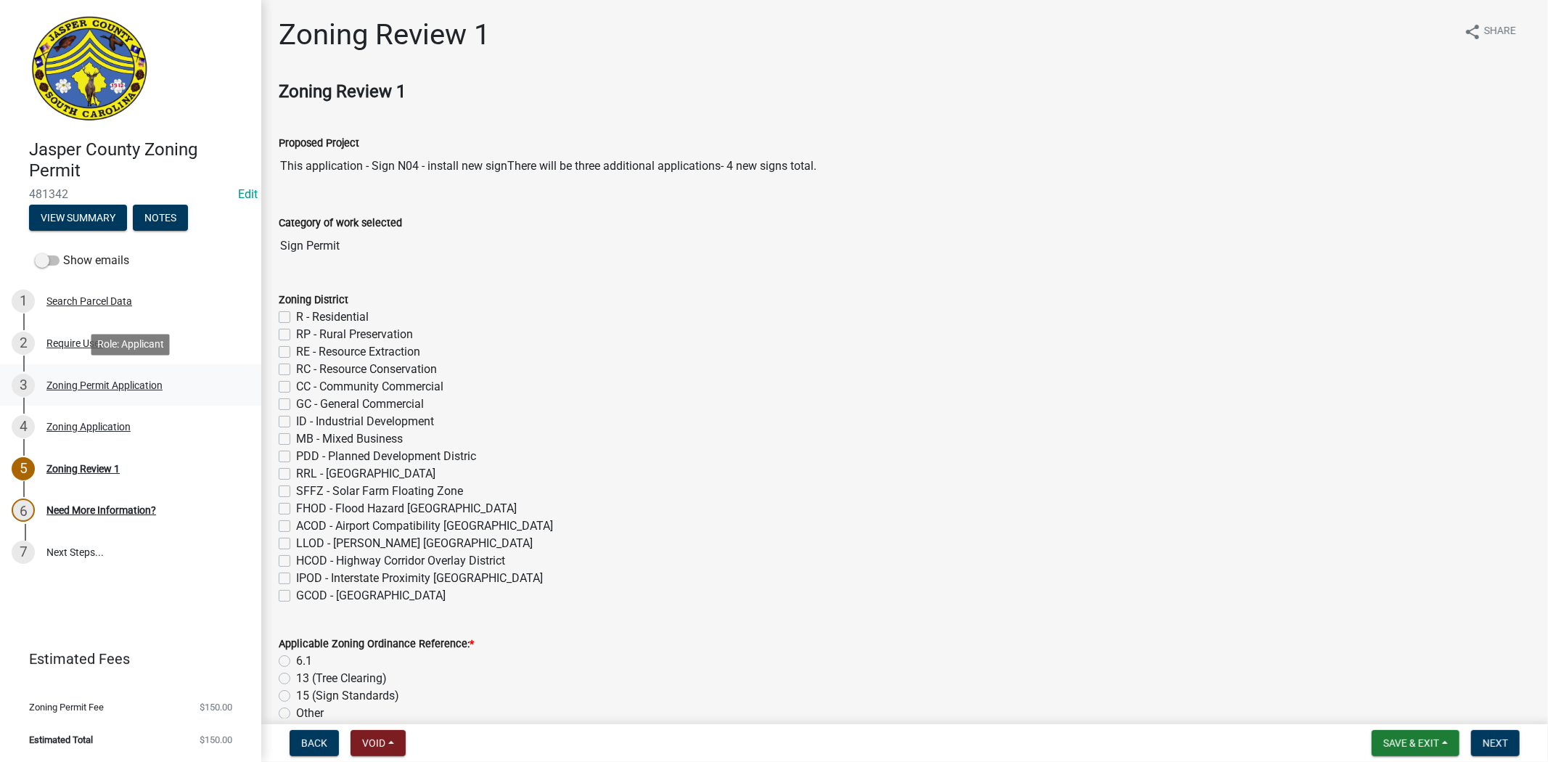
click at [91, 376] on div "3 Zoning Permit Application" at bounding box center [125, 385] width 226 height 23
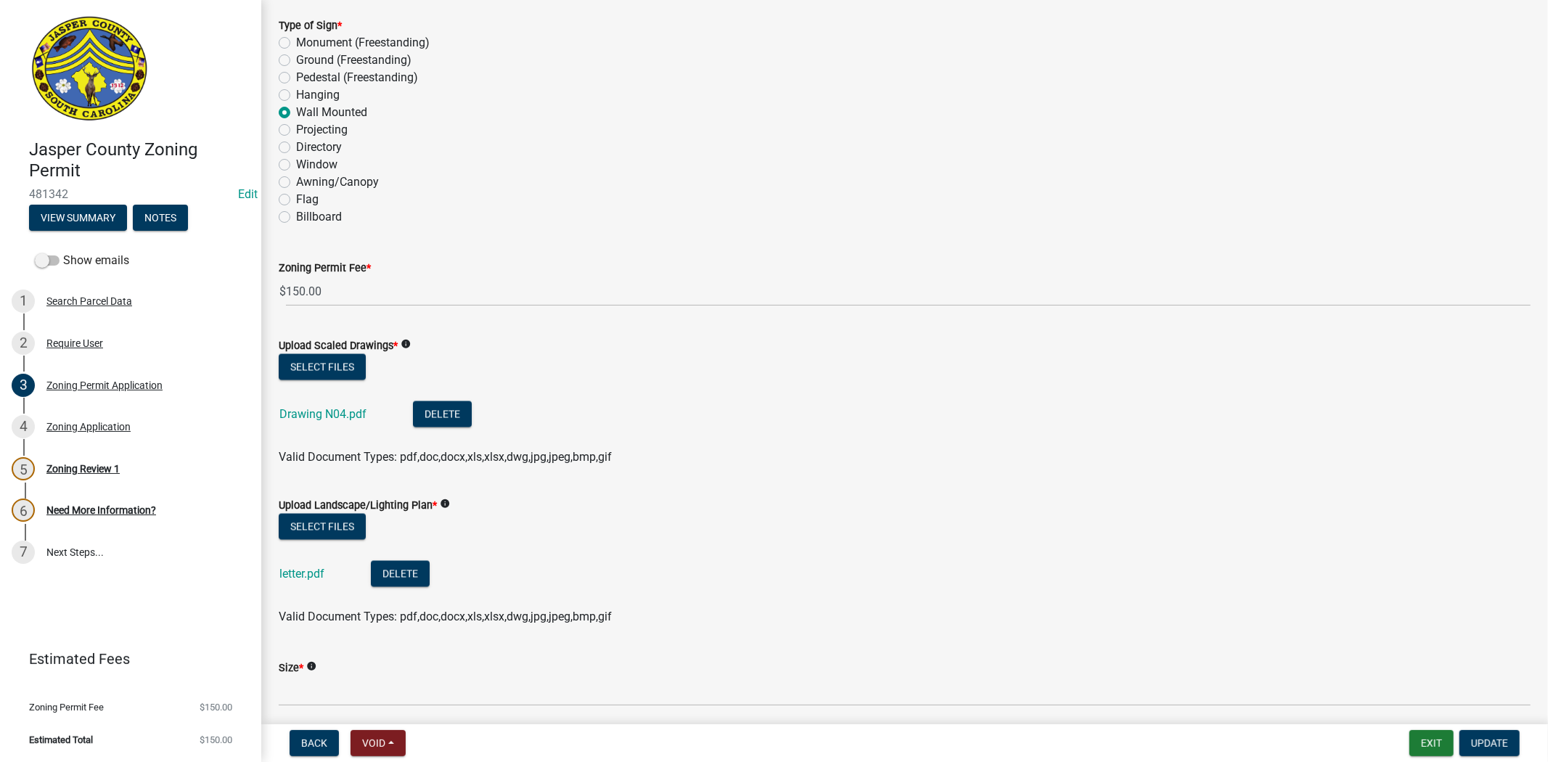
scroll to position [2338, 0]
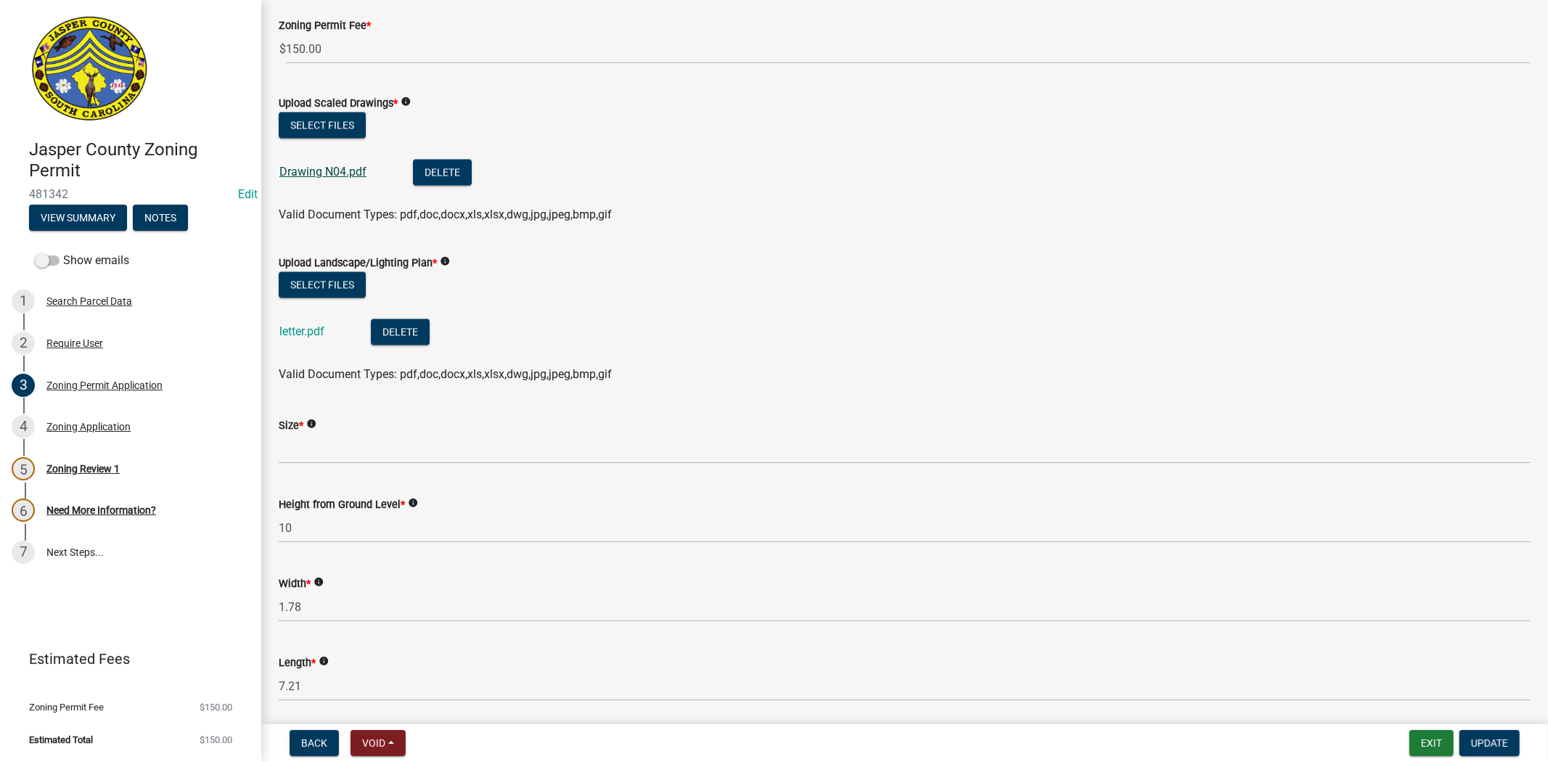
click at [324, 169] on link "Drawing N04.pdf" at bounding box center [322, 172] width 87 height 14
click at [287, 325] on link "letter.pdf" at bounding box center [301, 331] width 45 height 14
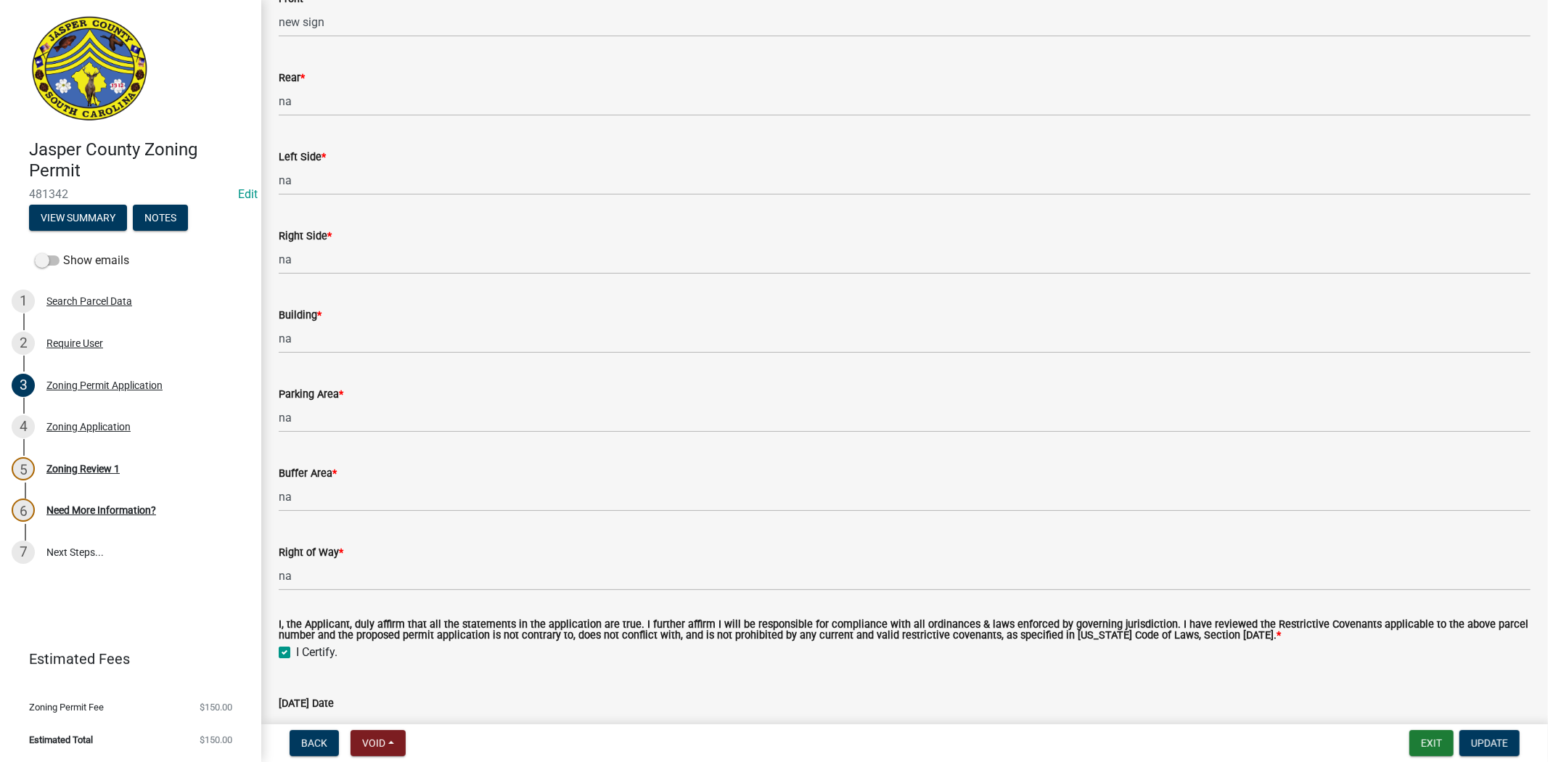
scroll to position [4425, 0]
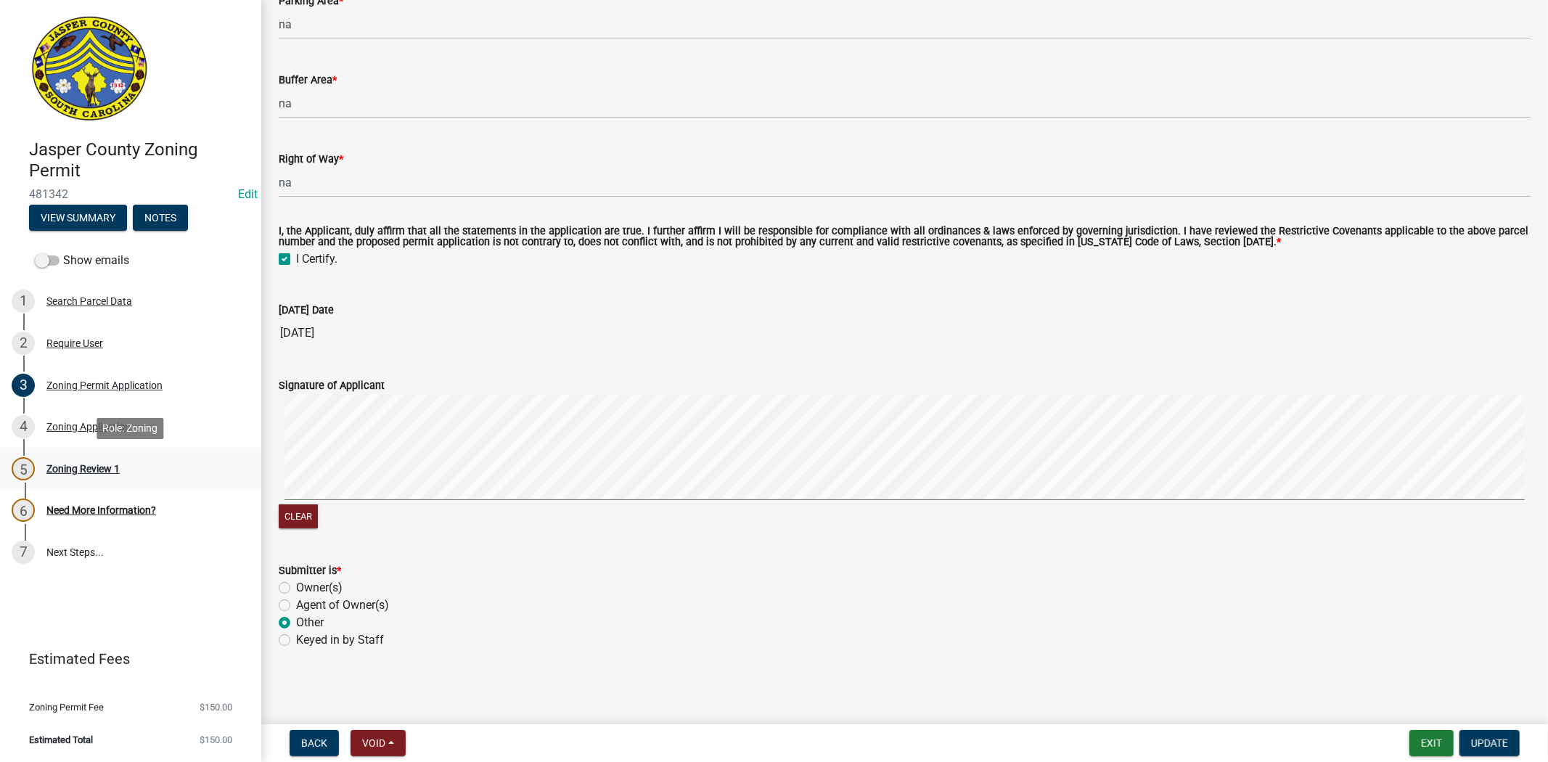
click at [53, 475] on div "5 Zoning Review 1" at bounding box center [125, 468] width 226 height 23
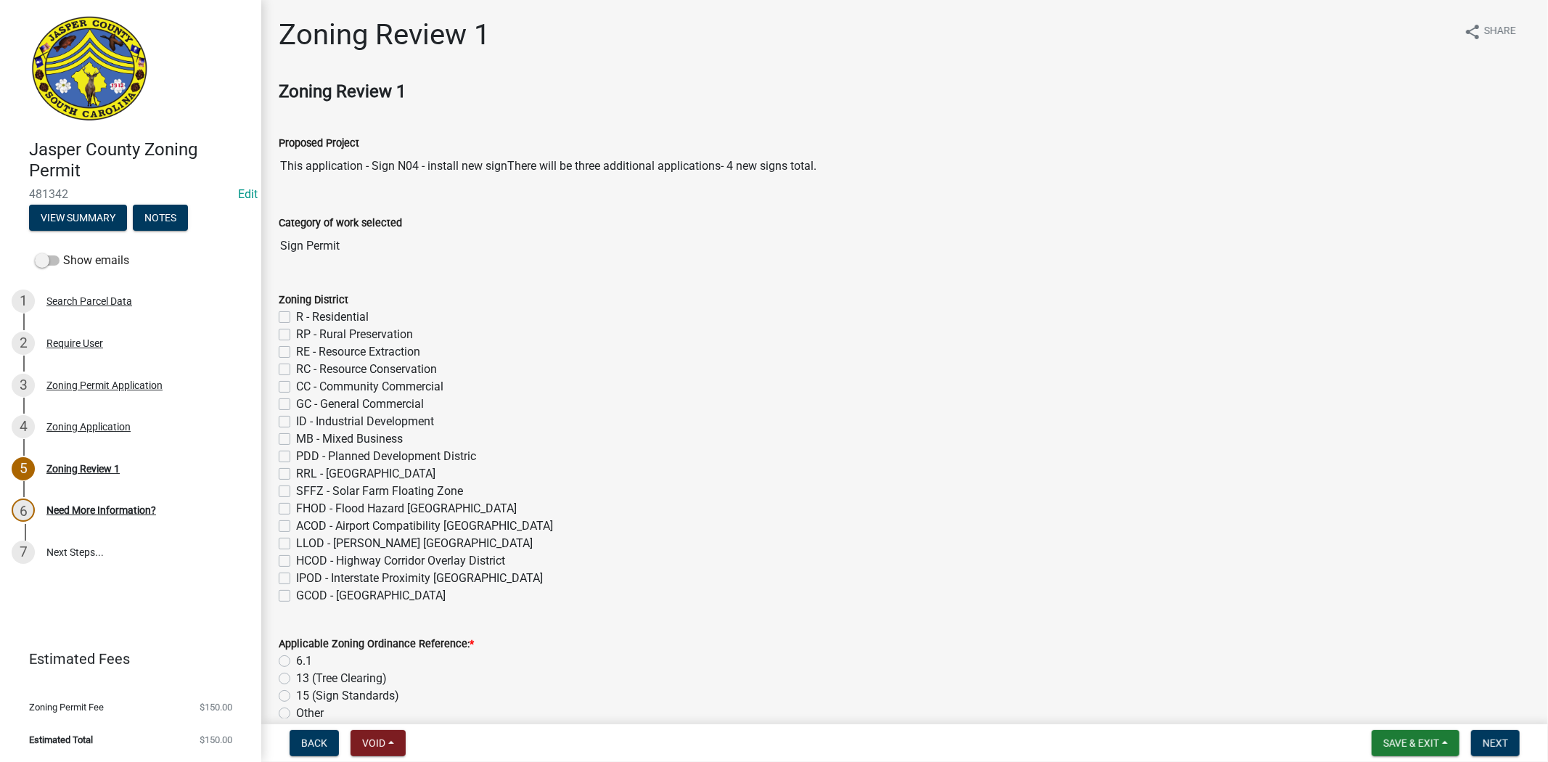
click at [296, 401] on label "GC - General Commercial" at bounding box center [360, 404] width 128 height 17
click at [296, 401] on input "GC - General Commercial" at bounding box center [300, 400] width 9 height 9
checkbox input "true"
checkbox input "false"
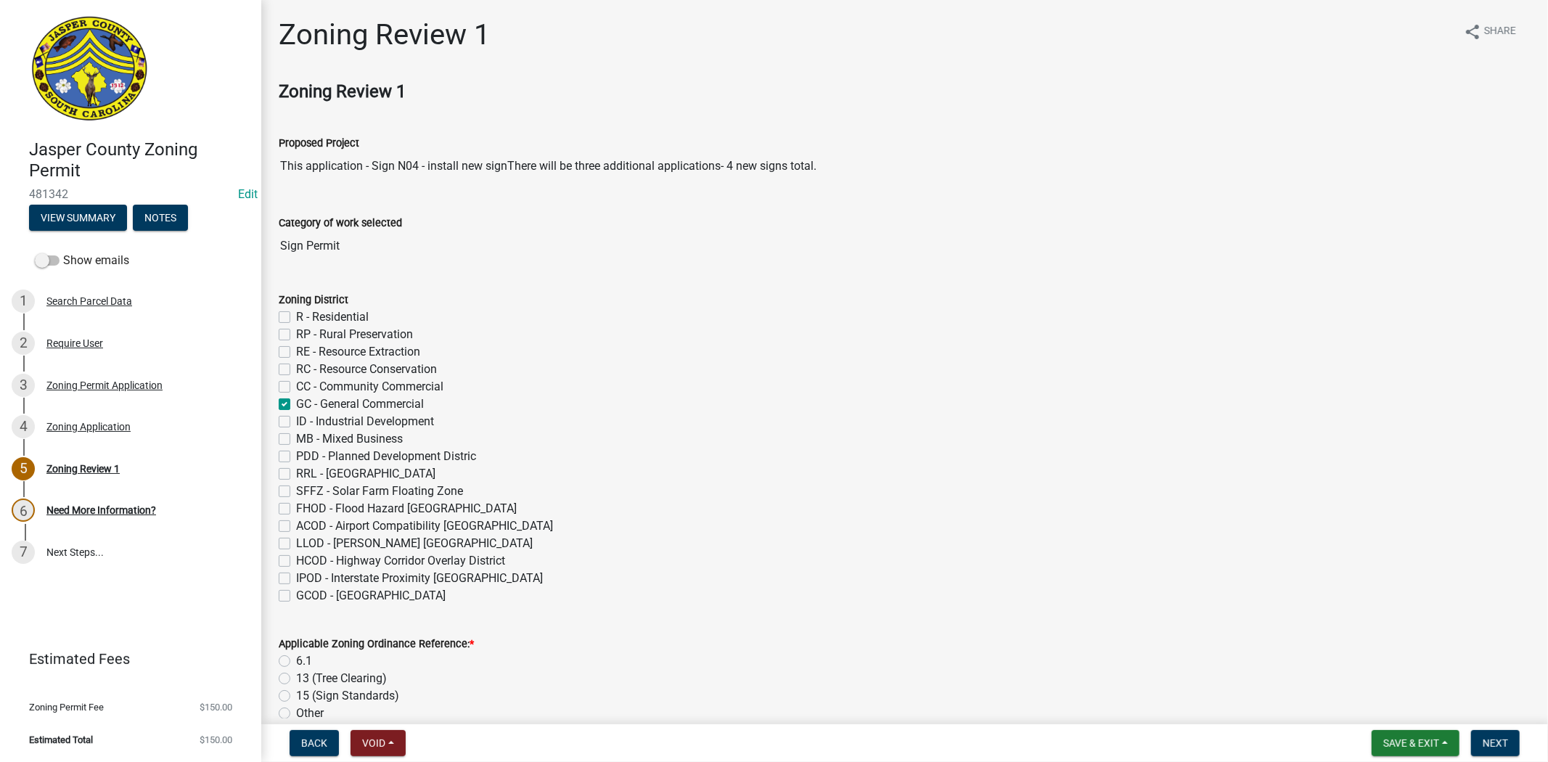
checkbox input "false"
checkbox input "true"
checkbox input "false"
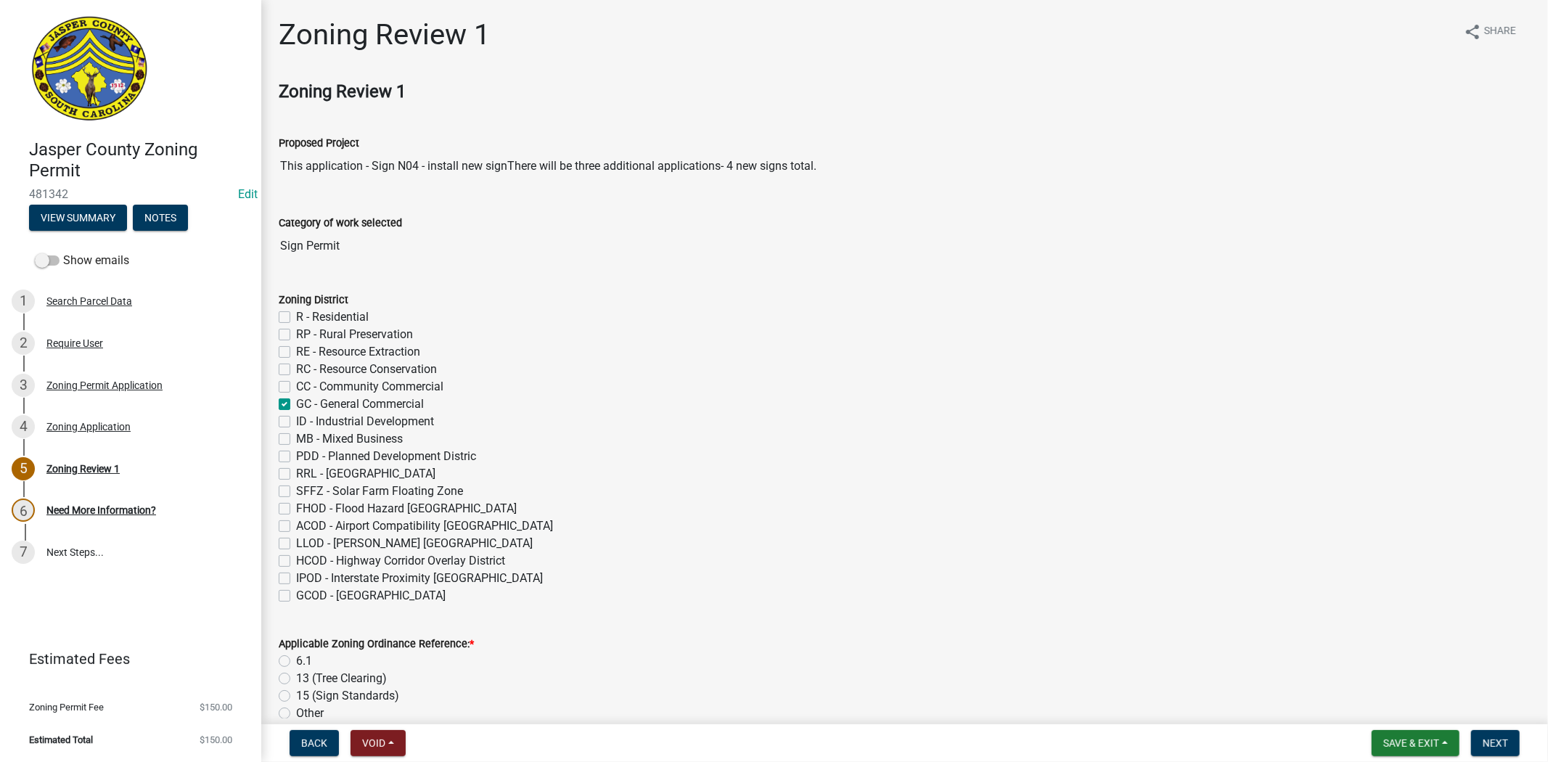
checkbox input "false"
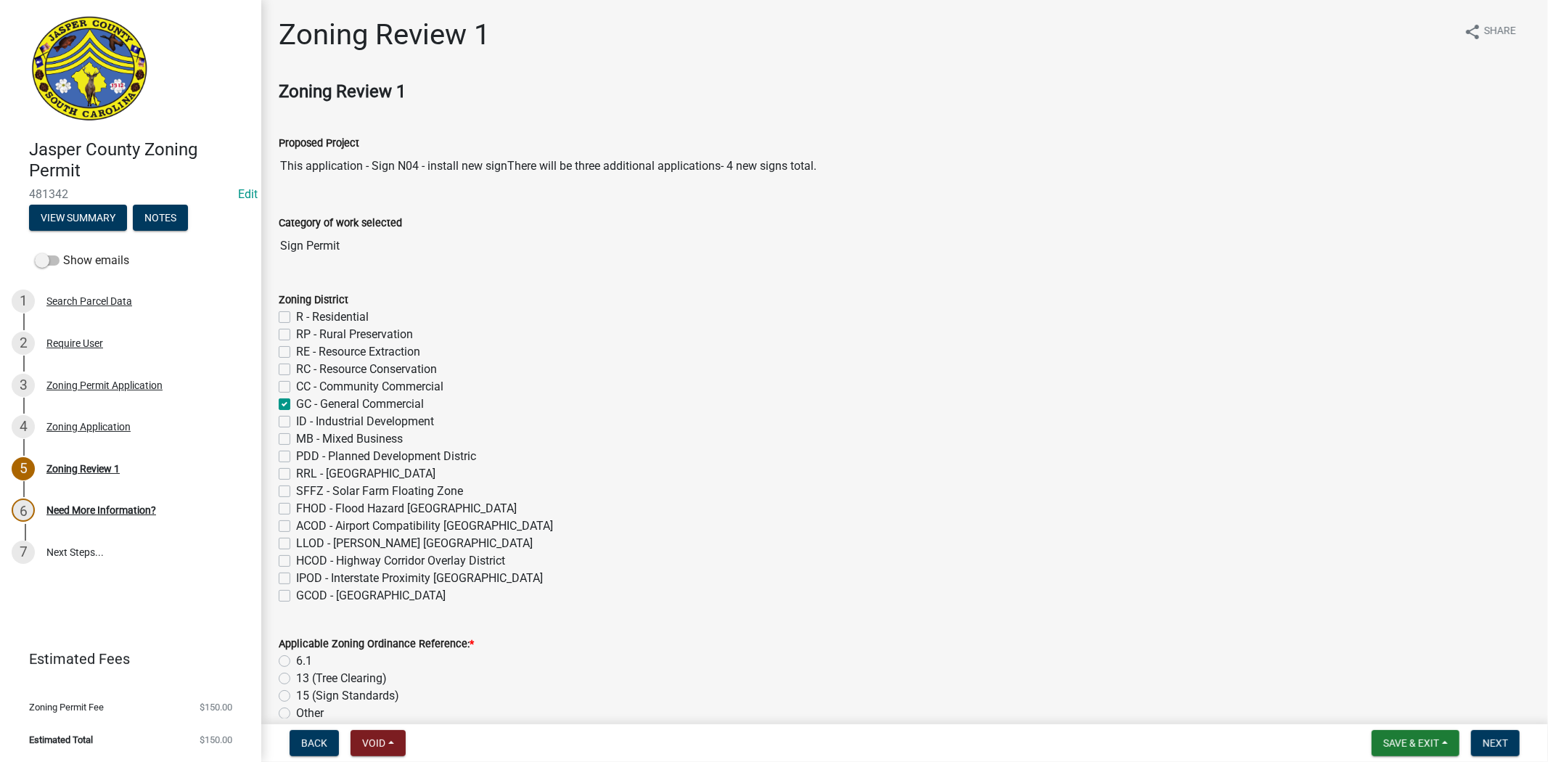
checkbox input "false"
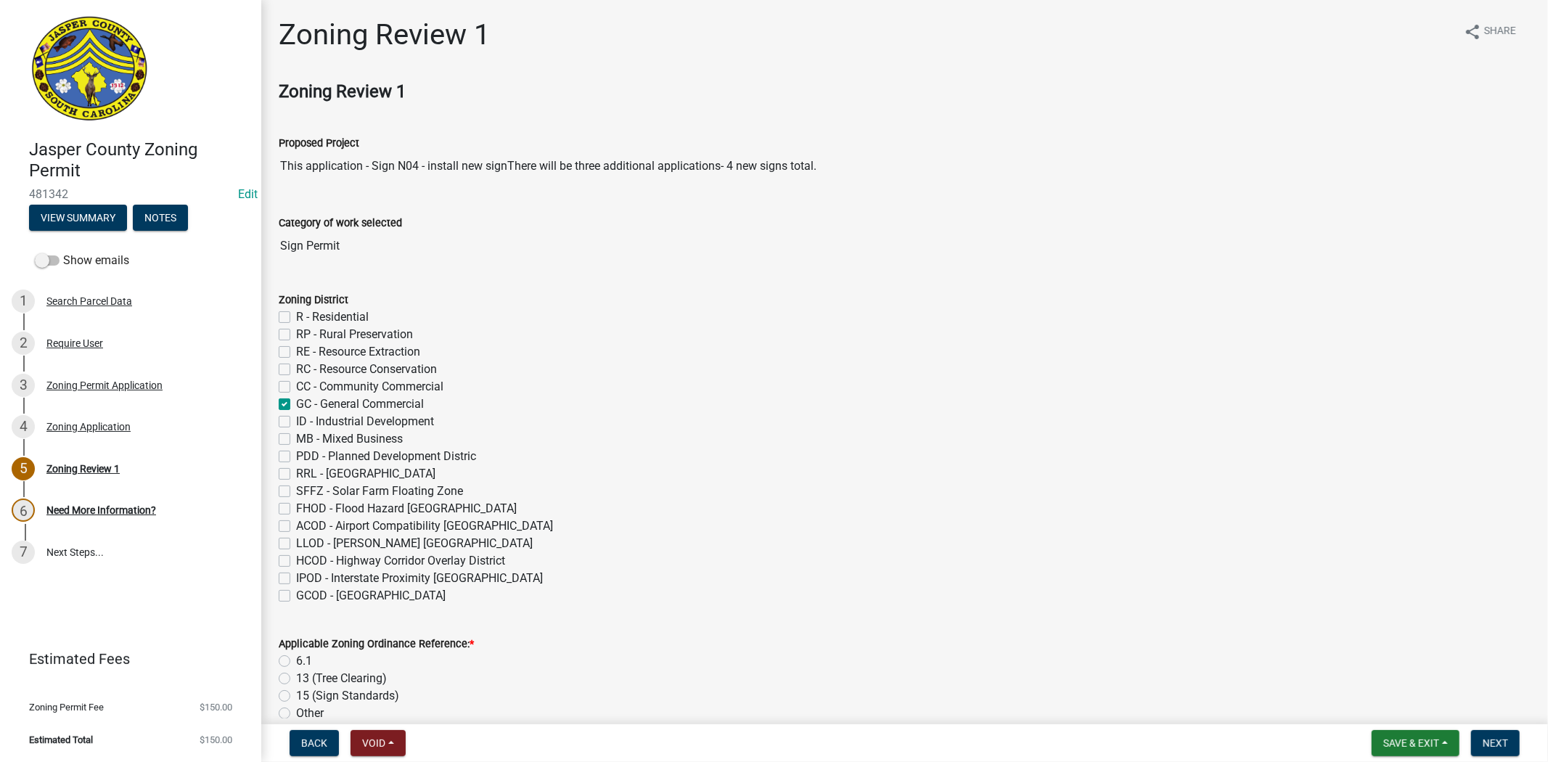
scroll to position [242, 0]
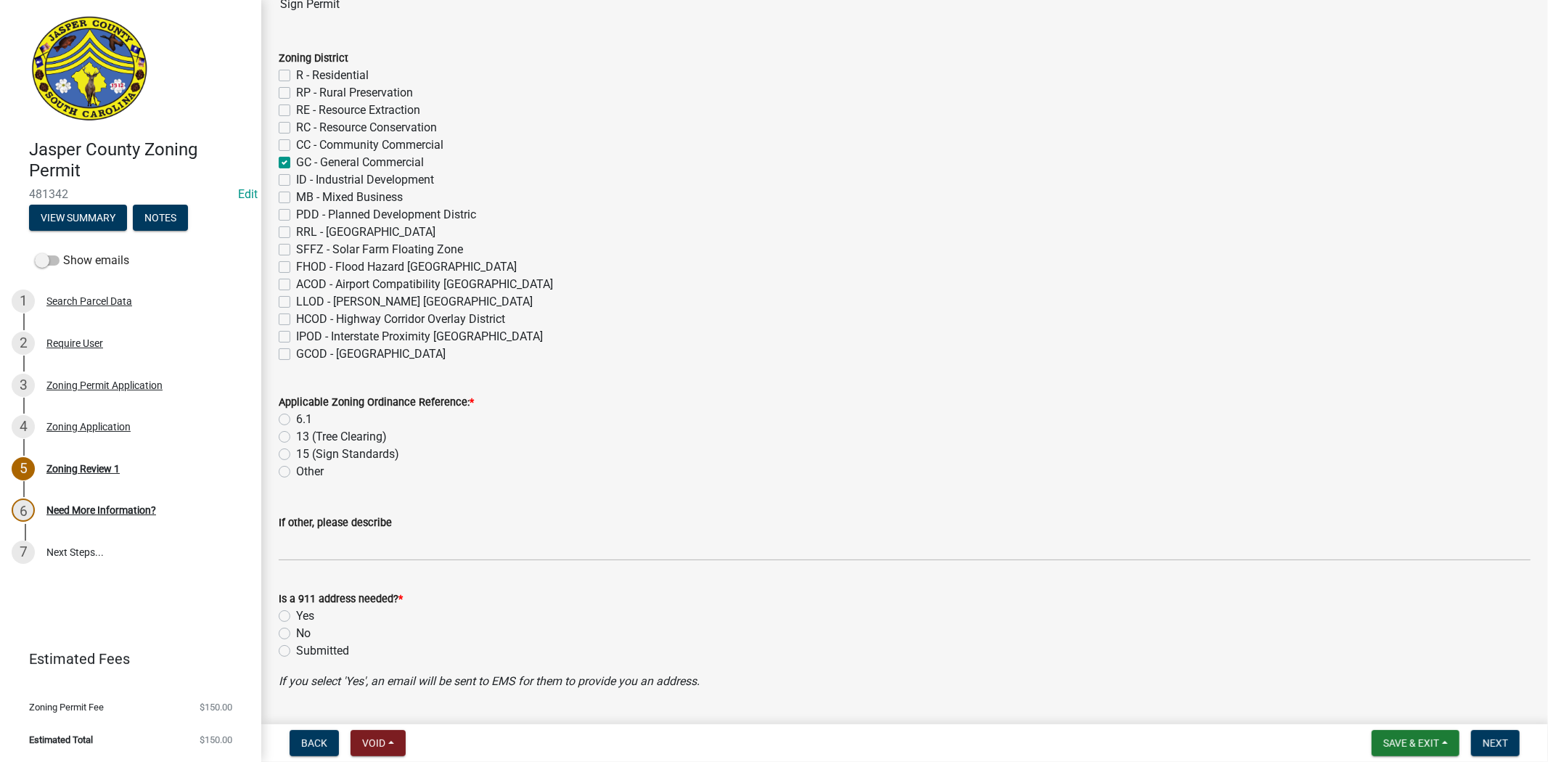
click at [296, 416] on label "6.1" at bounding box center [304, 419] width 16 height 17
click at [296, 416] on input "6.1" at bounding box center [300, 415] width 9 height 9
radio input "true"
click at [296, 629] on label "No" at bounding box center [303, 633] width 15 height 17
click at [296, 629] on input "No" at bounding box center [300, 629] width 9 height 9
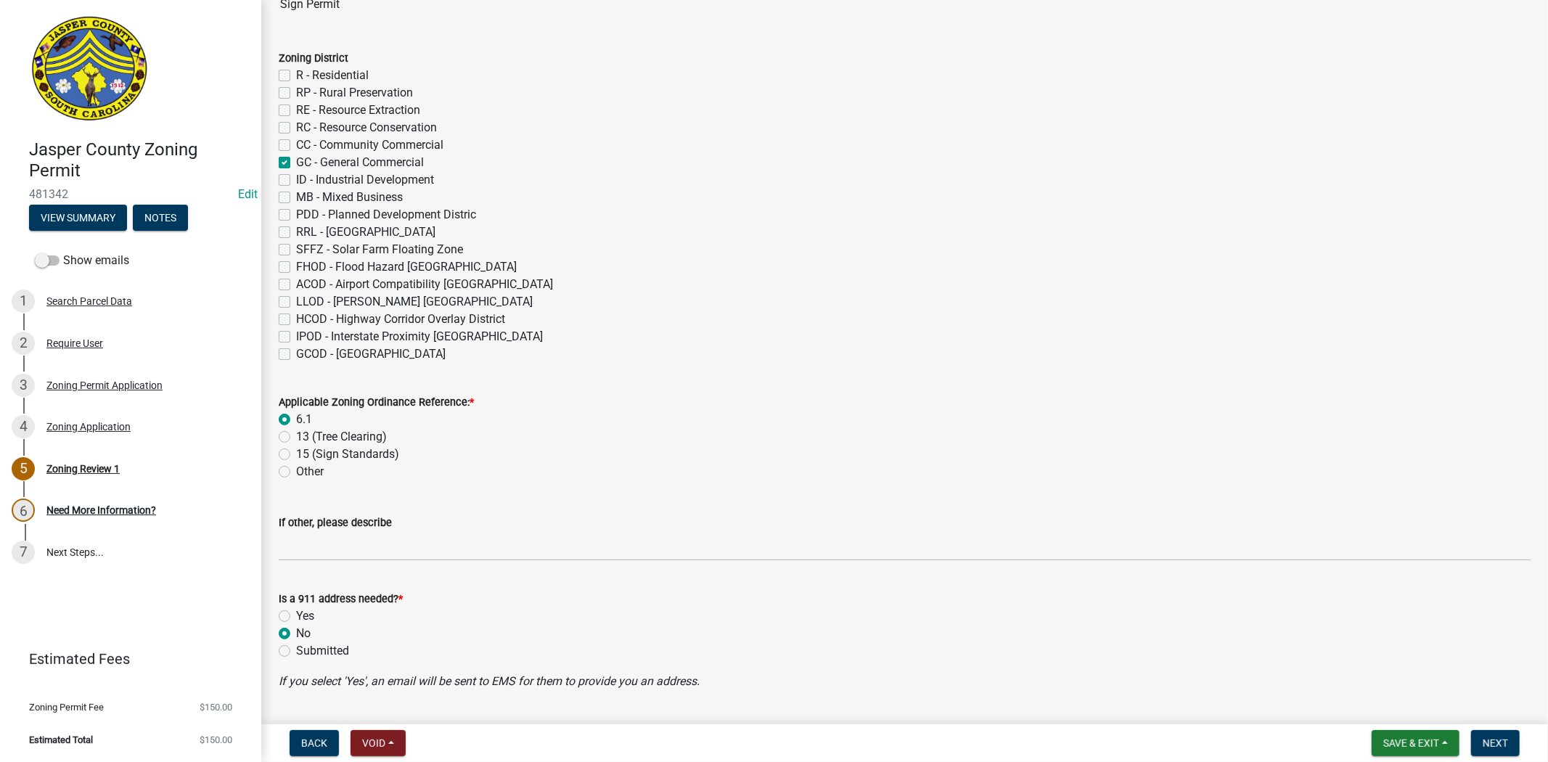
radio input "true"
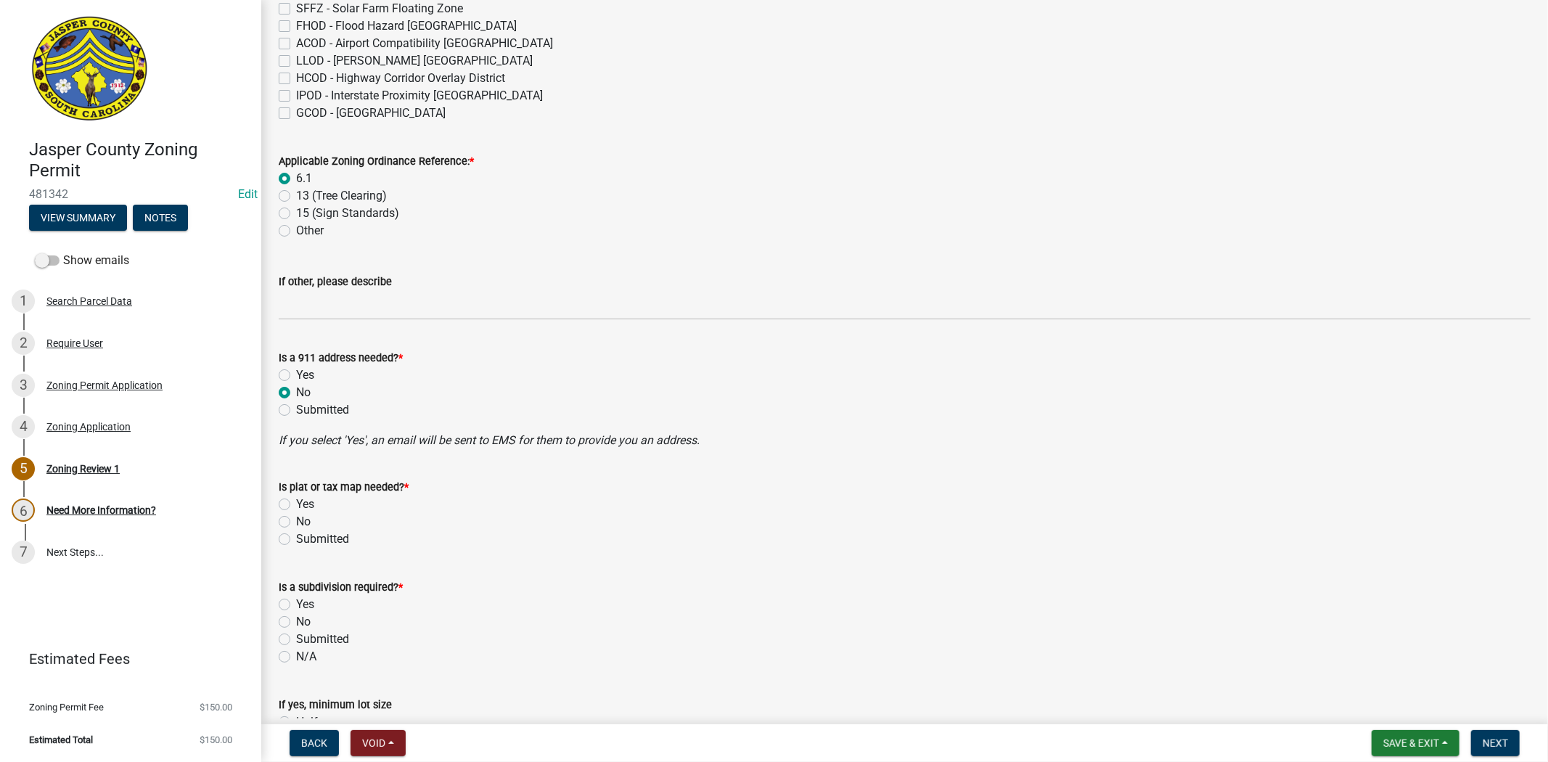
scroll to position [483, 0]
click at [296, 520] on label "No" at bounding box center [303, 520] width 15 height 17
click at [296, 520] on input "No" at bounding box center [300, 516] width 9 height 9
radio input "true"
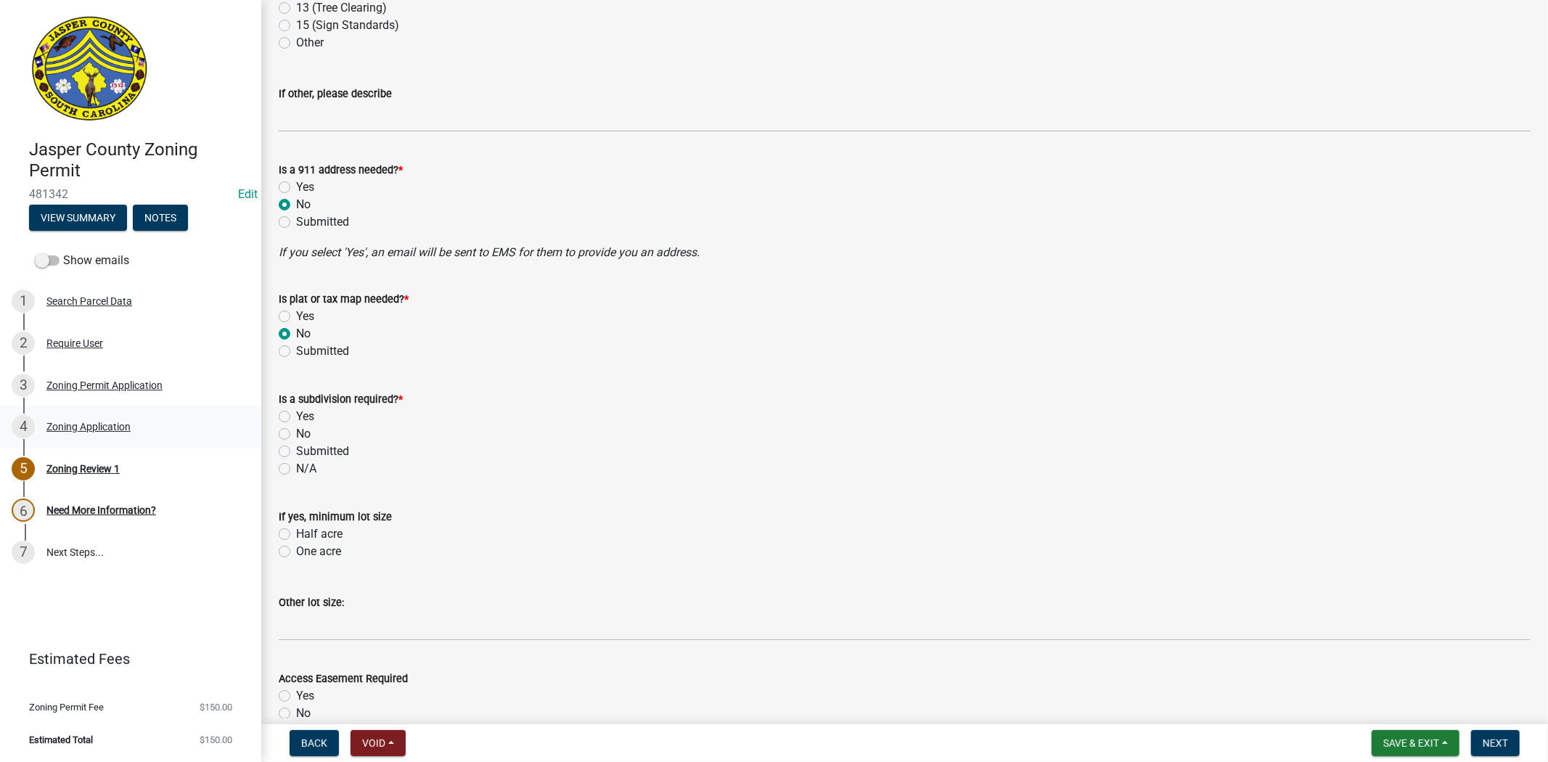
scroll to position [726, 0]
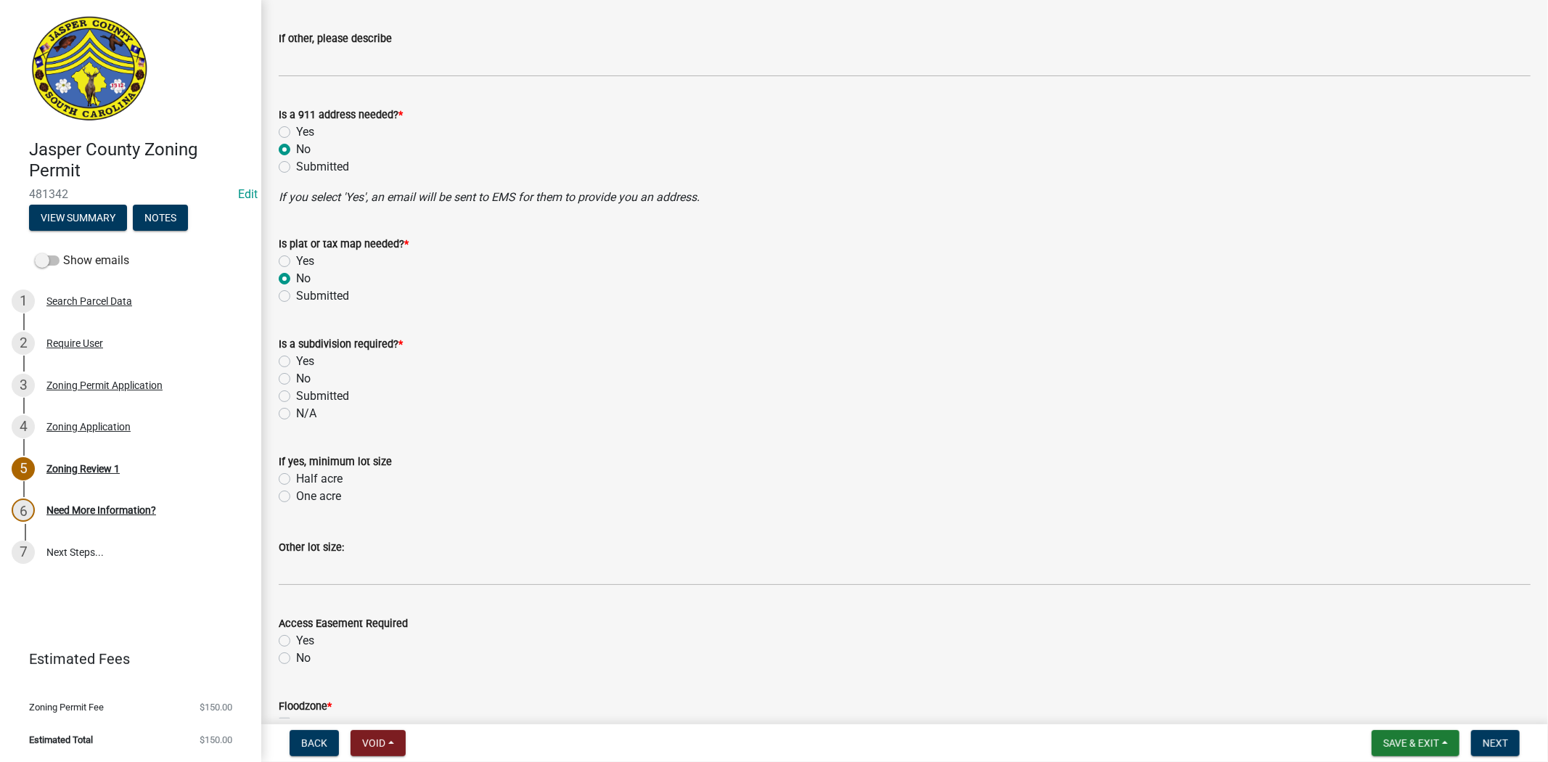
click at [296, 378] on label "No" at bounding box center [303, 378] width 15 height 17
click at [296, 378] on input "No" at bounding box center [300, 374] width 9 height 9
radio input "true"
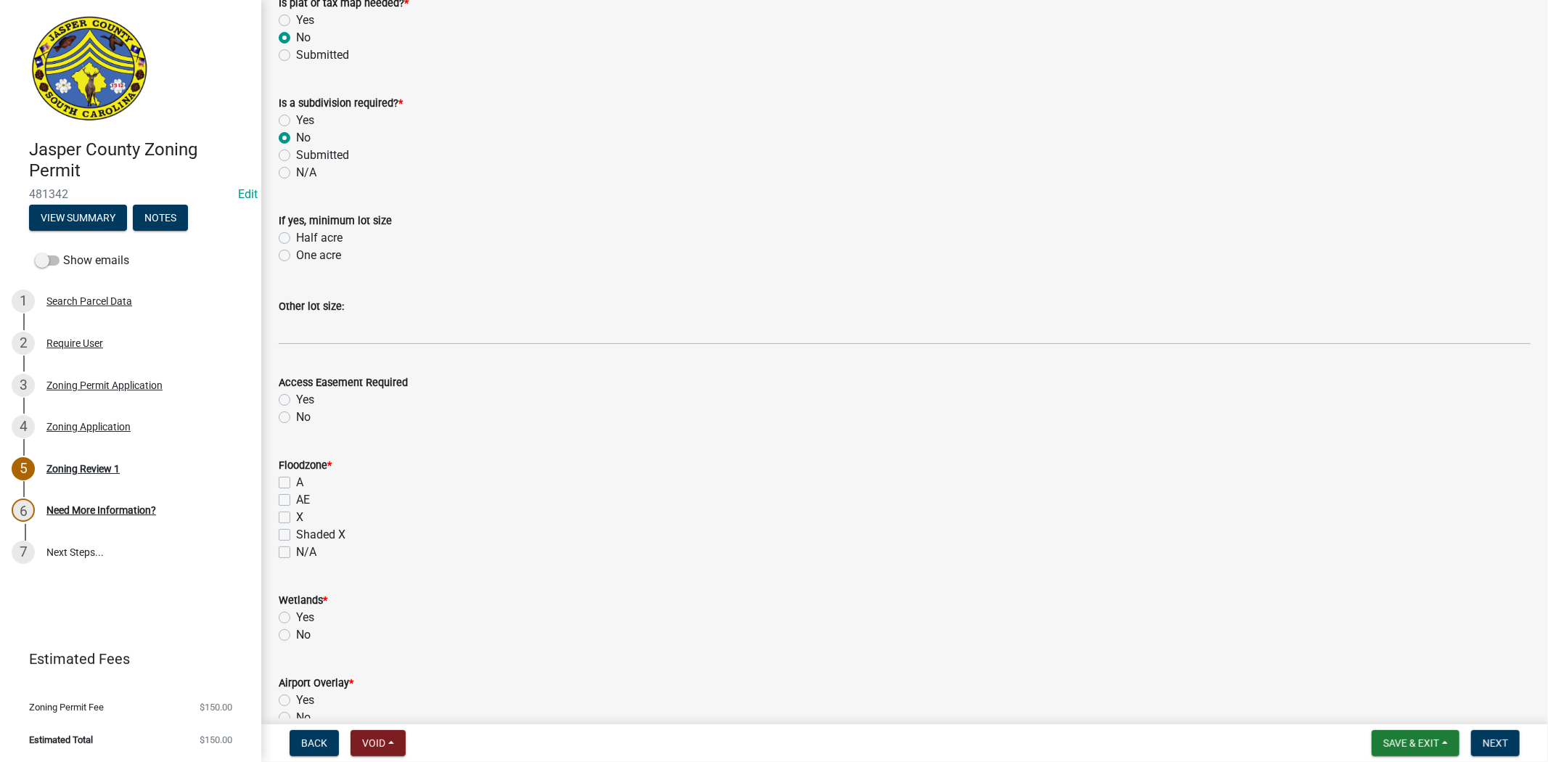
scroll to position [967, 0]
click at [296, 417] on label "No" at bounding box center [303, 416] width 15 height 17
click at [296, 417] on input "No" at bounding box center [300, 412] width 9 height 9
radio input "true"
click at [296, 520] on label "X" at bounding box center [299, 516] width 7 height 17
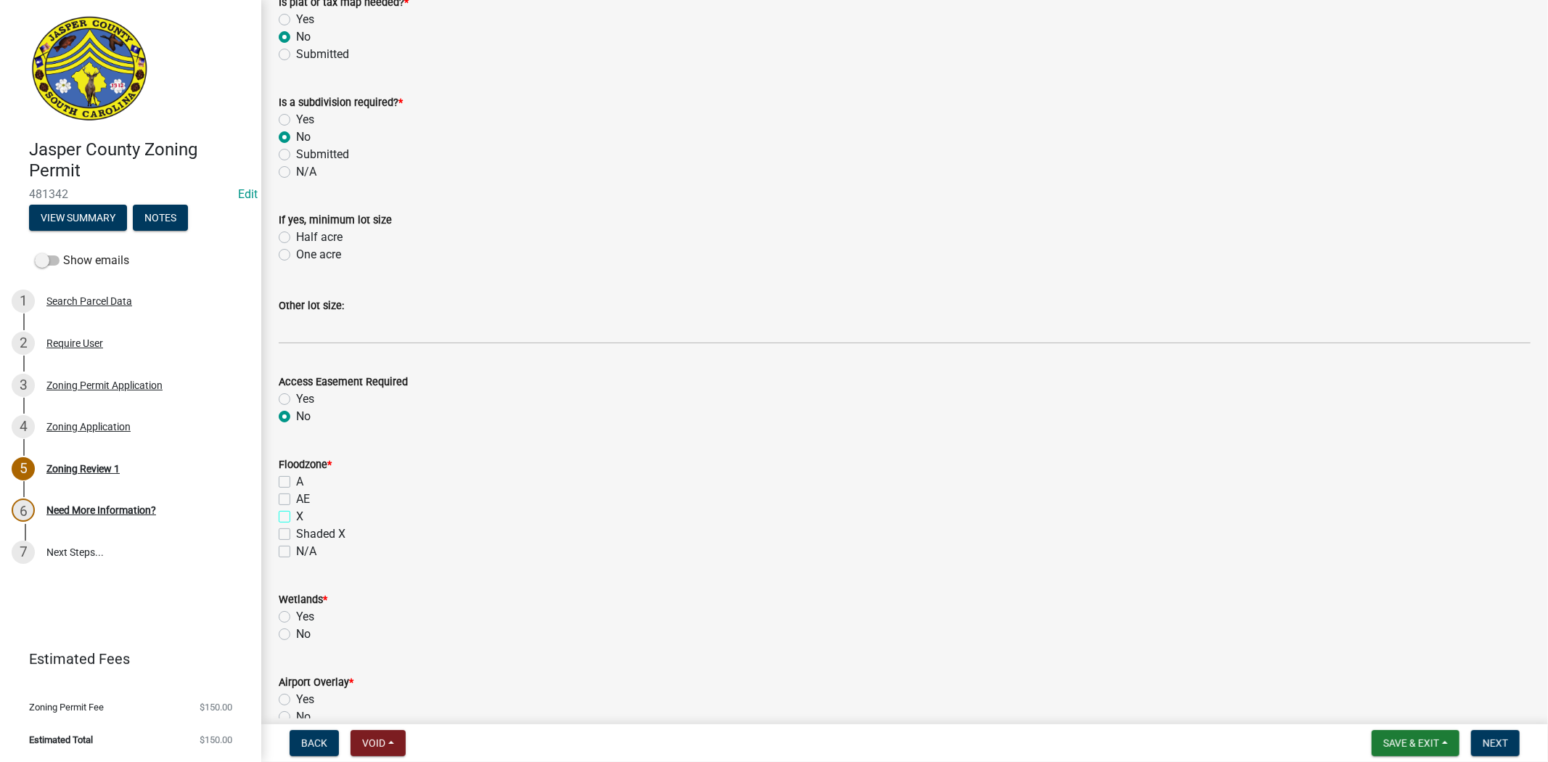
click at [296, 517] on input "X" at bounding box center [300, 512] width 9 height 9
checkbox input "true"
checkbox input "false"
checkbox input "true"
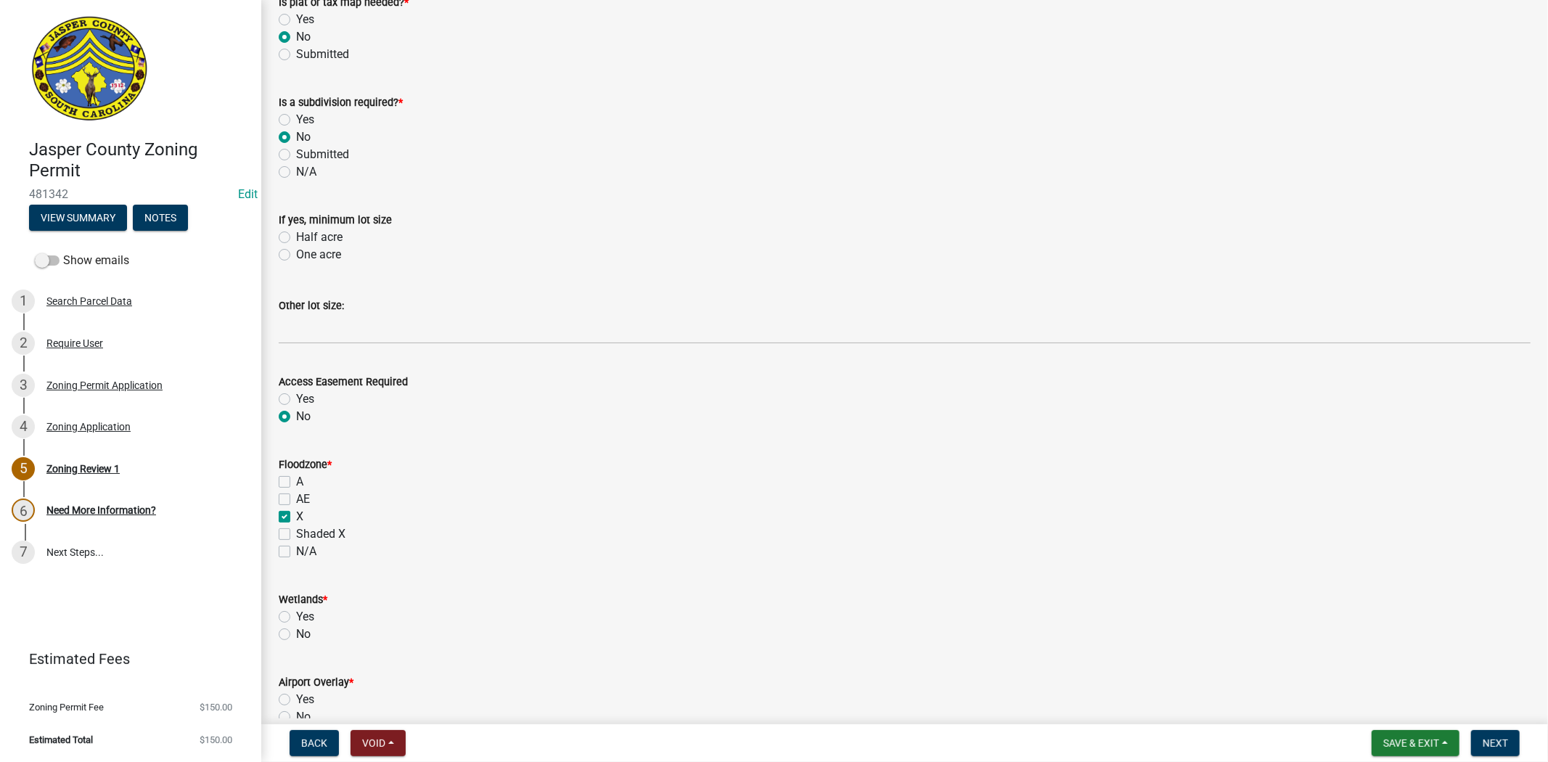
checkbox input "false"
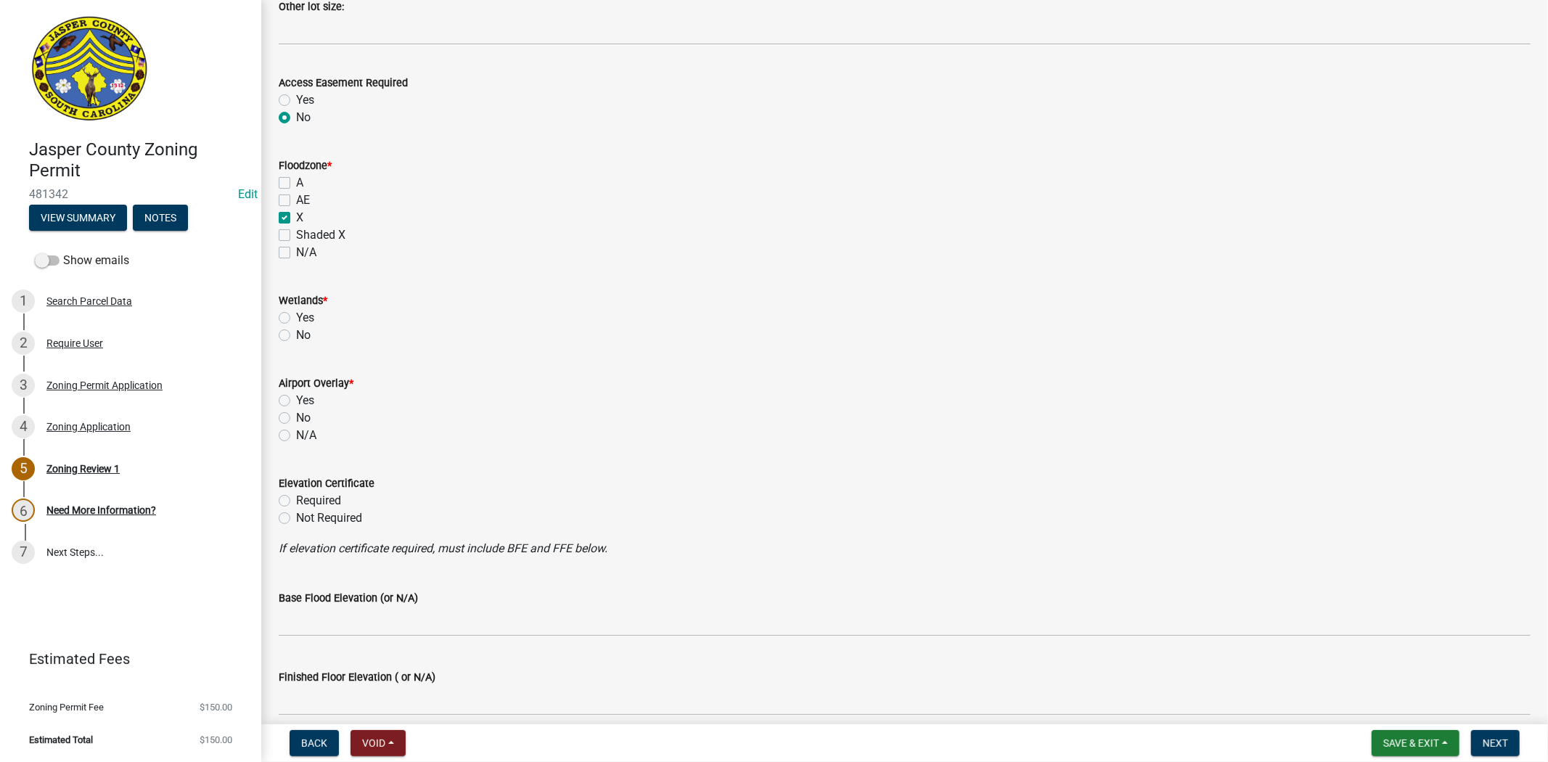
scroll to position [1290, 0]
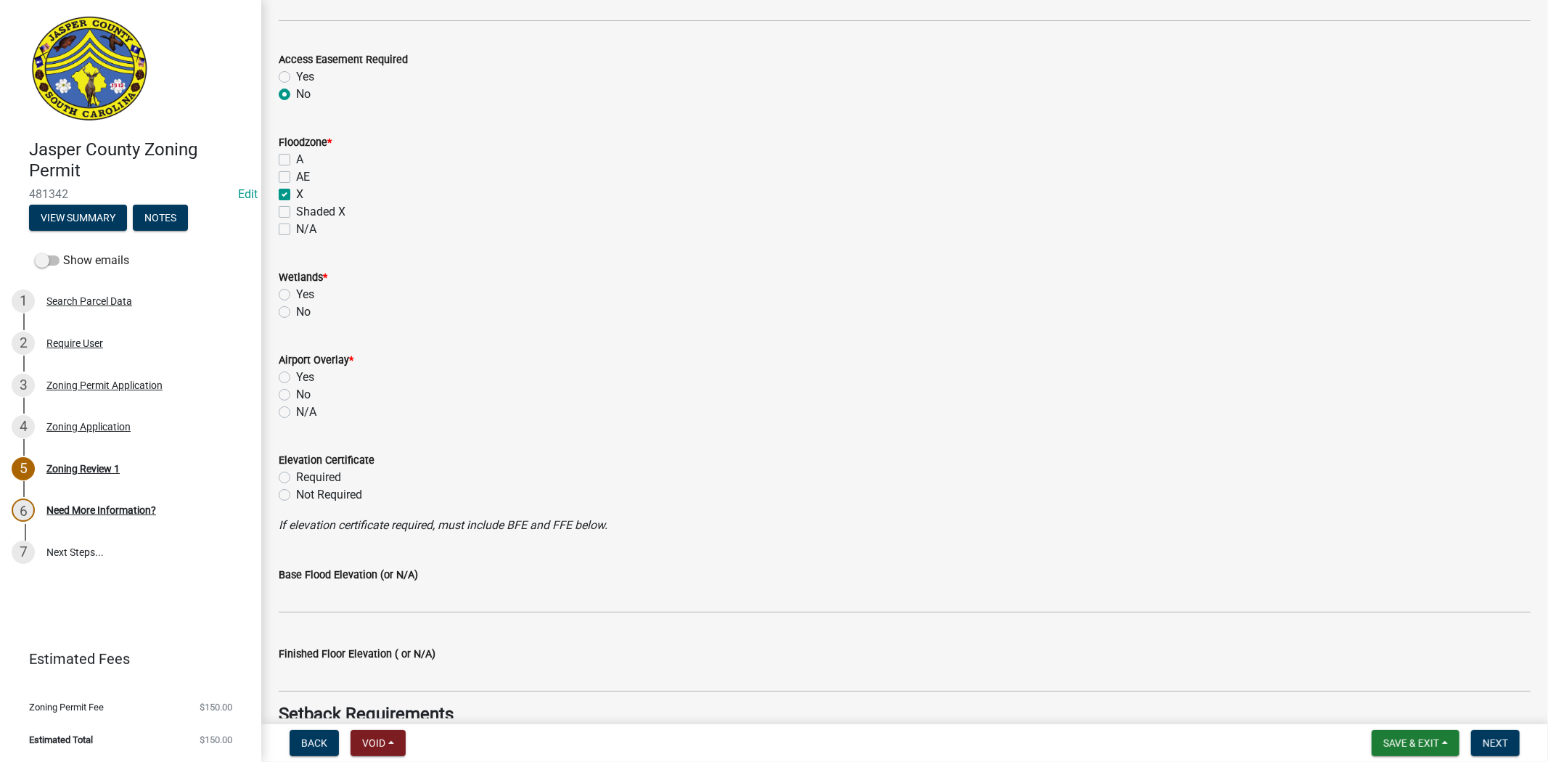
click at [296, 314] on label "No" at bounding box center [303, 311] width 15 height 17
click at [296, 313] on input "No" at bounding box center [300, 307] width 9 height 9
radio input "true"
click at [296, 396] on label "No" at bounding box center [303, 394] width 15 height 17
click at [296, 396] on input "No" at bounding box center [300, 390] width 9 height 9
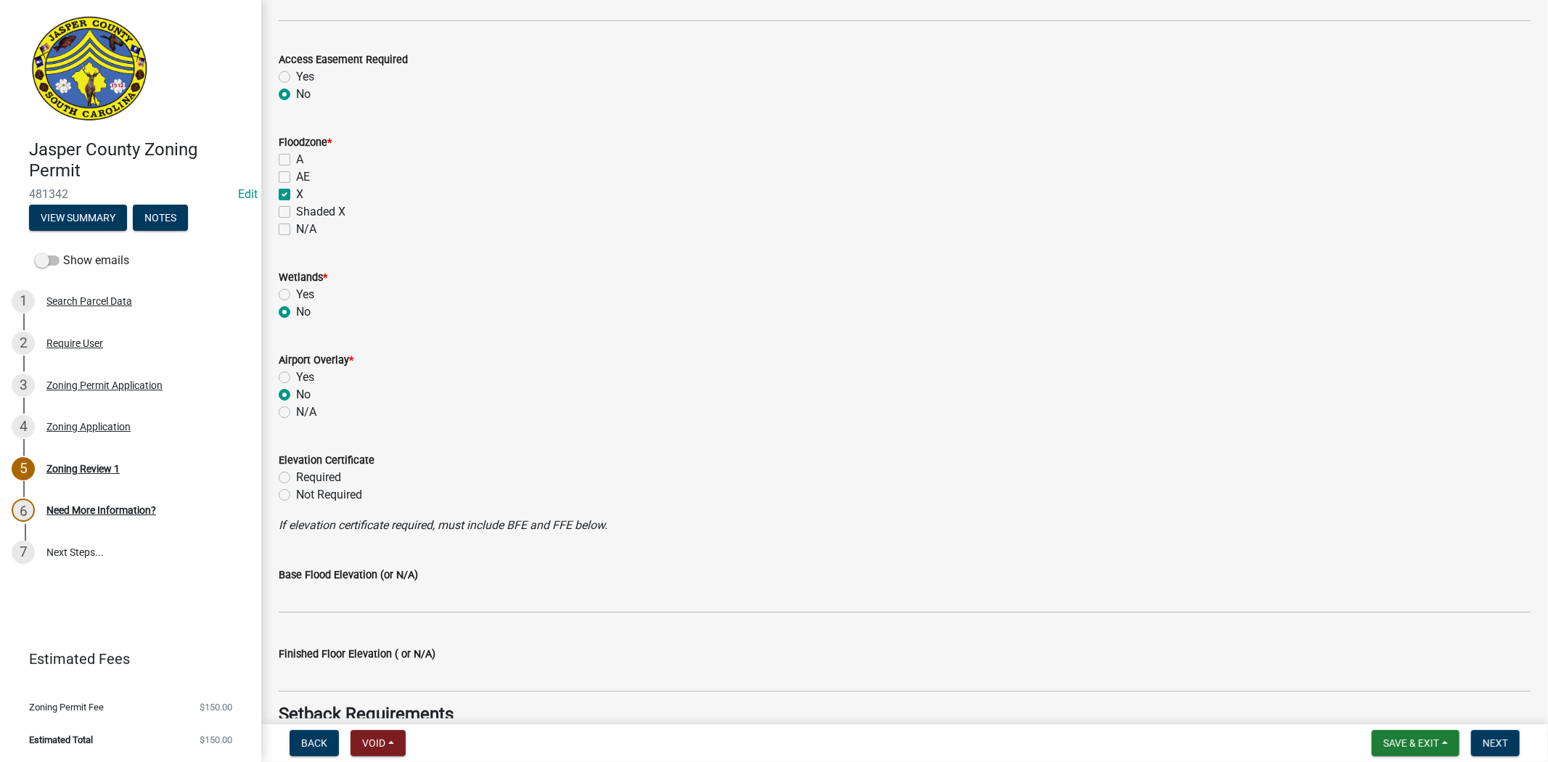
radio input "true"
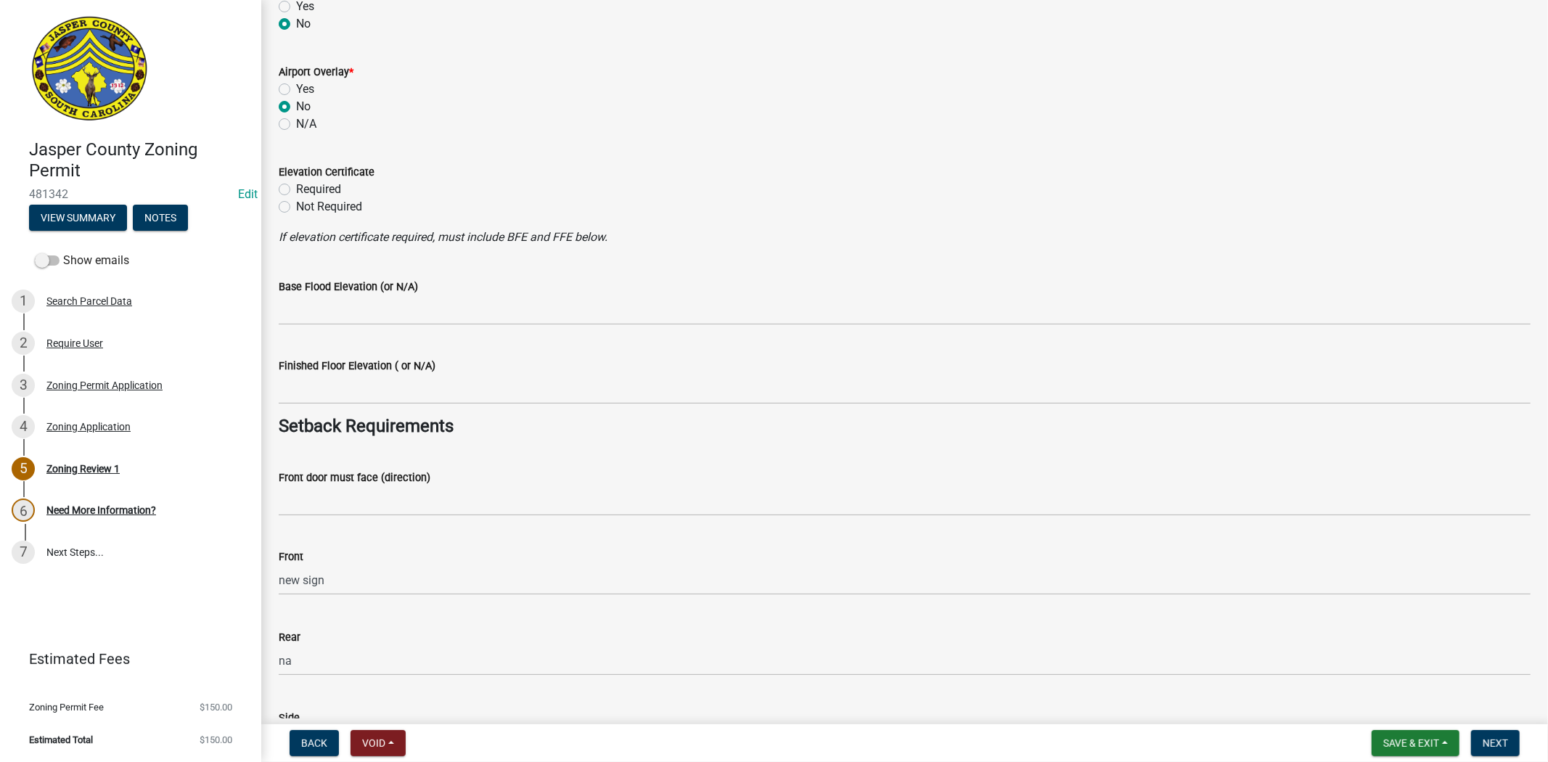
scroll to position [1613, 0]
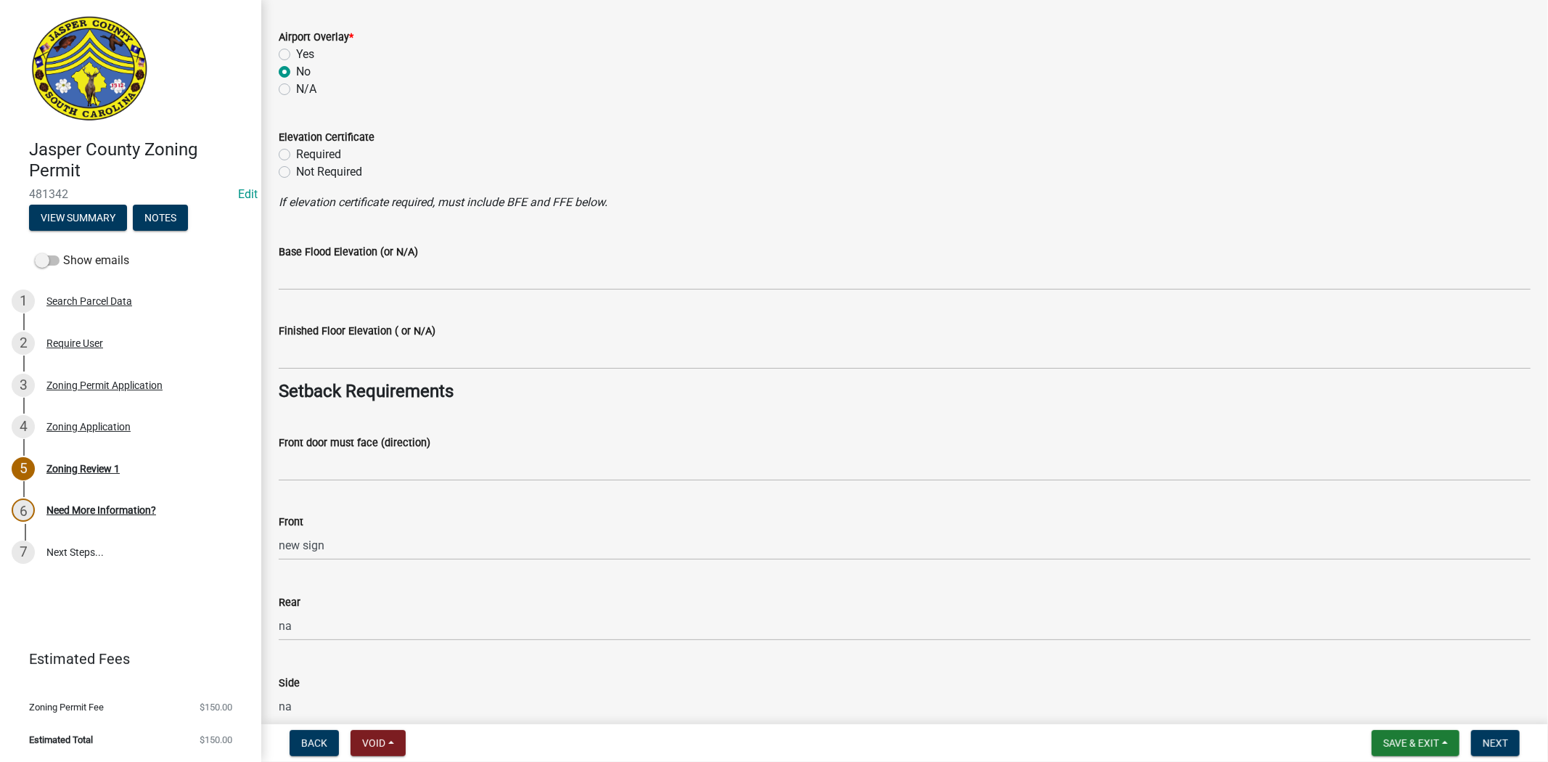
click at [290, 171] on div "Not Required" at bounding box center [905, 171] width 1252 height 17
click at [296, 168] on label "Not Required" at bounding box center [329, 171] width 66 height 17
click at [296, 168] on input "Not Required" at bounding box center [300, 167] width 9 height 9
radio input "true"
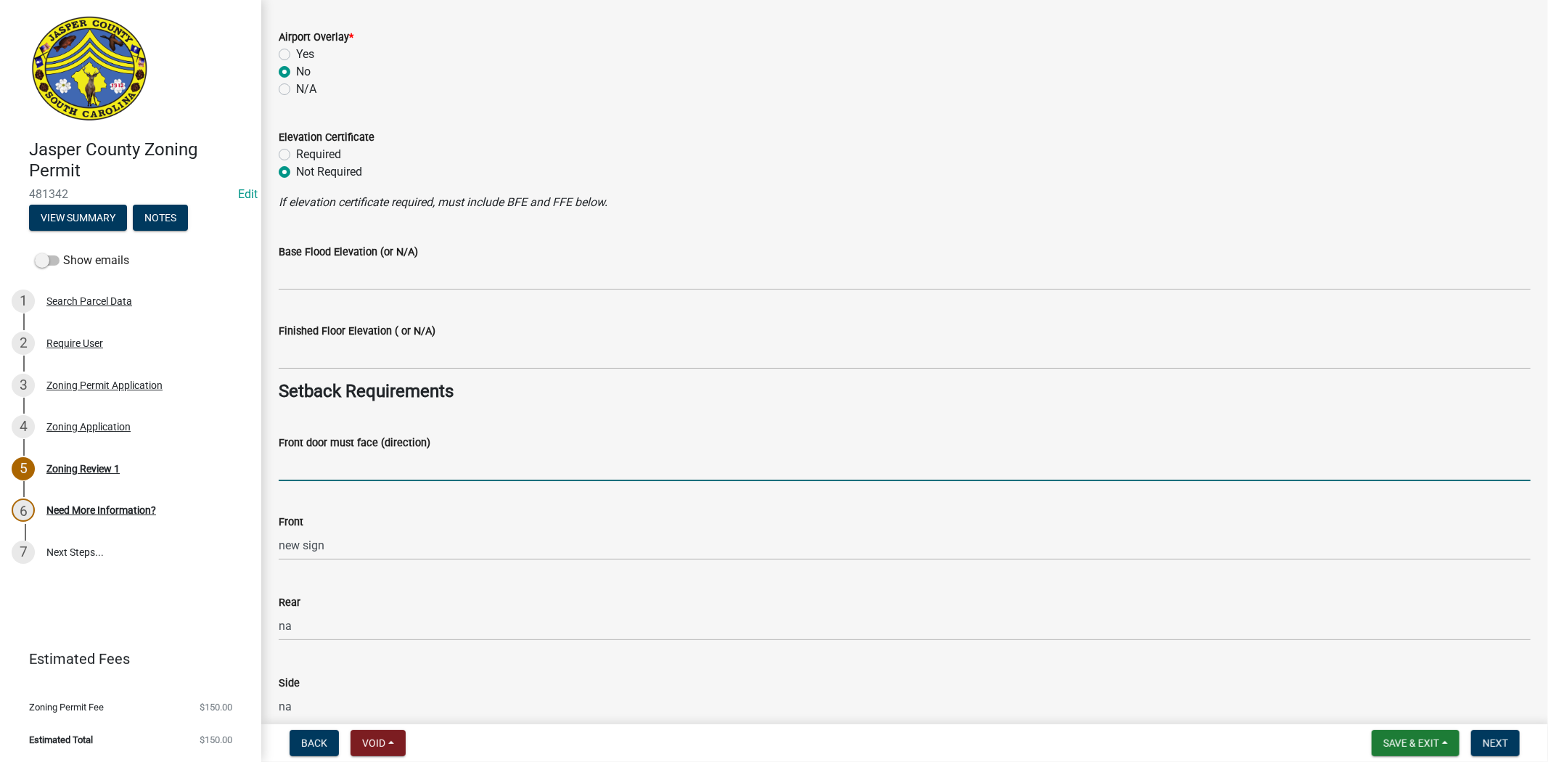
click at [285, 463] on input "Front door must face (direction)" at bounding box center [905, 466] width 1252 height 30
type input "N/A"
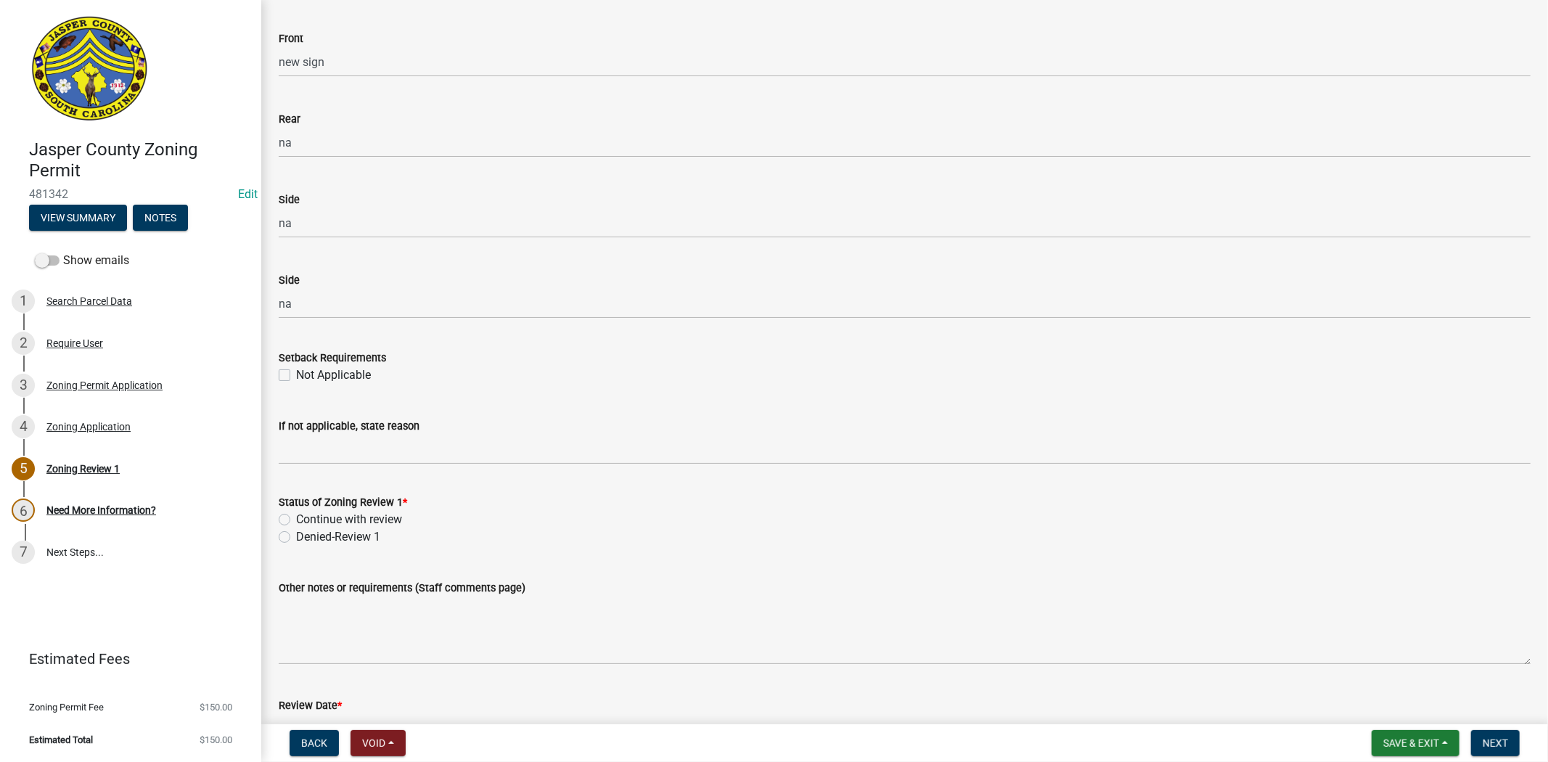
scroll to position [2177, 0]
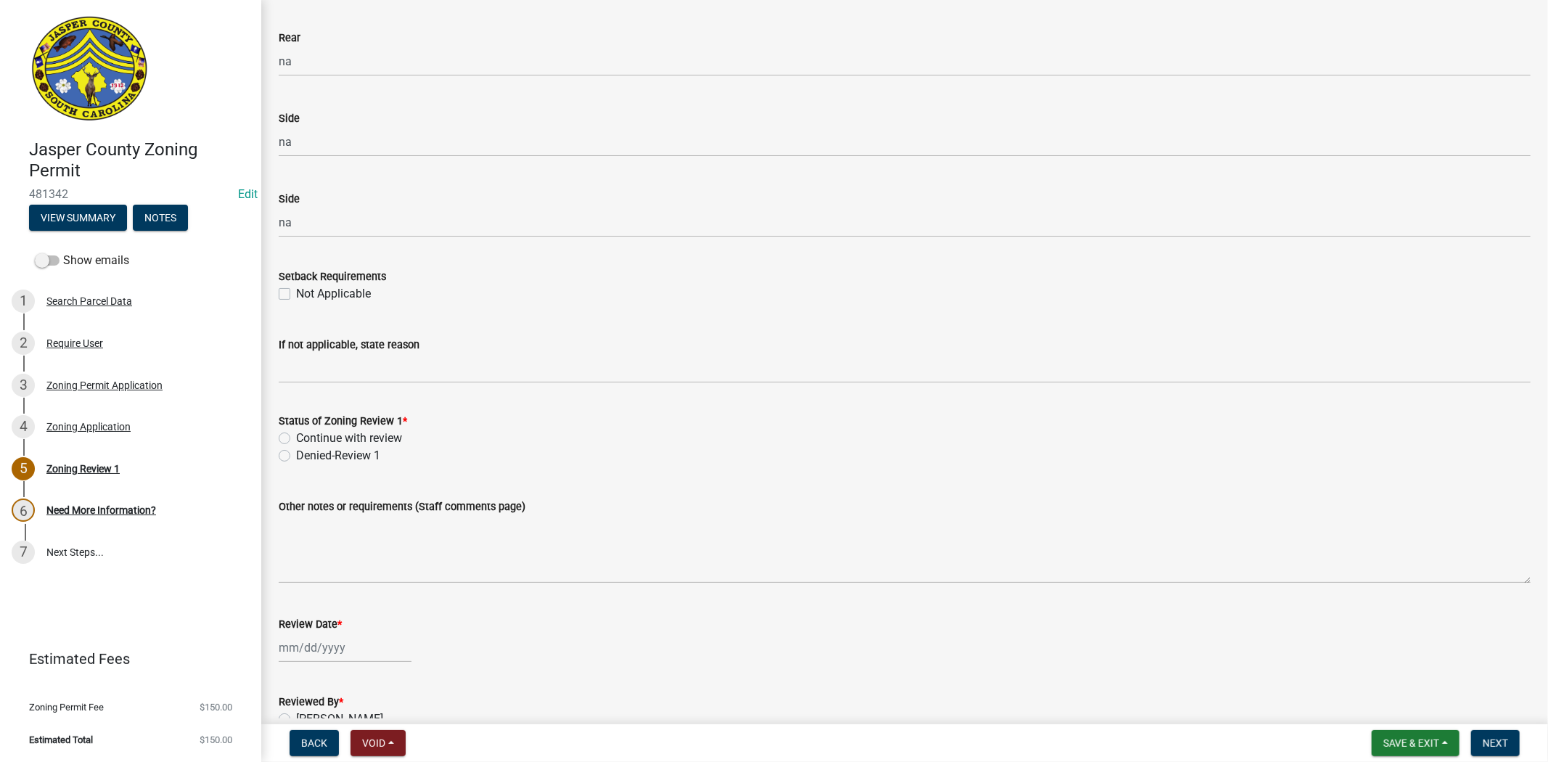
click at [296, 438] on label "Continue with review" at bounding box center [349, 438] width 106 height 17
click at [296, 438] on input "Continue with review" at bounding box center [300, 434] width 9 height 9
radio input "true"
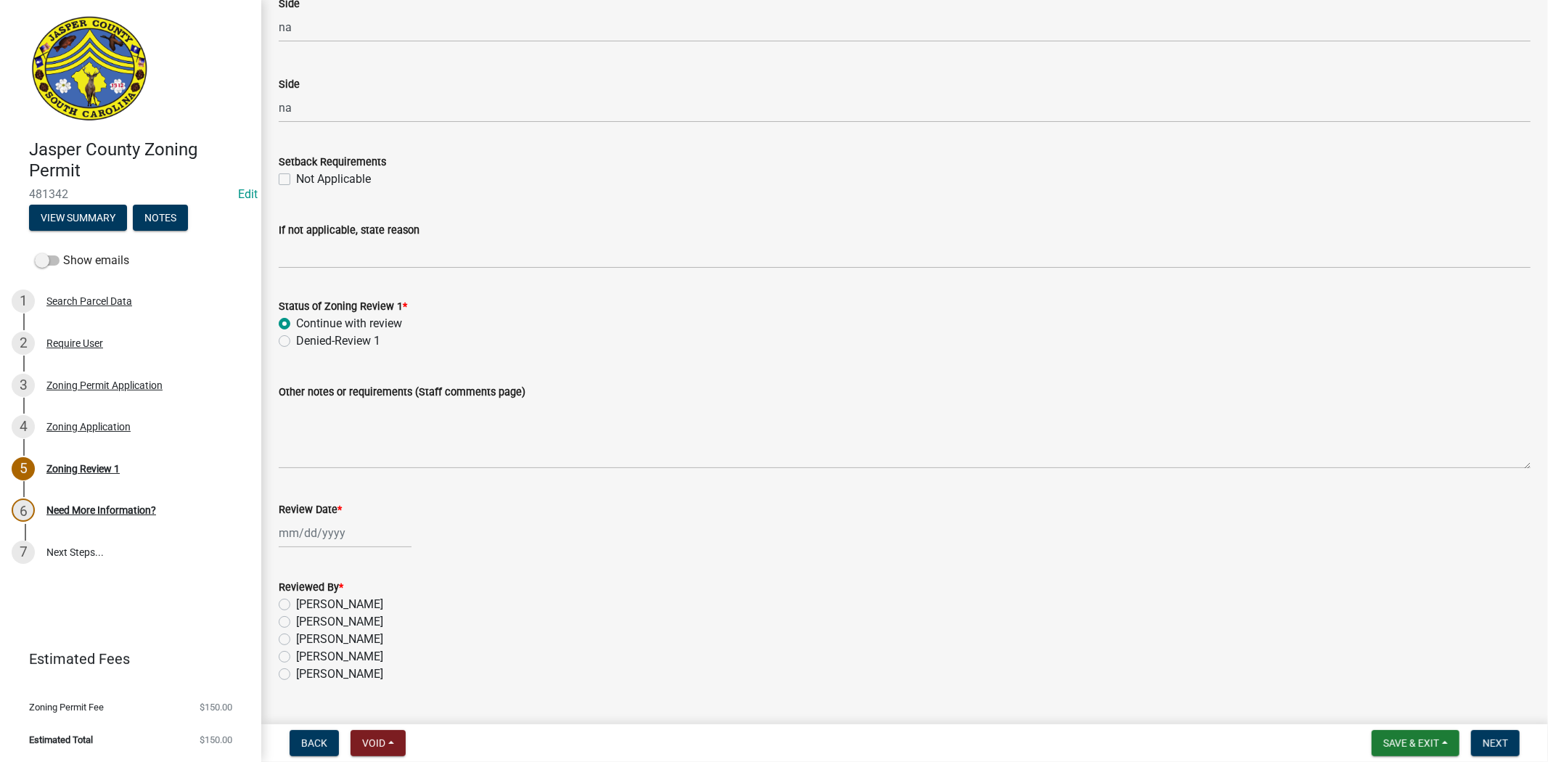
scroll to position [2326, 0]
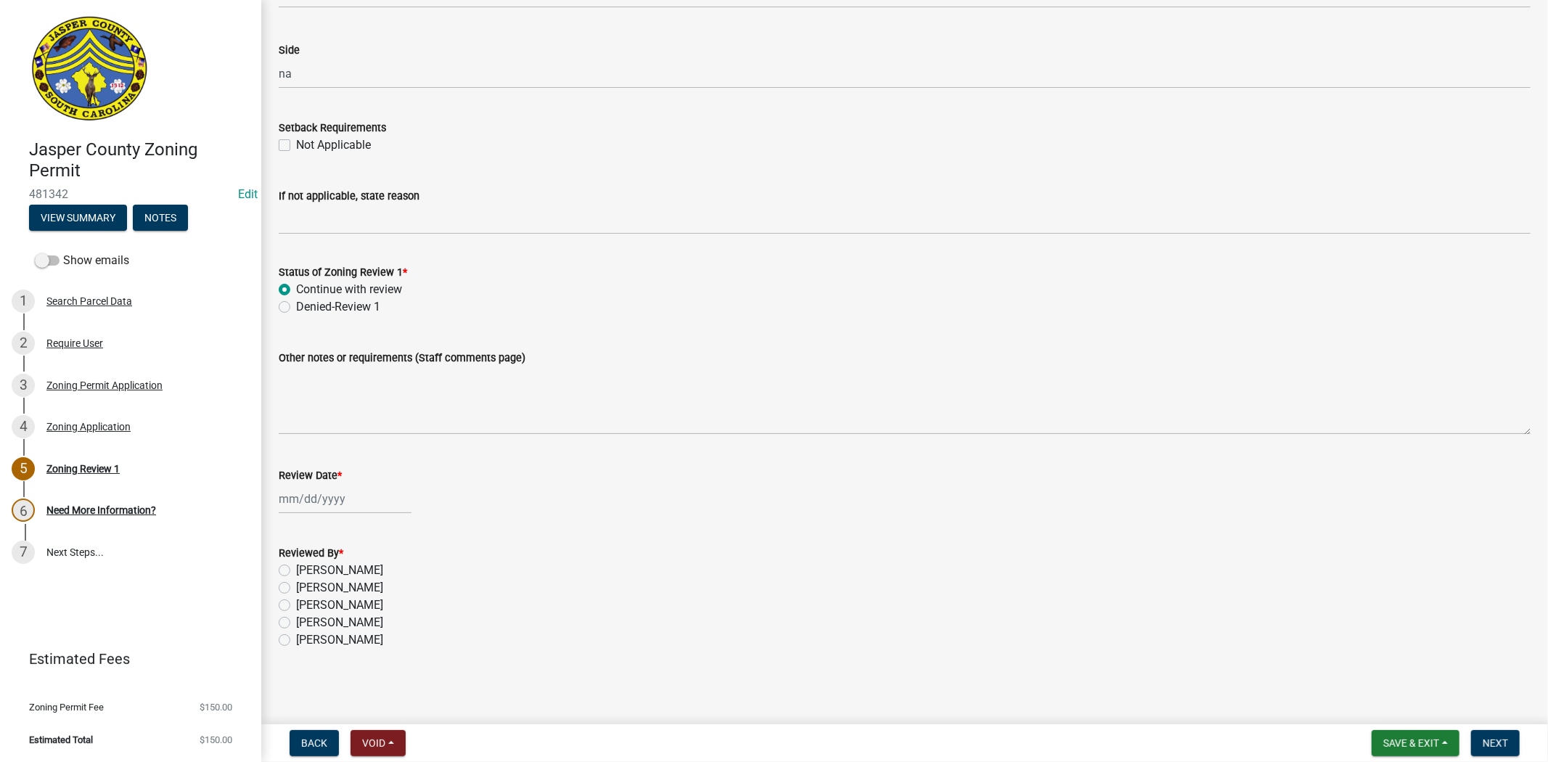
select select "9"
select select "2025"
click at [299, 497] on div "Jan Feb Mar Apr May Jun Jul Aug Sep Oct Nov Dec 1525 1526 1527 1528 1529 1530 1…" at bounding box center [345, 499] width 133 height 30
click at [293, 644] on div "22" at bounding box center [293, 645] width 23 height 23
type input "09/22/2025"
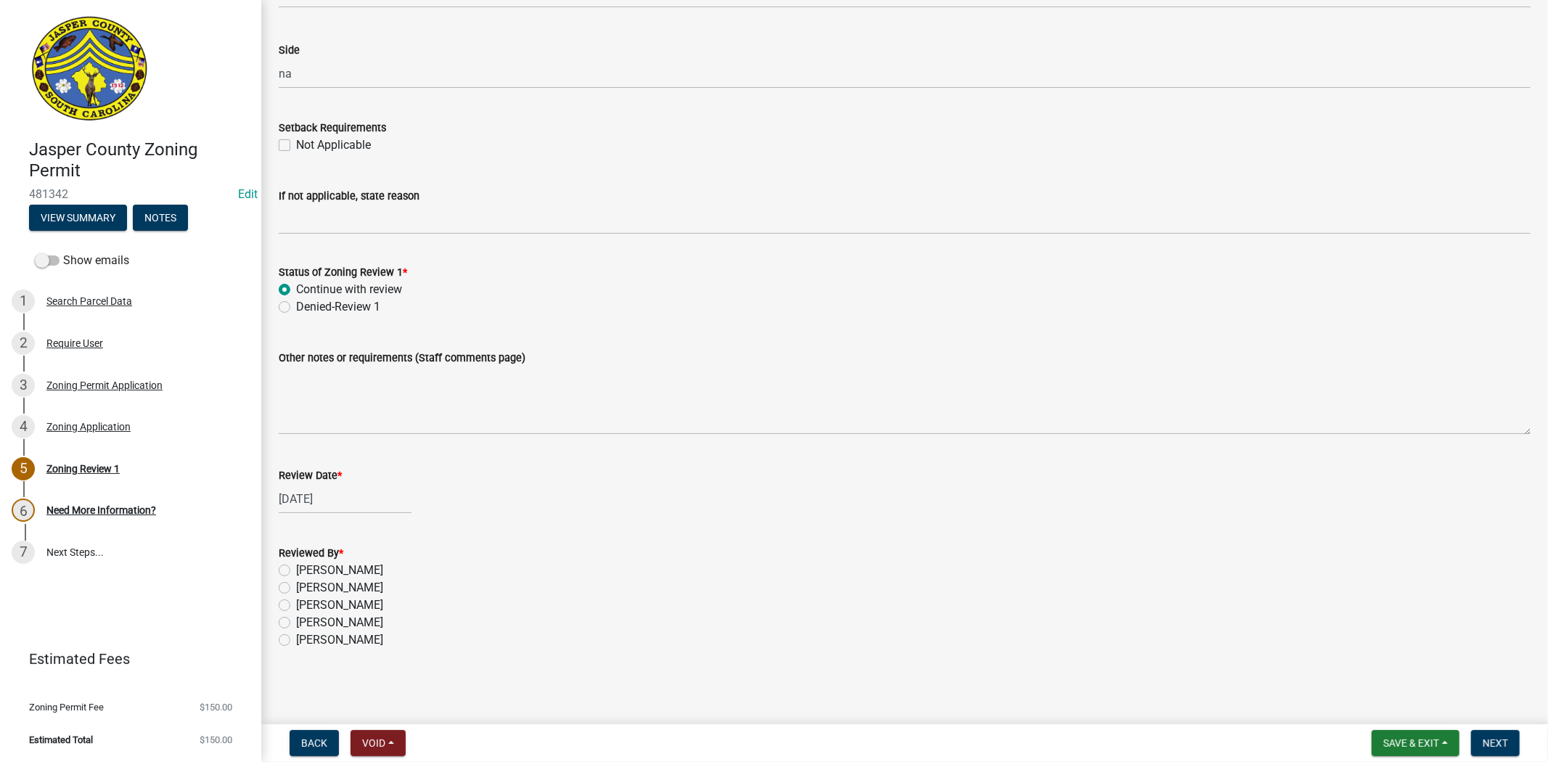
click at [296, 570] on label "Ciara Chapman" at bounding box center [339, 570] width 87 height 17
click at [296, 570] on input "Ciara Chapman" at bounding box center [300, 566] width 9 height 9
radio input "true"
click at [1502, 737] on span "Next" at bounding box center [1495, 743] width 25 height 12
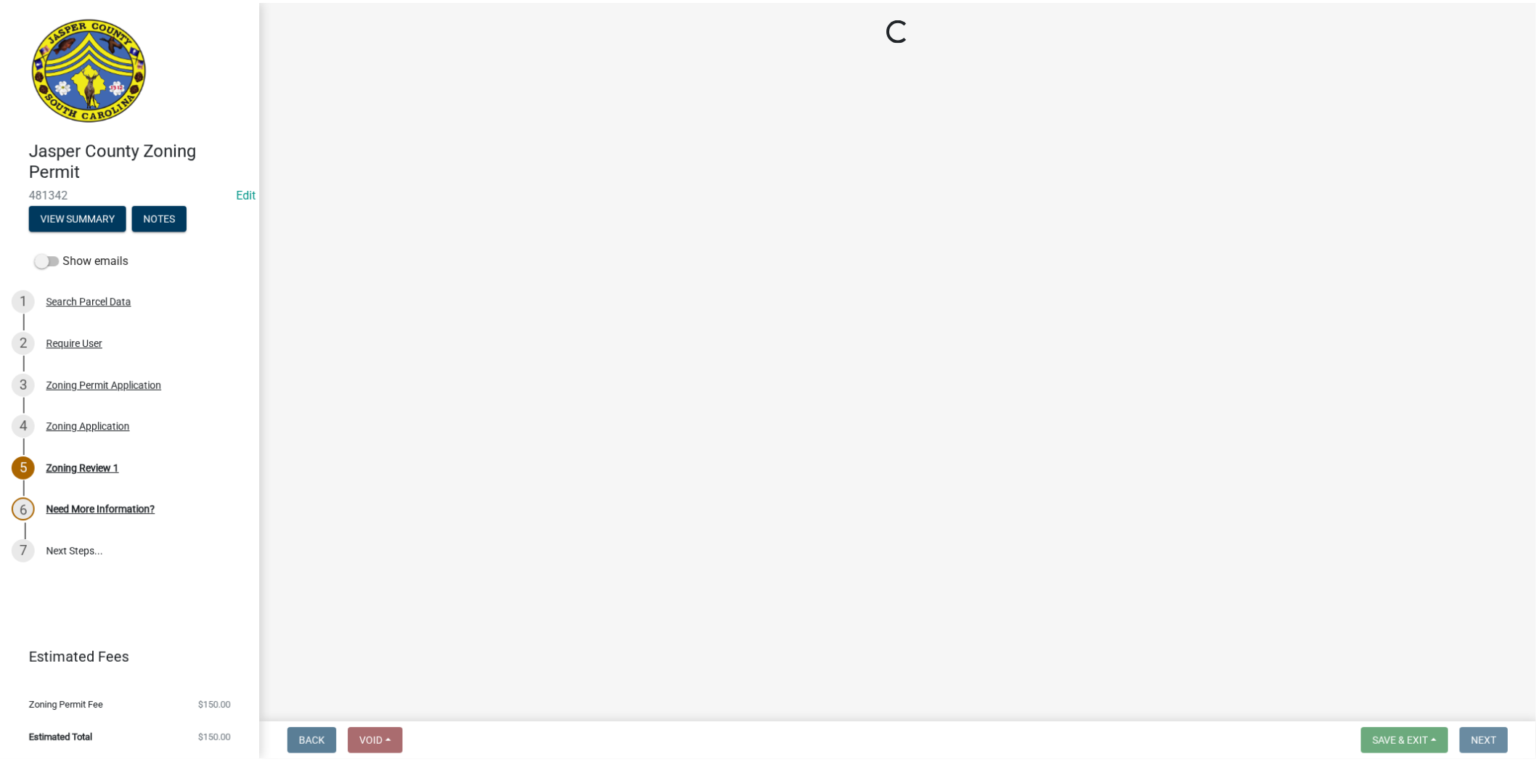
scroll to position [0, 0]
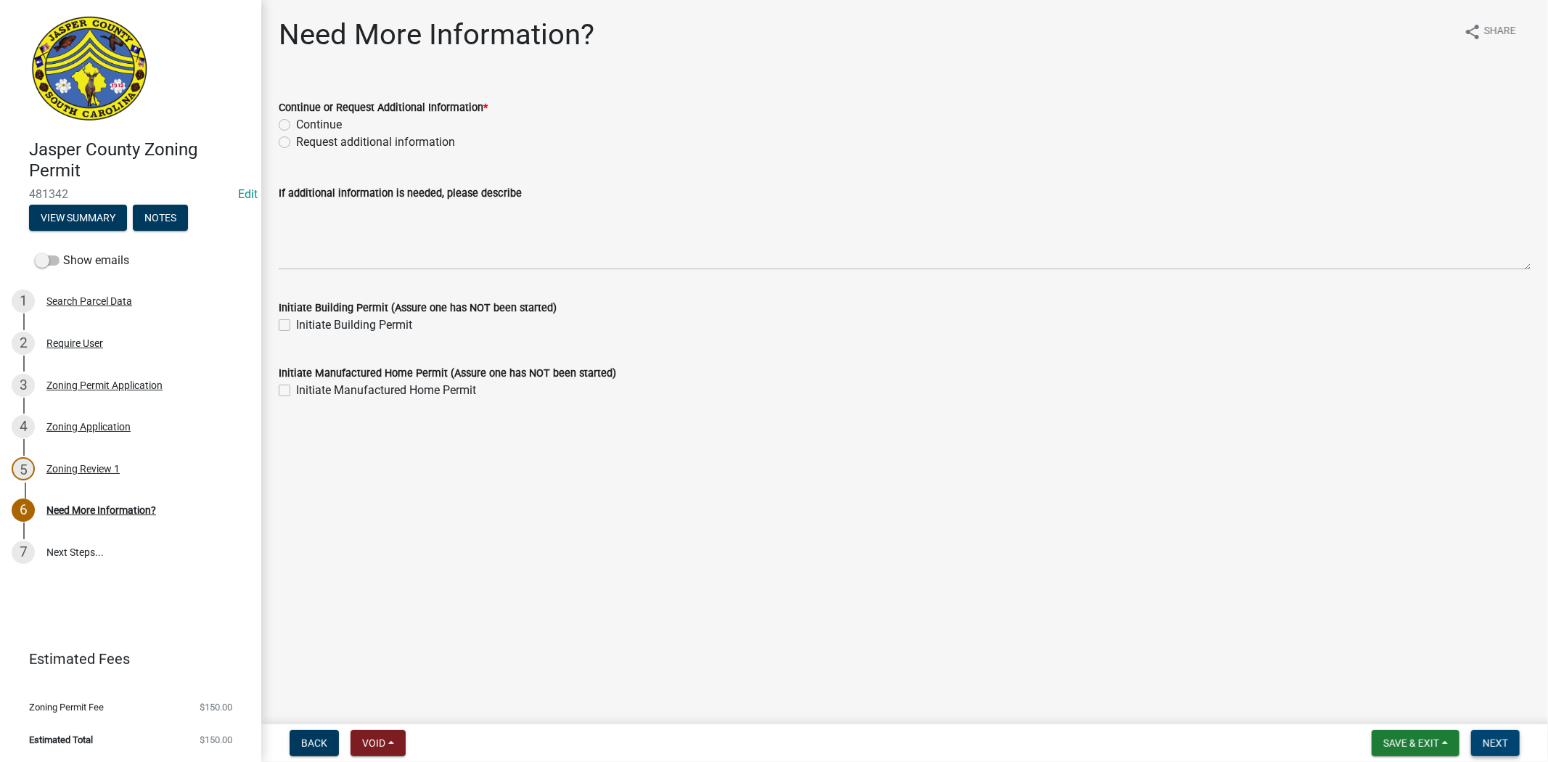
click at [1474, 742] on button "Next" at bounding box center [1495, 743] width 49 height 26
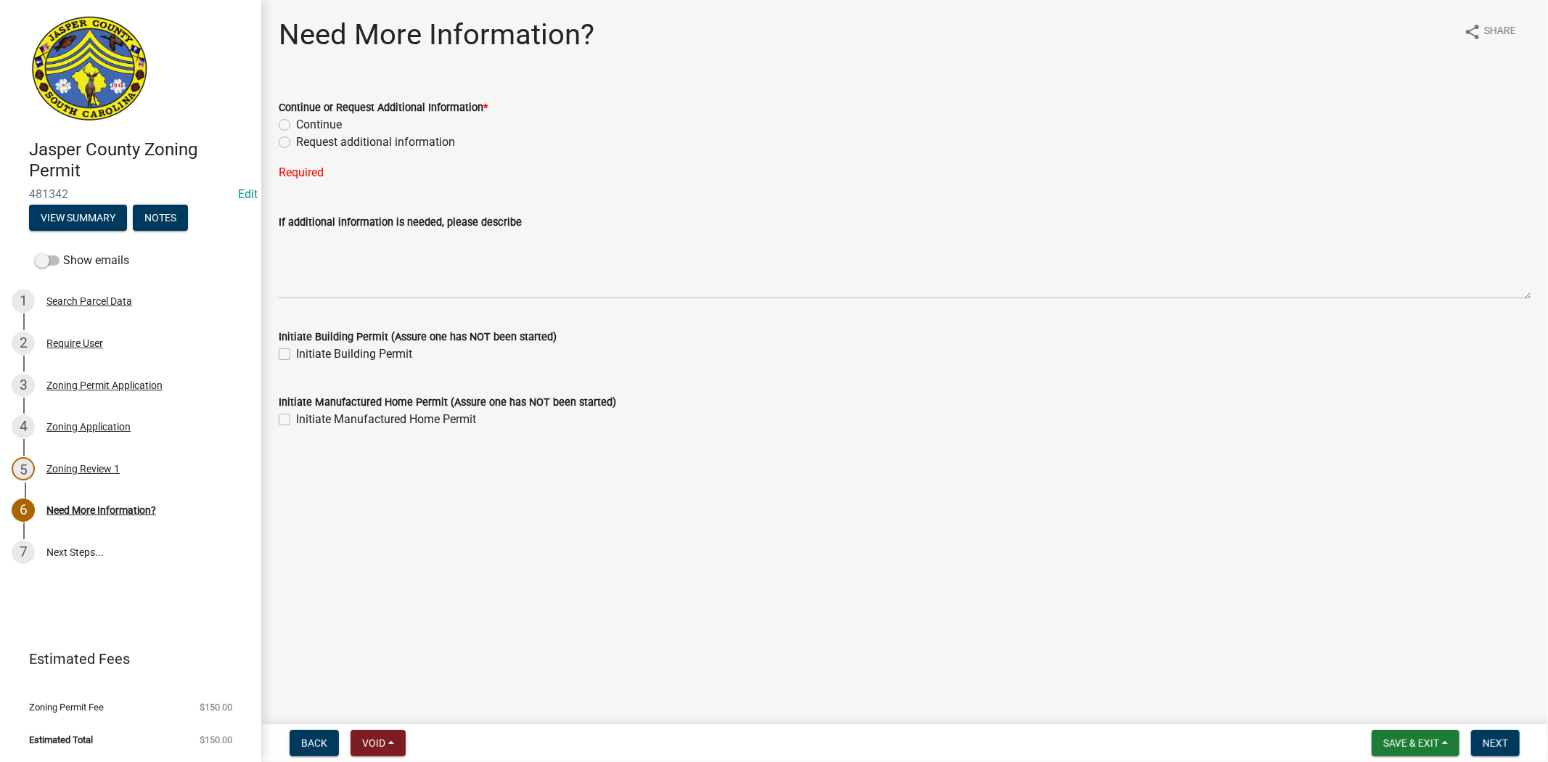
click at [296, 121] on label "Continue" at bounding box center [319, 124] width 46 height 17
click at [296, 121] on input "Continue" at bounding box center [300, 120] width 9 height 9
radio input "true"
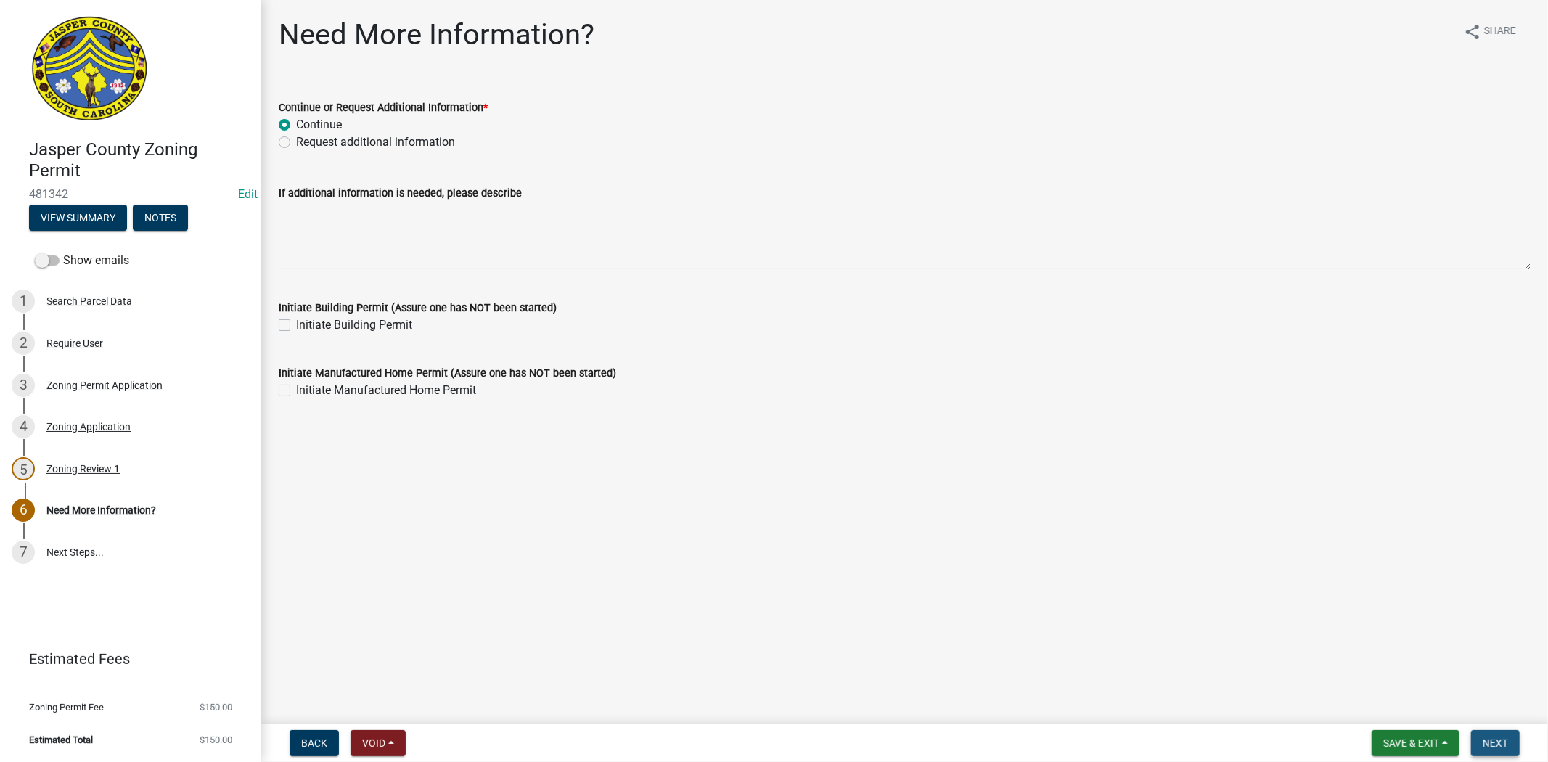
click at [1492, 737] on span "Next" at bounding box center [1495, 743] width 25 height 12
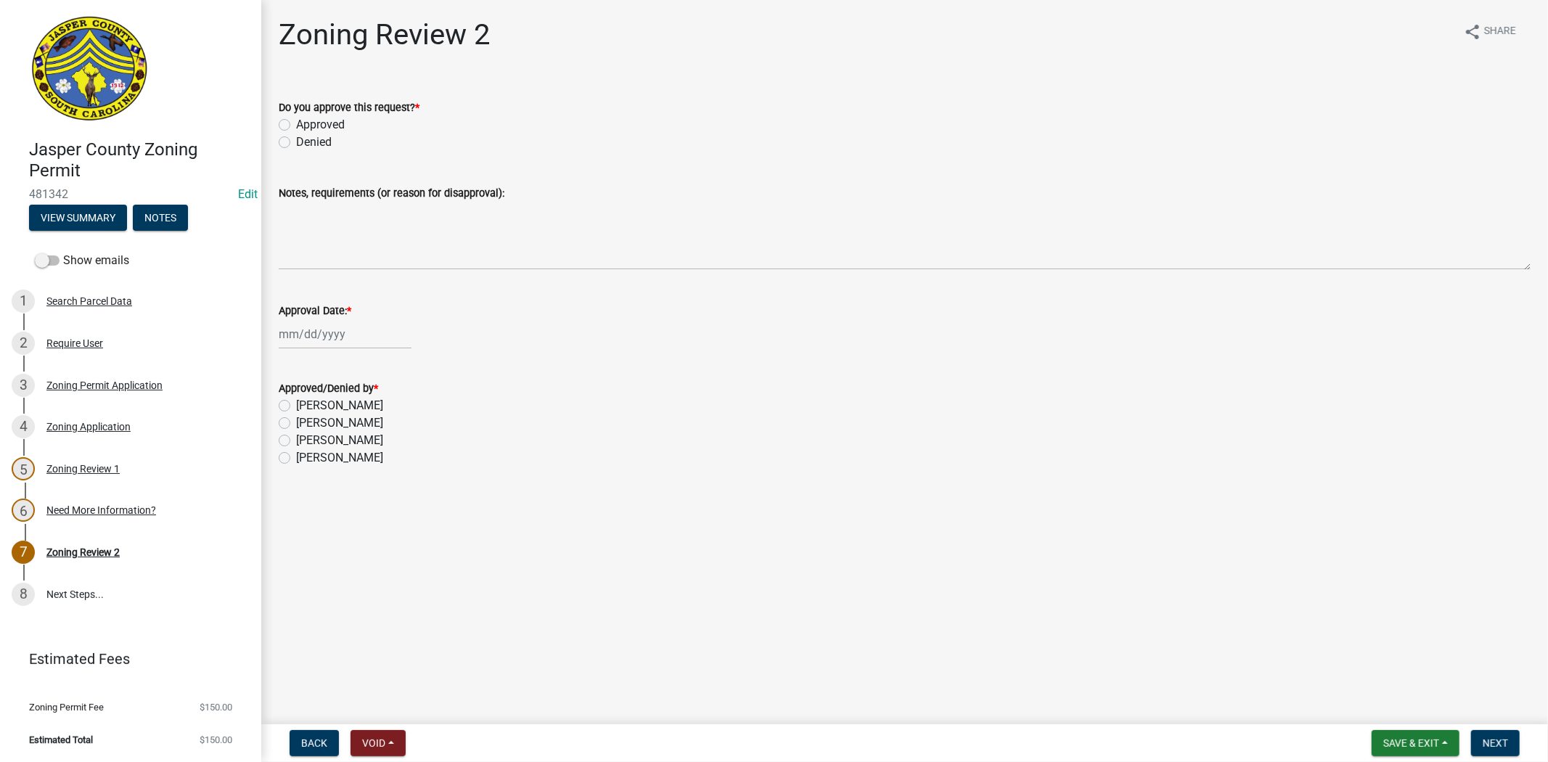
click at [296, 125] on label "Approved" at bounding box center [320, 124] width 49 height 17
click at [296, 125] on input "Approved" at bounding box center [300, 120] width 9 height 9
radio input "true"
select select "9"
select select "2025"
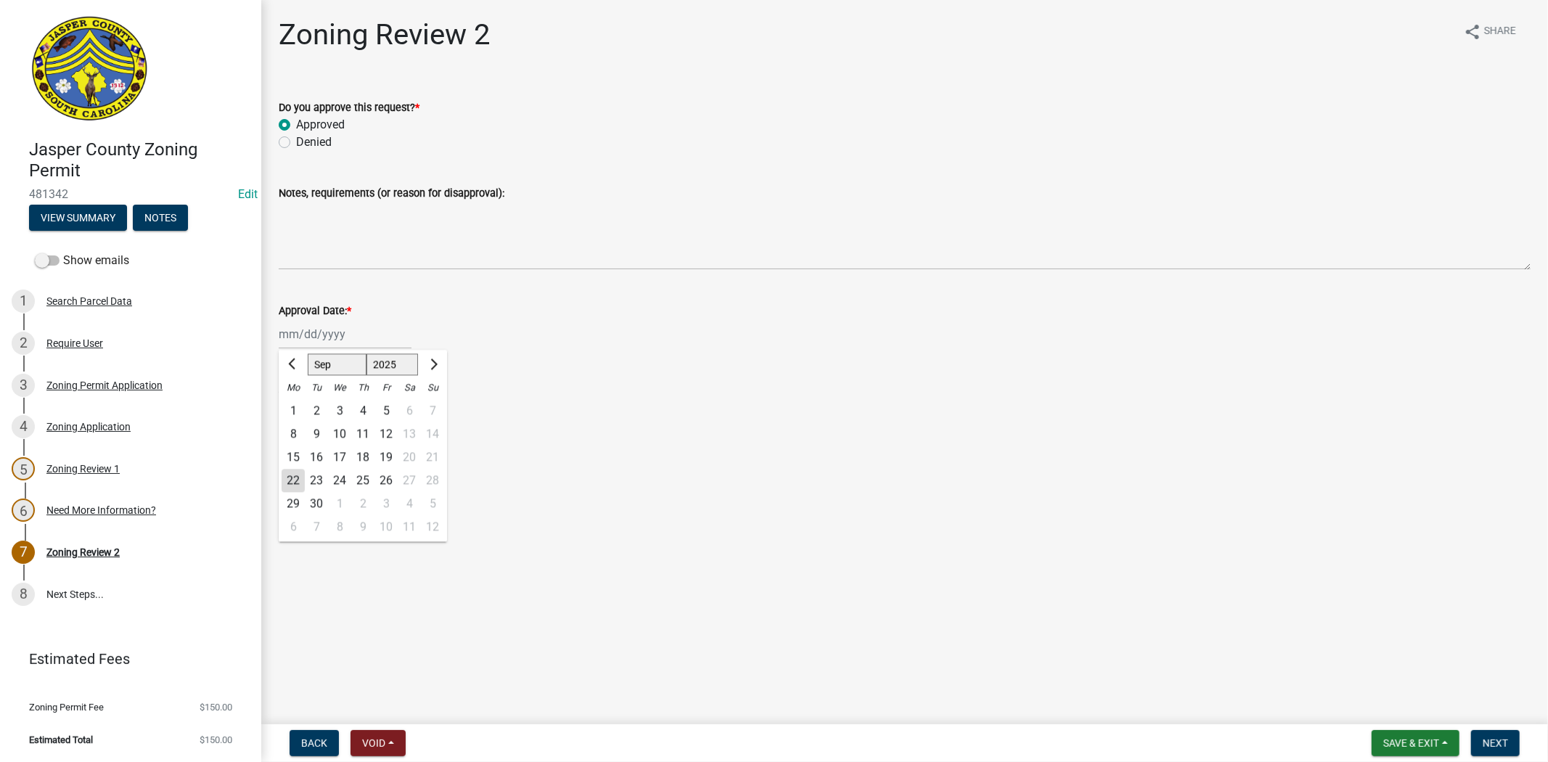
drag, startPoint x: 290, startPoint y: 328, endPoint x: 318, endPoint y: 360, distance: 42.2
click at [290, 328] on div "Jan Feb Mar Apr May Jun Jul Aug Sep Oct Nov Dec 1525 1526 1527 1528 1529 1530 1…" at bounding box center [345, 334] width 133 height 30
click at [290, 480] on div "22" at bounding box center [293, 480] width 23 height 23
type input "09/22/2025"
click at [296, 456] on label "Ciara Chapman" at bounding box center [339, 457] width 87 height 17
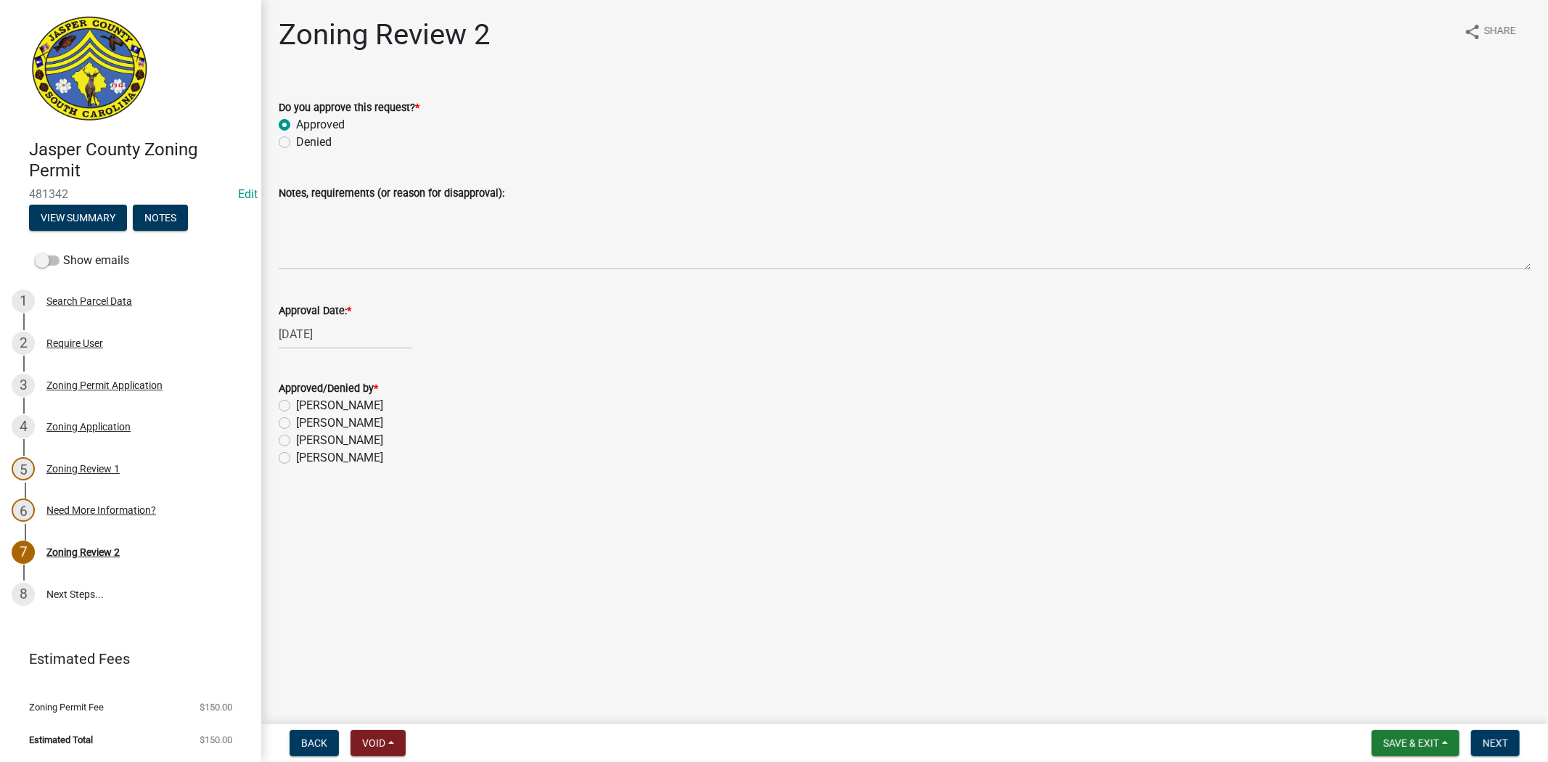
click at [296, 456] on input "Ciara Chapman" at bounding box center [300, 453] width 9 height 9
radio input "true"
click at [1490, 741] on span "Next" at bounding box center [1495, 743] width 25 height 12
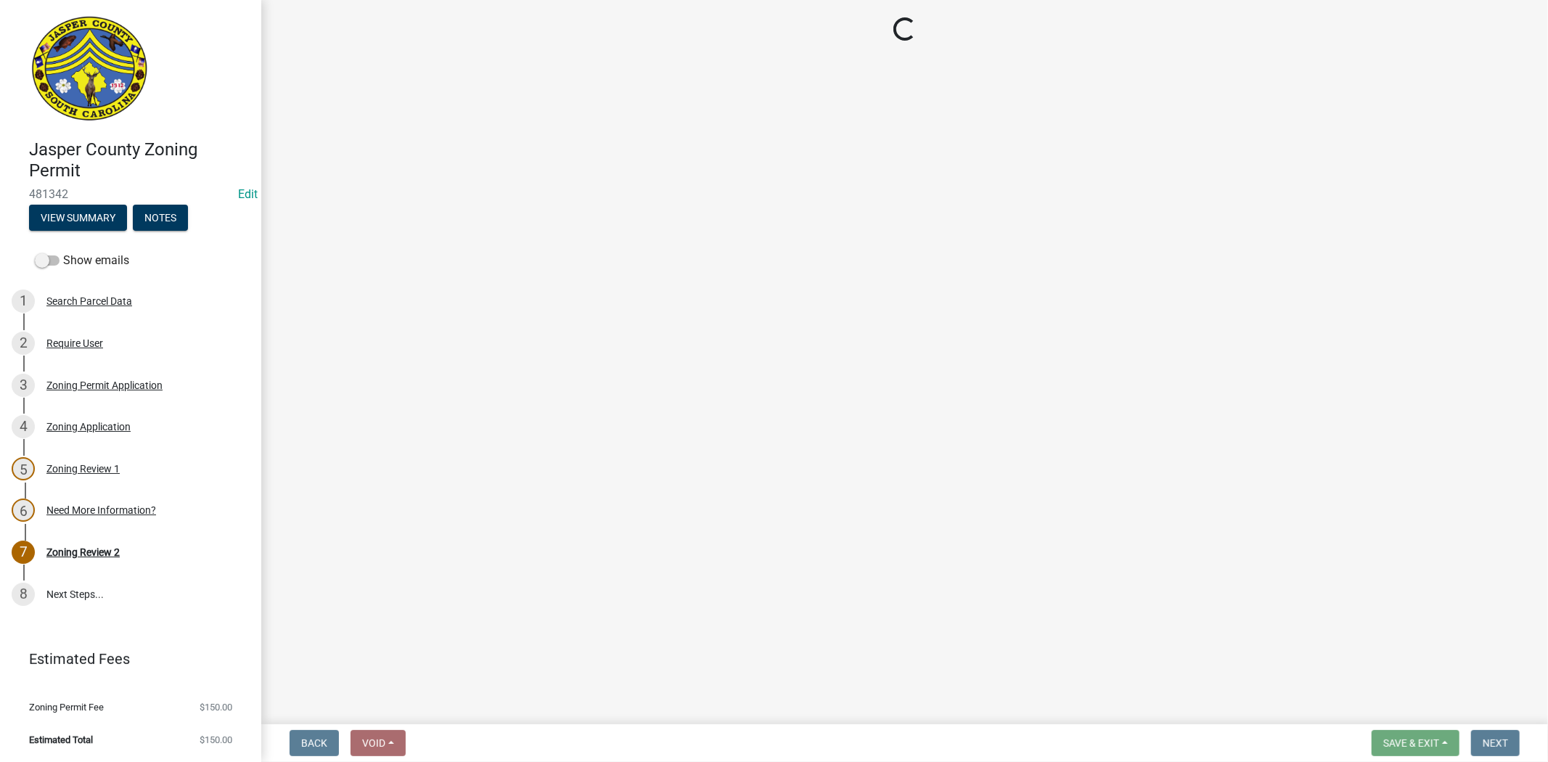
select select "3: 3"
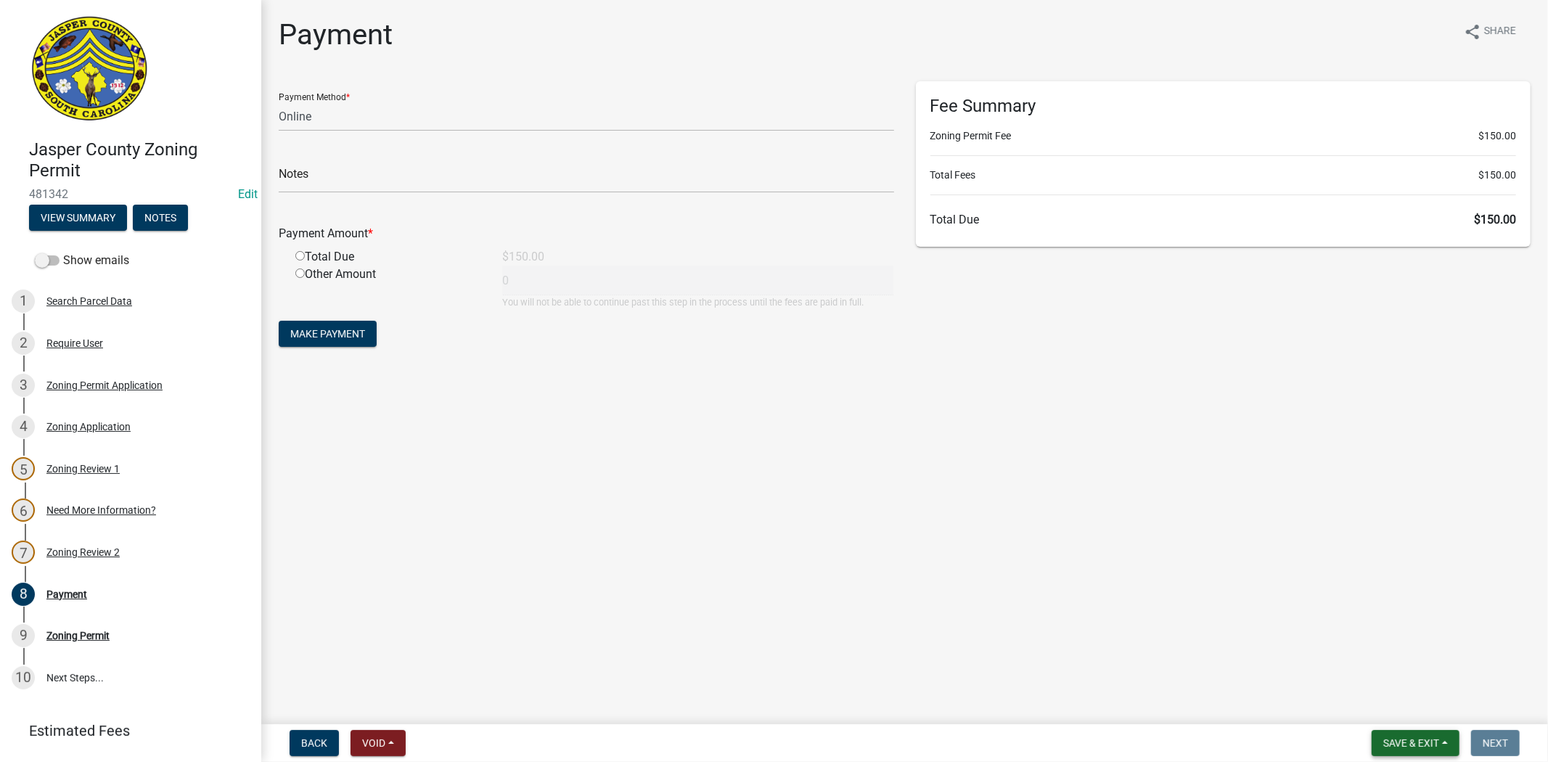
click at [1396, 742] on span "Save & Exit" at bounding box center [1411, 743] width 56 height 12
click at [1392, 711] on button "Save & Exit" at bounding box center [1401, 705] width 116 height 35
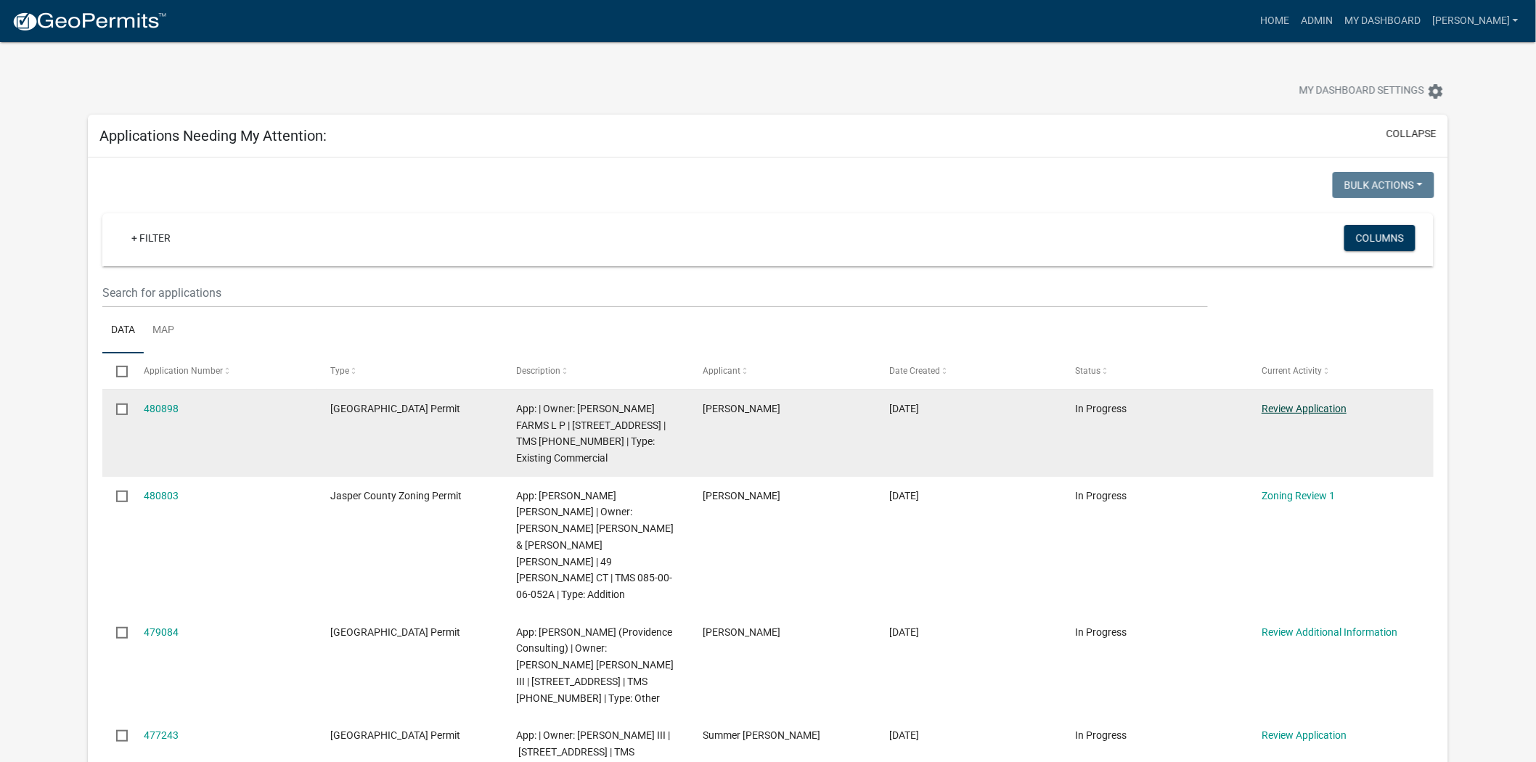
click at [1311, 403] on link "Review Application" at bounding box center [1303, 409] width 85 height 12
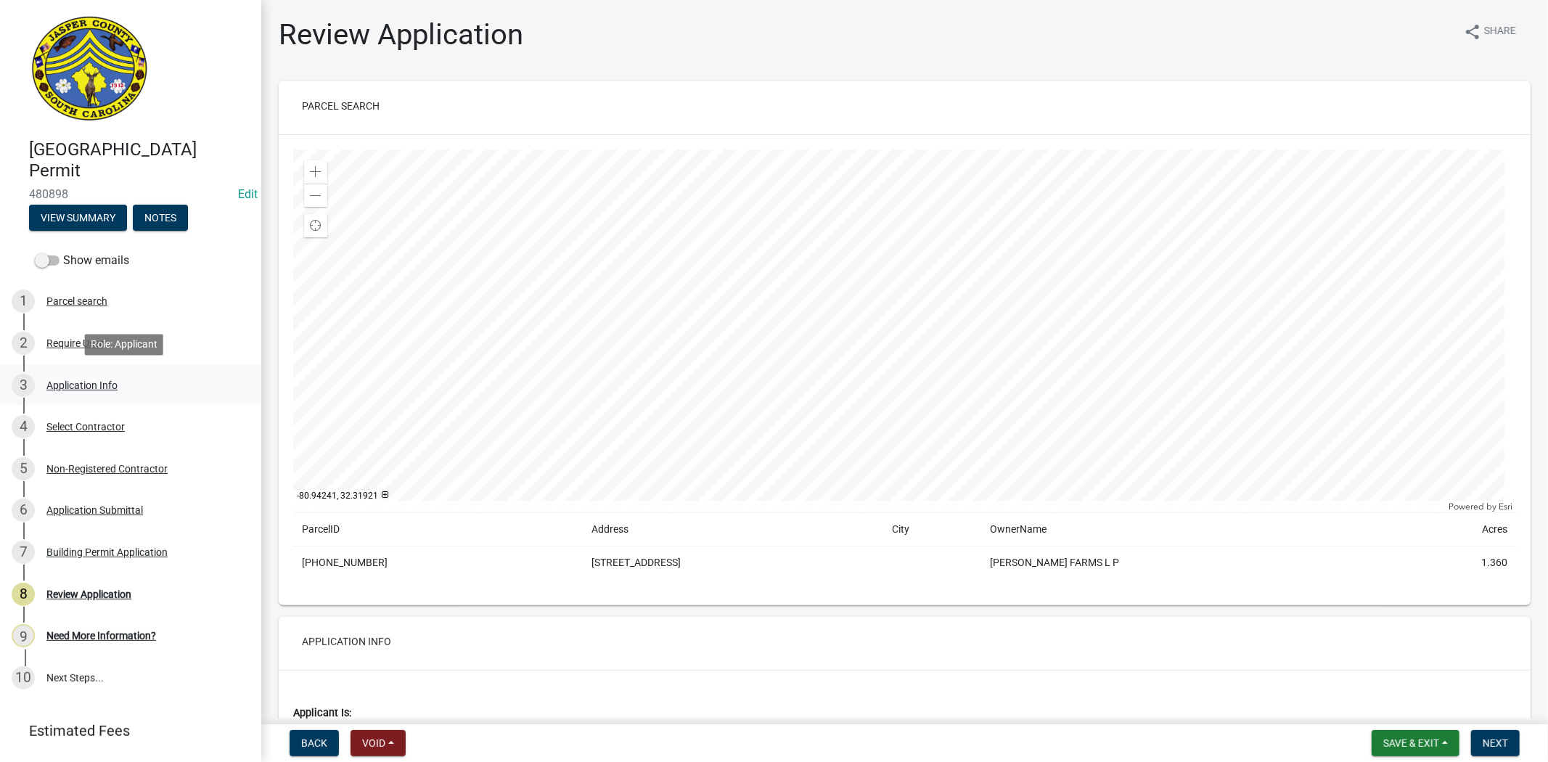
click at [91, 389] on div "Application Info" at bounding box center [81, 385] width 71 height 10
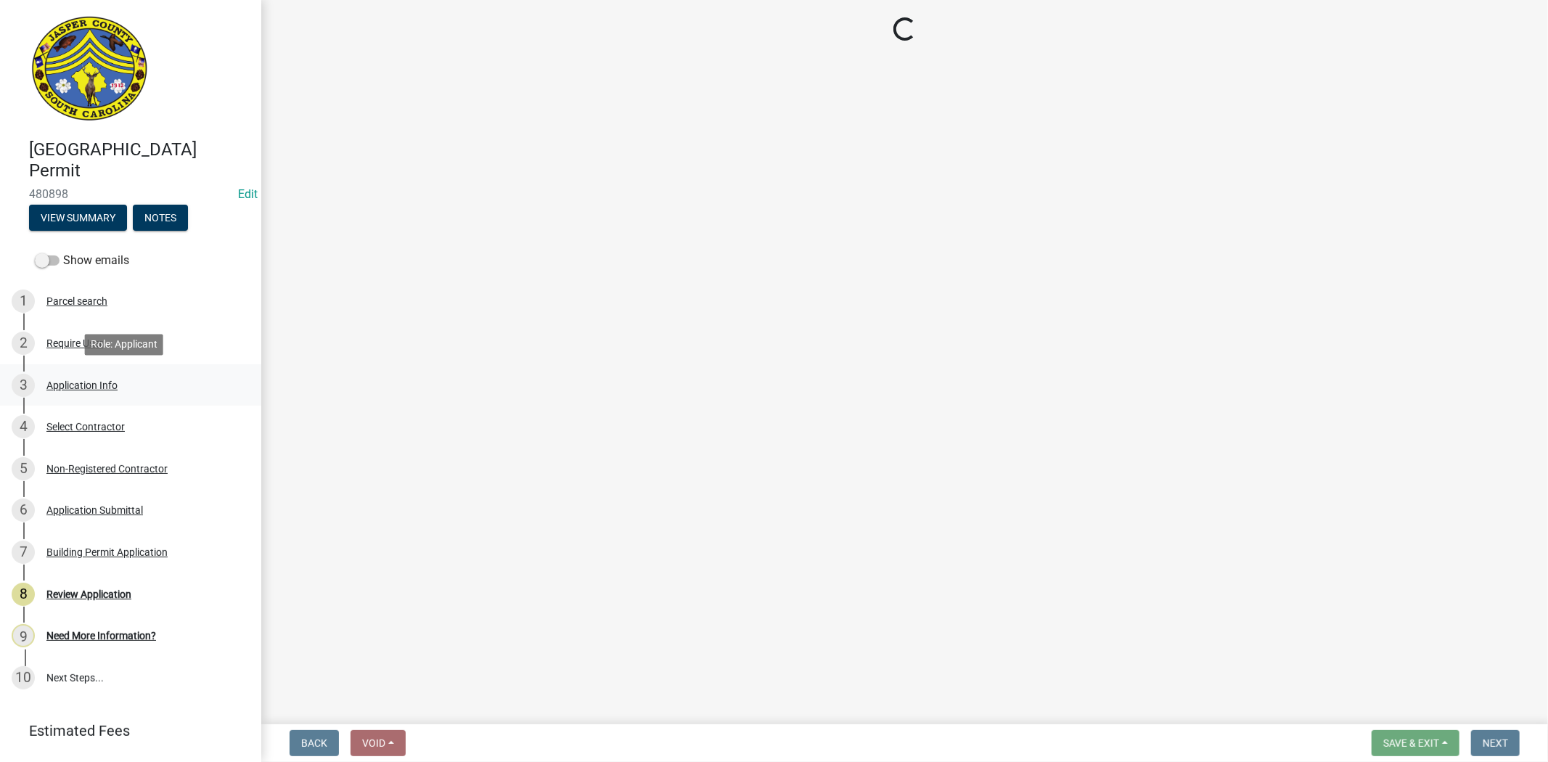
select select "9ee69ee8-4d28-486b-bc7b-e904e70aa828"
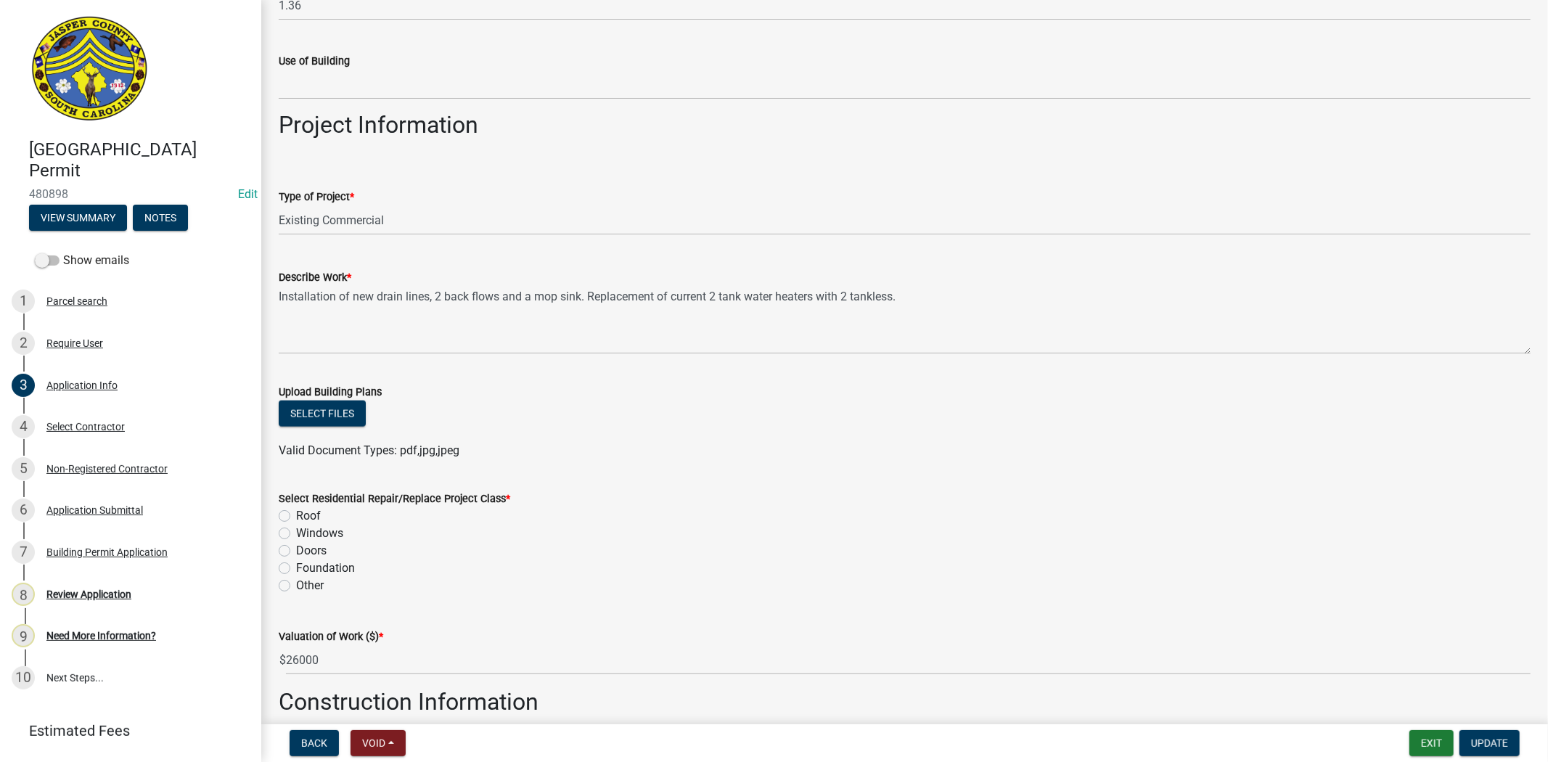
scroll to position [1417, 0]
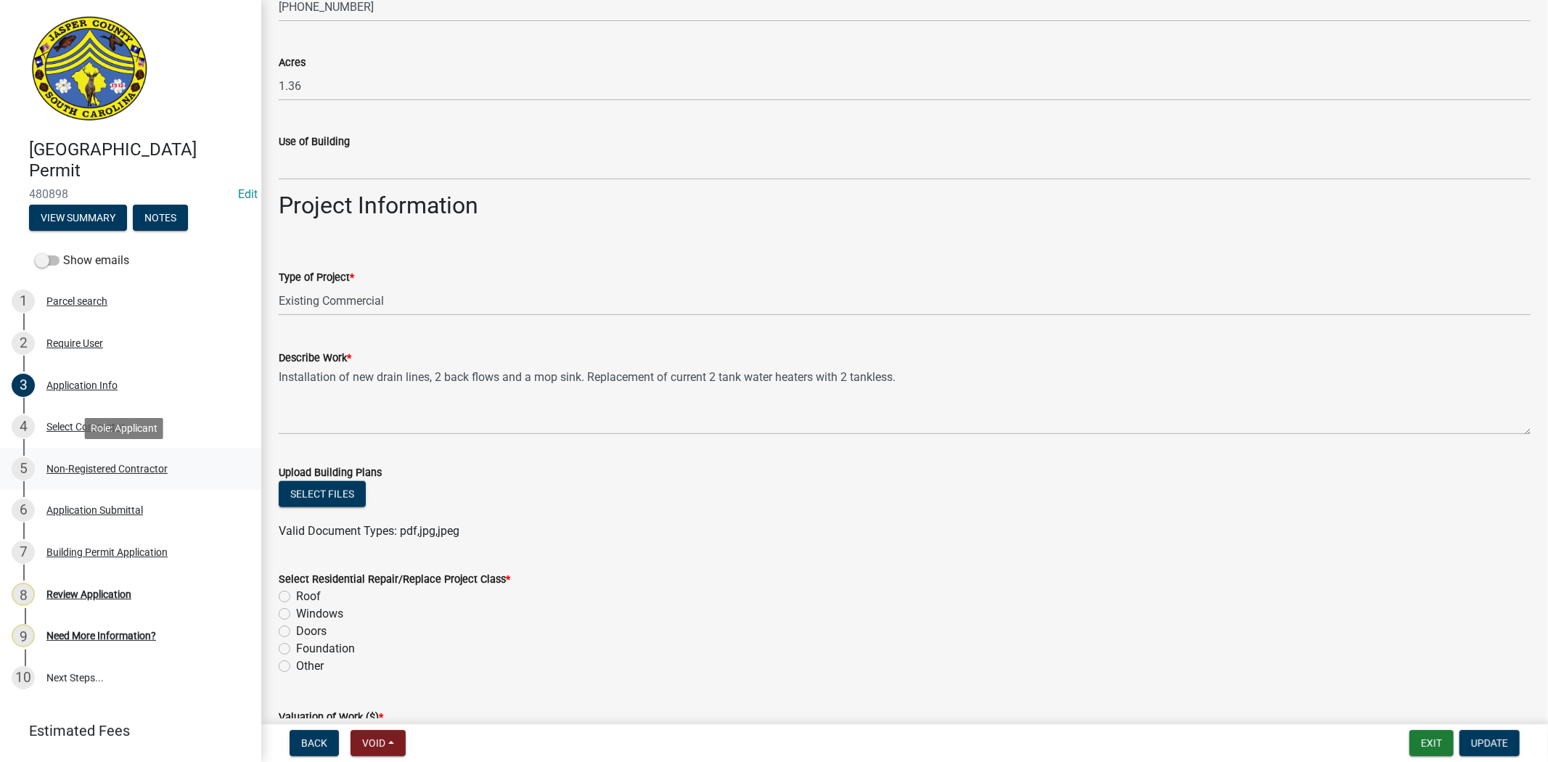
click at [122, 476] on div "5 Non-Registered Contractor" at bounding box center [125, 468] width 226 height 23
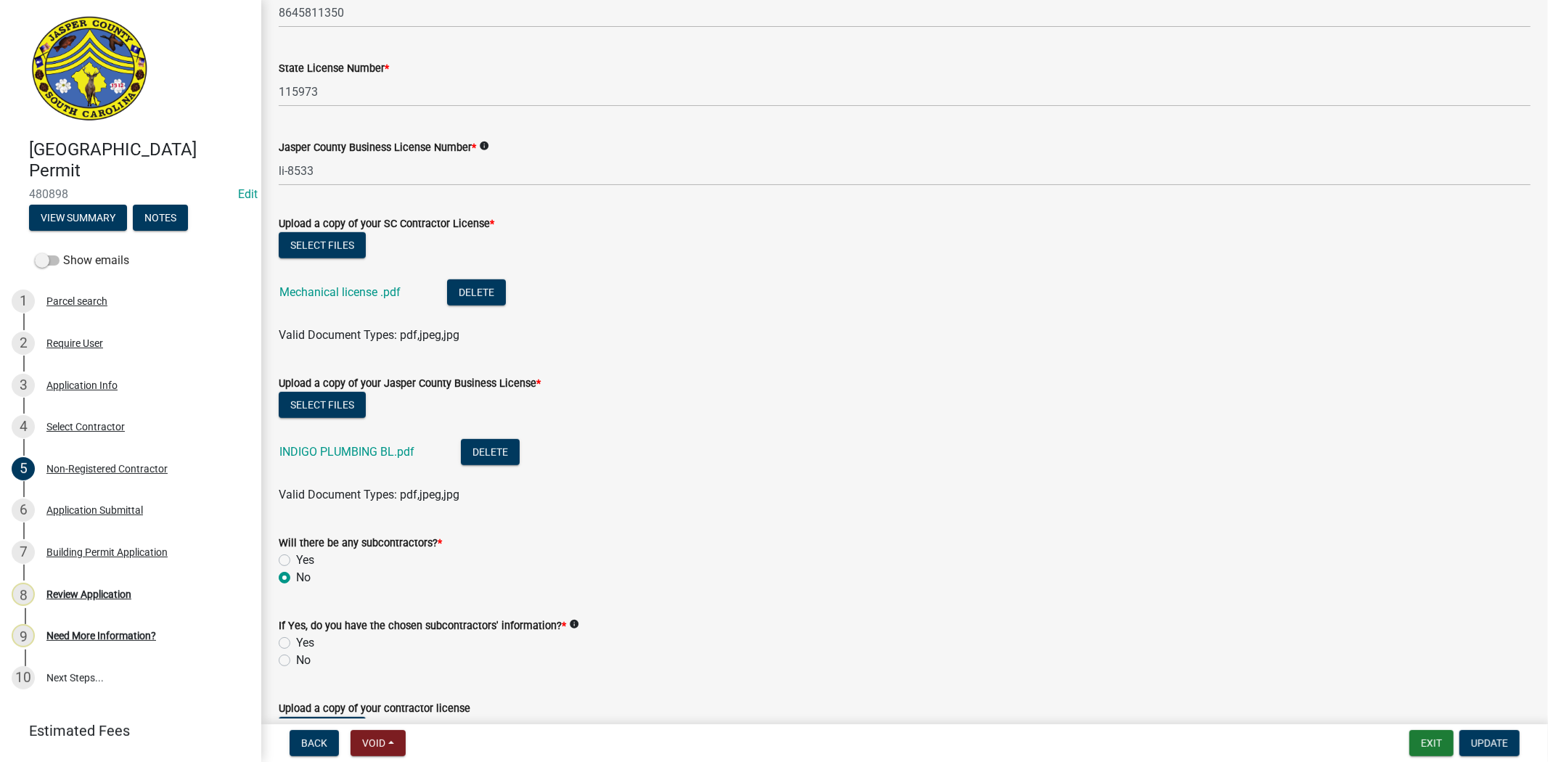
scroll to position [784, 0]
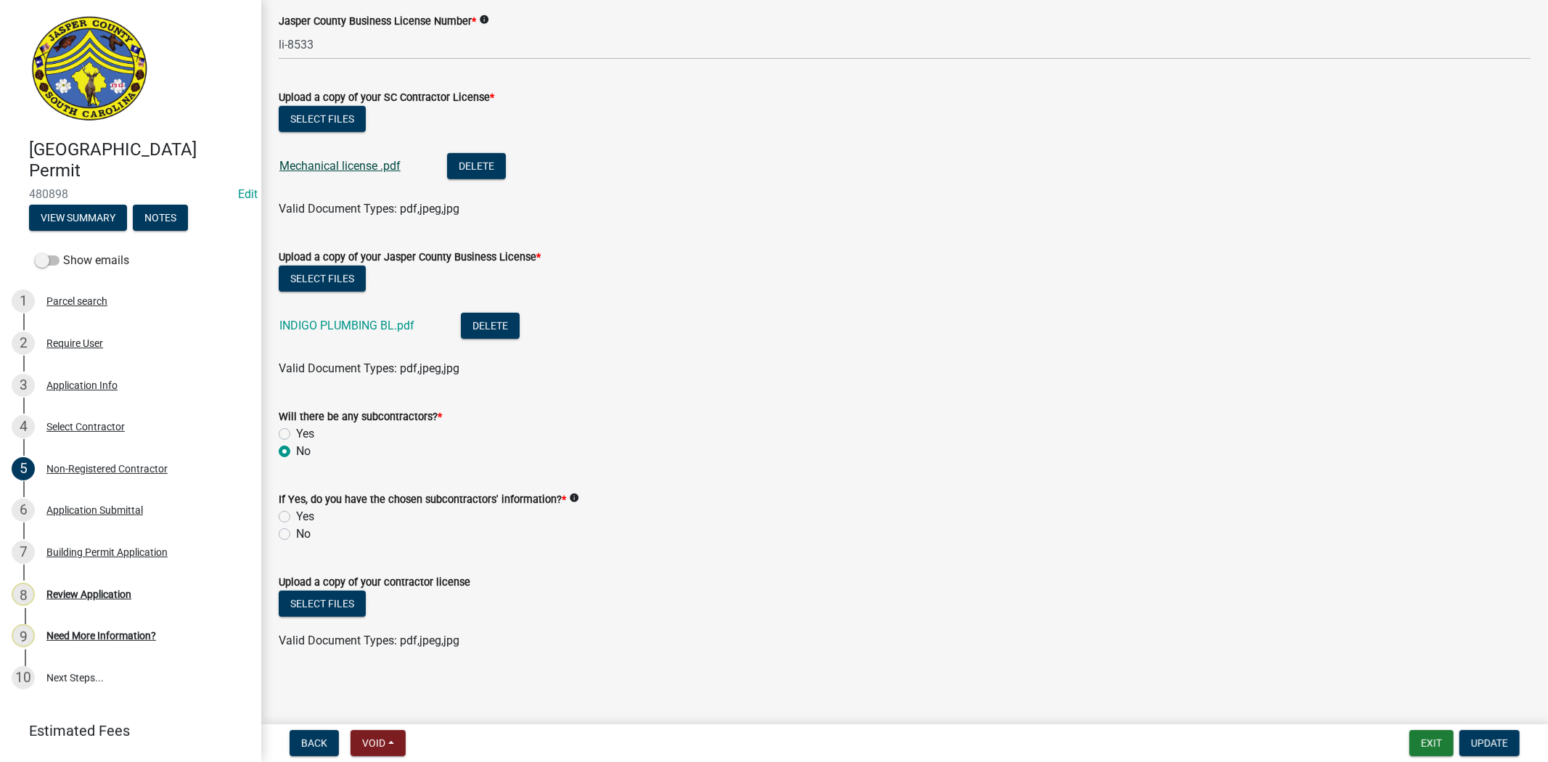
click at [381, 170] on link "Mechanical license .pdf" at bounding box center [339, 166] width 121 height 14
click at [337, 324] on link "INDIGO PLUMBING BL.pdf" at bounding box center [346, 326] width 135 height 14
click at [128, 512] on div "Application Submittal" at bounding box center [94, 510] width 97 height 10
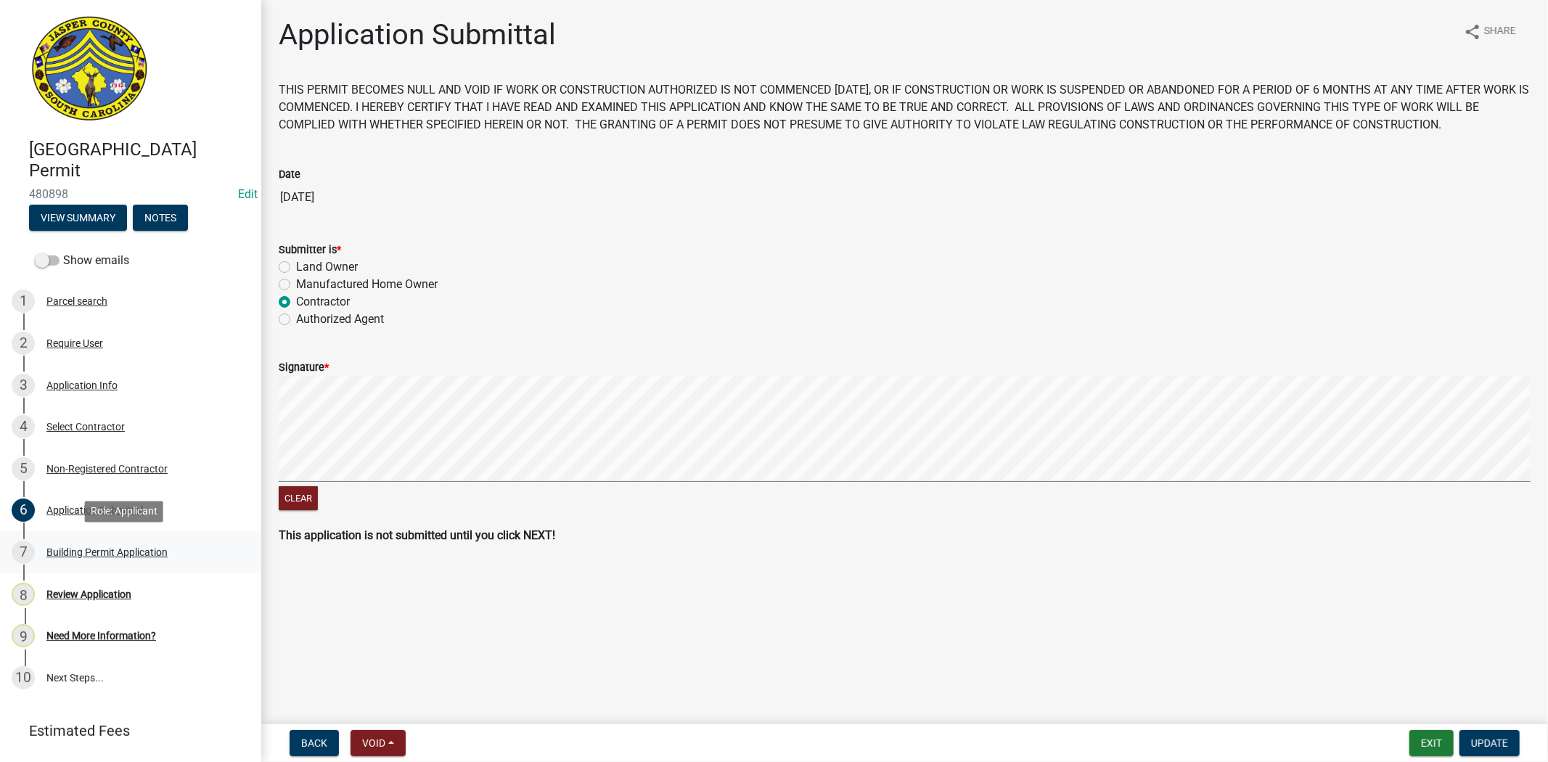
click at [134, 557] on div "7 Building Permit Application" at bounding box center [125, 552] width 226 height 23
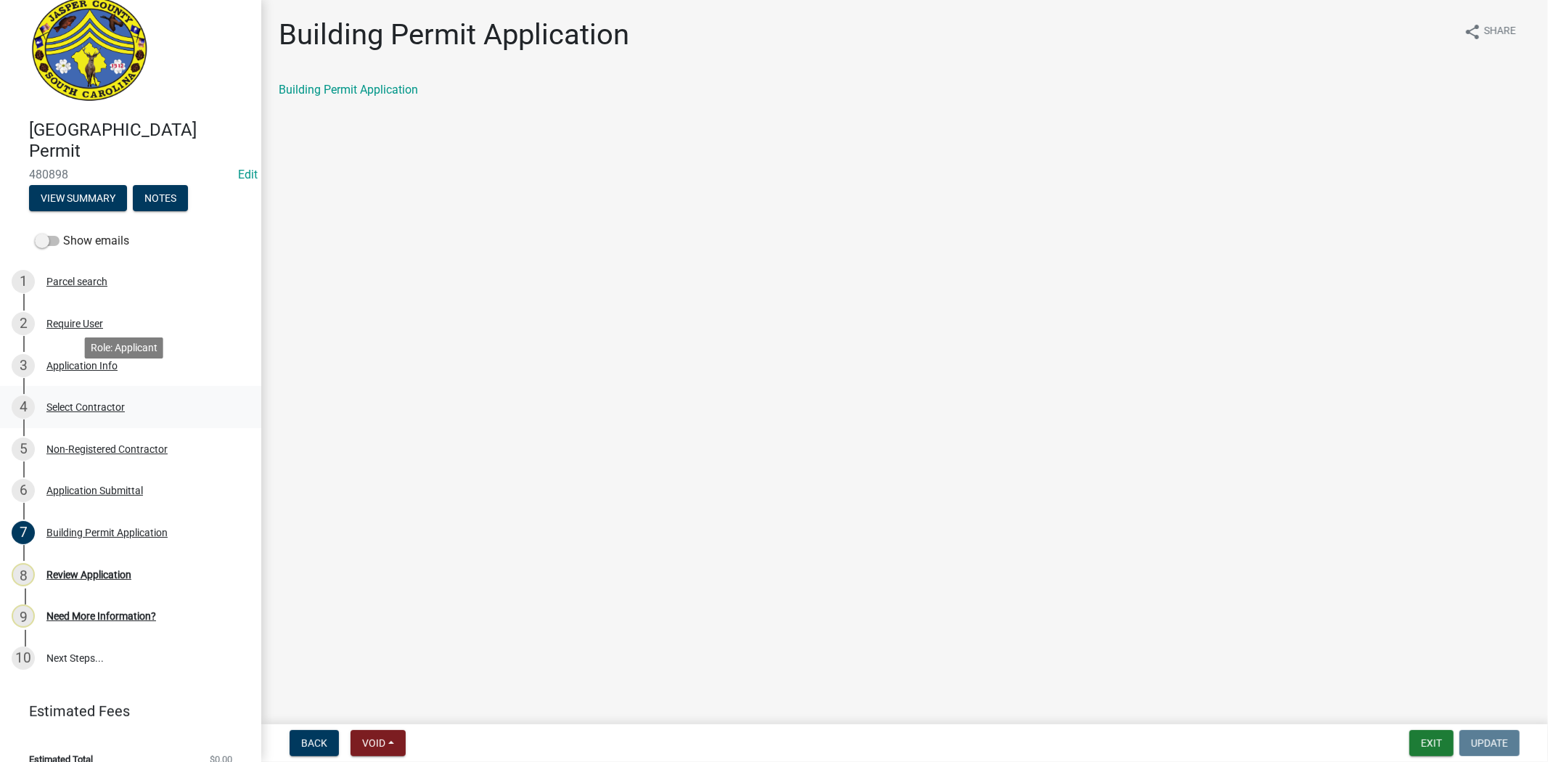
scroll to position [38, 0]
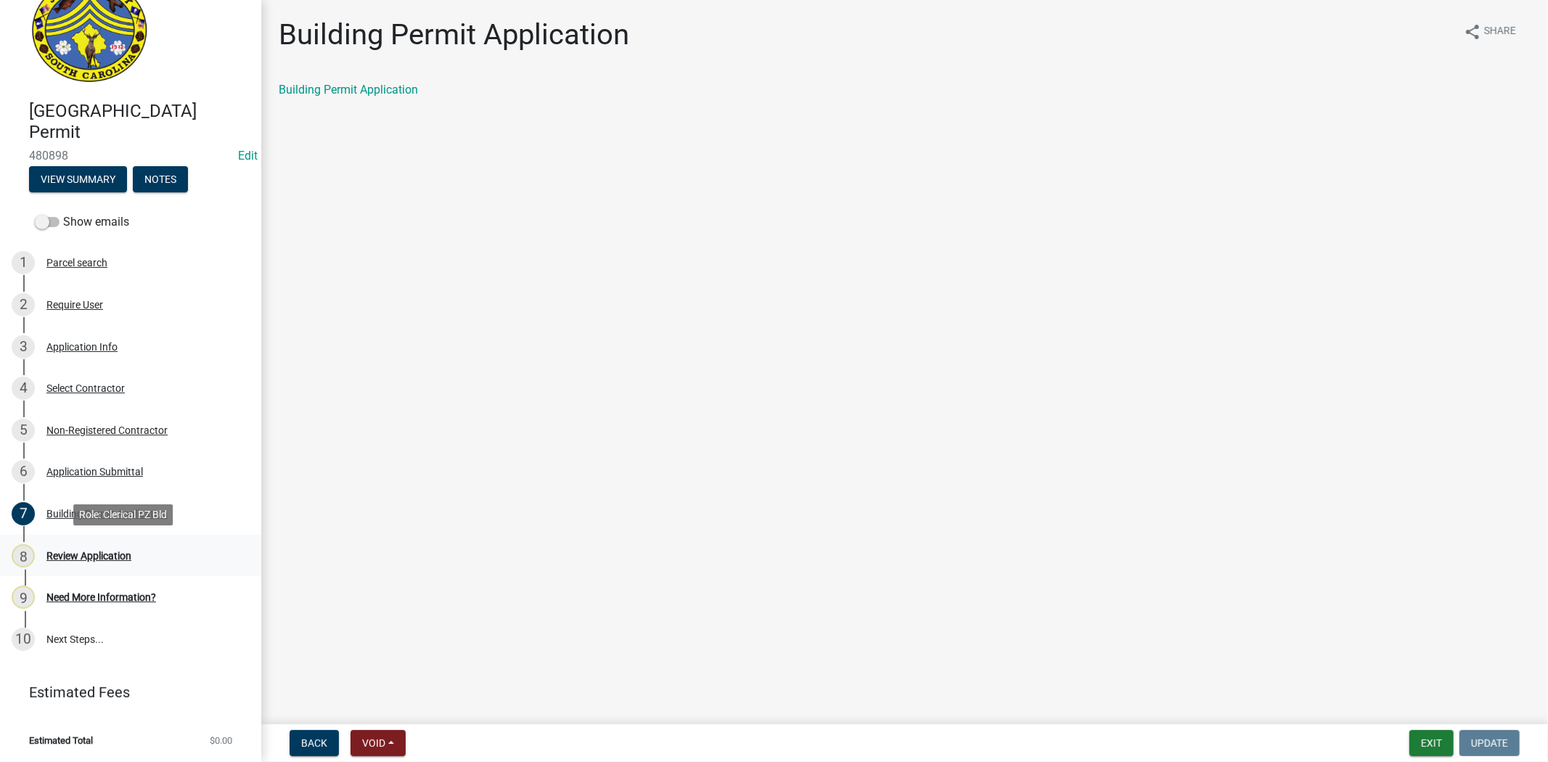
click at [112, 567] on link "8 Review Application" at bounding box center [130, 556] width 261 height 42
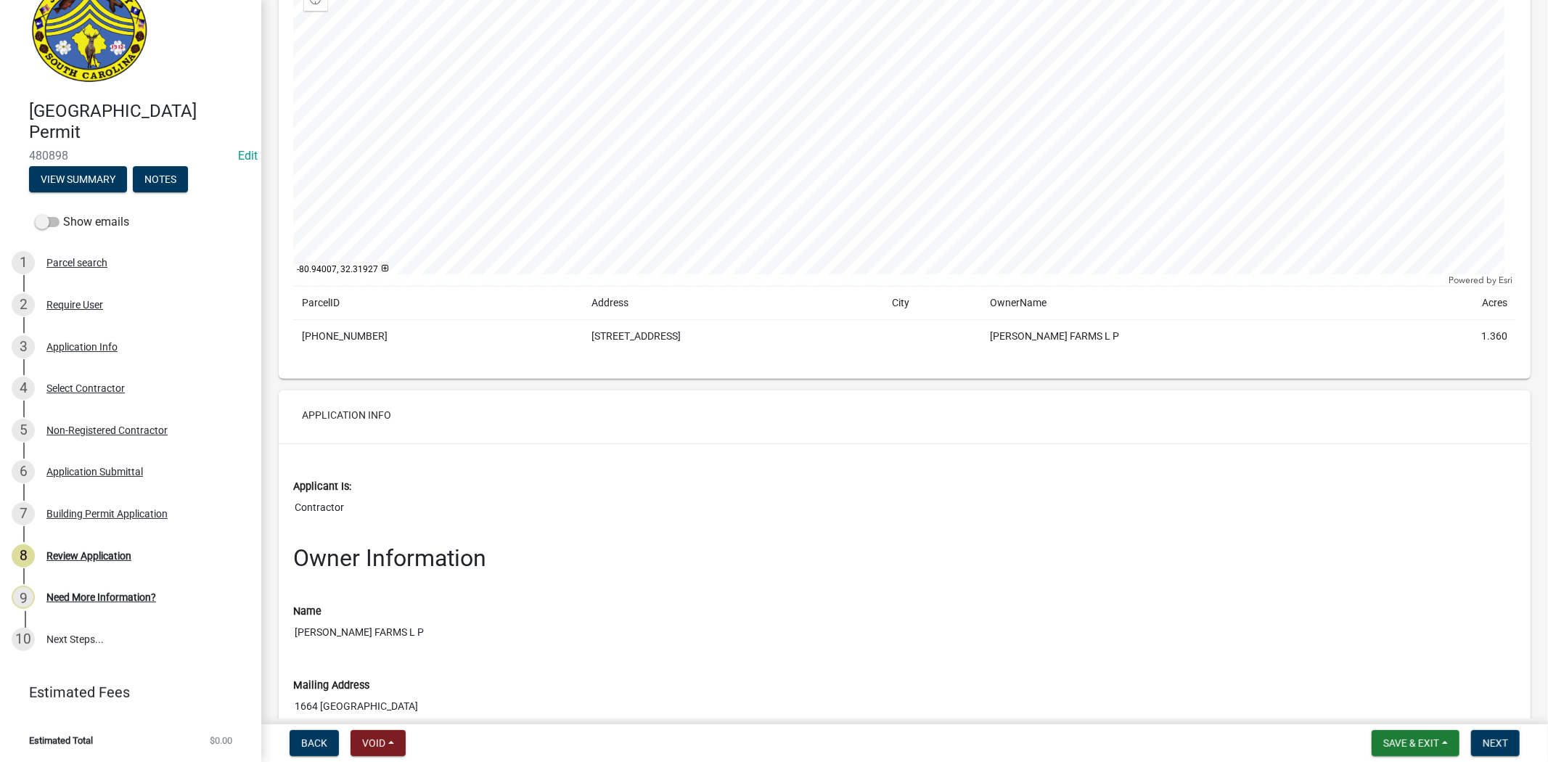
scroll to position [242, 0]
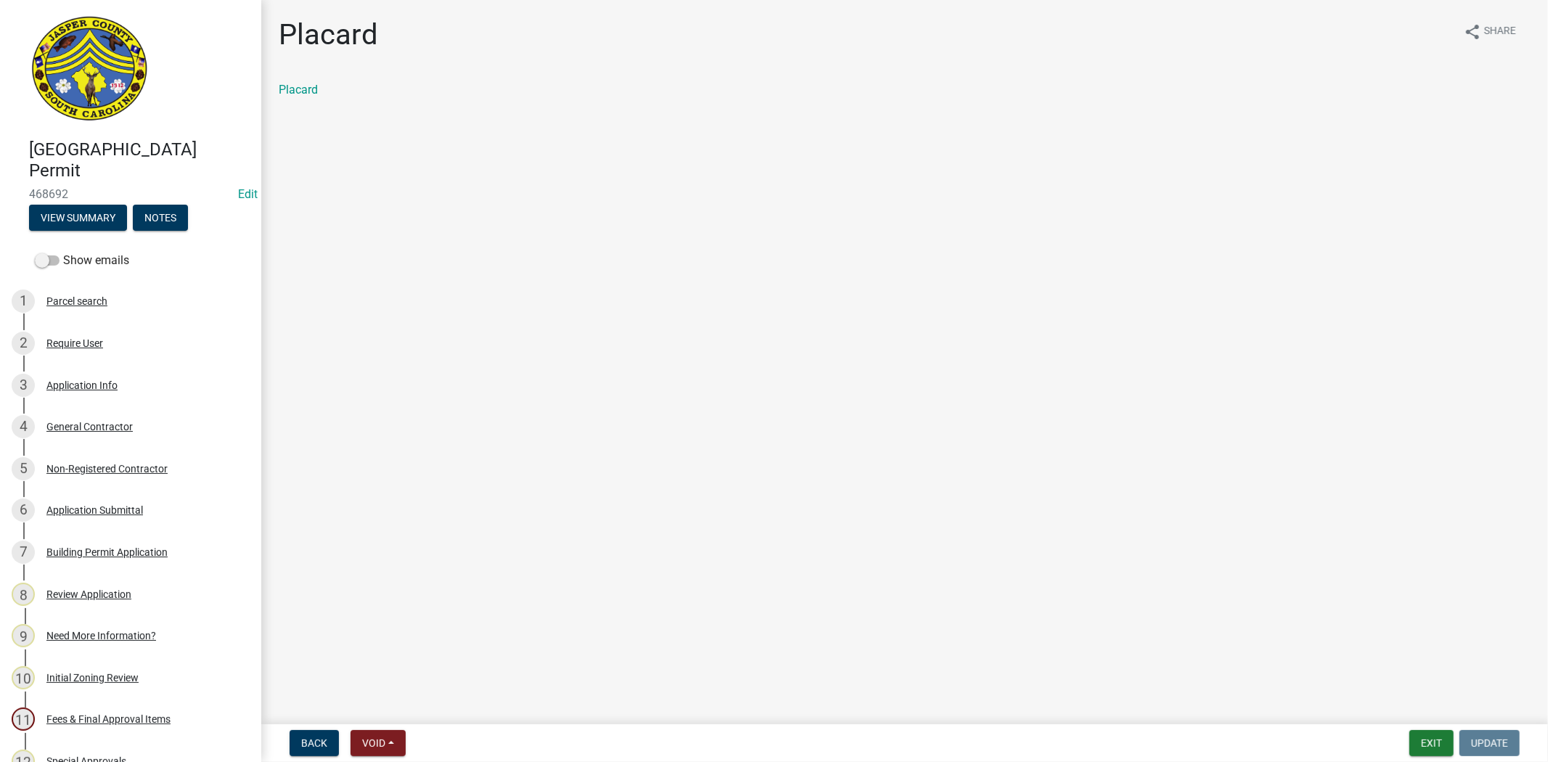
scroll to position [403, 0]
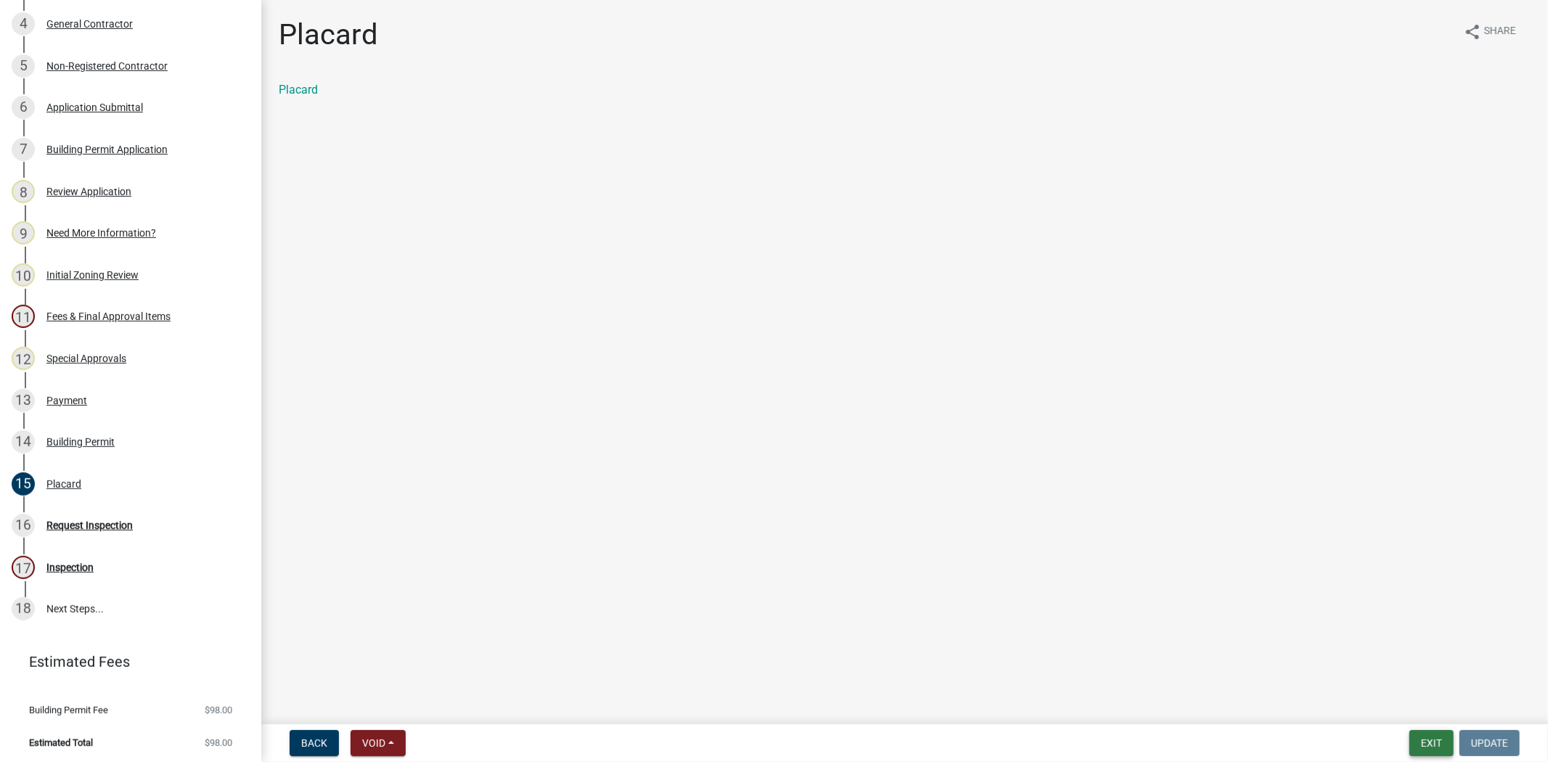
click at [1428, 745] on button "Exit" at bounding box center [1431, 743] width 44 height 26
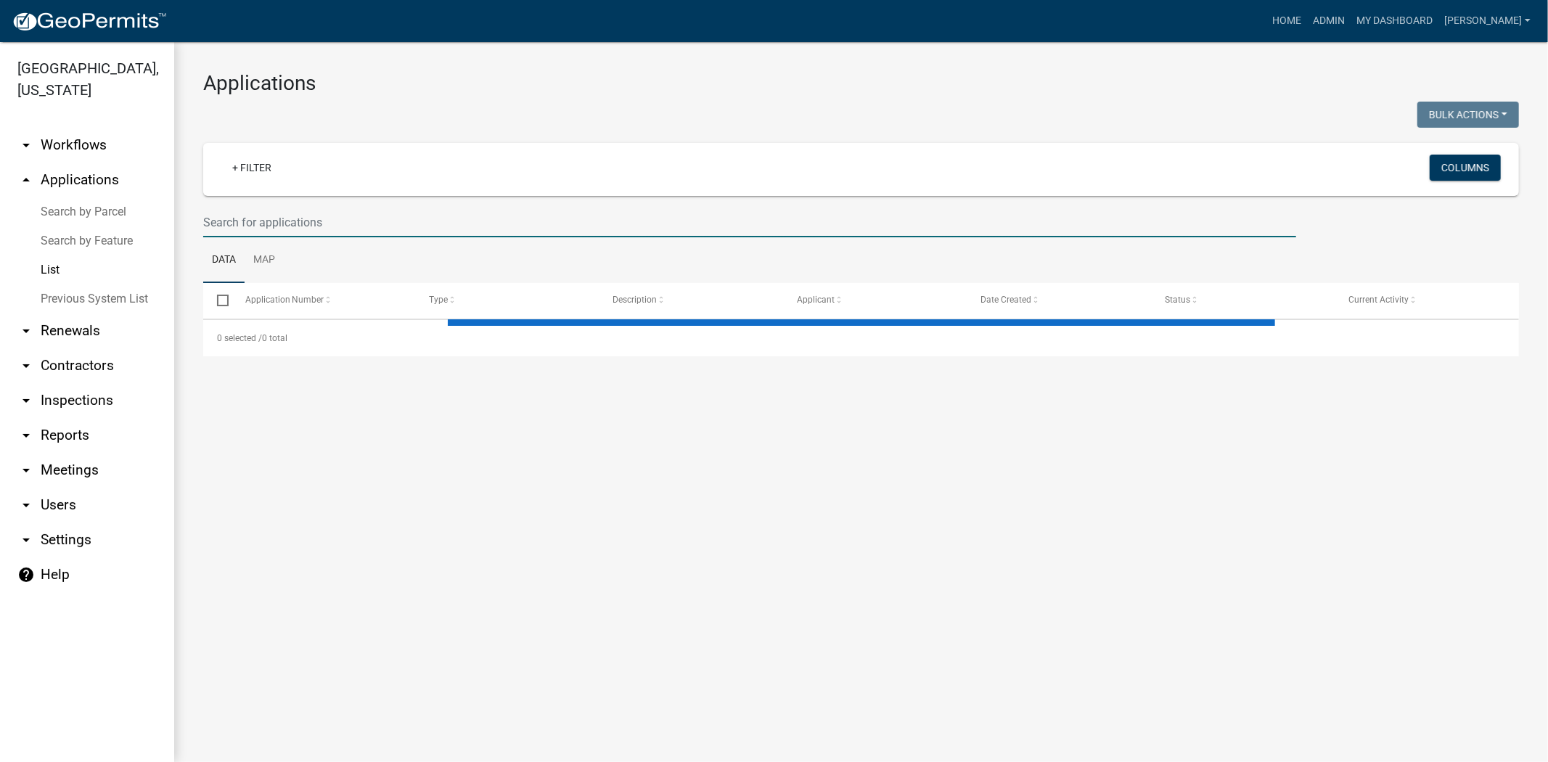
drag, startPoint x: 245, startPoint y: 221, endPoint x: 236, endPoint y: 222, distance: 8.8
click at [244, 219] on input "text" at bounding box center [749, 223] width 1093 height 30
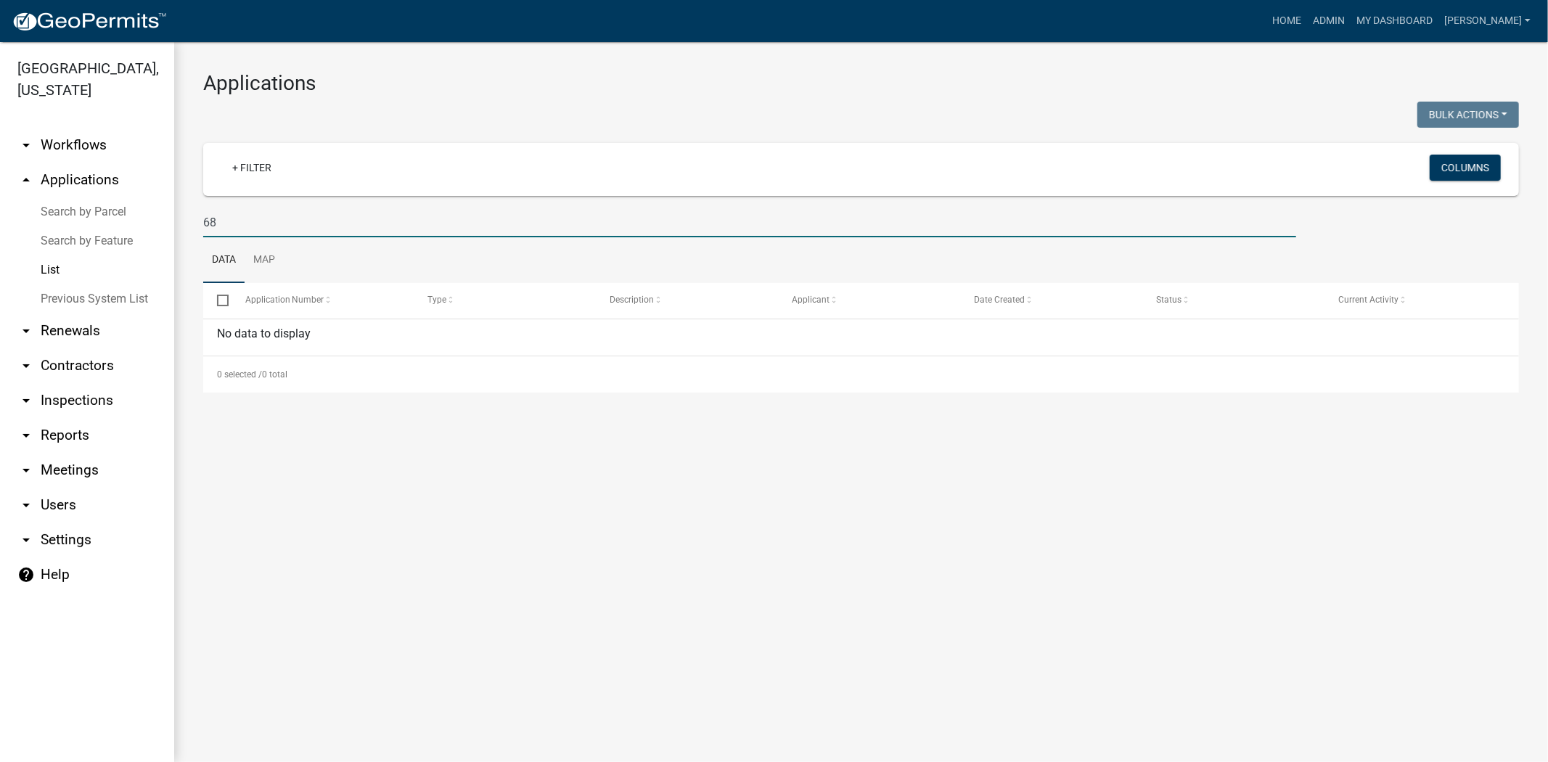
type input "6"
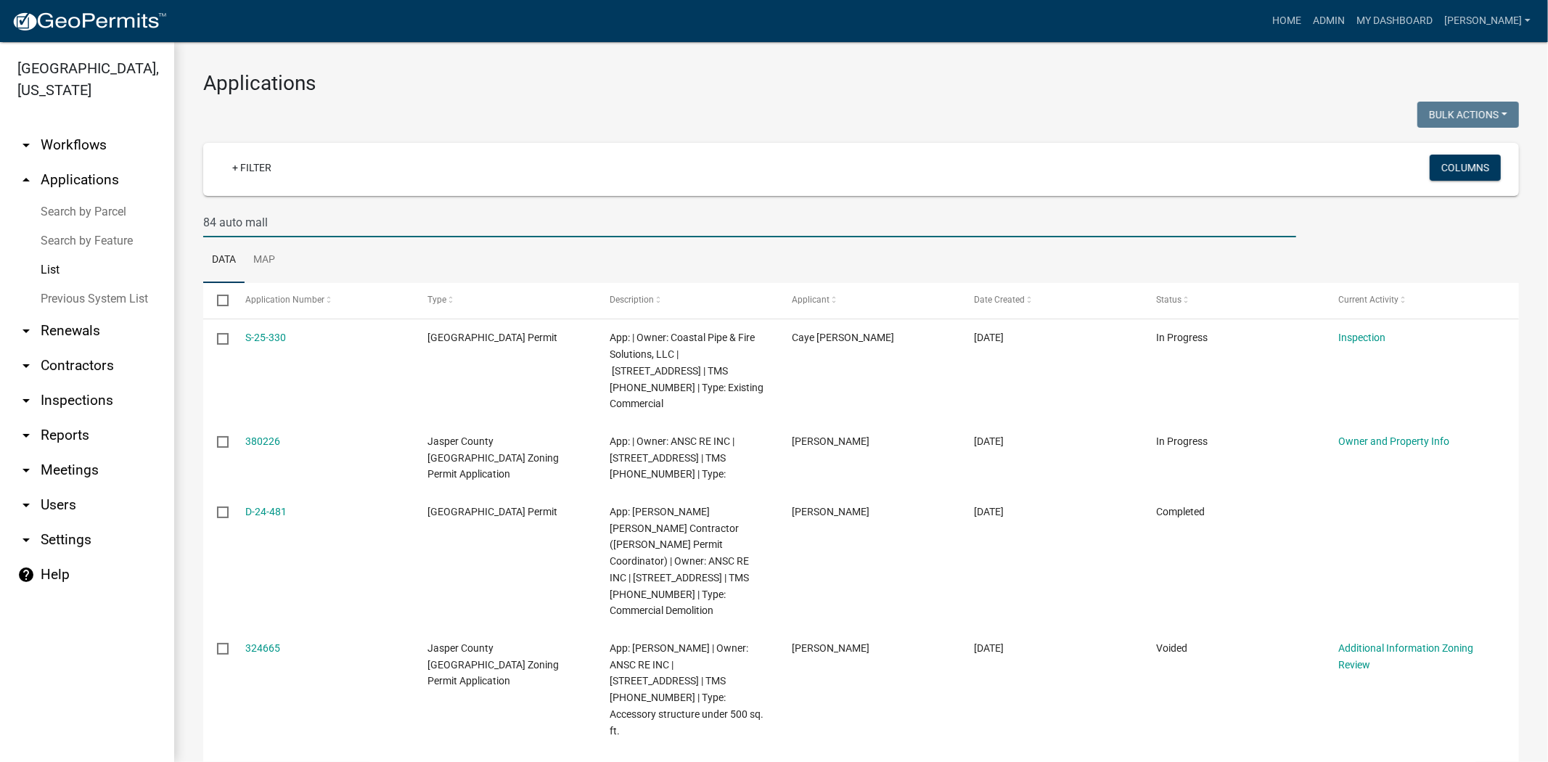
drag, startPoint x: 292, startPoint y: 216, endPoint x: 169, endPoint y: 220, distance: 122.7
click at [169, 220] on div "Jasper County, South Carolina arrow_drop_down Workflows List arrow_drop_up Appl…" at bounding box center [774, 402] width 1548 height 720
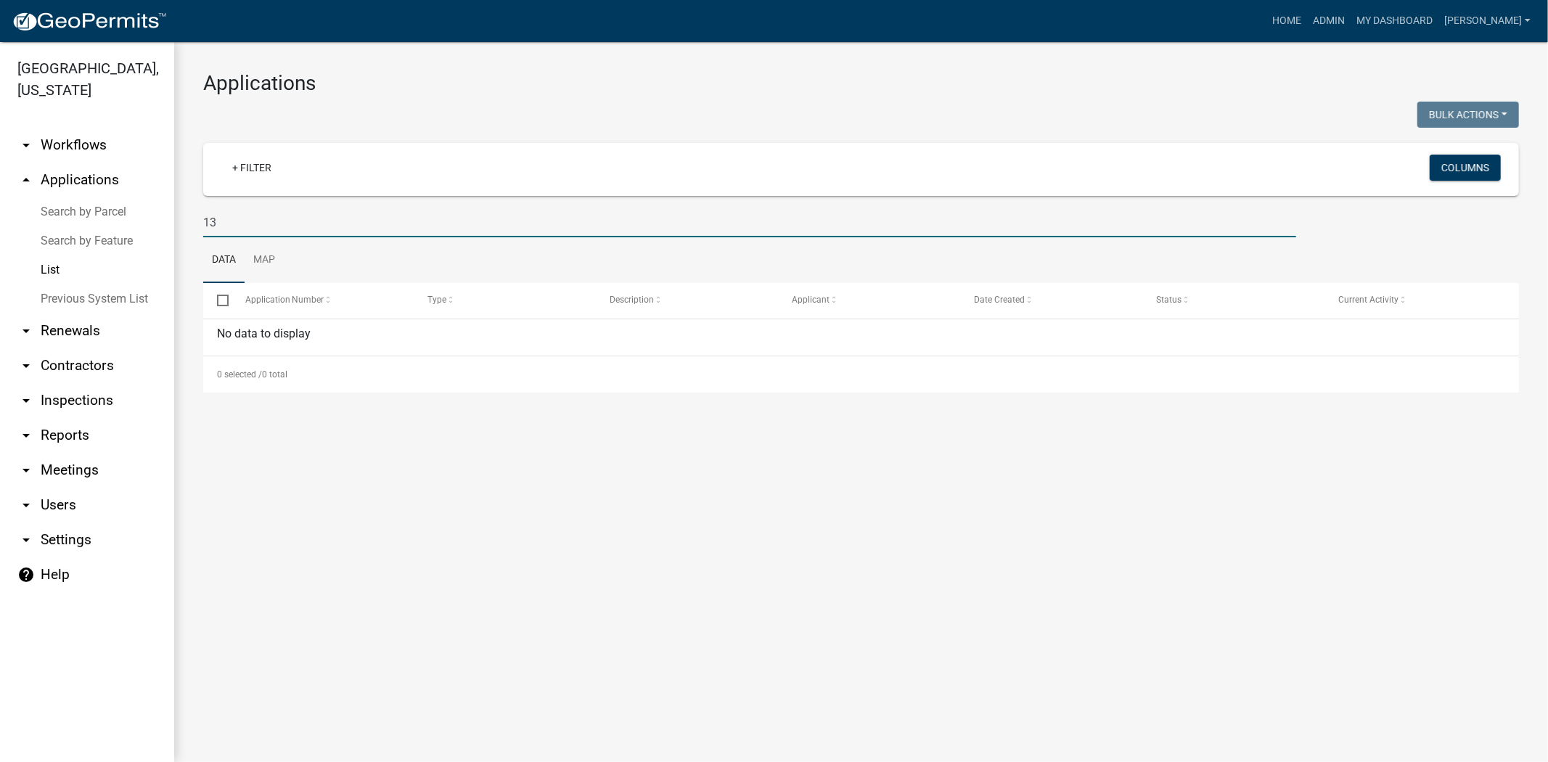
type input "1"
type input "3"
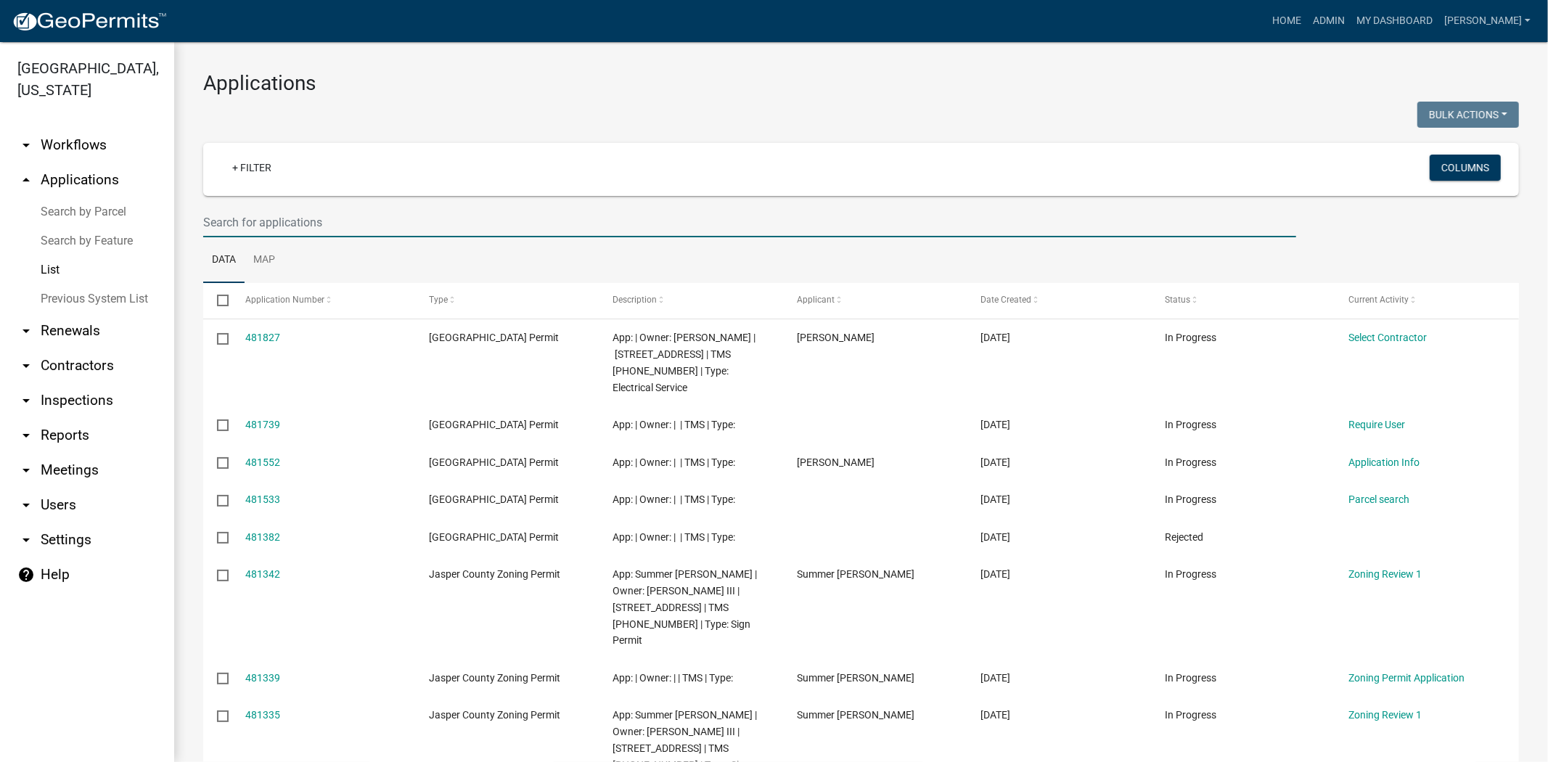
paste input "067-00-02-005"
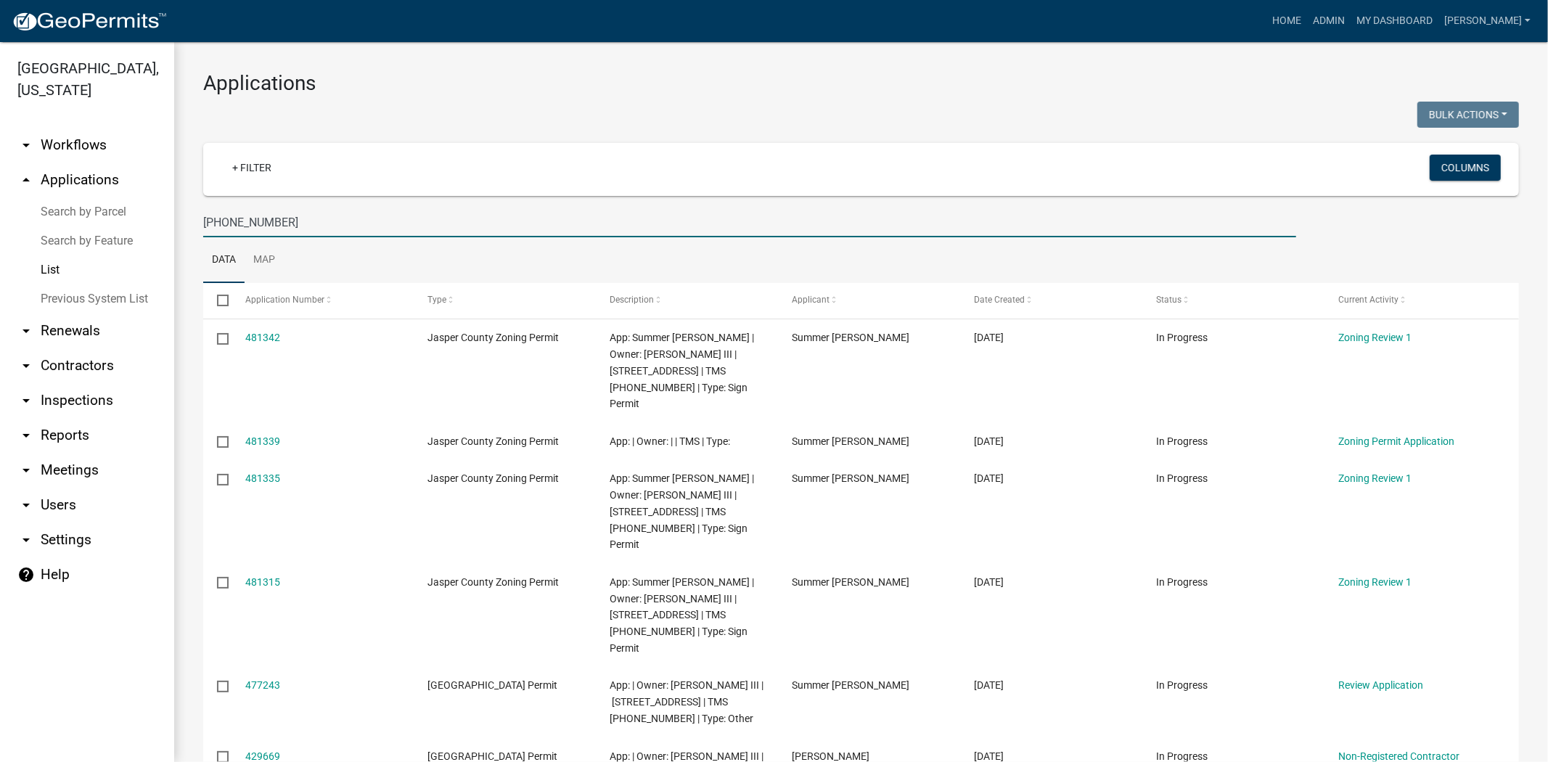
drag, startPoint x: 318, startPoint y: 216, endPoint x: 86, endPoint y: 179, distance: 235.2
click at [85, 202] on div "Jasper County, South Carolina arrow_drop_down Workflows List arrow_drop_up Appl…" at bounding box center [774, 402] width 1548 height 720
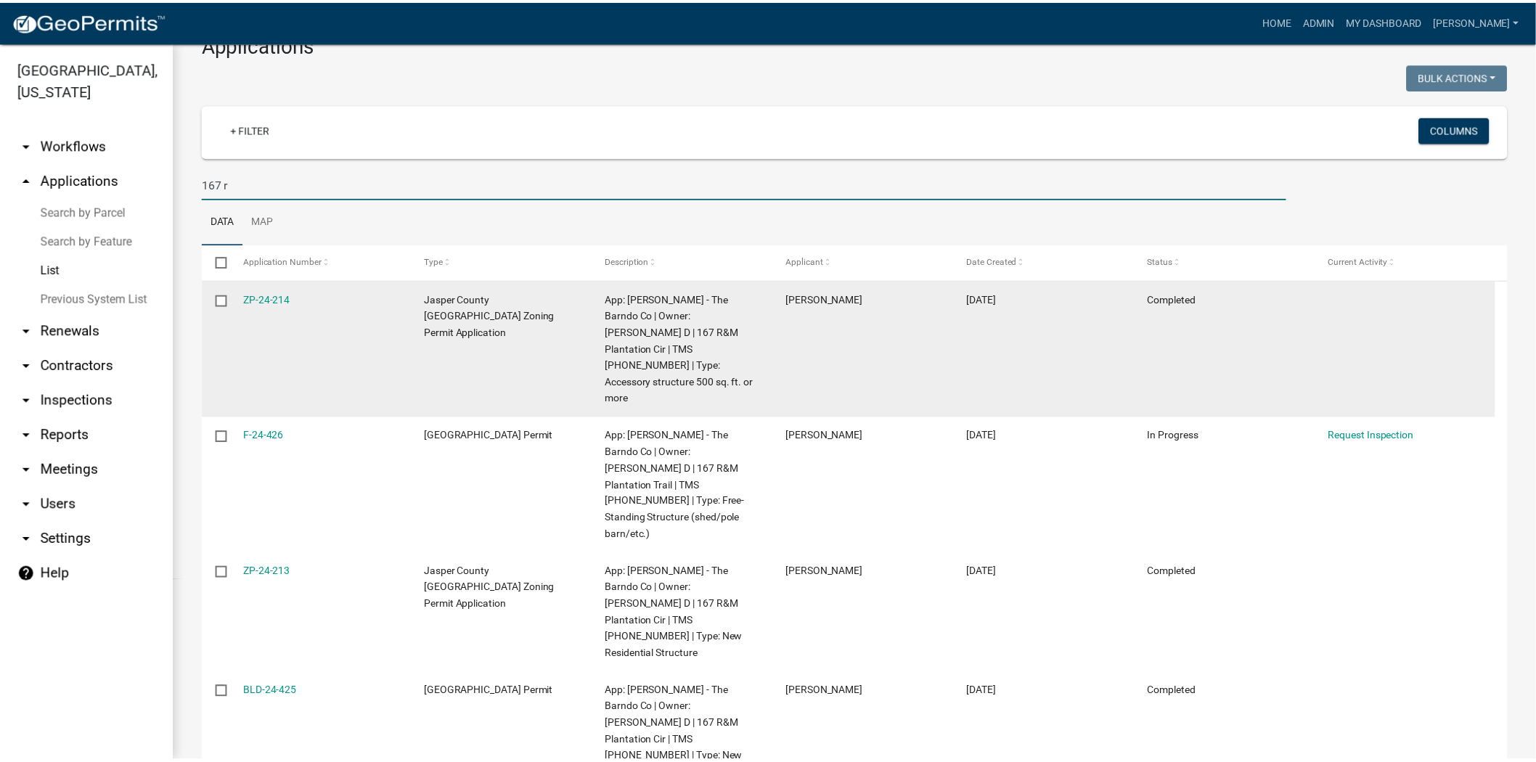
scroll to position [59, 0]
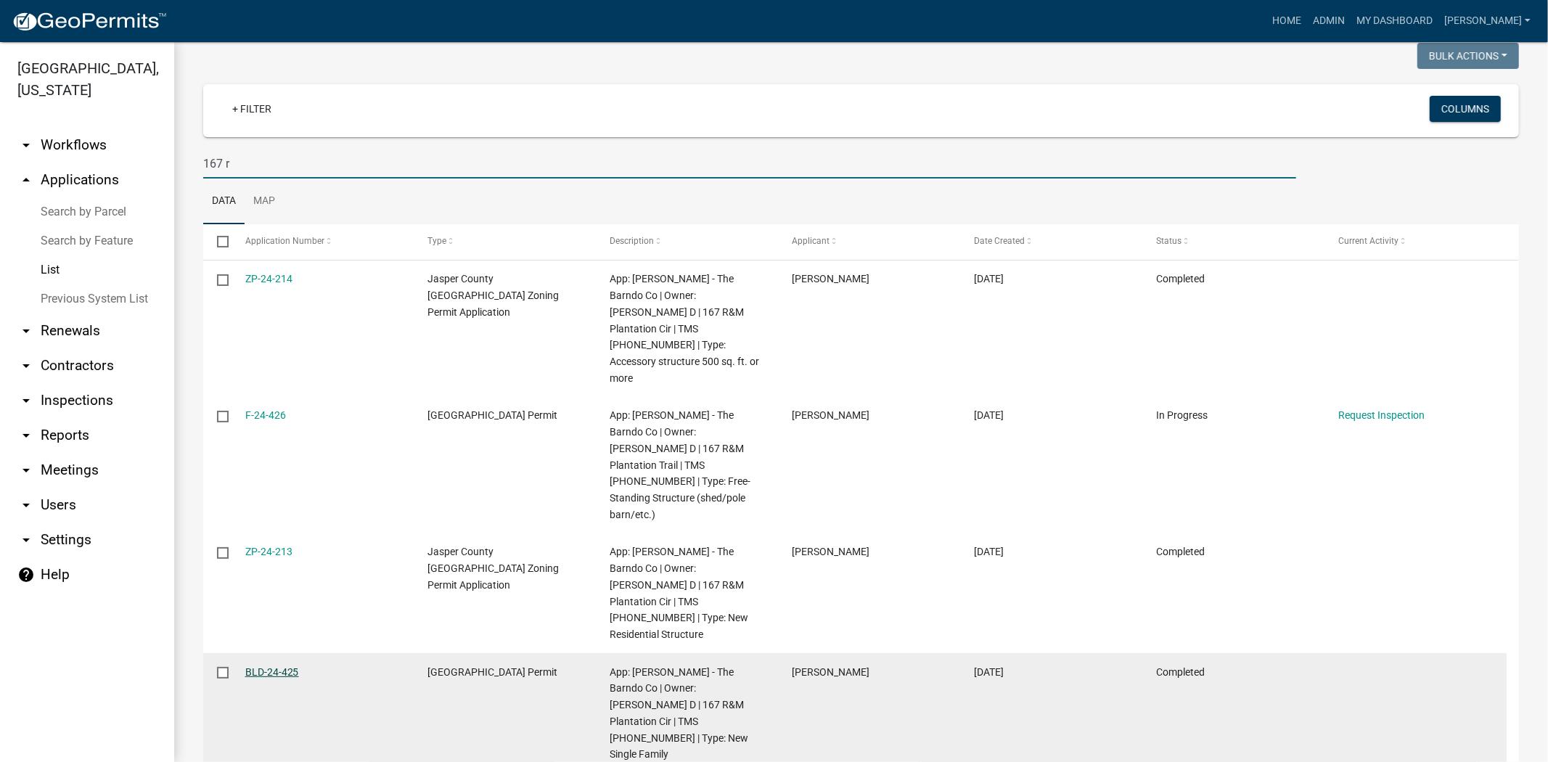
type input "167 r"
click at [278, 666] on link "BLD-24-425" at bounding box center [272, 672] width 54 height 12
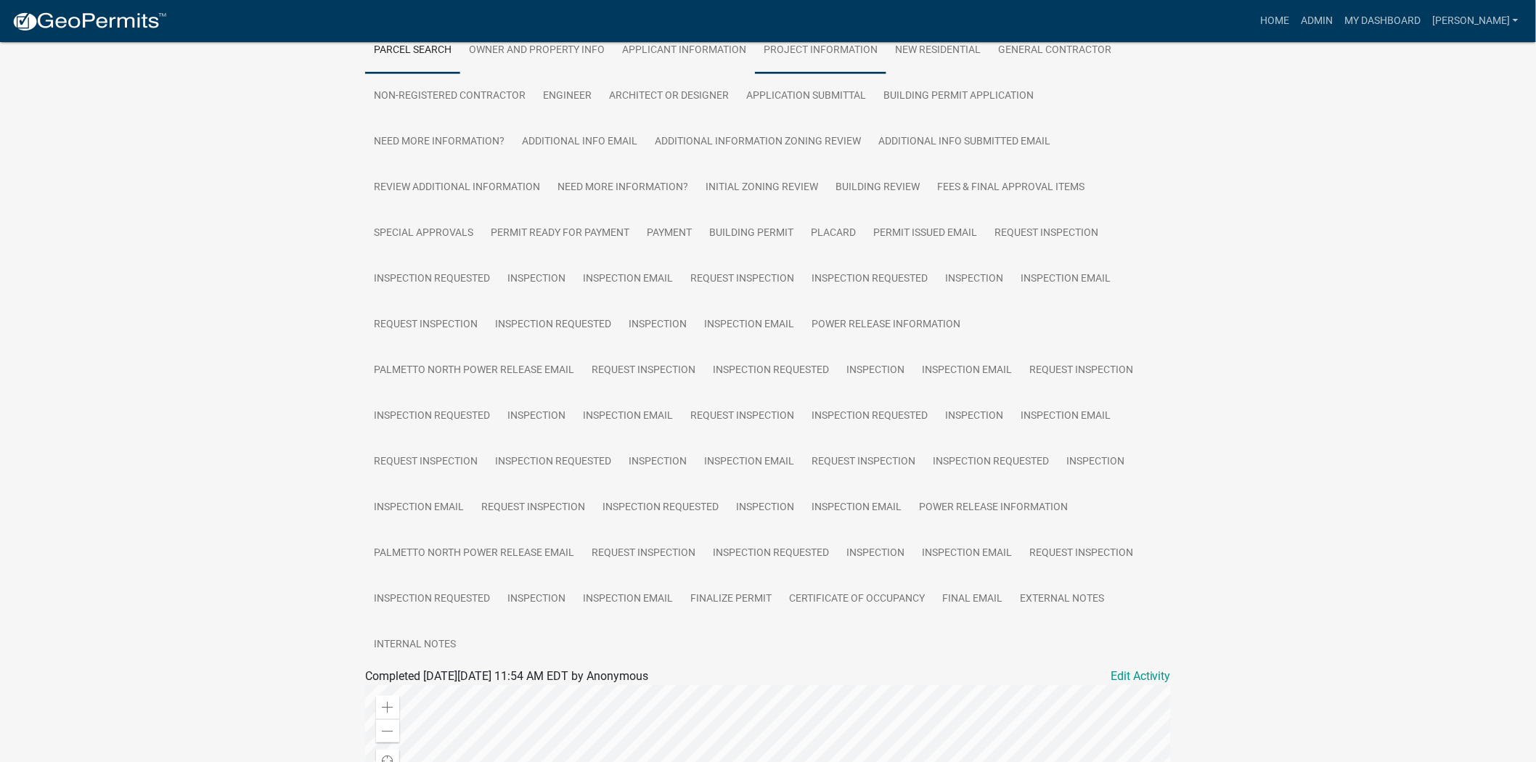
scroll to position [564, 0]
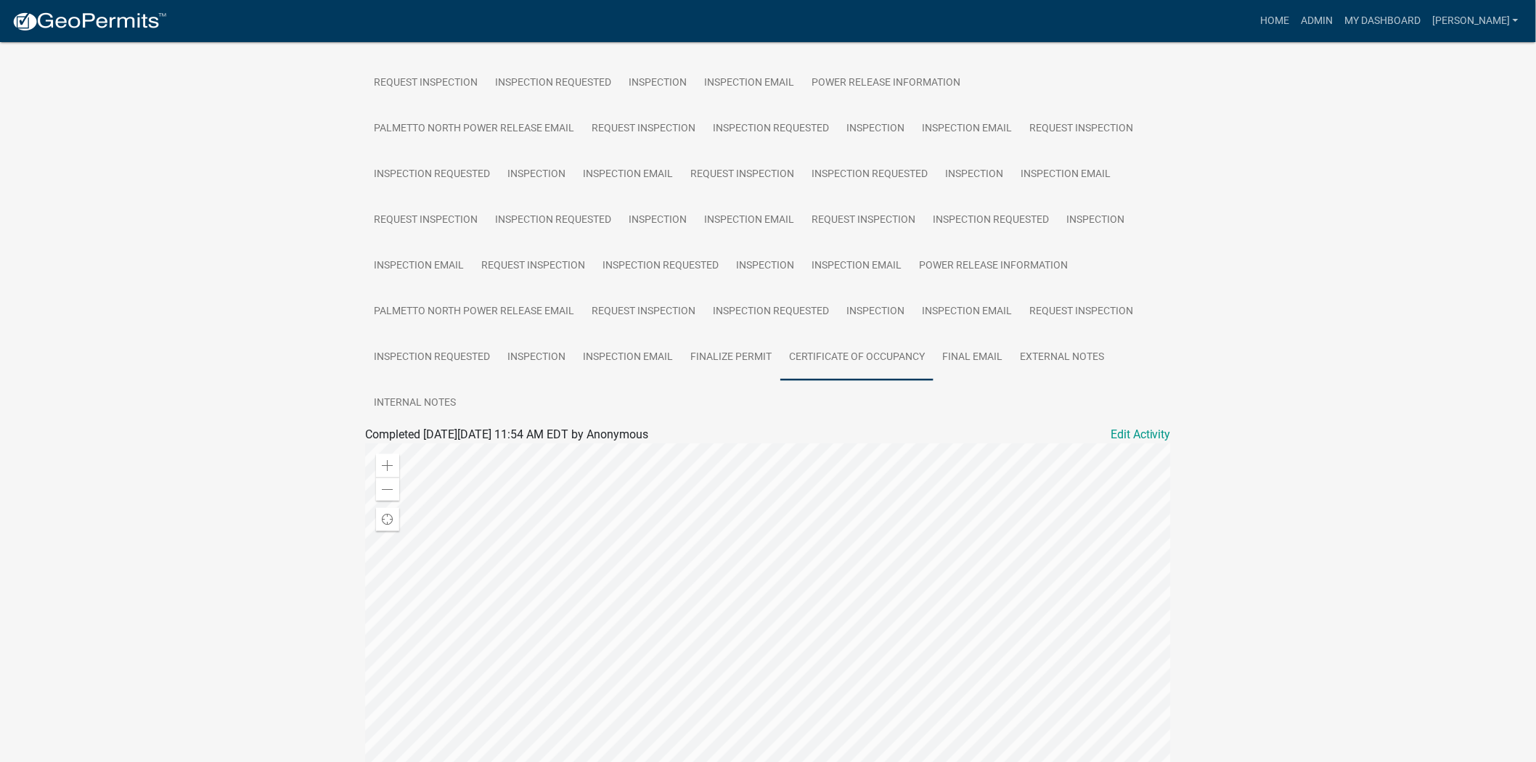
click at [832, 350] on link "Certificate of Occupancy" at bounding box center [856, 358] width 153 height 46
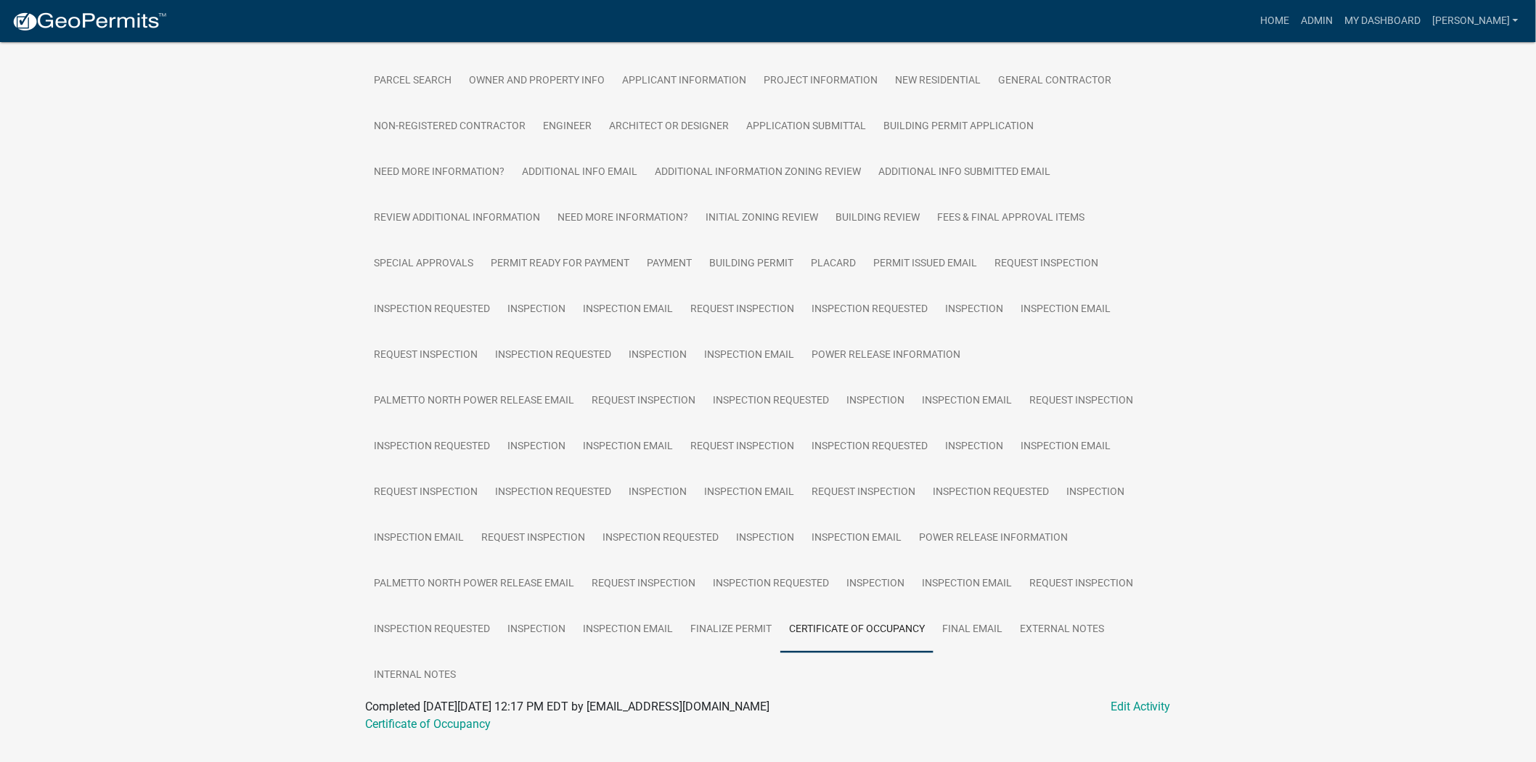
scroll to position [327, 0]
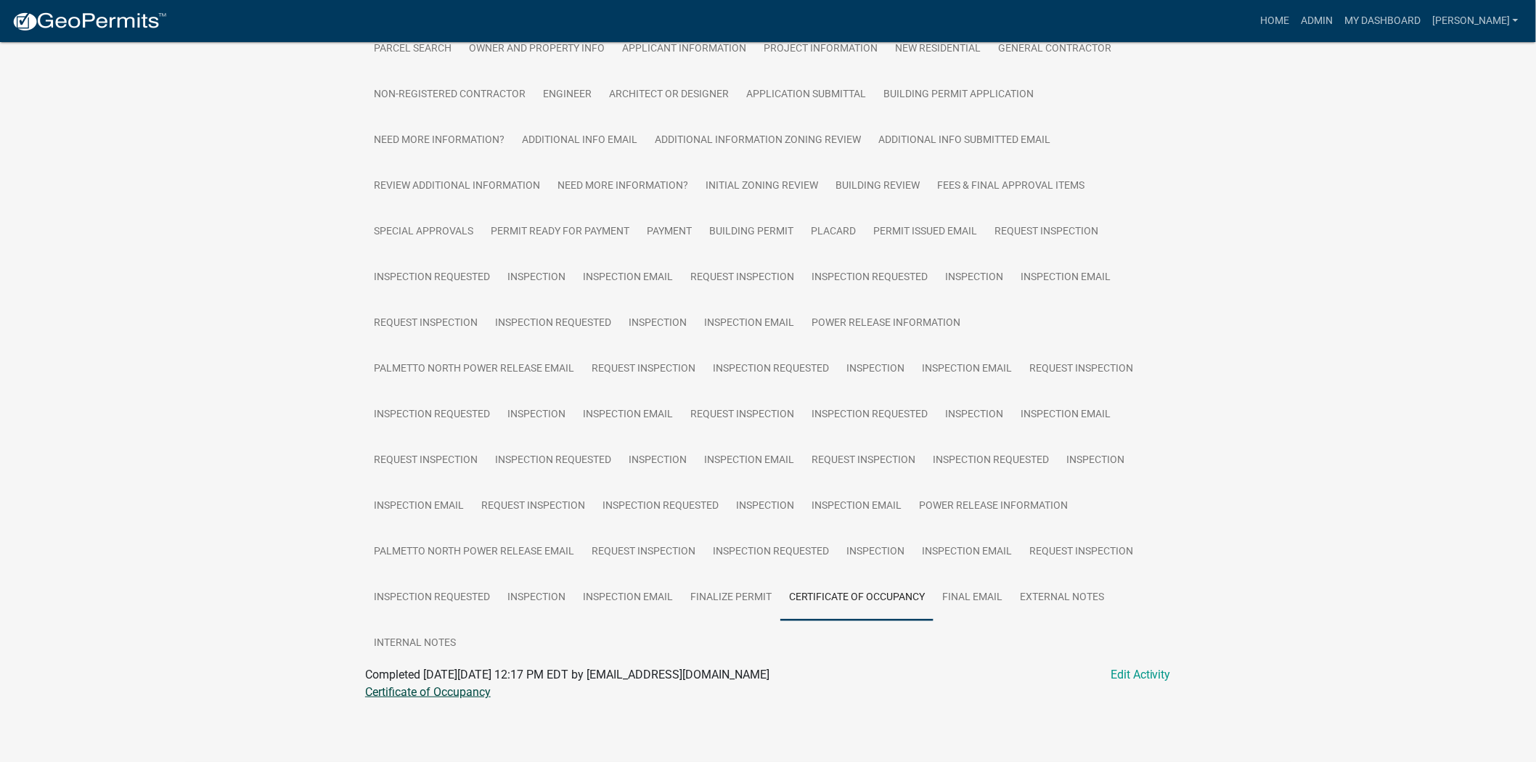
click at [459, 688] on link "Certificate of Occupancy" at bounding box center [428, 692] width 126 height 14
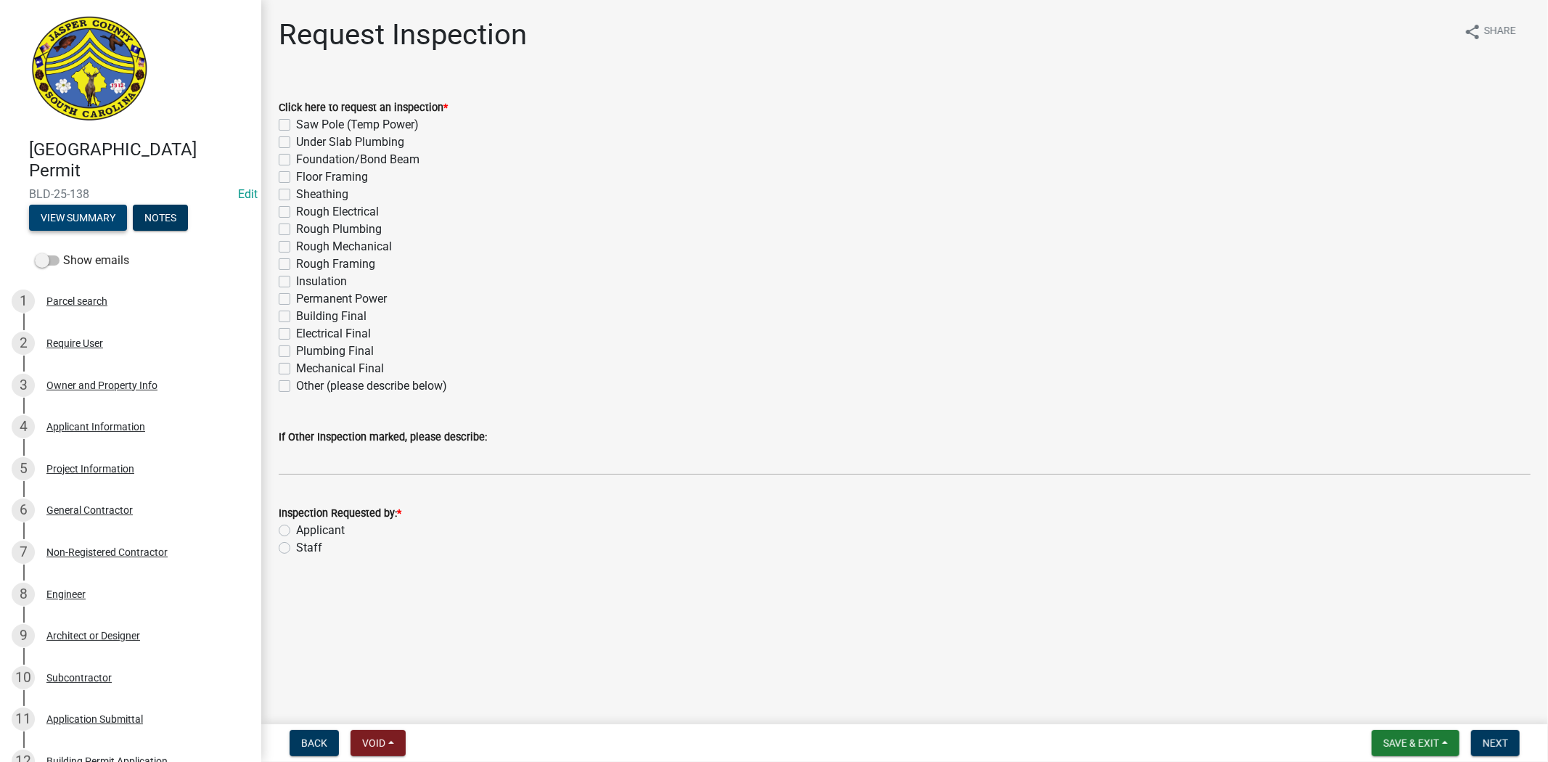
click at [105, 208] on button "View Summary" at bounding box center [78, 218] width 98 height 26
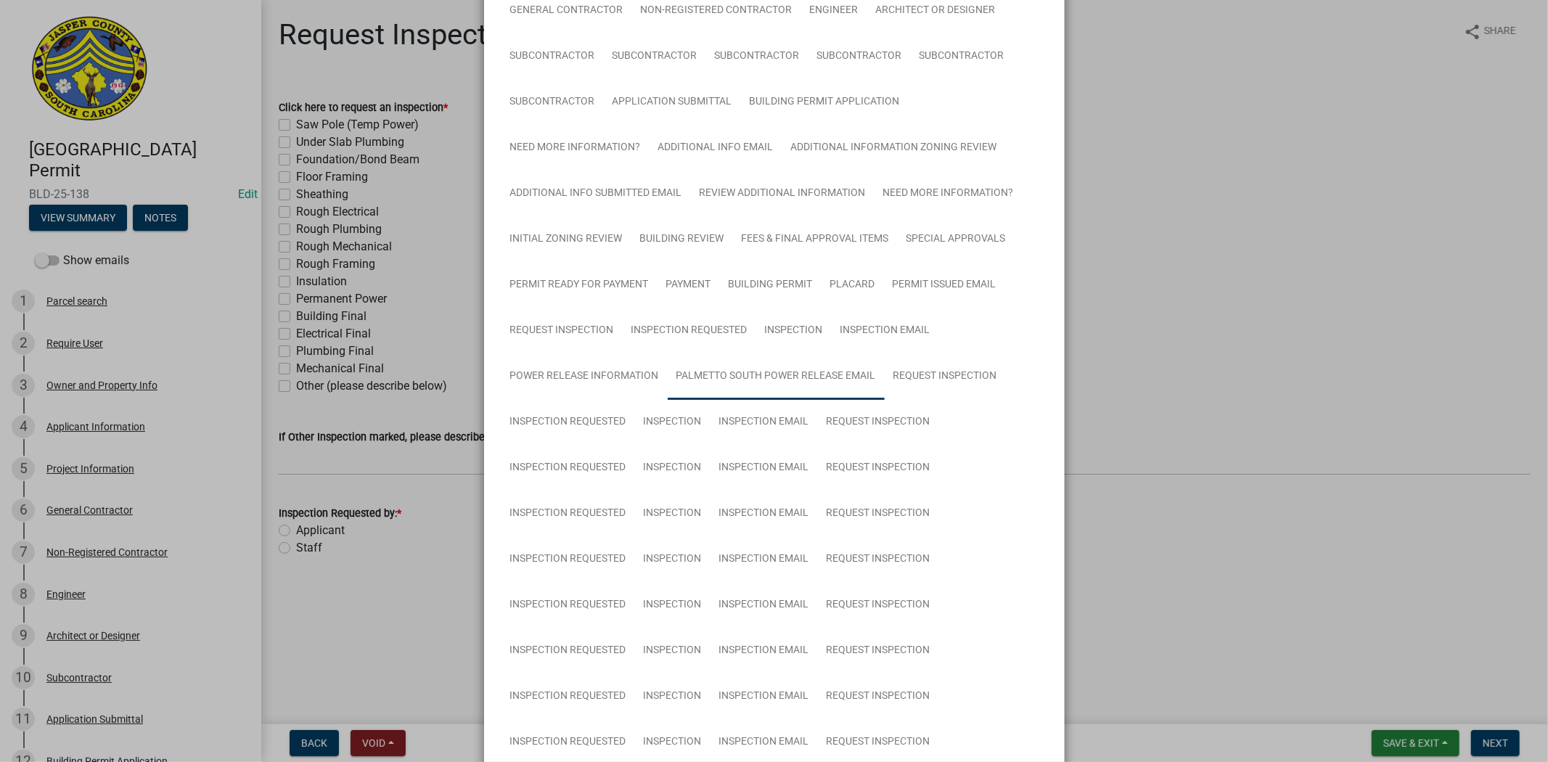
scroll to position [161, 0]
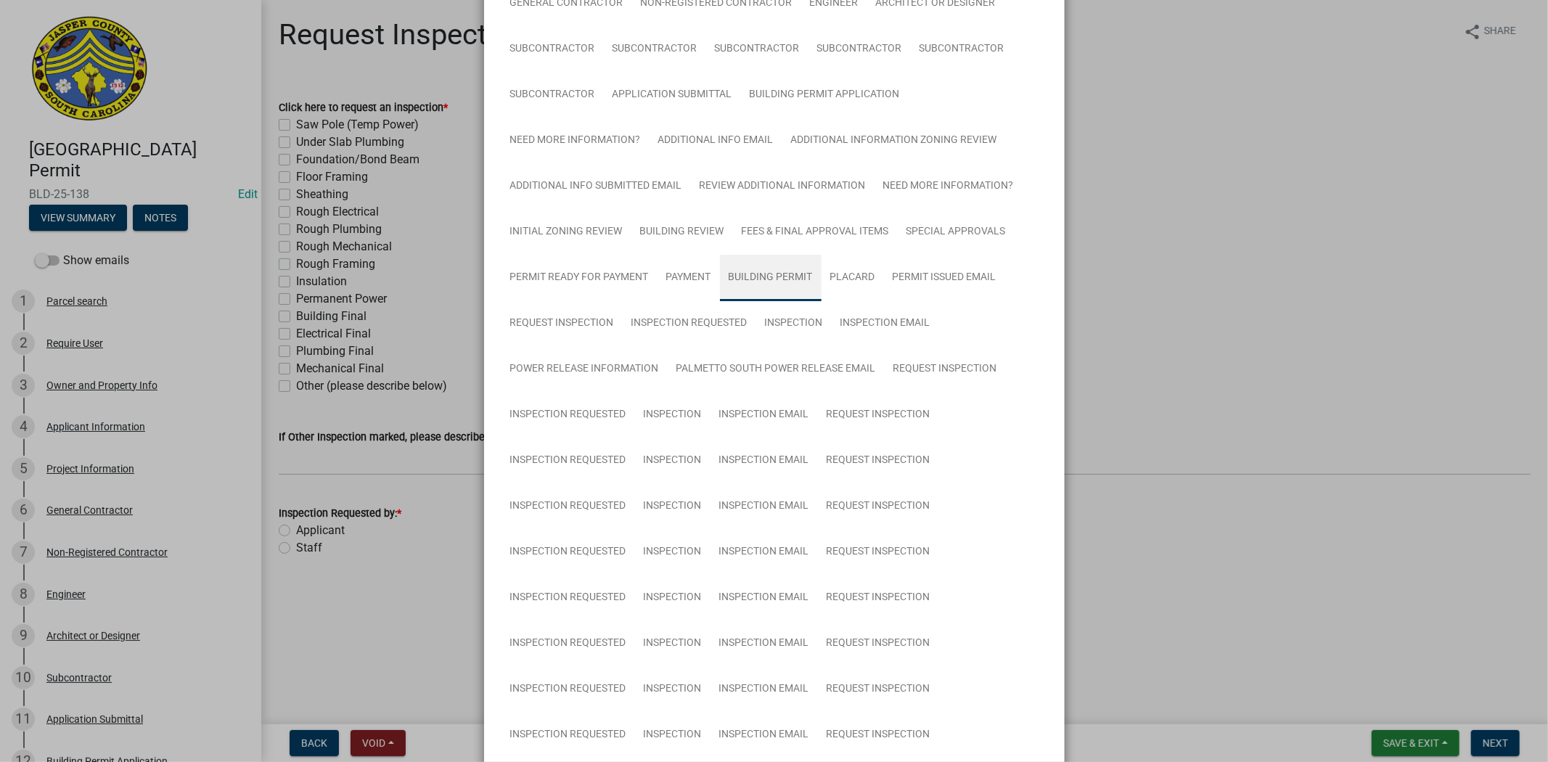
click at [779, 288] on link "Building Permit" at bounding box center [771, 278] width 102 height 46
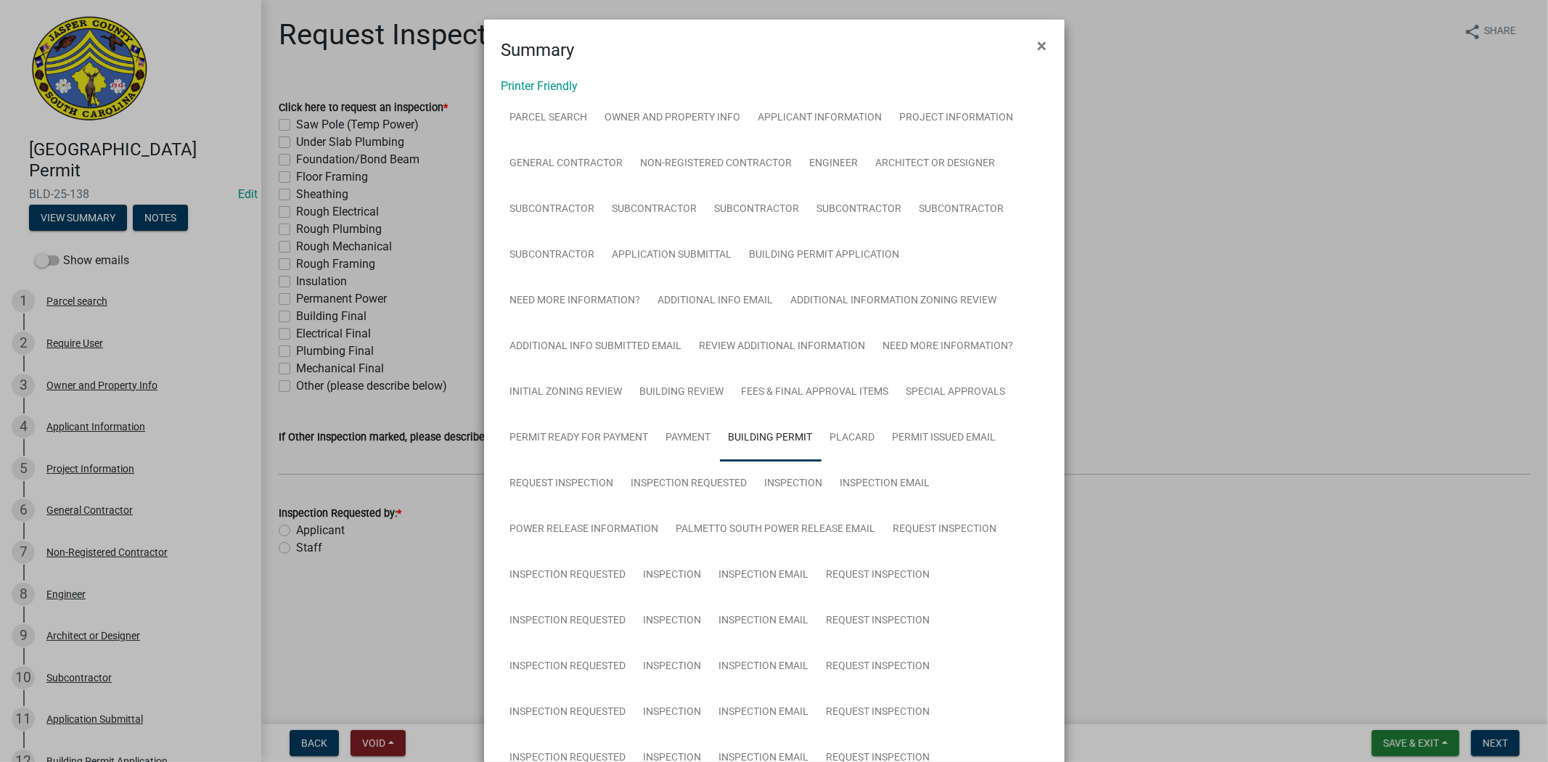
scroll to position [0, 0]
click at [547, 435] on link "Permit Ready for Payment" at bounding box center [579, 439] width 156 height 46
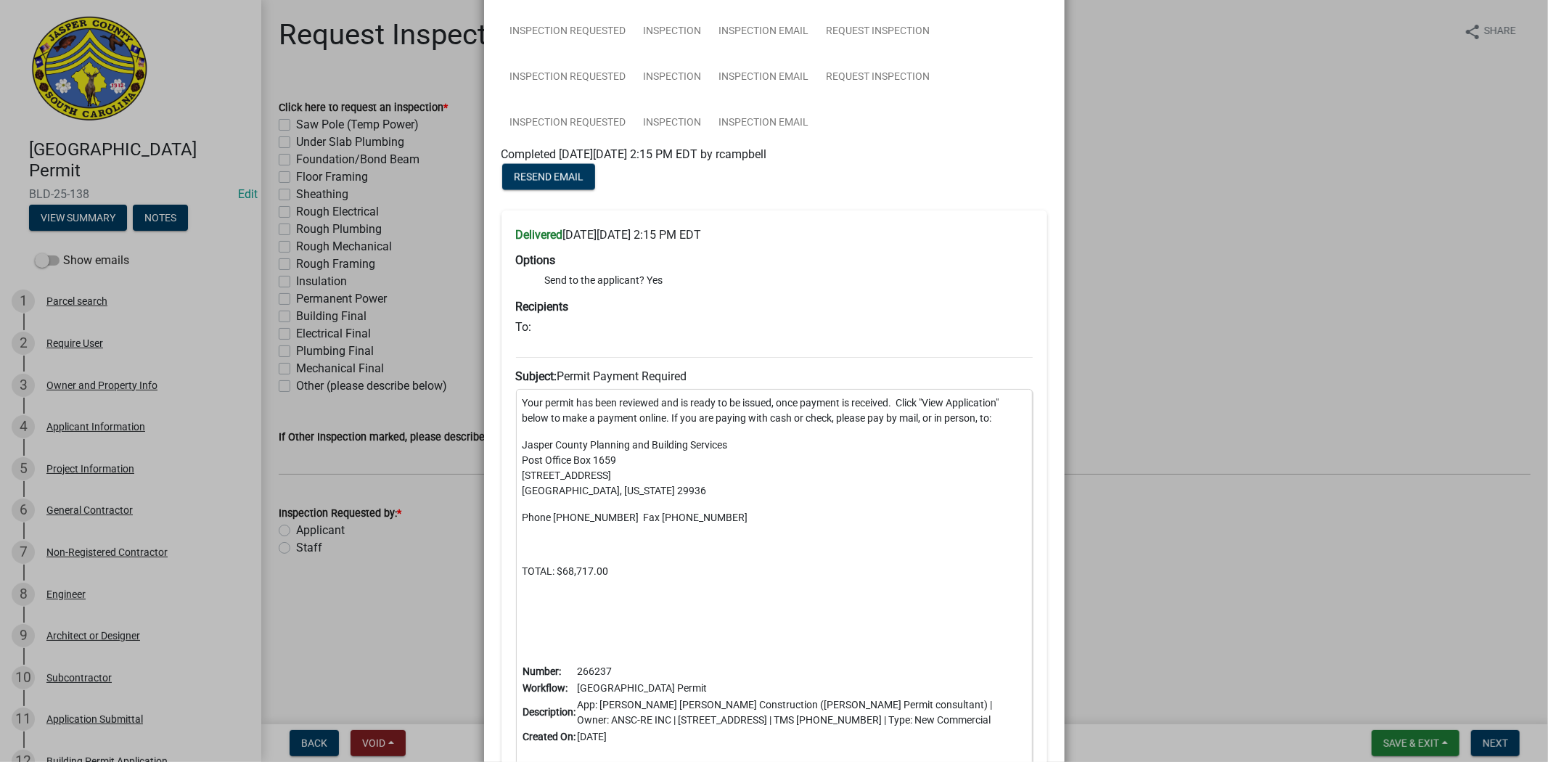
scroll to position [2592, 0]
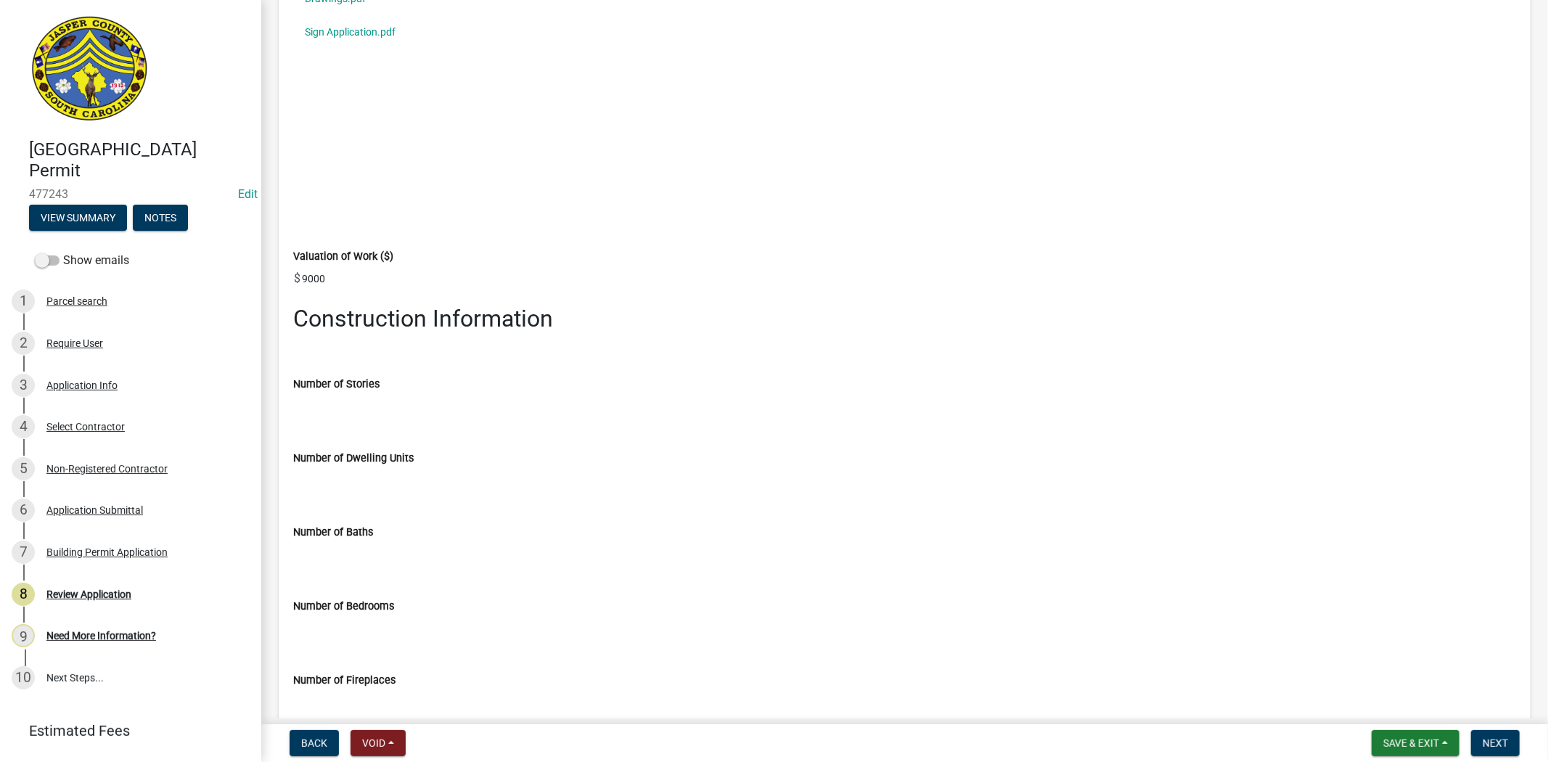
scroll to position [2419, 0]
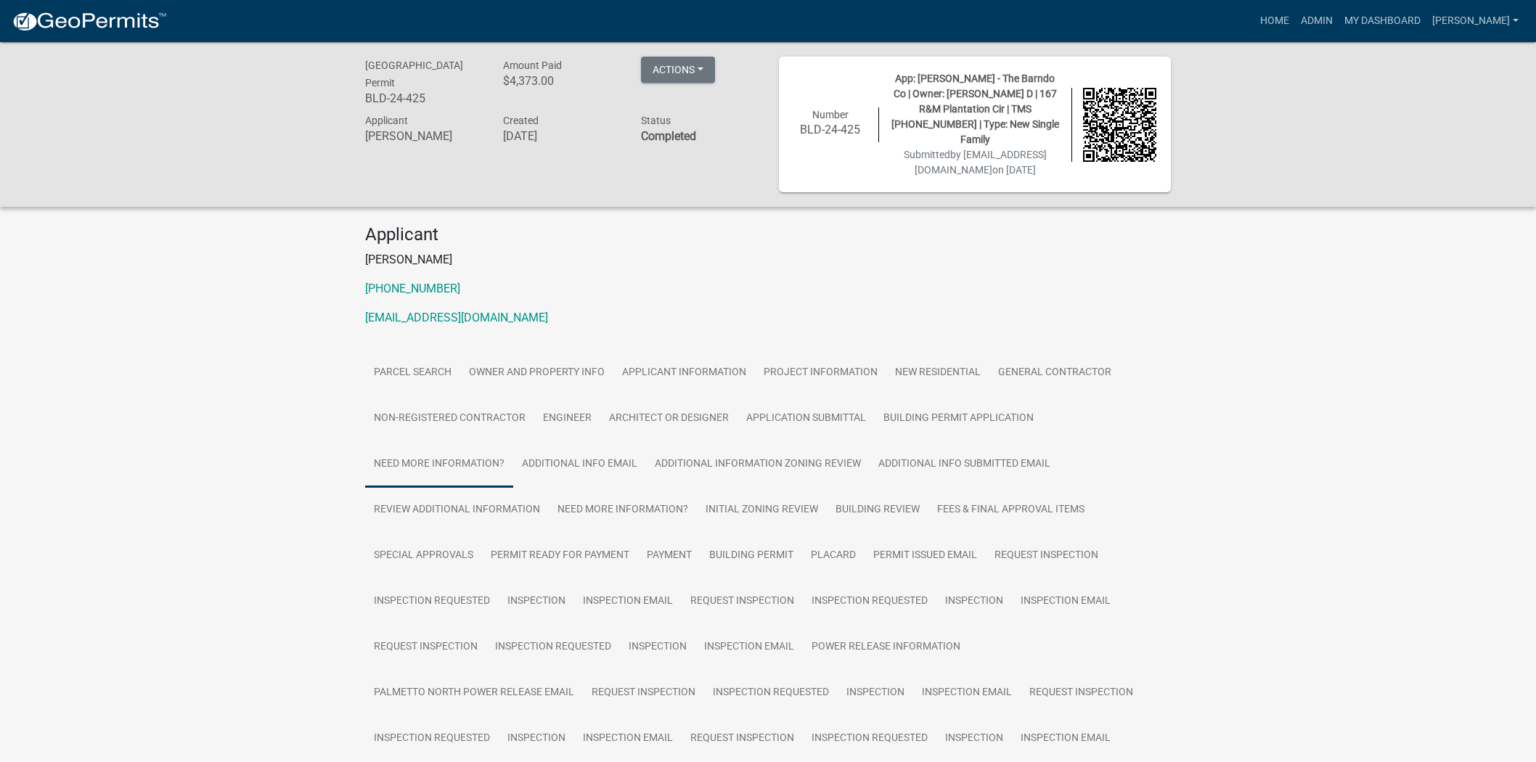
scroll to position [327, 0]
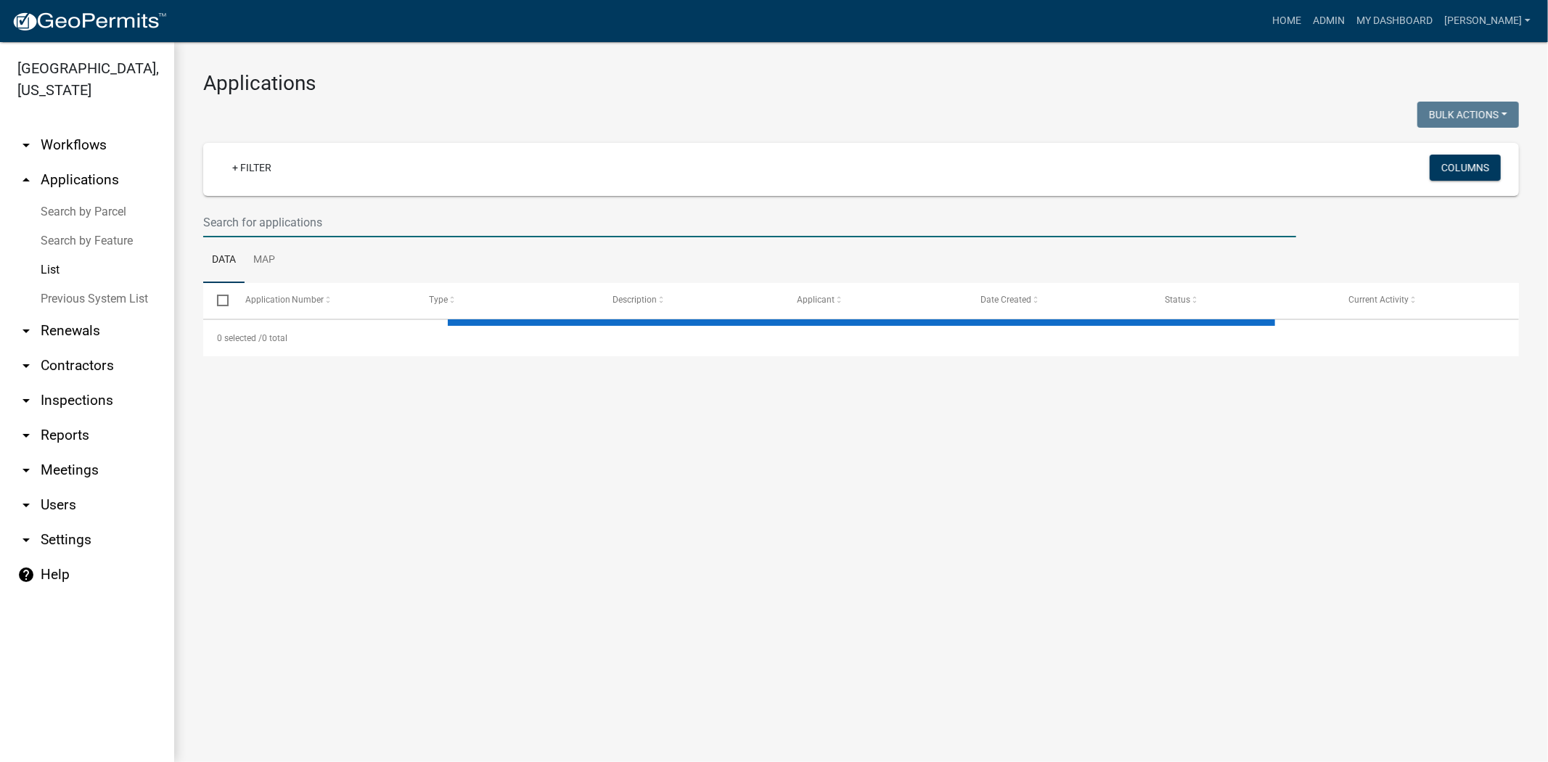
click at [417, 225] on input "text" at bounding box center [749, 223] width 1093 height 30
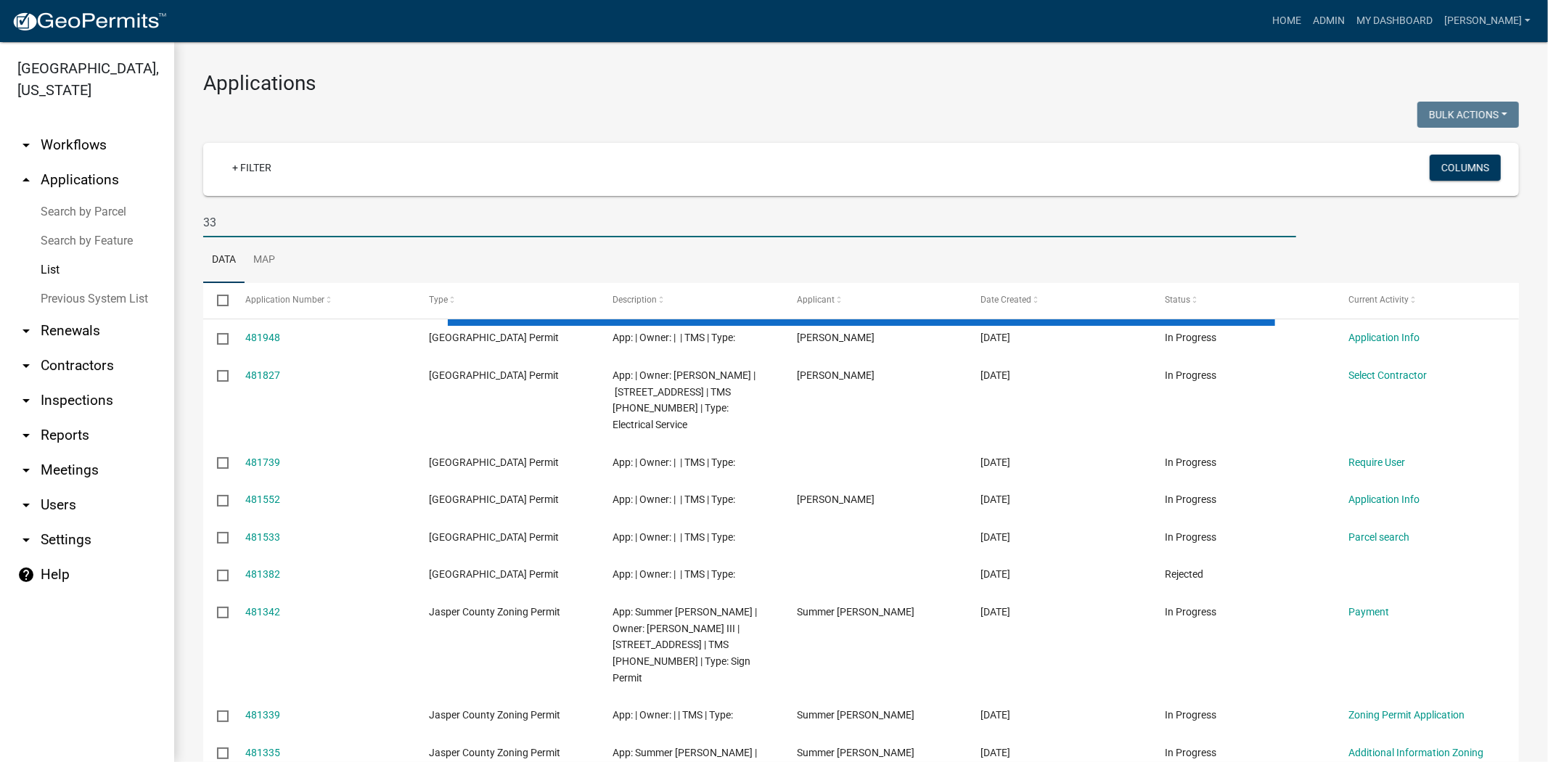
type input "3"
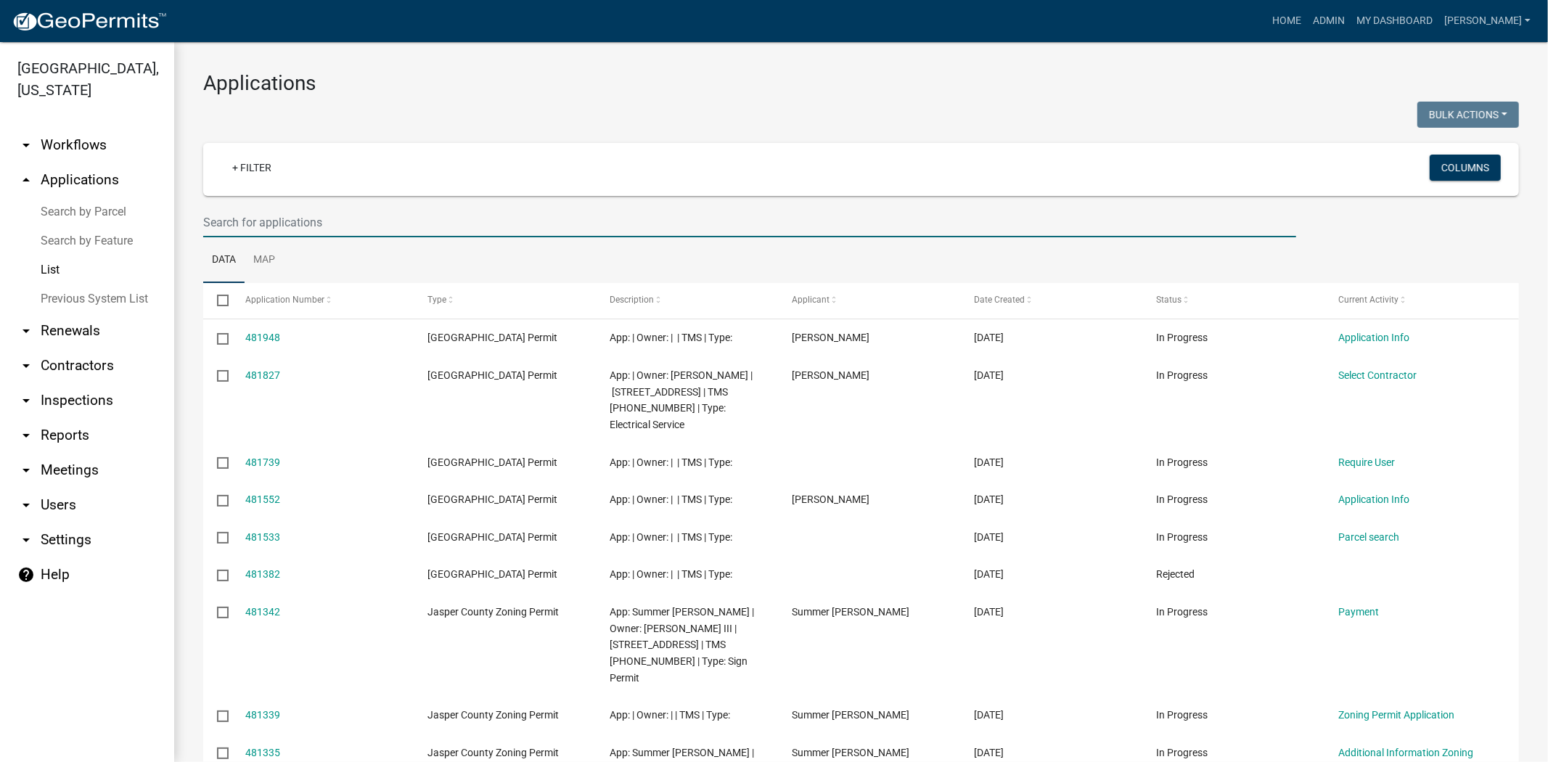
click at [317, 221] on input "text" at bounding box center [749, 223] width 1093 height 30
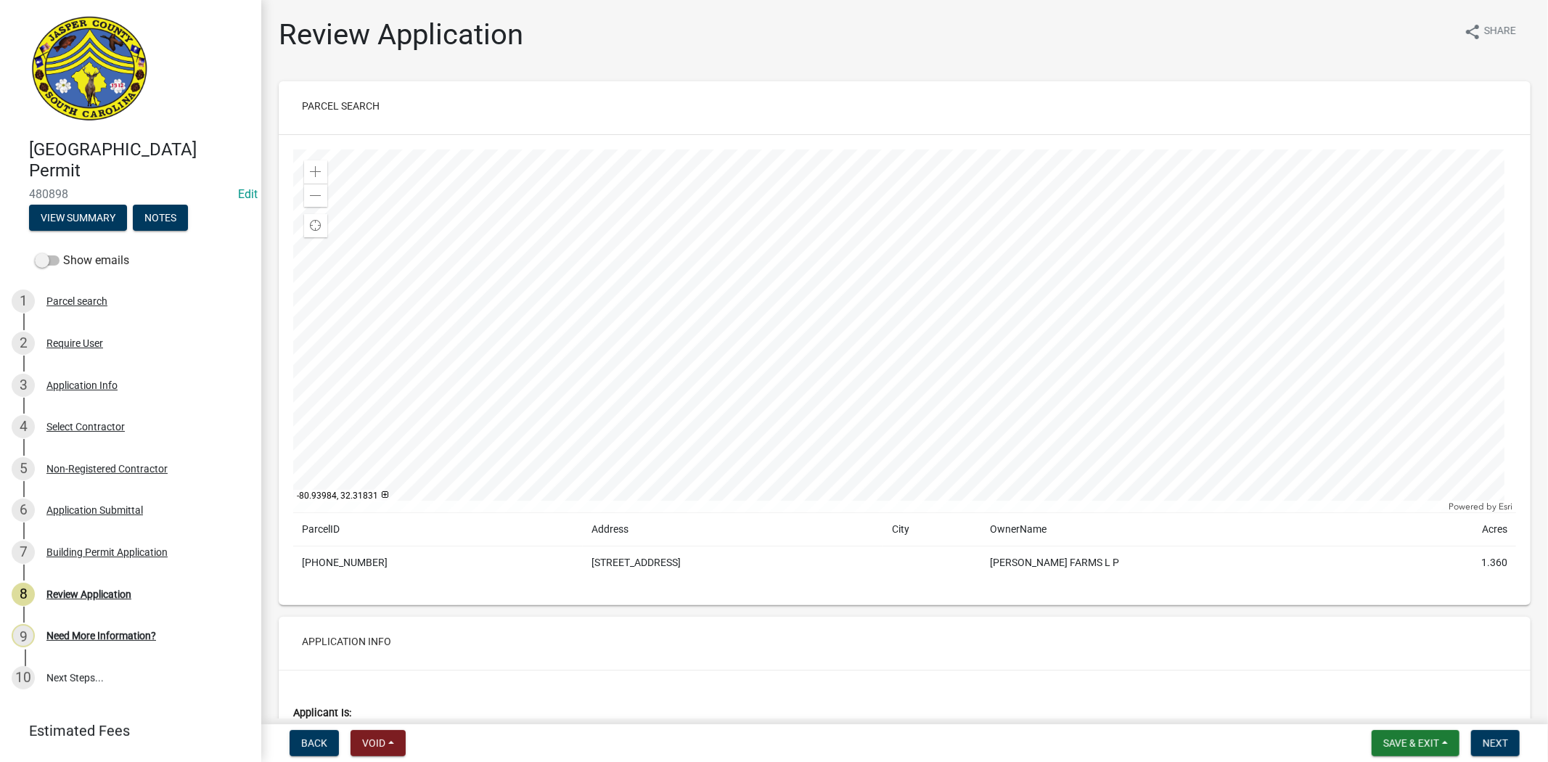
scroll to position [242, 0]
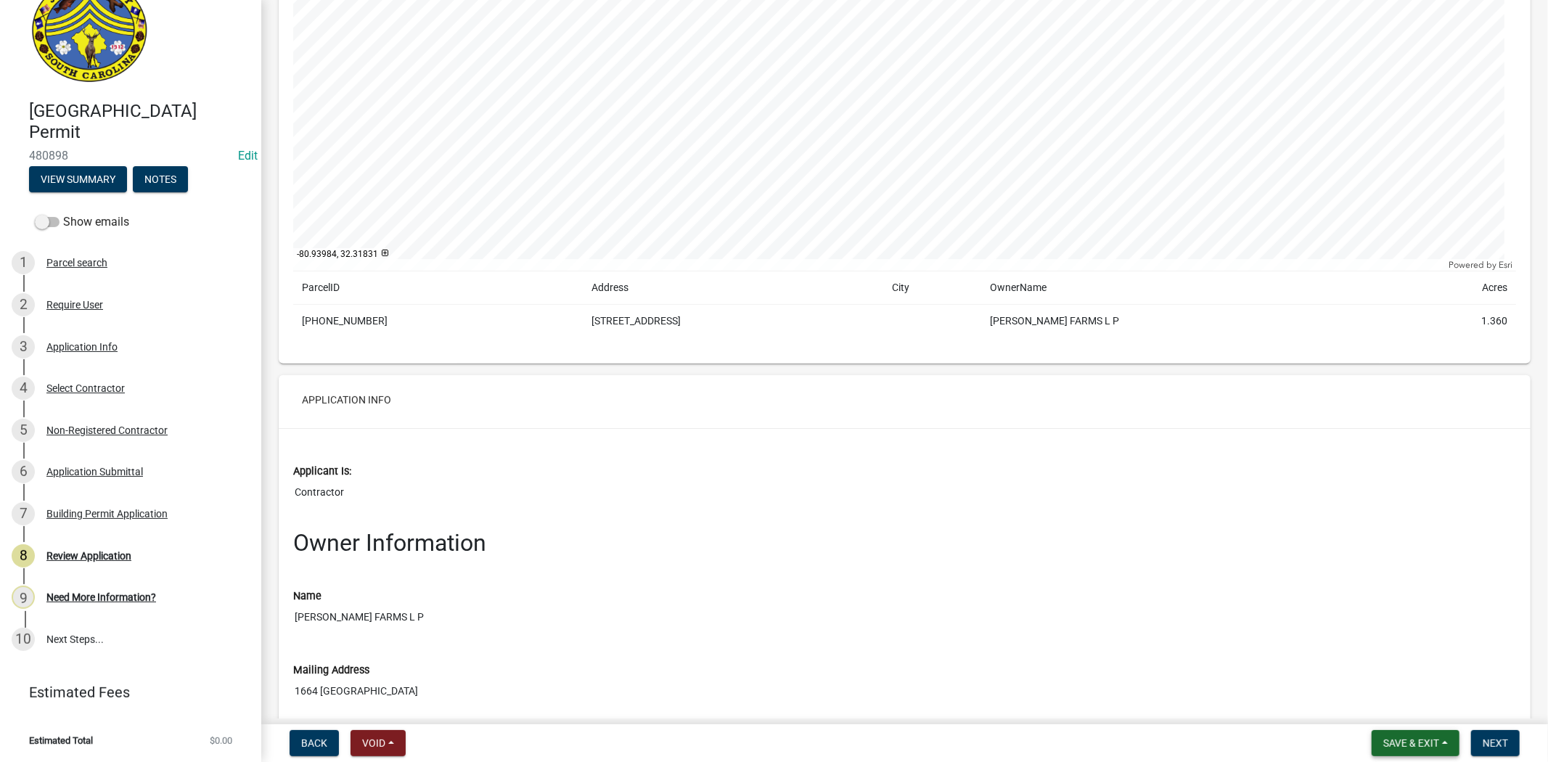
click at [1413, 745] on span "Save & Exit" at bounding box center [1411, 743] width 56 height 12
click at [1412, 717] on button "Save & Exit" at bounding box center [1401, 705] width 116 height 35
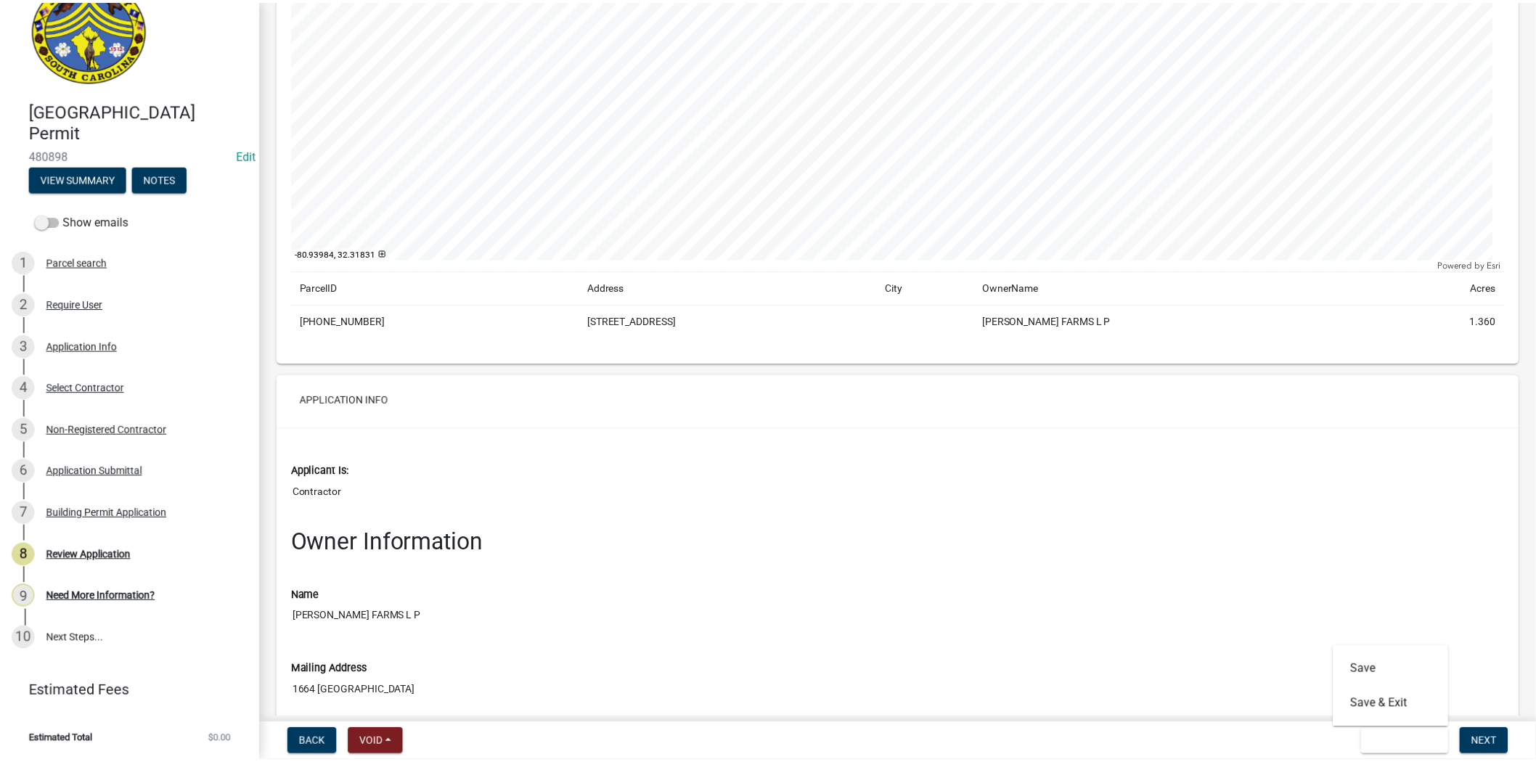
scroll to position [0, 0]
